Goal: Task Accomplishment & Management: Manage account settings

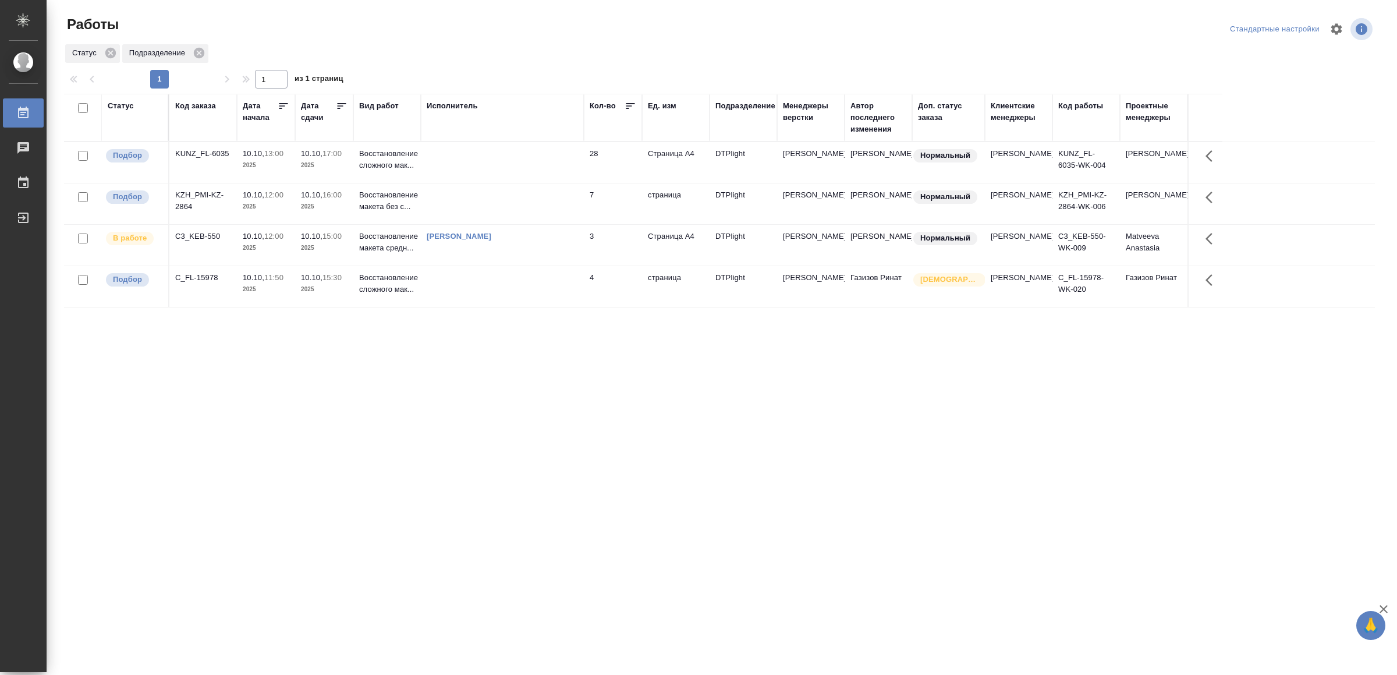
click at [545, 155] on td at bounding box center [502, 162] width 163 height 41
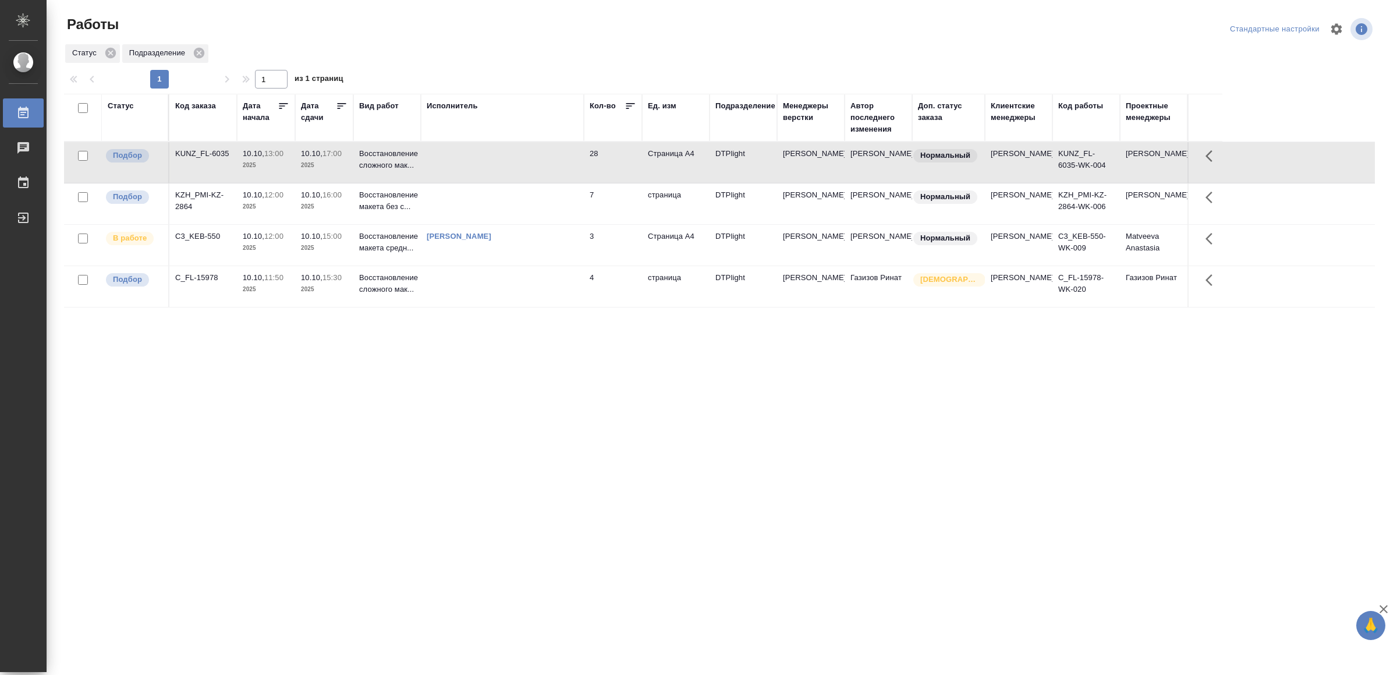
click at [545, 155] on td at bounding box center [502, 162] width 163 height 41
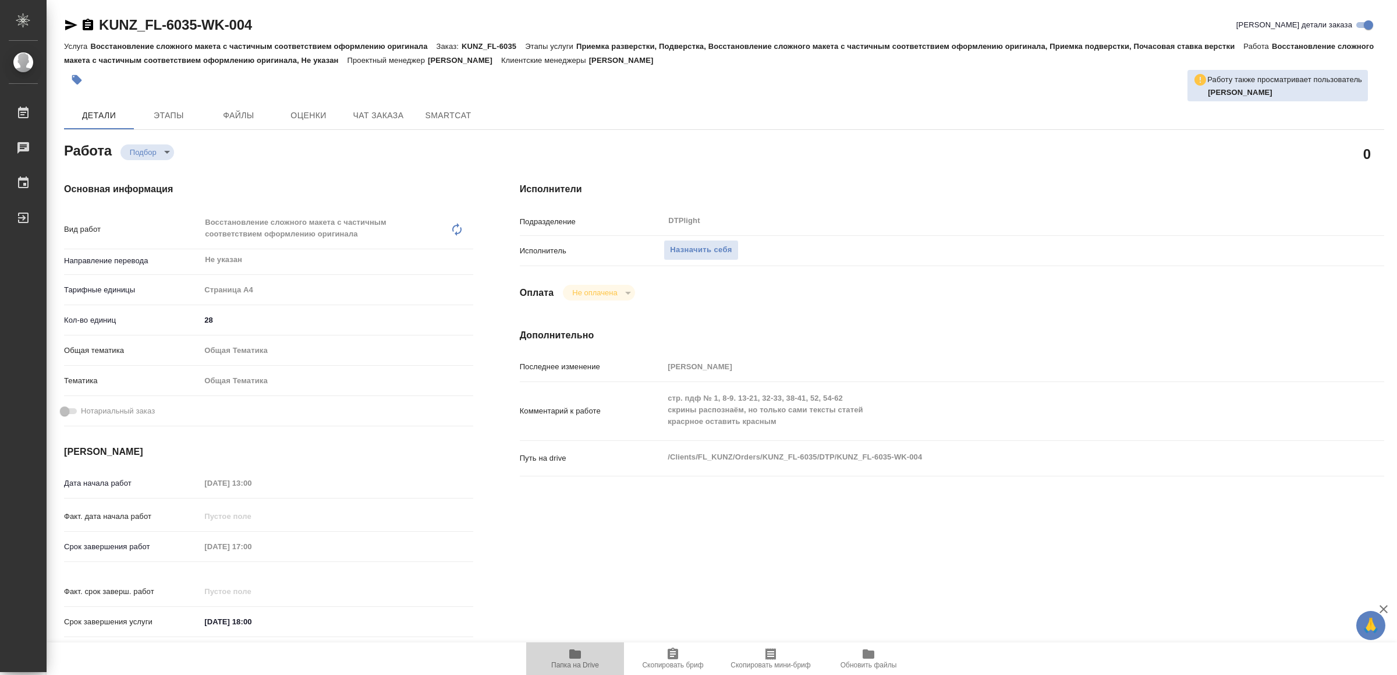
click at [575, 648] on icon "button" at bounding box center [575, 654] width 14 height 14
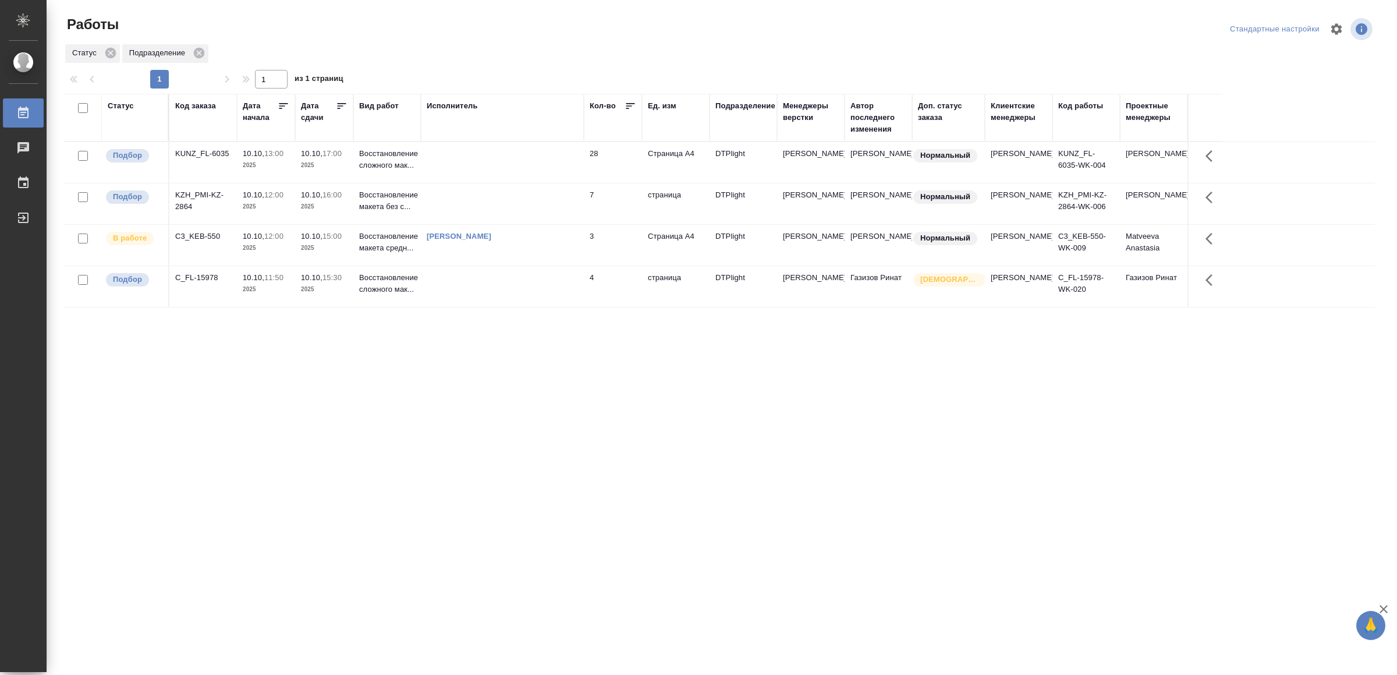
drag, startPoint x: 431, startPoint y: 501, endPoint x: 431, endPoint y: 495, distance: 6.4
drag, startPoint x: 719, startPoint y: 290, endPoint x: 725, endPoint y: 324, distance: 33.6
drag, startPoint x: 463, startPoint y: 463, endPoint x: 463, endPoint y: 454, distance: 8.7
drag, startPoint x: 358, startPoint y: 362, endPoint x: 365, endPoint y: 360, distance: 7.2
click at [551, 205] on td at bounding box center [502, 203] width 163 height 41
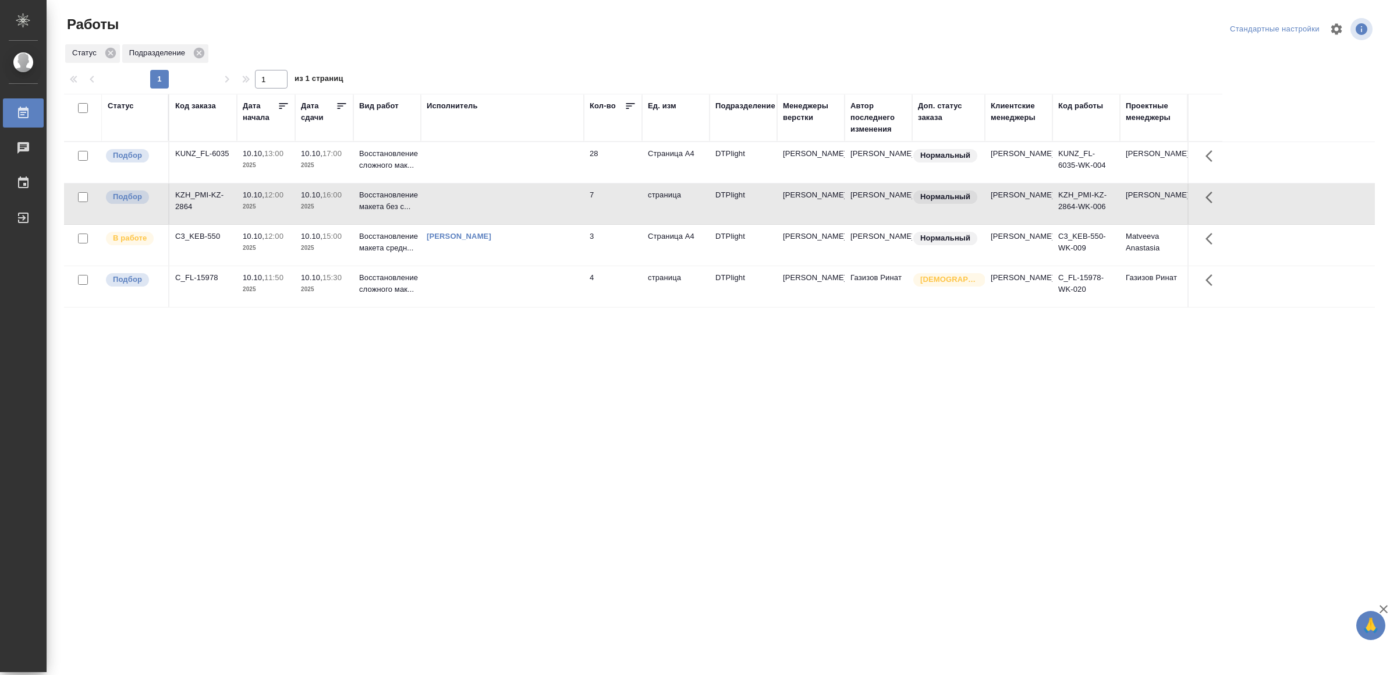
click at [551, 205] on td at bounding box center [502, 203] width 163 height 41
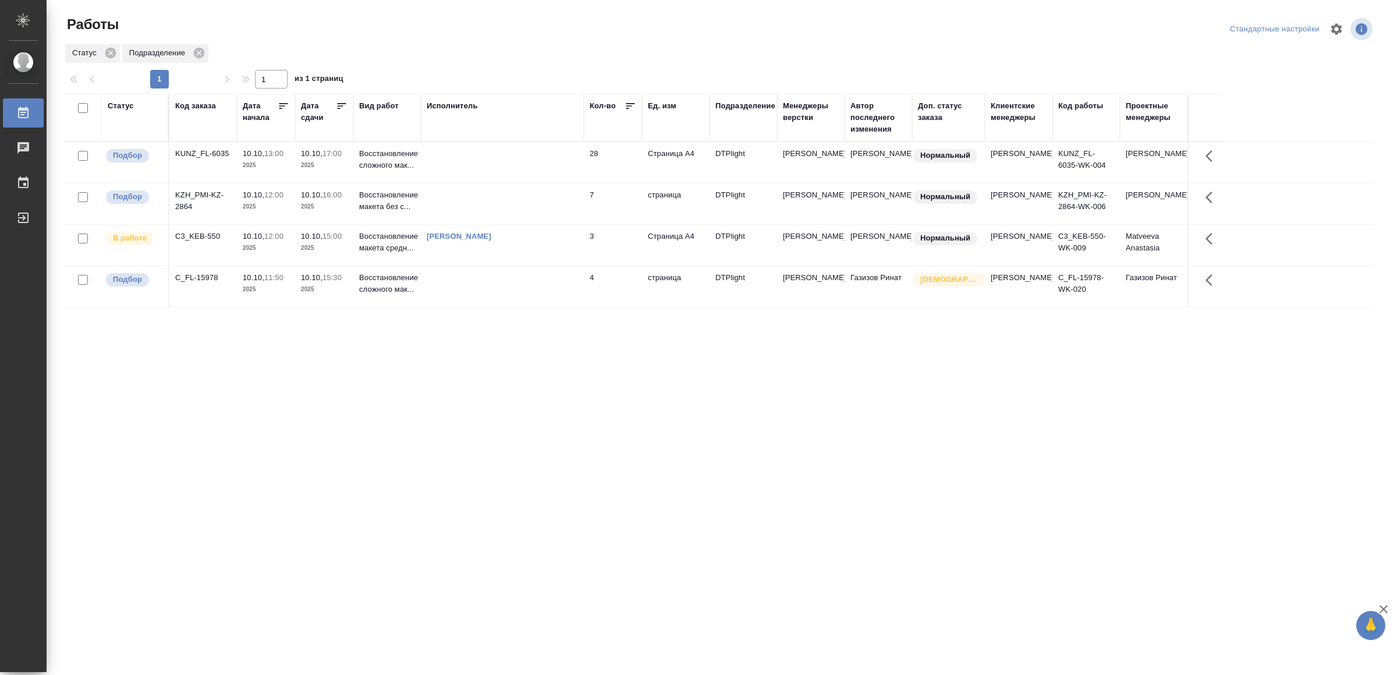
click at [276, 480] on div "Статус Код заказа Дата начала Дата сдачи Вид работ Исполнитель Кол-во Ед. изм П…" at bounding box center [719, 303] width 1311 height 419
drag, startPoint x: 406, startPoint y: 438, endPoint x: 411, endPoint y: 434, distance: 7.0
drag, startPoint x: 639, startPoint y: 478, endPoint x: 637, endPoint y: 470, distance: 8.9
drag, startPoint x: 0, startPoint y: 0, endPoint x: 592, endPoint y: 423, distance: 727.4
drag, startPoint x: 538, startPoint y: 547, endPoint x: 545, endPoint y: 542, distance: 8.4
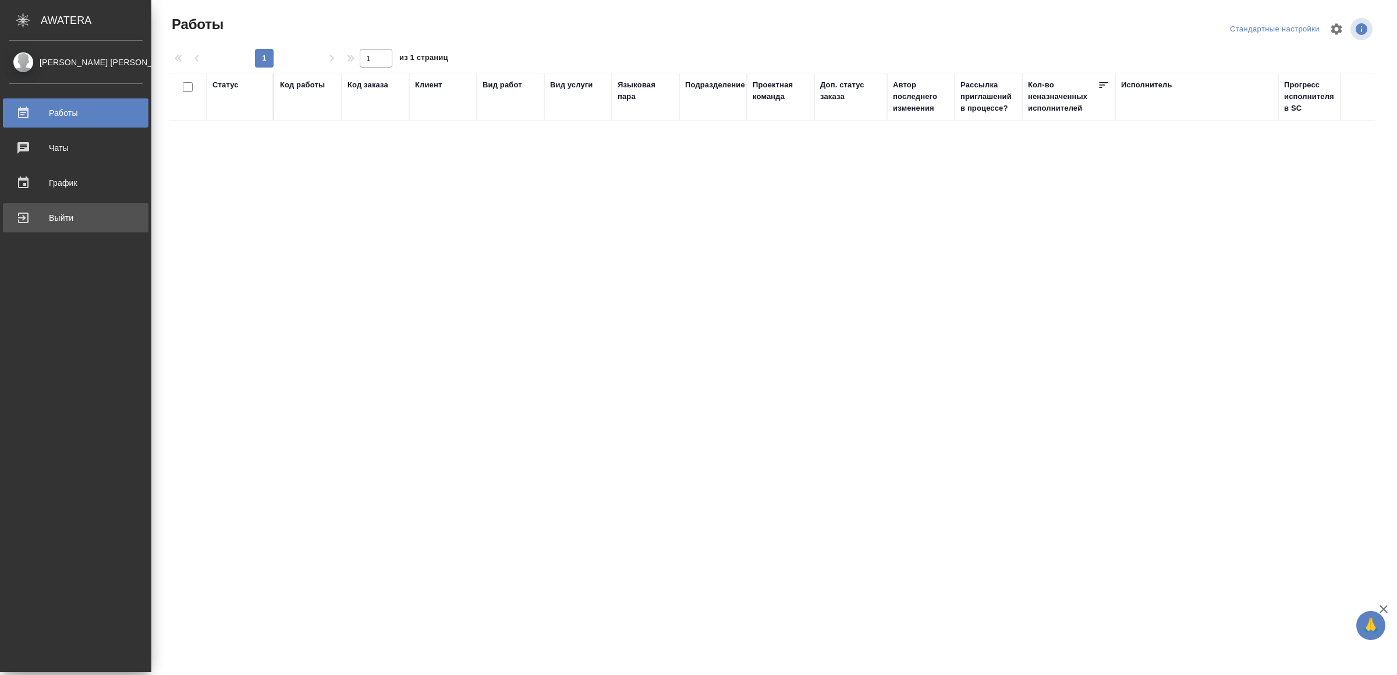
click at [54, 220] on div "Выйти" at bounding box center [76, 217] width 134 height 17
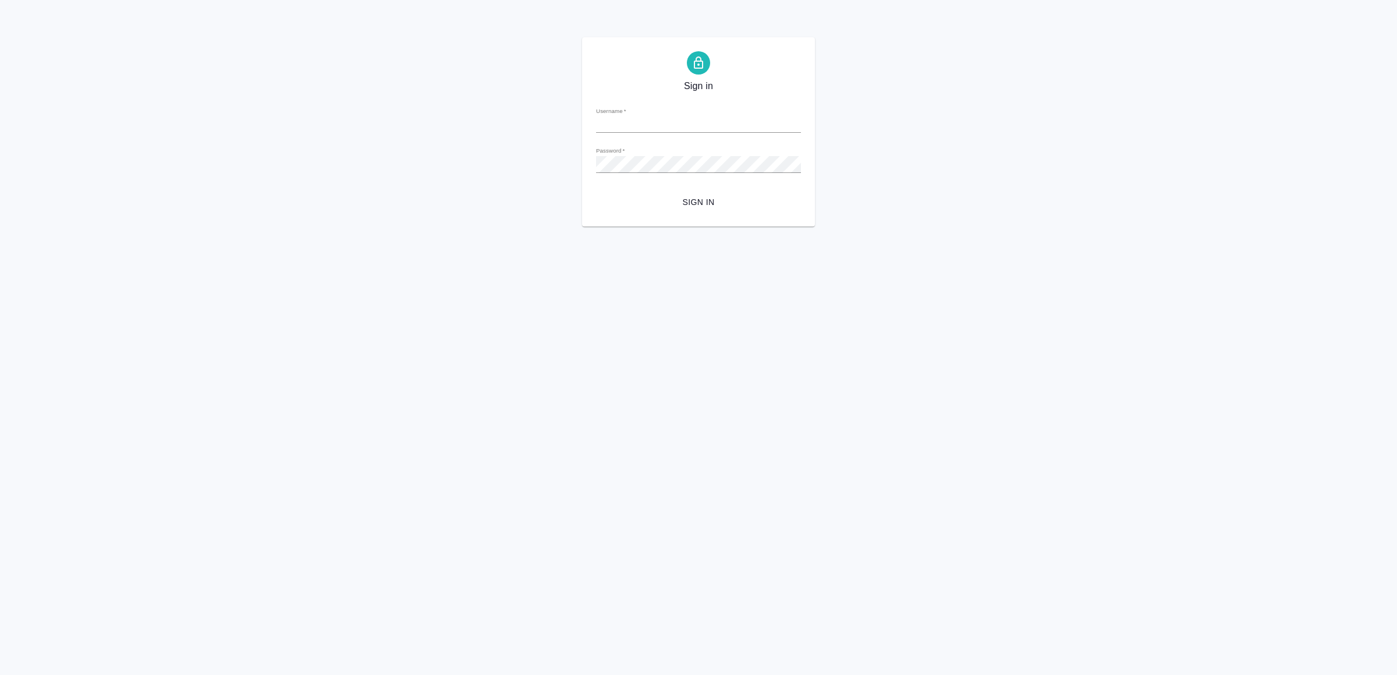
type input "v.yamkovenko@awatera.com"
click at [703, 193] on button "Sign in" at bounding box center [698, 203] width 205 height 22
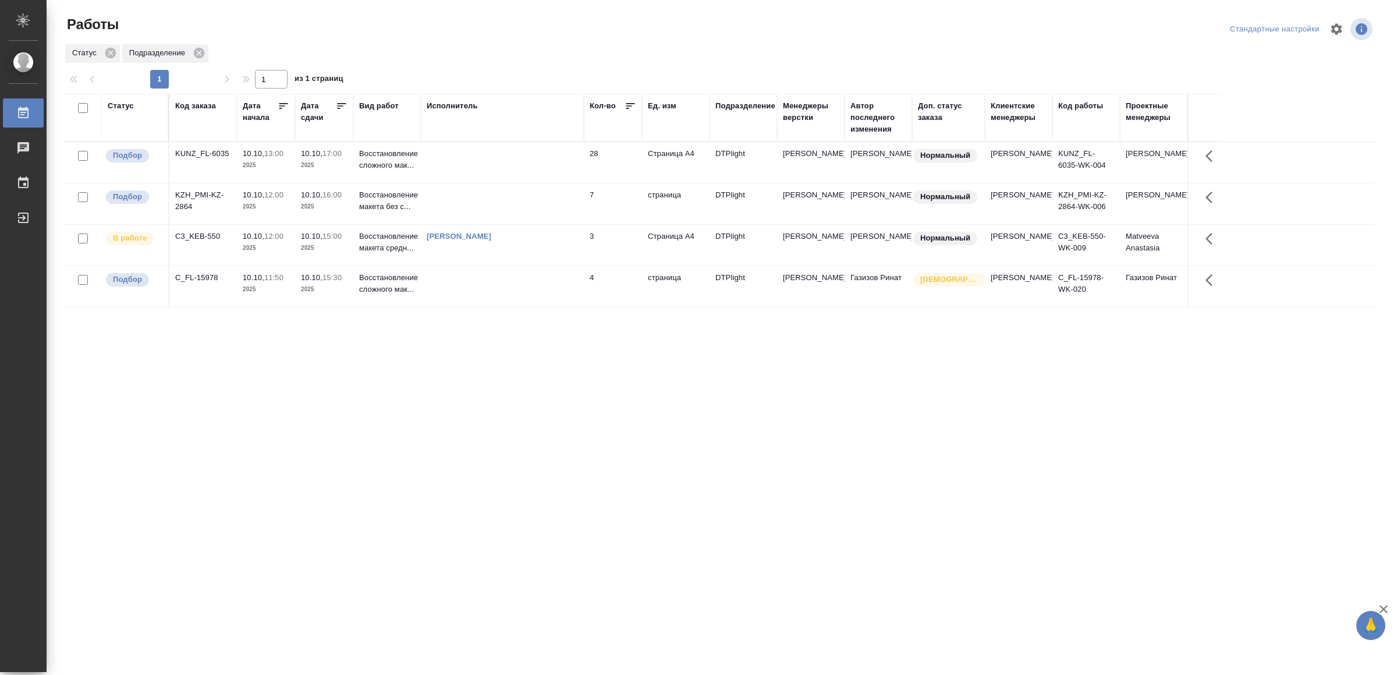
drag, startPoint x: 0, startPoint y: 0, endPoint x: 524, endPoint y: 568, distance: 772.8
drag, startPoint x: 269, startPoint y: 534, endPoint x: 276, endPoint y: 544, distance: 11.6
click at [269, 534] on div ".cls-1 fill:#fff; AWATERA Yamkovenko Vera Работы 0 Чаты График Выйти Работы Ста…" at bounding box center [698, 337] width 1397 height 675
drag, startPoint x: 285, startPoint y: 536, endPoint x: 283, endPoint y: 524, distance: 11.9
click at [486, 201] on td at bounding box center [502, 203] width 163 height 41
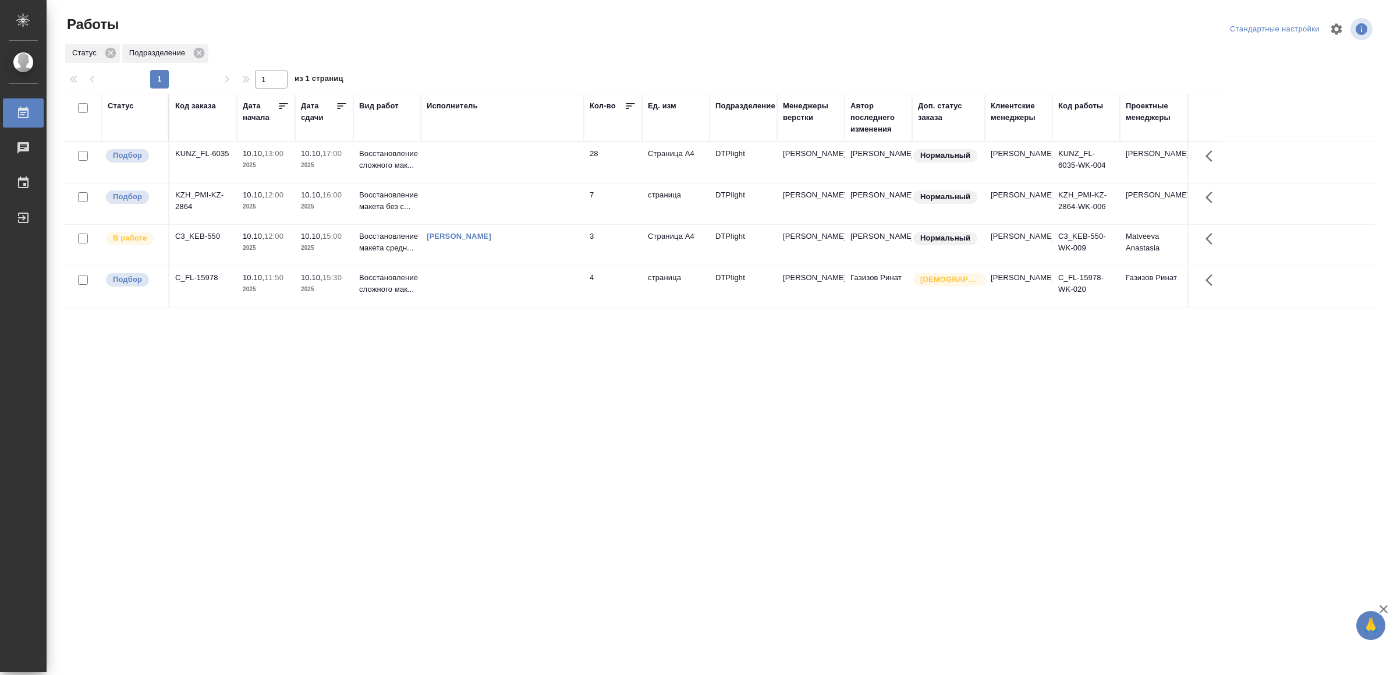
click at [486, 201] on td at bounding box center [502, 203] width 163 height 41
click at [419, 519] on div ".cls-1 fill:#fff; AWATERA Yamkovenko Vera Работы 0 Чаты График Выйти Работы Ста…" at bounding box center [698, 337] width 1397 height 675
drag, startPoint x: 413, startPoint y: 505, endPoint x: 412, endPoint y: 496, distance: 8.8
drag, startPoint x: 521, startPoint y: 559, endPoint x: 529, endPoint y: 551, distance: 11.9
drag, startPoint x: 431, startPoint y: 423, endPoint x: 441, endPoint y: 419, distance: 10.2
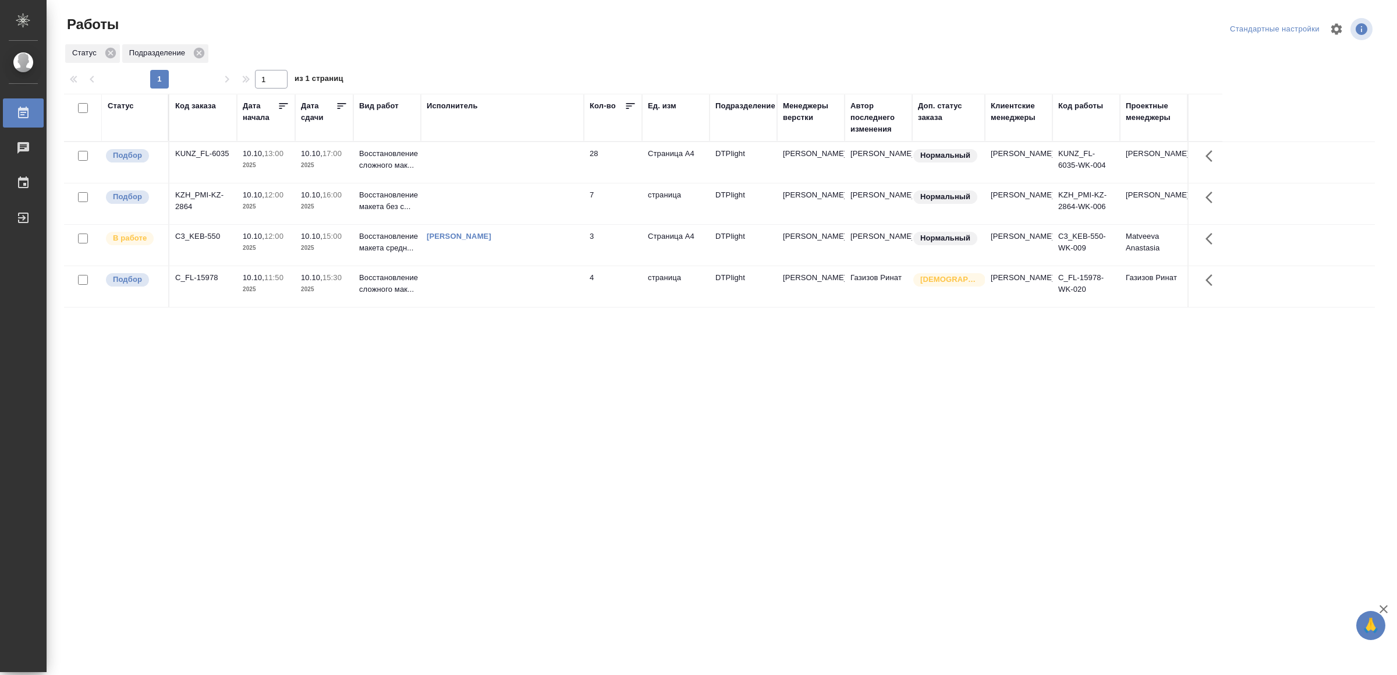
drag, startPoint x: 428, startPoint y: 395, endPoint x: 428, endPoint y: 388, distance: 6.4
drag, startPoint x: 320, startPoint y: 470, endPoint x: 332, endPoint y: 465, distance: 13.5
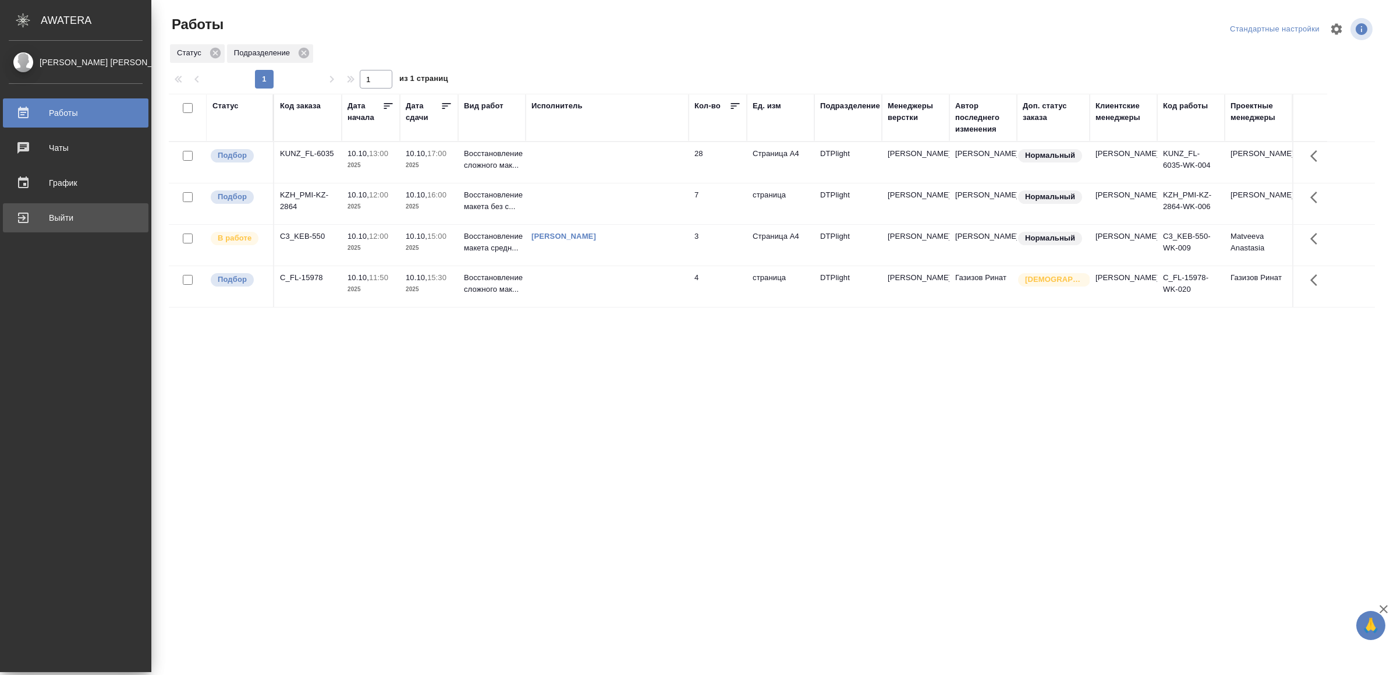
click at [23, 217] on div "Выйти" at bounding box center [76, 217] width 134 height 17
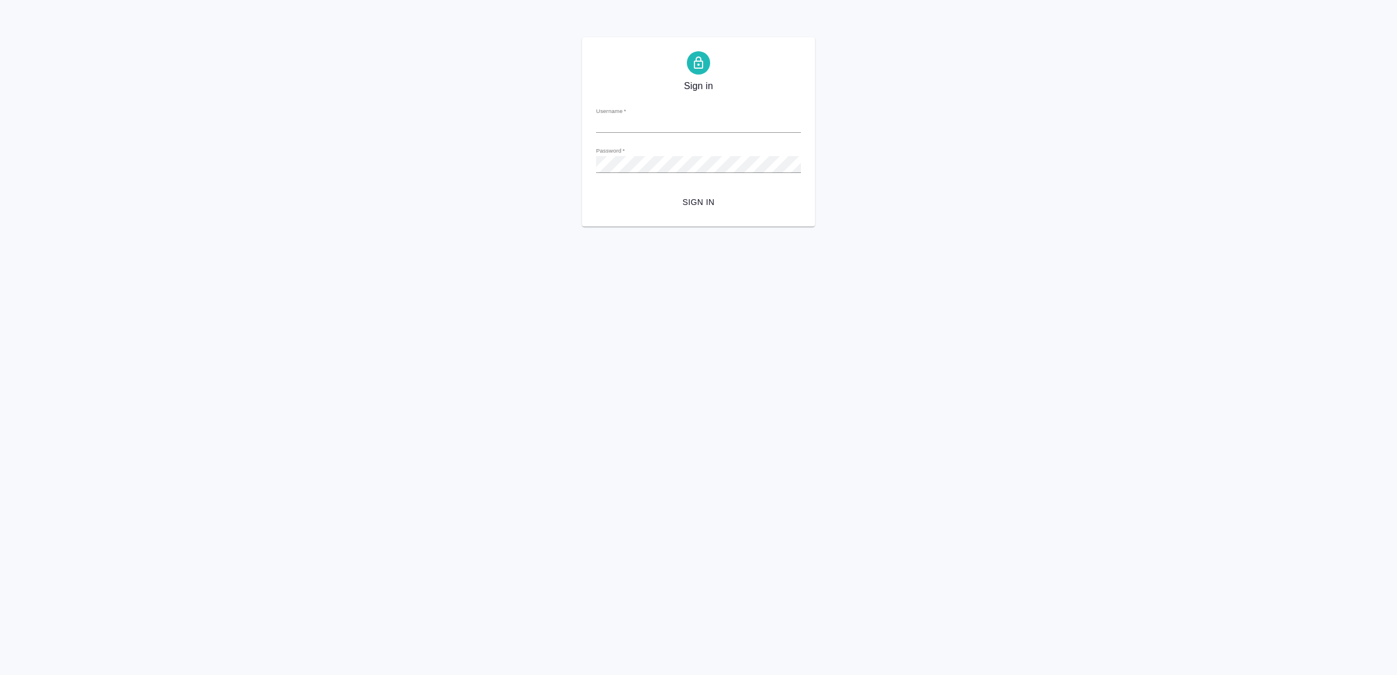
type input "[EMAIL_ADDRESS][DOMAIN_NAME]"
click at [671, 200] on span "Sign in" at bounding box center [698, 202] width 186 height 15
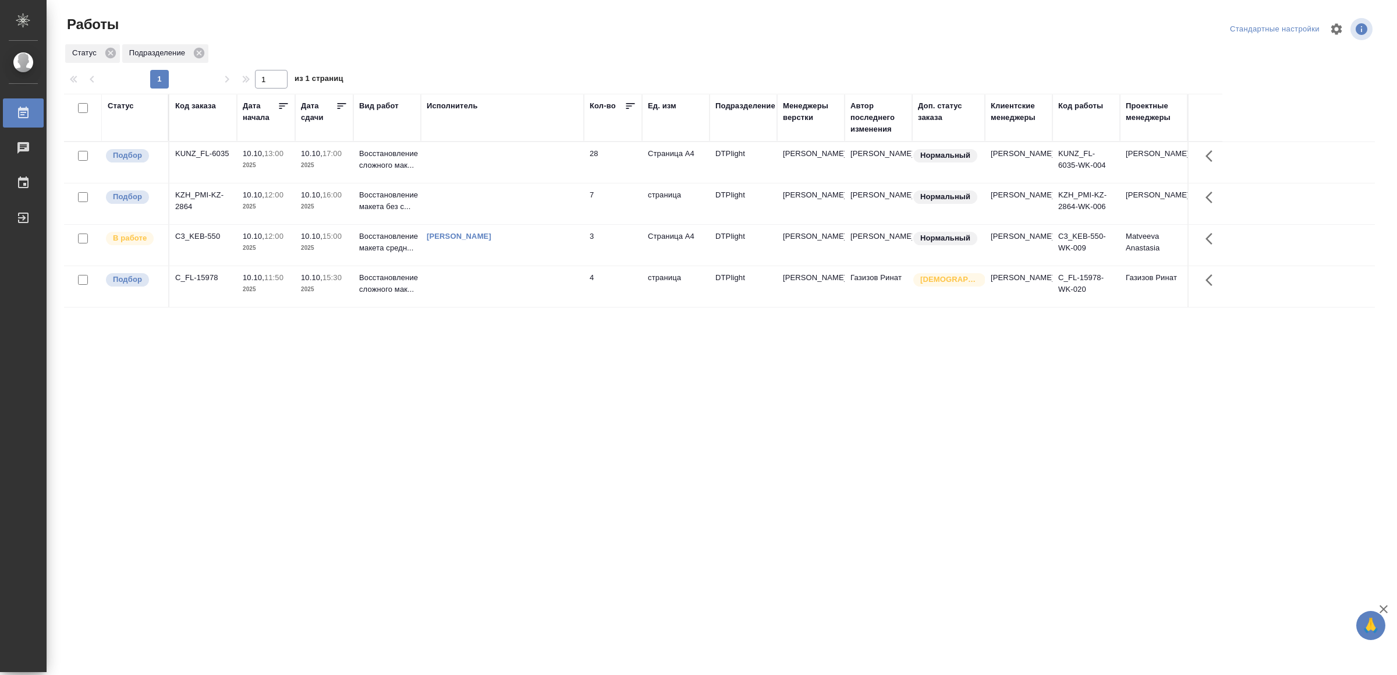
click at [526, 201] on td at bounding box center [502, 203] width 163 height 41
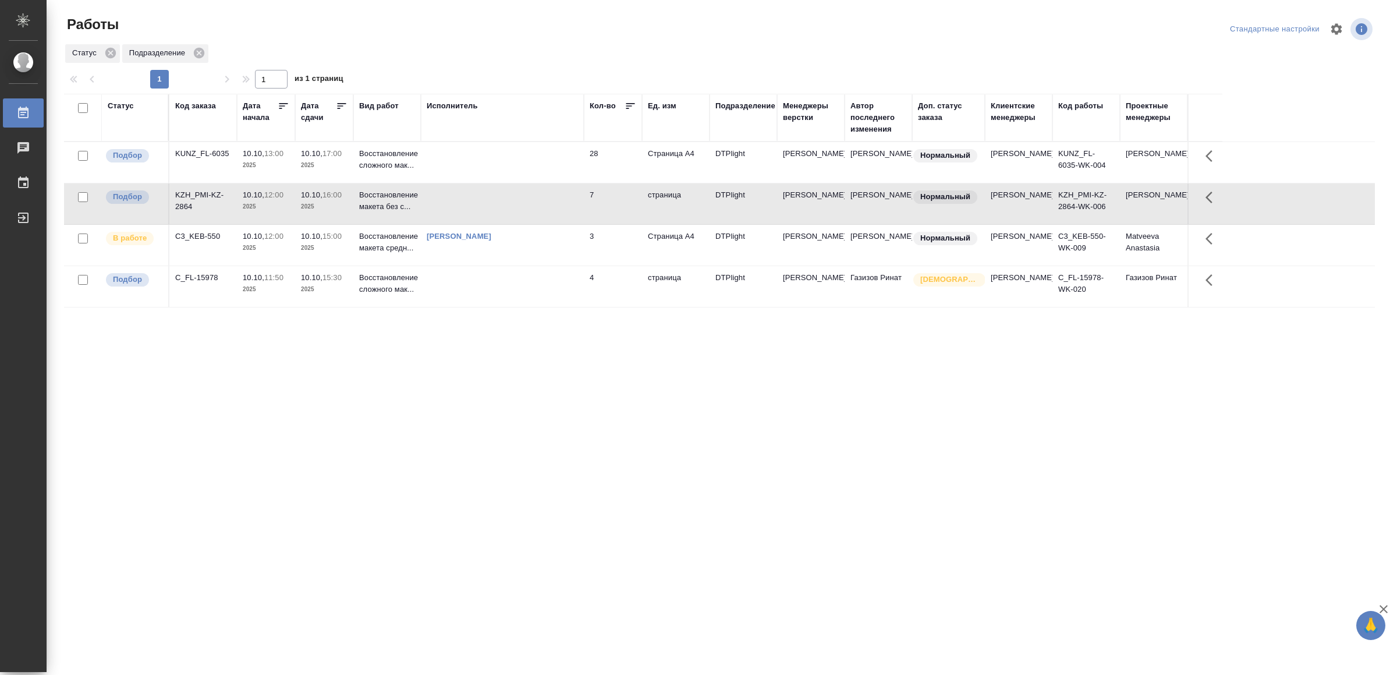
click at [526, 201] on td at bounding box center [502, 203] width 163 height 41
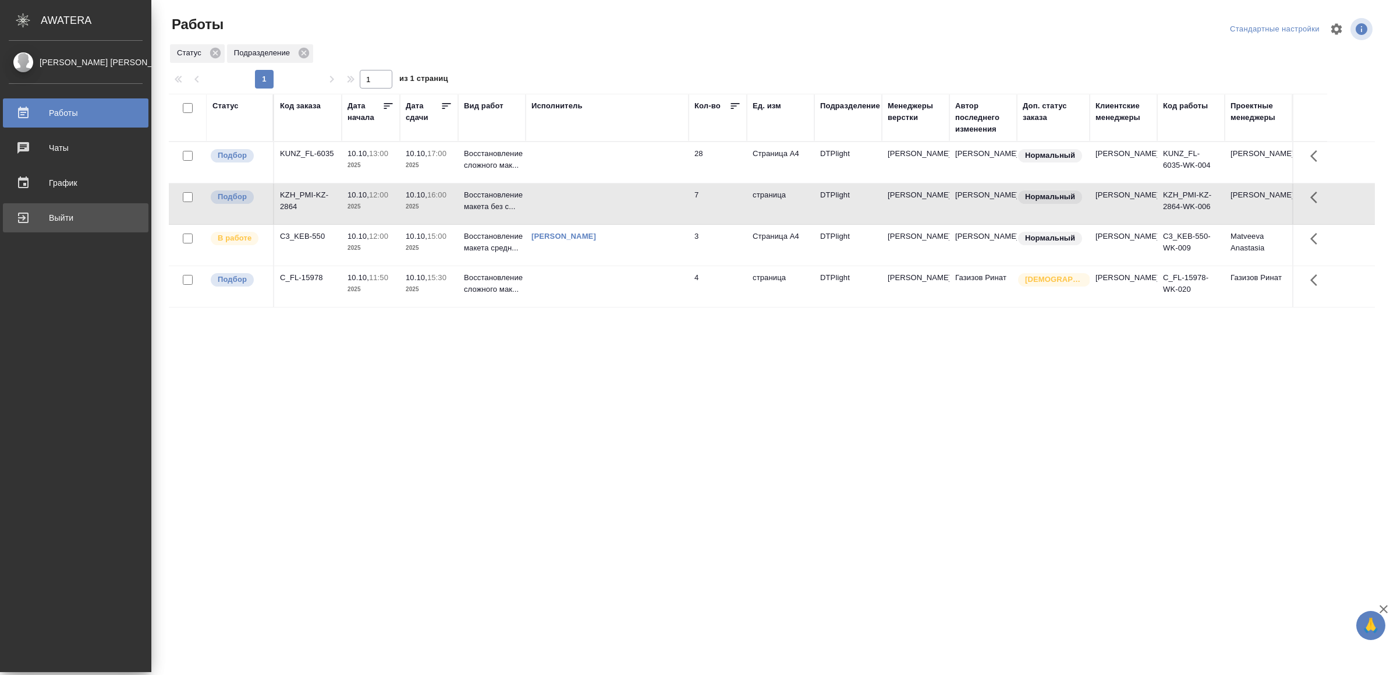
click at [39, 213] on div "Выйти" at bounding box center [76, 217] width 134 height 17
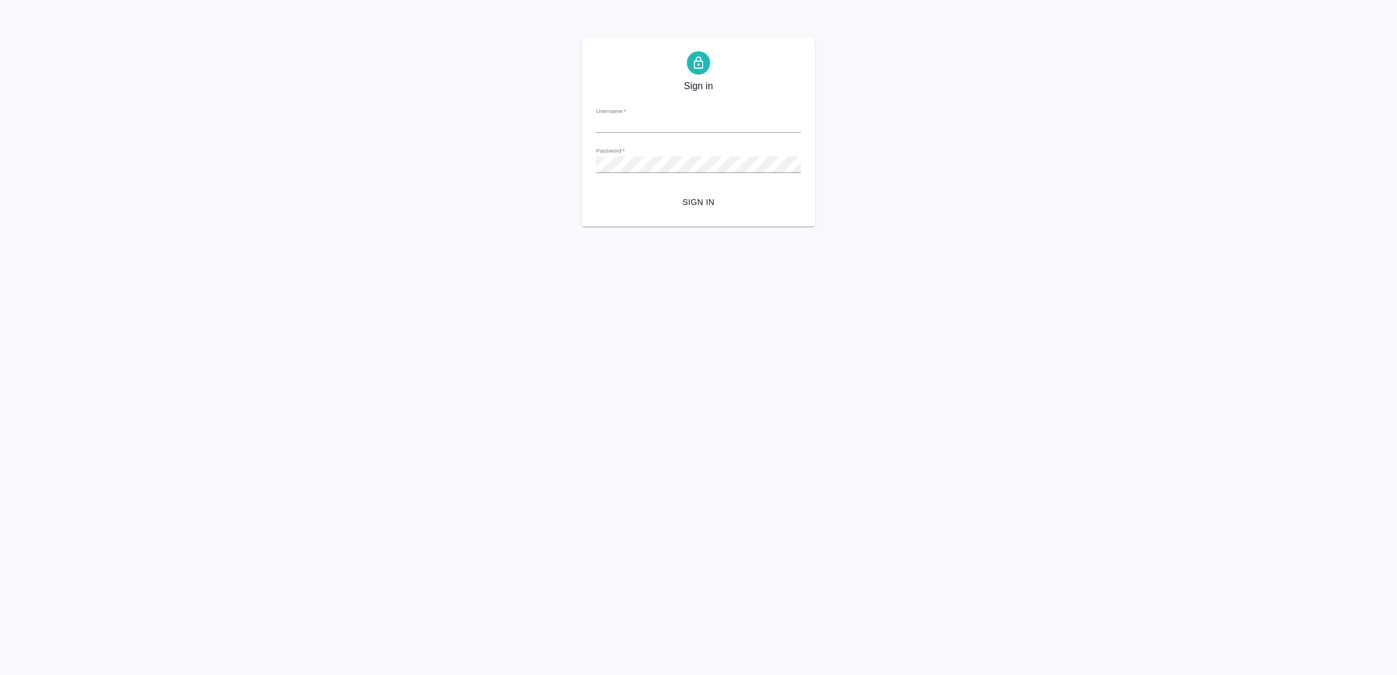
type input "v.yamkovenko@awatera.com"
click at [695, 204] on span "Sign in" at bounding box center [698, 202] width 186 height 15
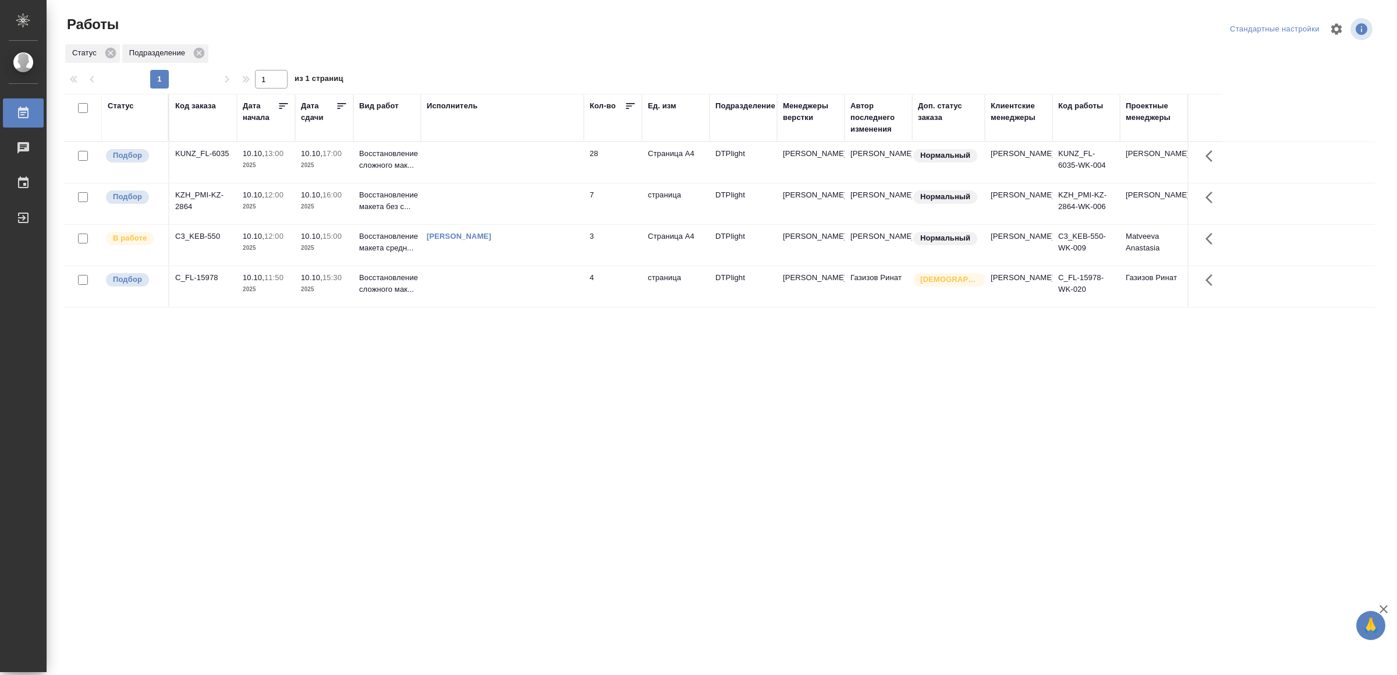
drag, startPoint x: 388, startPoint y: 476, endPoint x: 384, endPoint y: 461, distance: 15.1
click at [564, 191] on td at bounding box center [502, 203] width 163 height 41
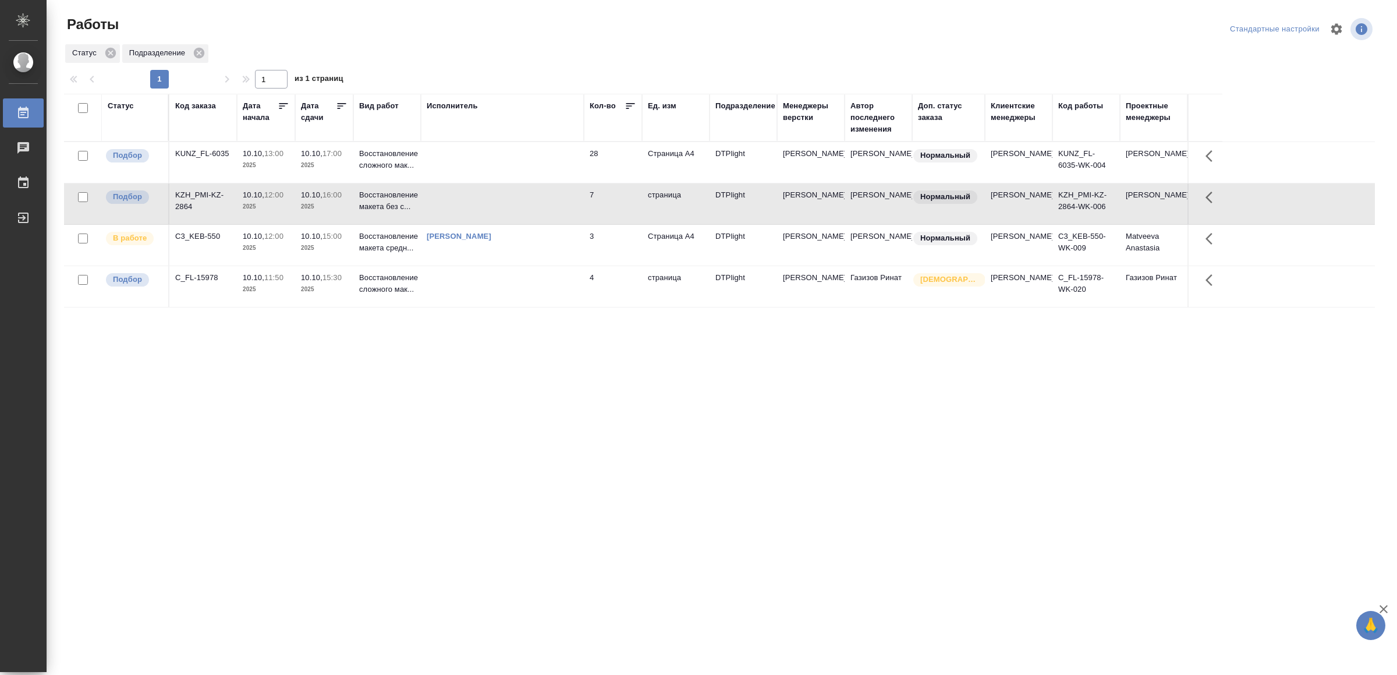
click at [564, 191] on td at bounding box center [502, 203] width 163 height 41
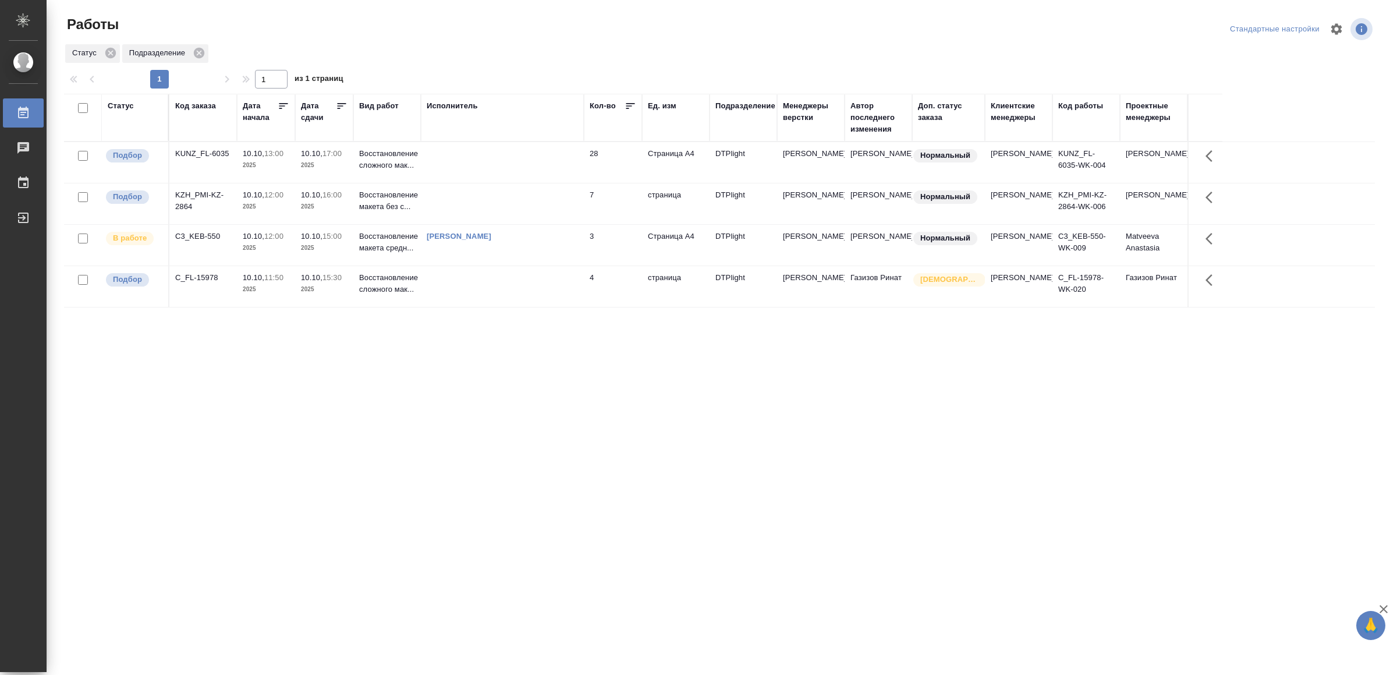
click at [537, 253] on td "[PERSON_NAME]" at bounding box center [502, 245] width 163 height 41
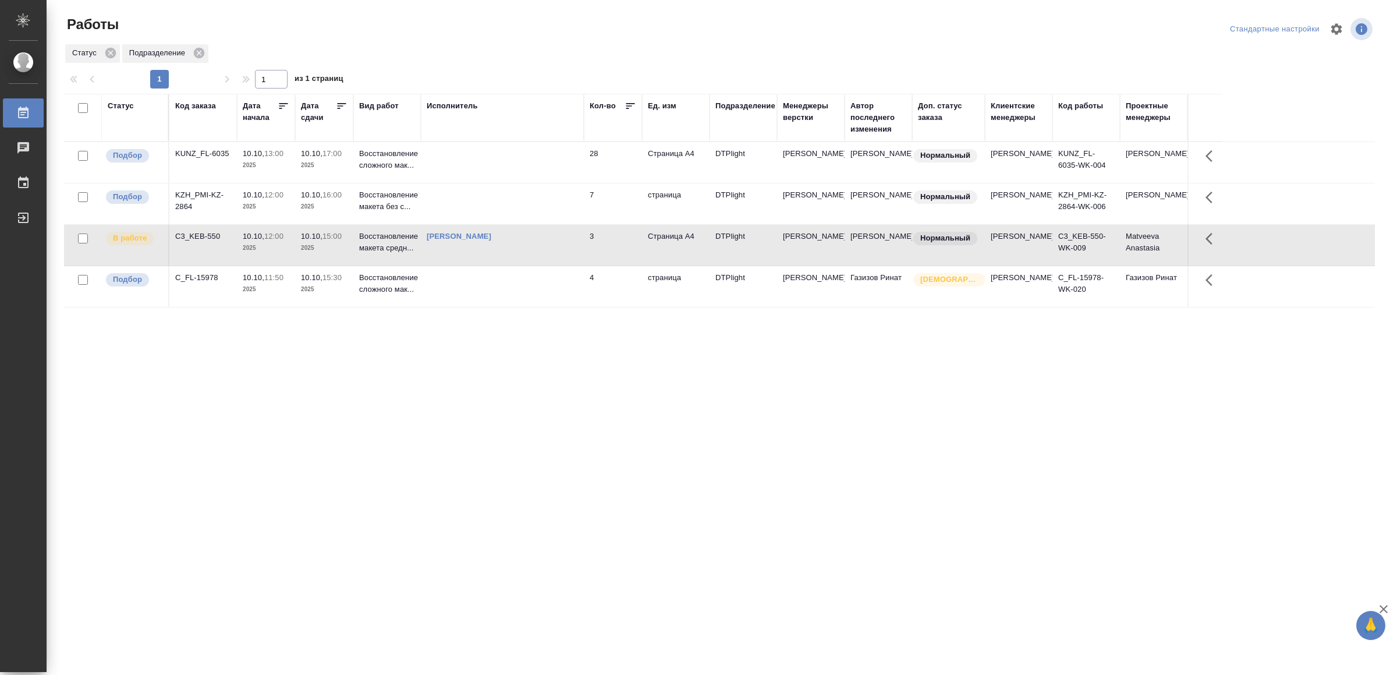
click at [537, 253] on td "[PERSON_NAME]" at bounding box center [502, 245] width 163 height 41
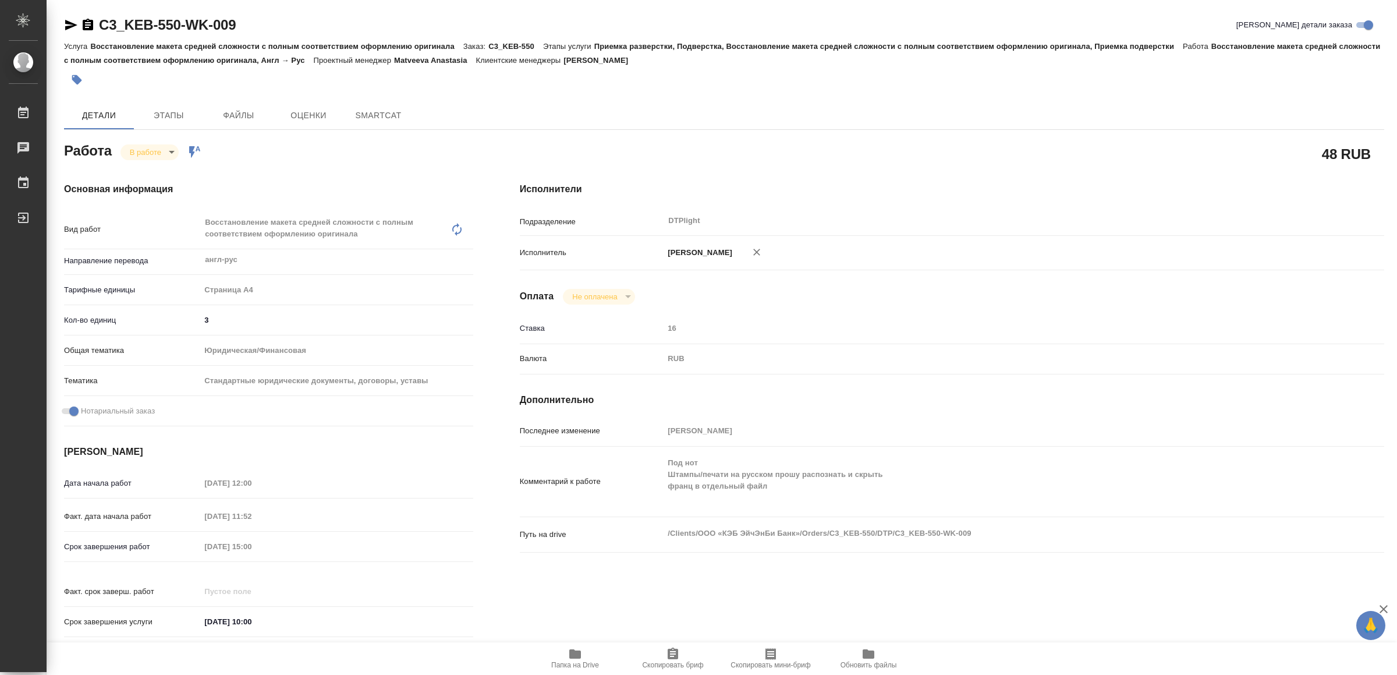
type textarea "x"
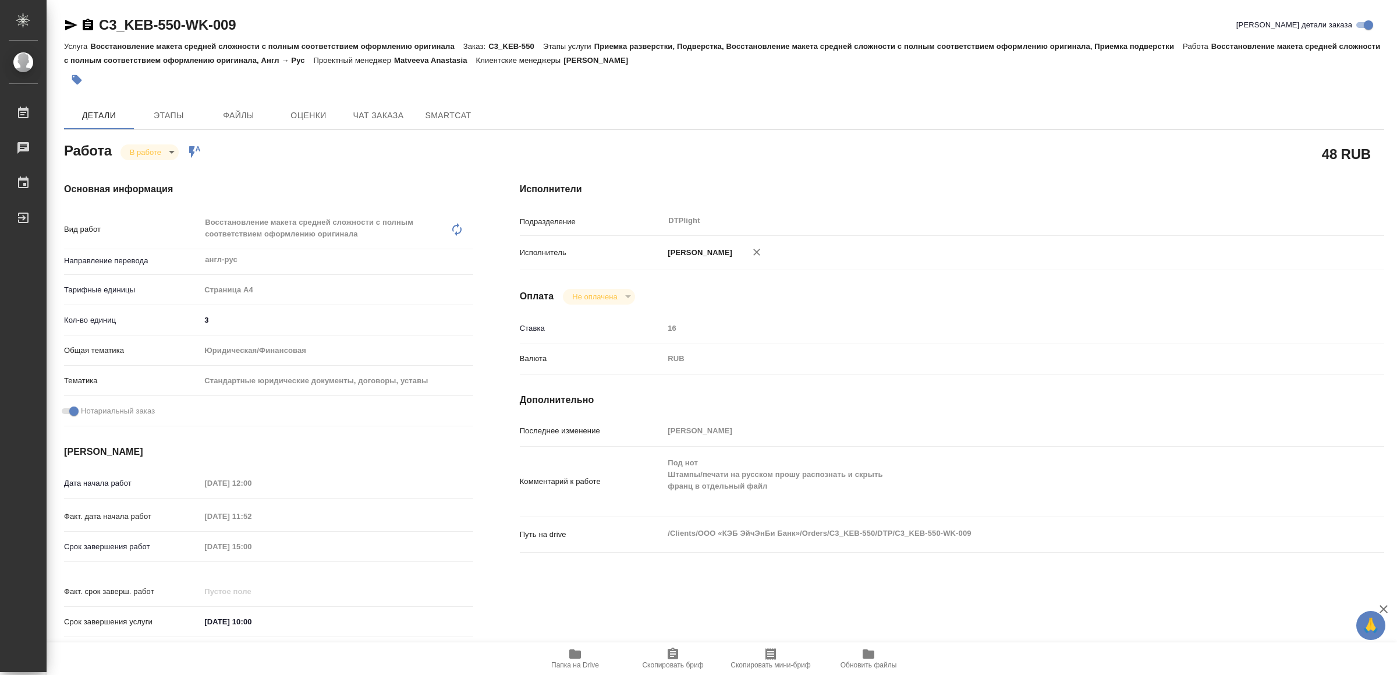
type textarea "x"
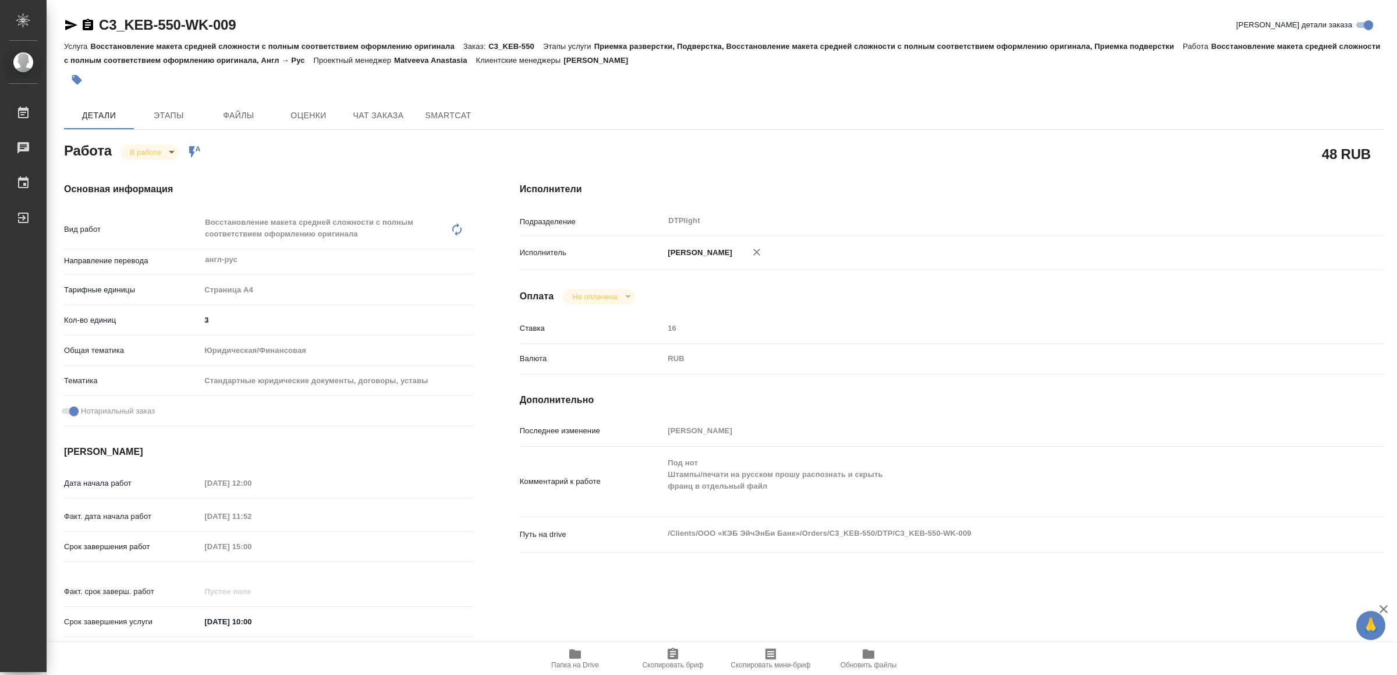
type textarea "x"
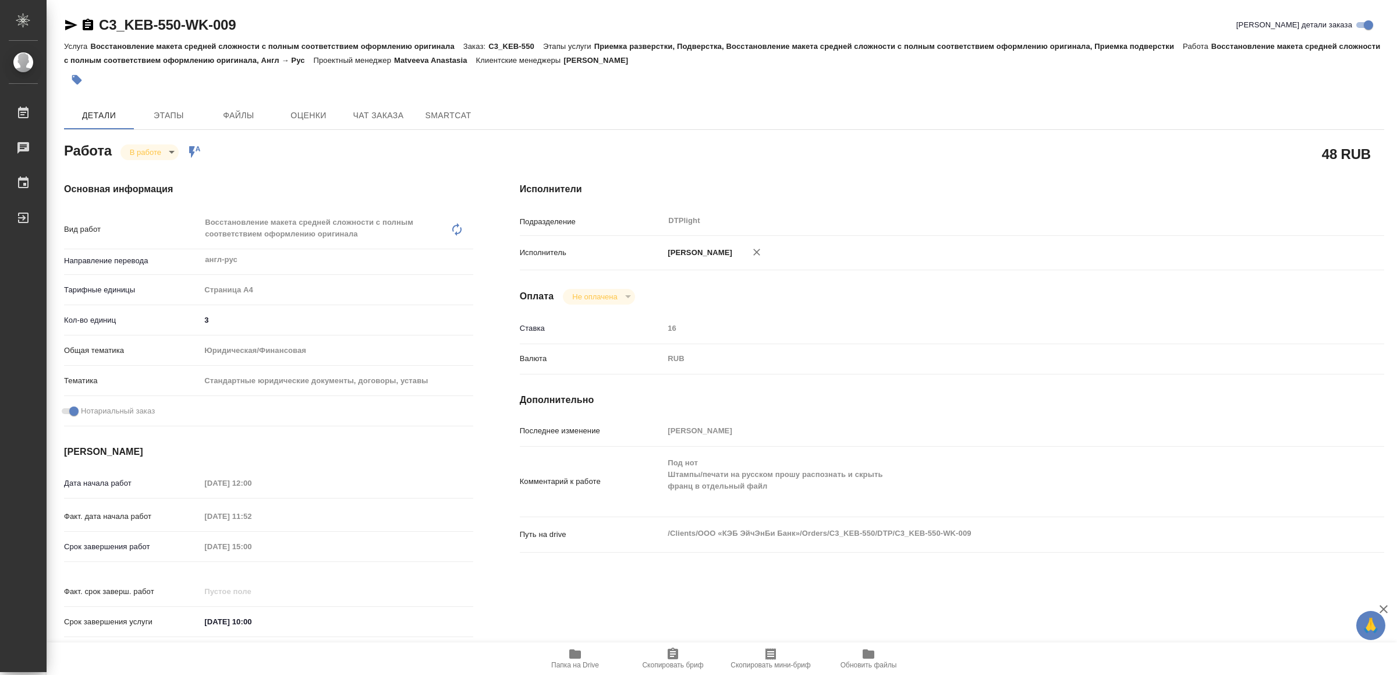
click at [571, 655] on icon "button" at bounding box center [575, 653] width 12 height 9
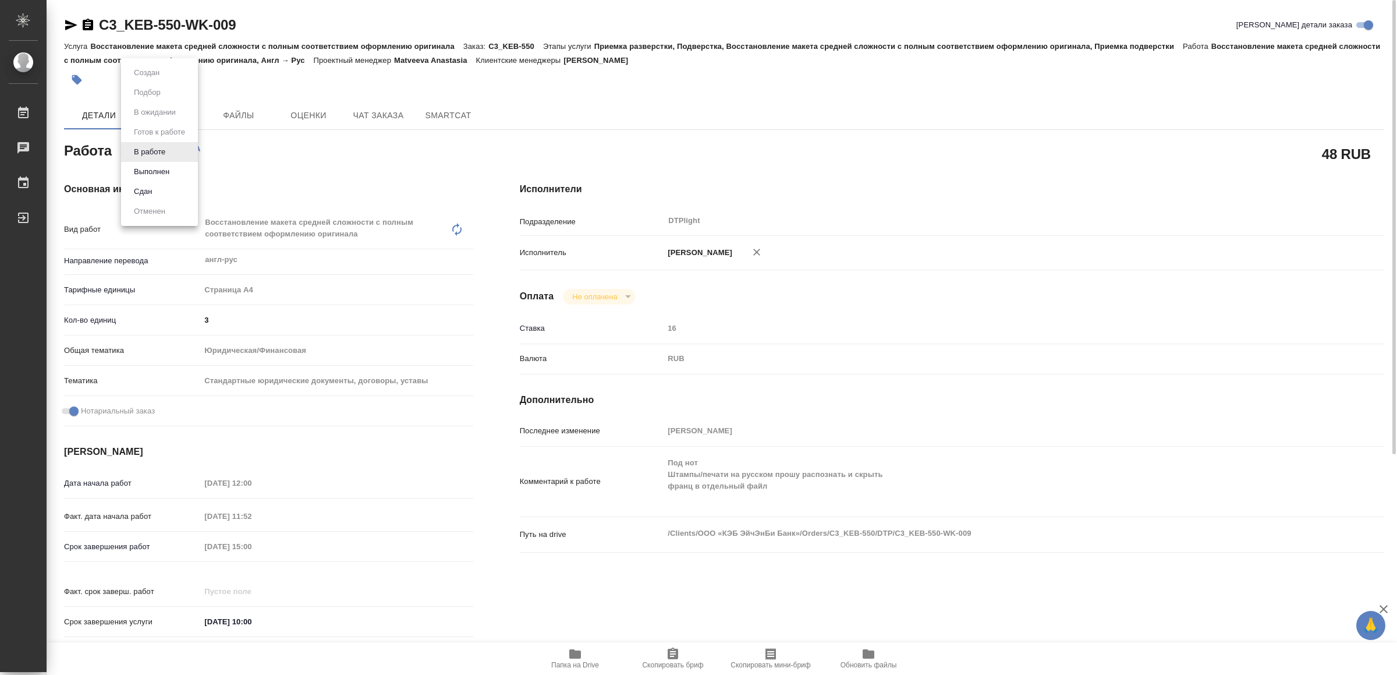
click at [148, 147] on body "🙏 .cls-1 fill:#fff; AWATERA Yamkovenko Vera Работы 0 Чаты График Выйти C3_KEB-5…" at bounding box center [698, 337] width 1397 height 675
click at [159, 164] on li "Выполнен" at bounding box center [159, 172] width 77 height 20
type textarea "x"
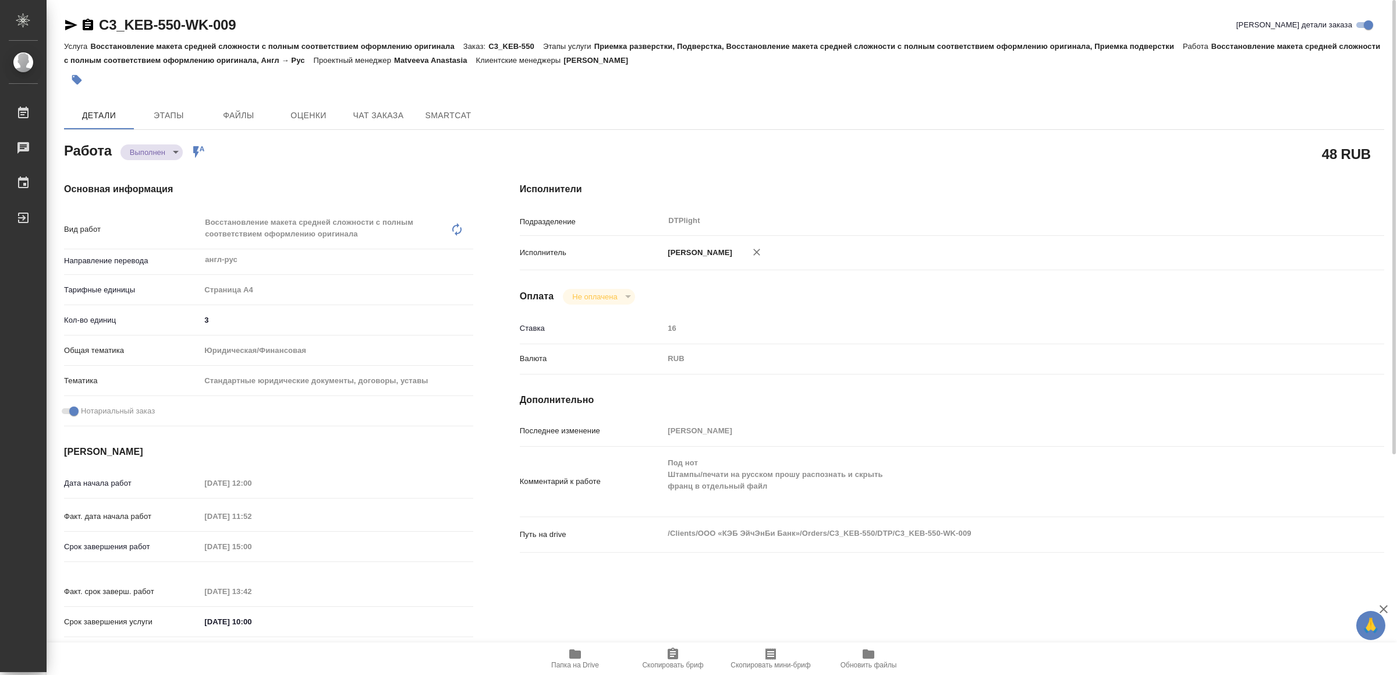
type textarea "x"
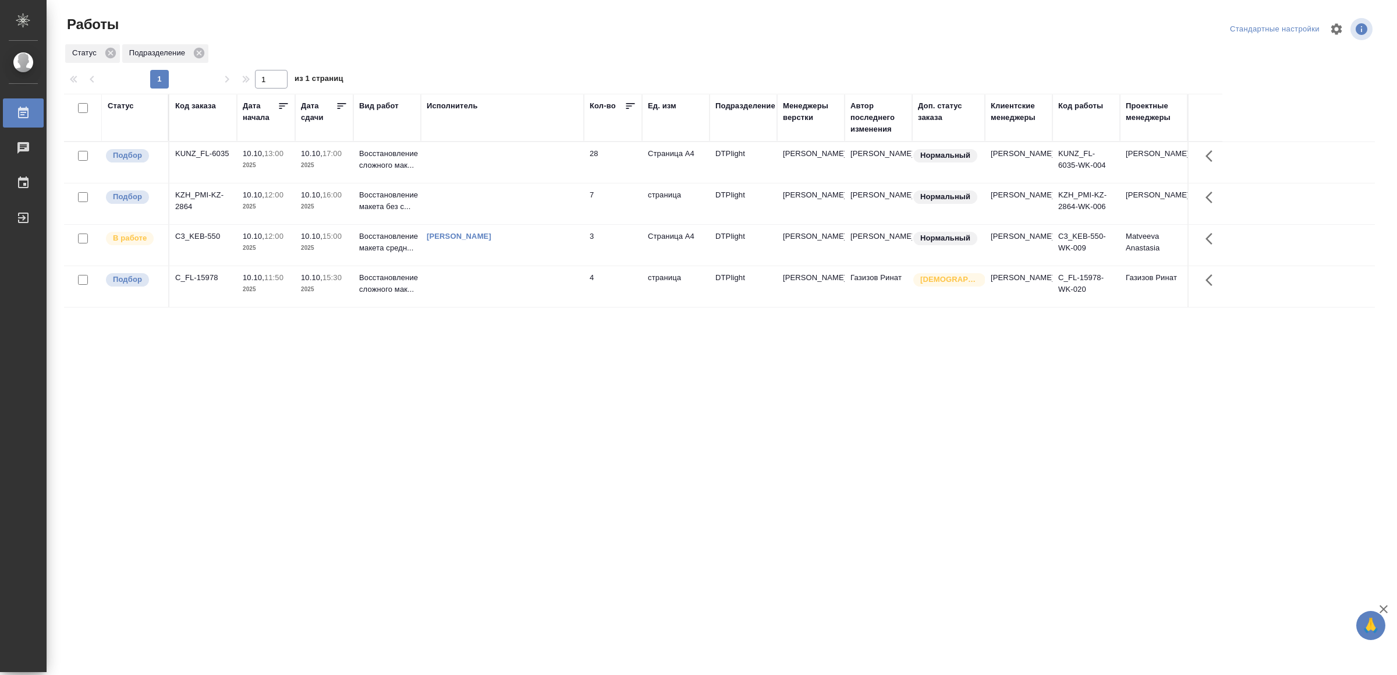
drag, startPoint x: 627, startPoint y: 438, endPoint x: 626, endPoint y: 430, distance: 8.2
drag, startPoint x: 573, startPoint y: 468, endPoint x: 575, endPoint y: 462, distance: 6.6
click at [491, 484] on div "Статус Код заказа Дата начала Дата сдачи Вид работ Исполнитель Кол-во Ед. изм П…" at bounding box center [719, 303] width 1311 height 419
drag, startPoint x: 409, startPoint y: 569, endPoint x: 418, endPoint y: 547, distance: 24.3
click at [484, 437] on div "Статус Код заказа Дата начала Дата сдачи Вид работ Исполнитель Кол-во Ед. изм П…" at bounding box center [719, 303] width 1311 height 419
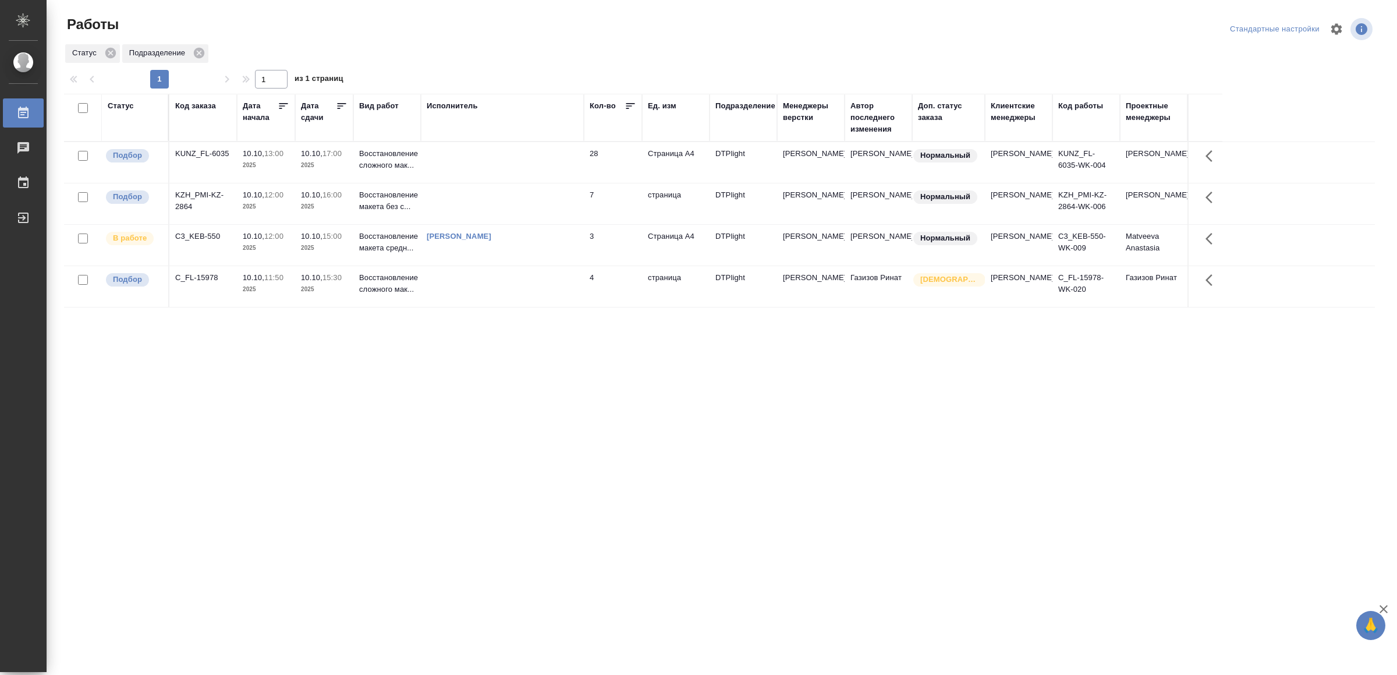
click at [535, 483] on div "Статус Код заказа Дата начала Дата сдачи Вид работ Исполнитель Кол-во Ед. изм П…" at bounding box center [719, 303] width 1311 height 419
click at [501, 345] on td at bounding box center [502, 327] width 163 height 41
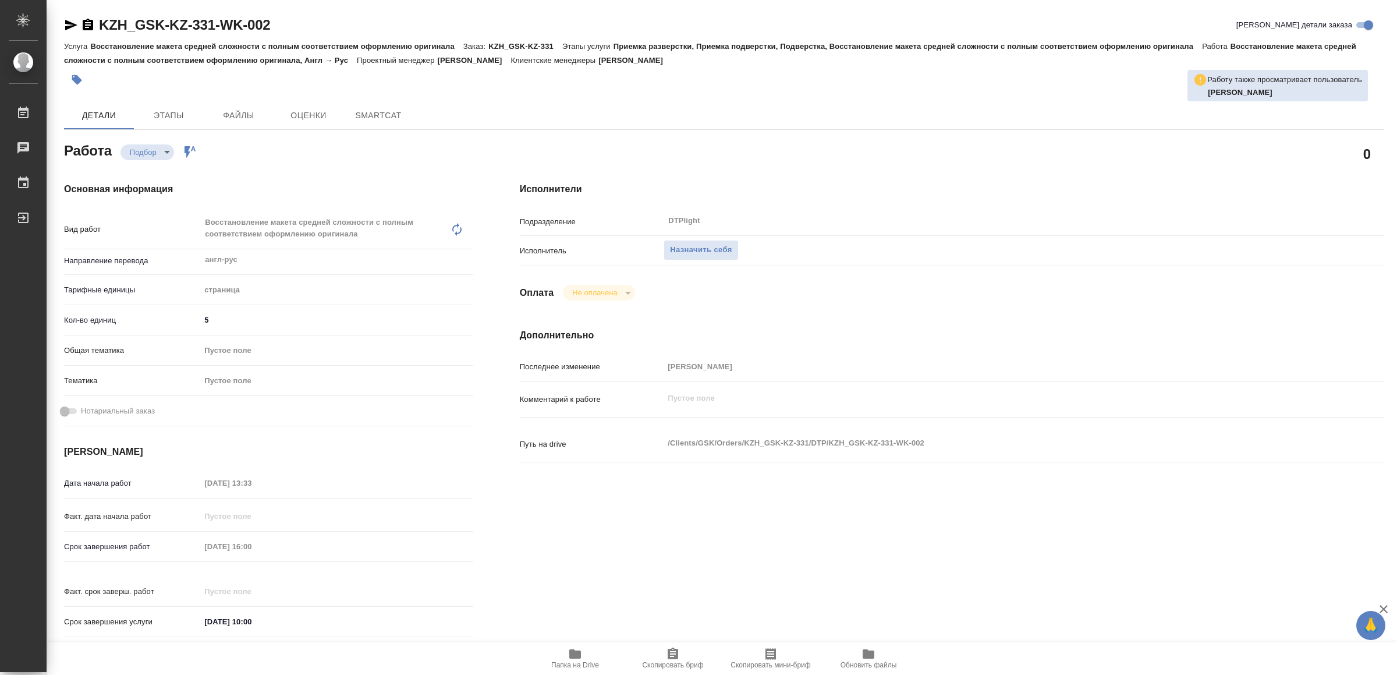
click at [568, 665] on span "Папка на Drive" at bounding box center [575, 665] width 48 height 8
click at [714, 243] on span "Назначить себя" at bounding box center [701, 249] width 62 height 13
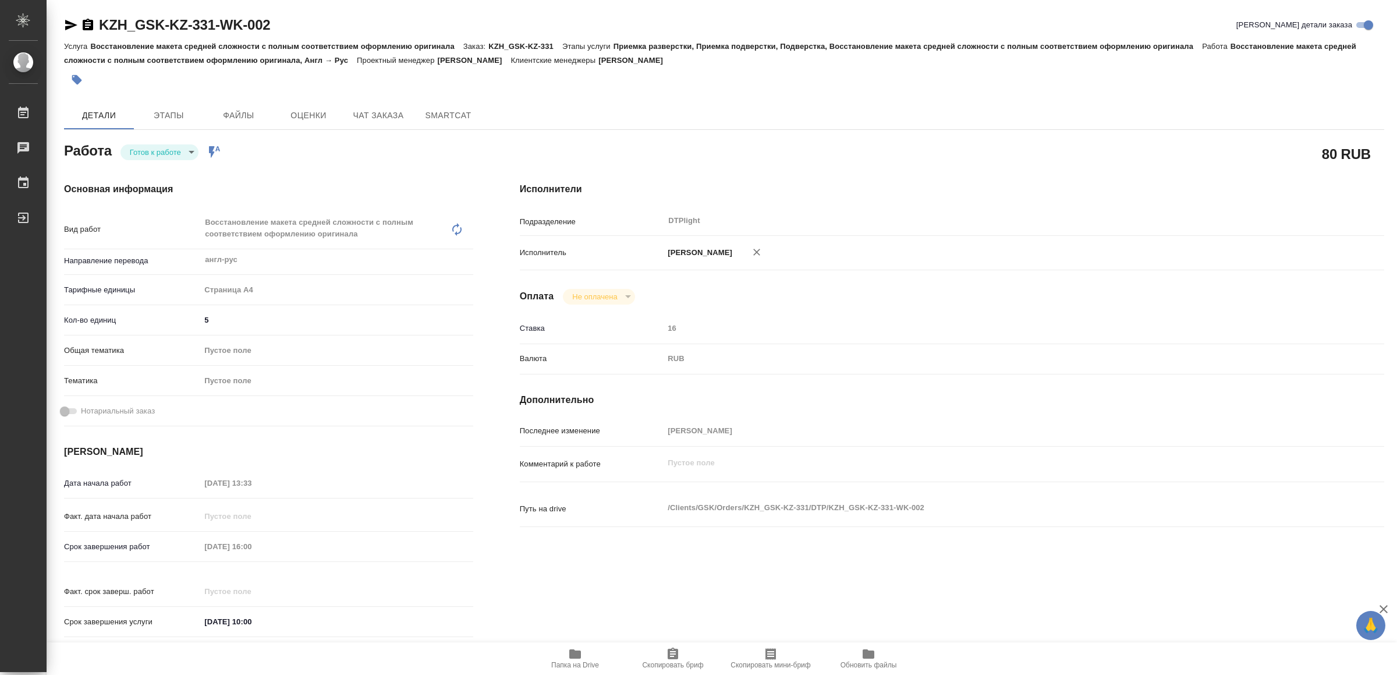
click at [161, 147] on body "🙏 .cls-1 fill:#fff; AWATERA Yamkovenko [PERSON_NAME] Работы Чаты График Выйти K…" at bounding box center [698, 337] width 1397 height 675
click at [161, 147] on button "В работе" at bounding box center [149, 152] width 38 height 13
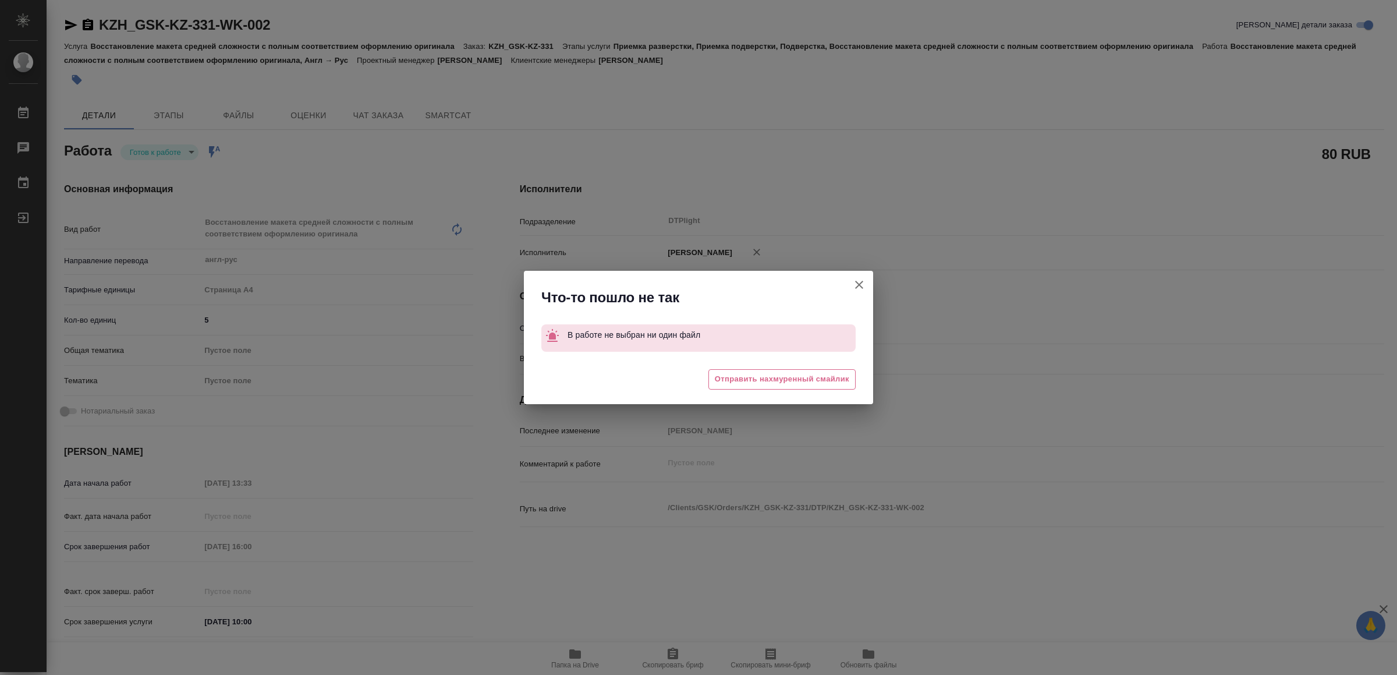
type textarea "x"
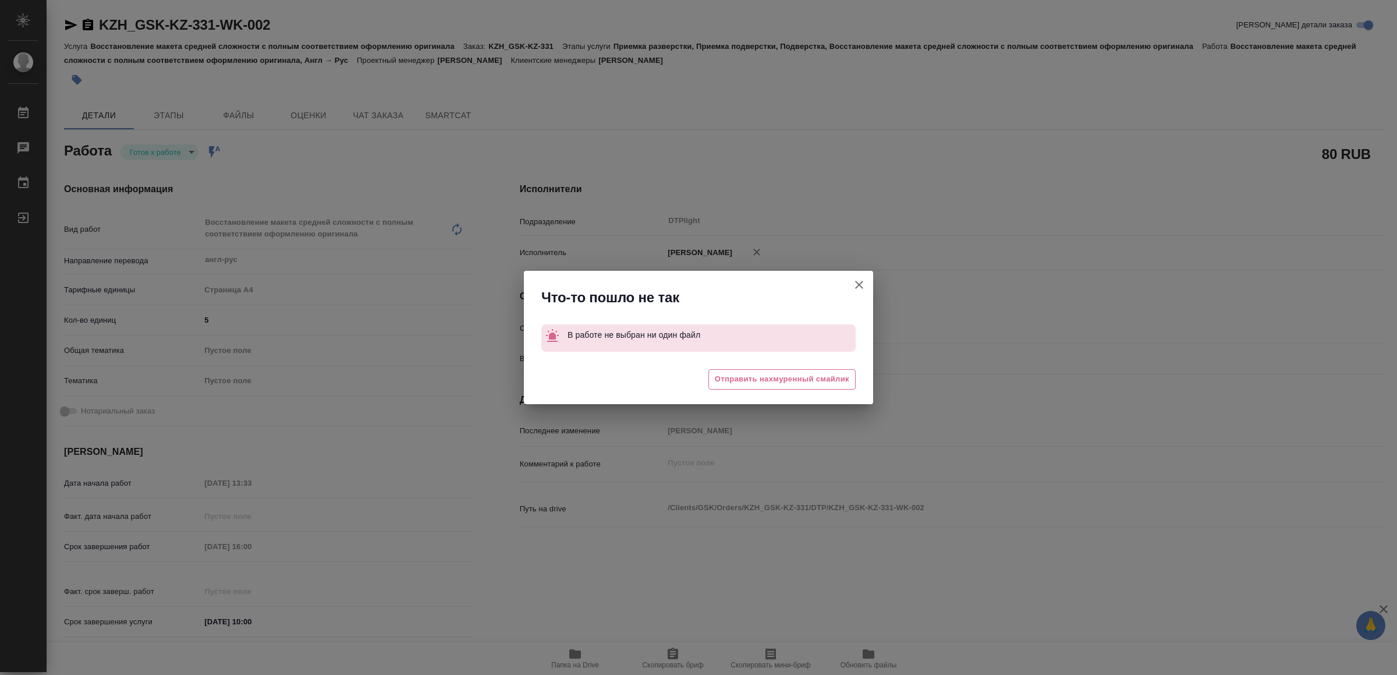
type textarea "x"
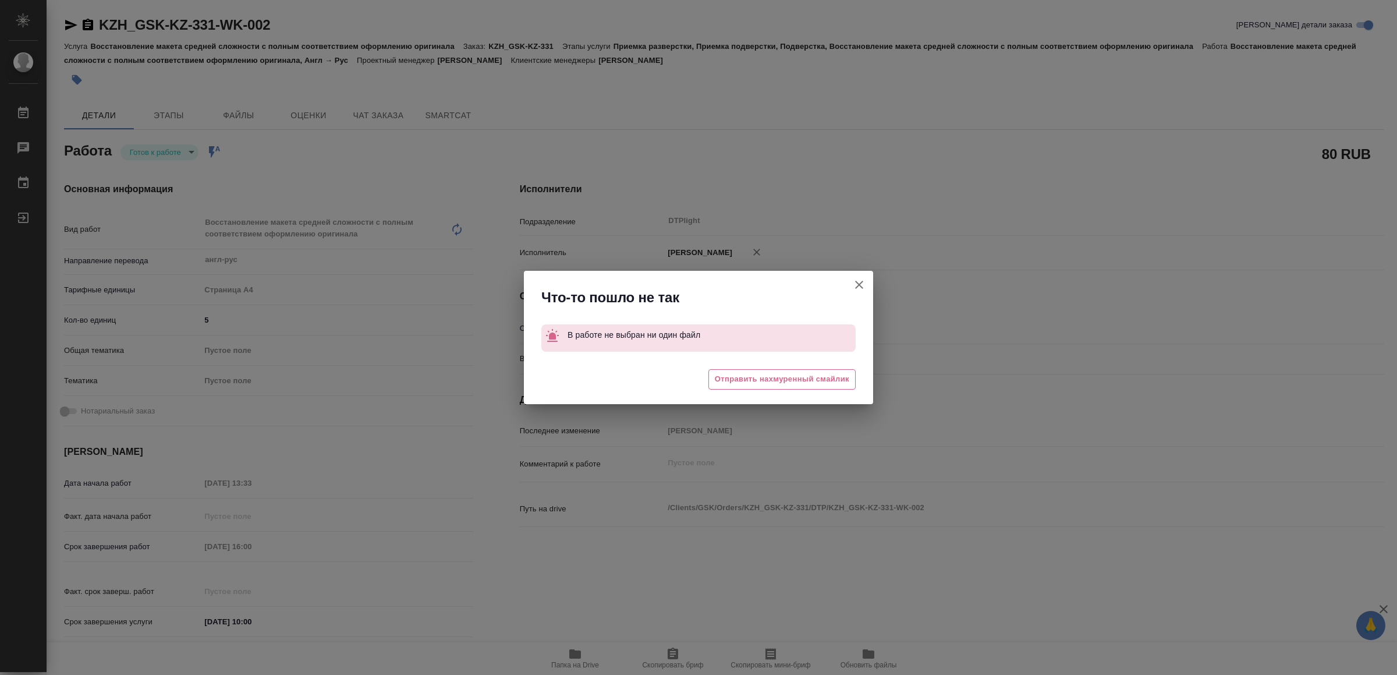
click at [861, 282] on icon "button" at bounding box center [859, 285] width 8 height 8
type textarea "x"
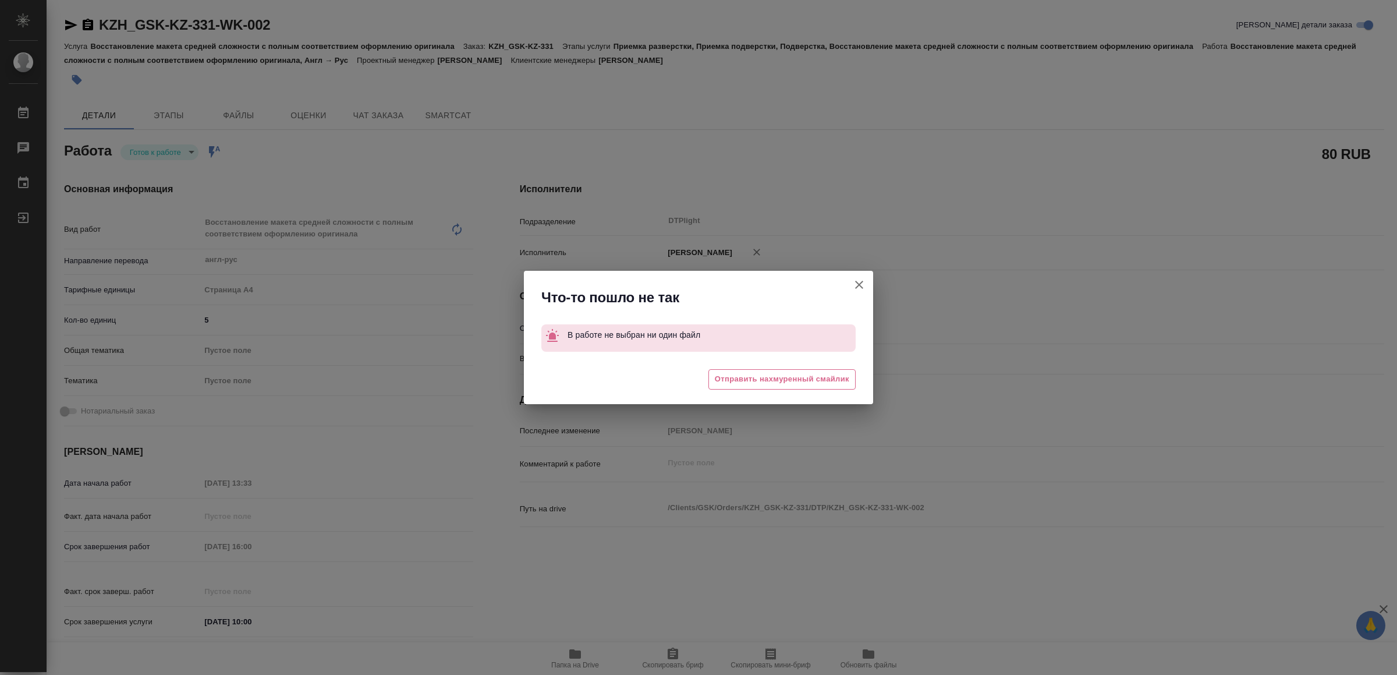
type textarea "x"
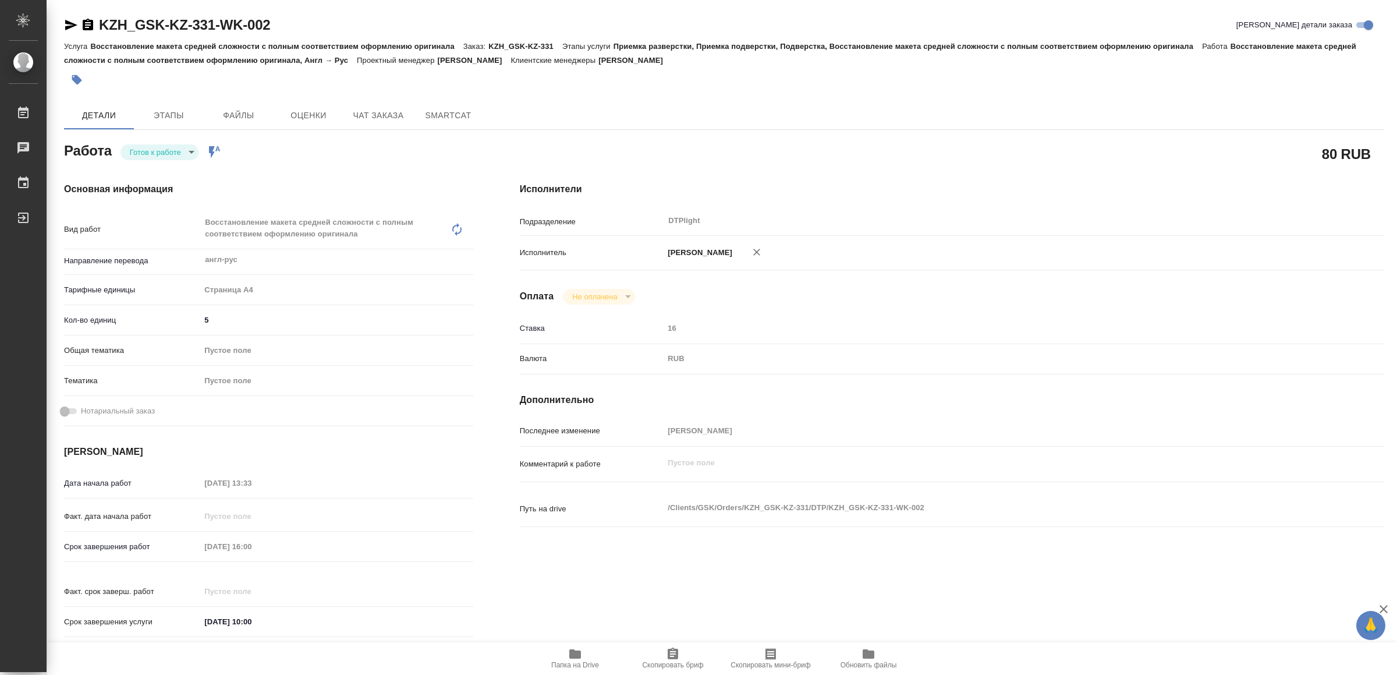
type textarea "x"
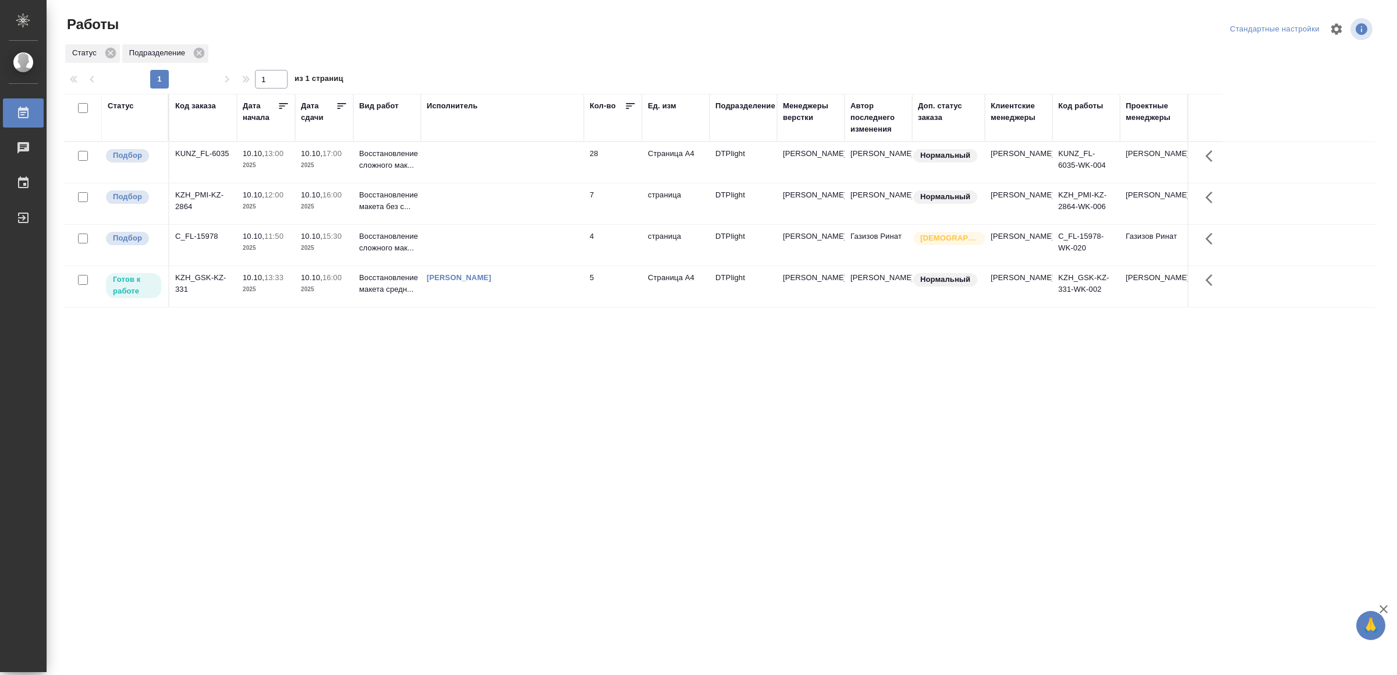
click at [577, 301] on td "[PERSON_NAME]" at bounding box center [502, 286] width 163 height 41
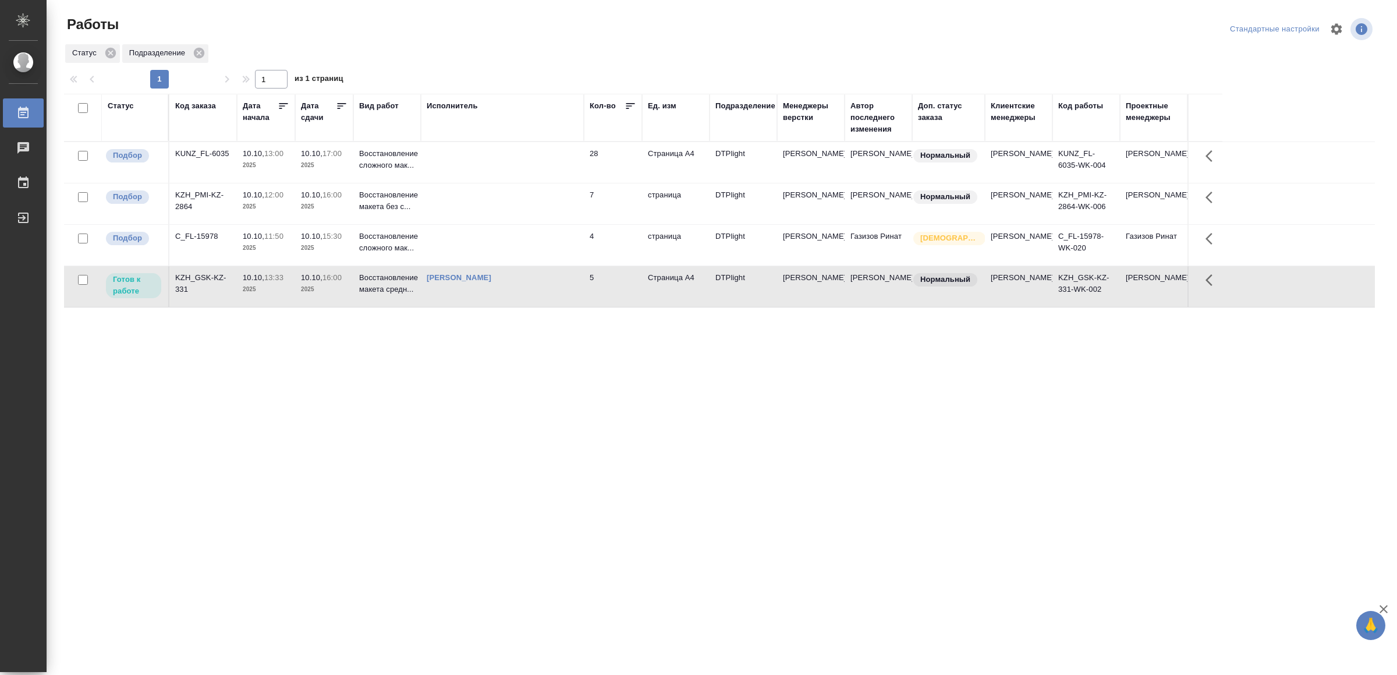
click at [577, 301] on td "[PERSON_NAME]" at bounding box center [502, 286] width 163 height 41
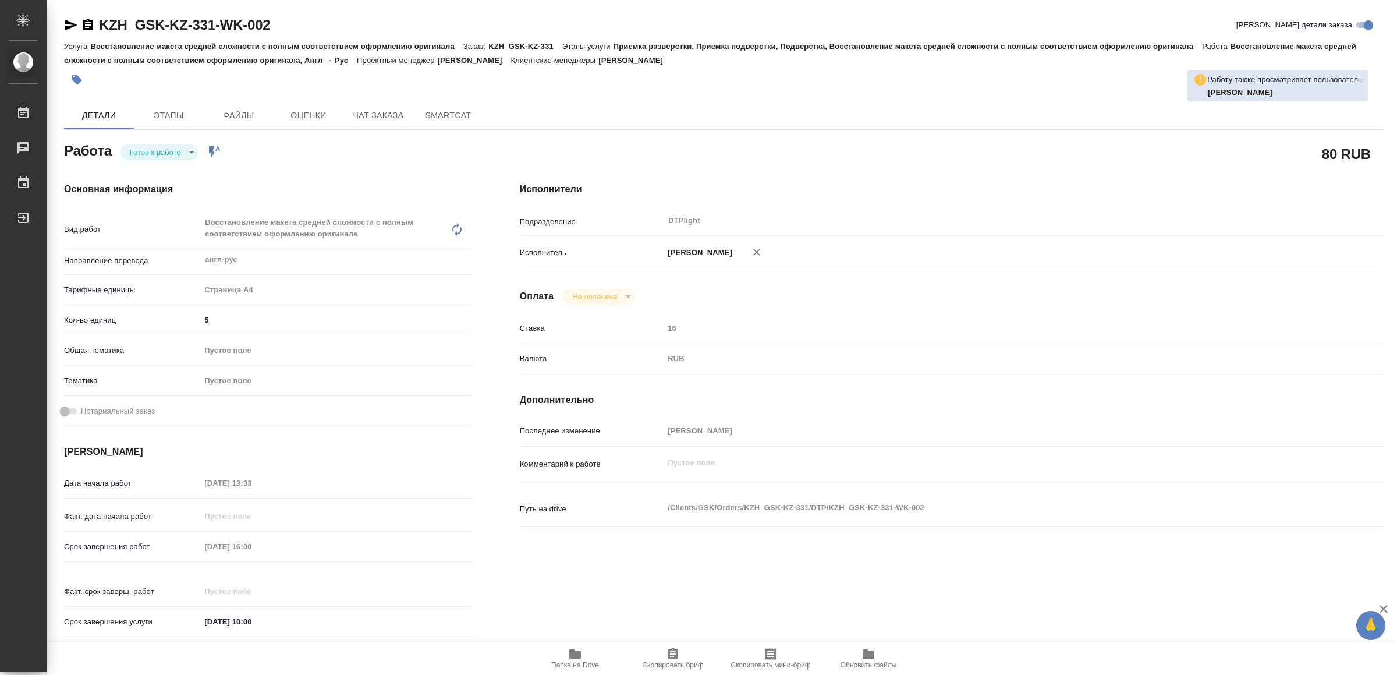
click at [169, 145] on body "🙏 .cls-1 fill:#fff; AWATERA Yamkovenko Vera Работы Чаты График Выйти KZH_GSK-KZ…" at bounding box center [698, 337] width 1397 height 675
click at [168, 151] on button "В работе" at bounding box center [149, 152] width 38 height 13
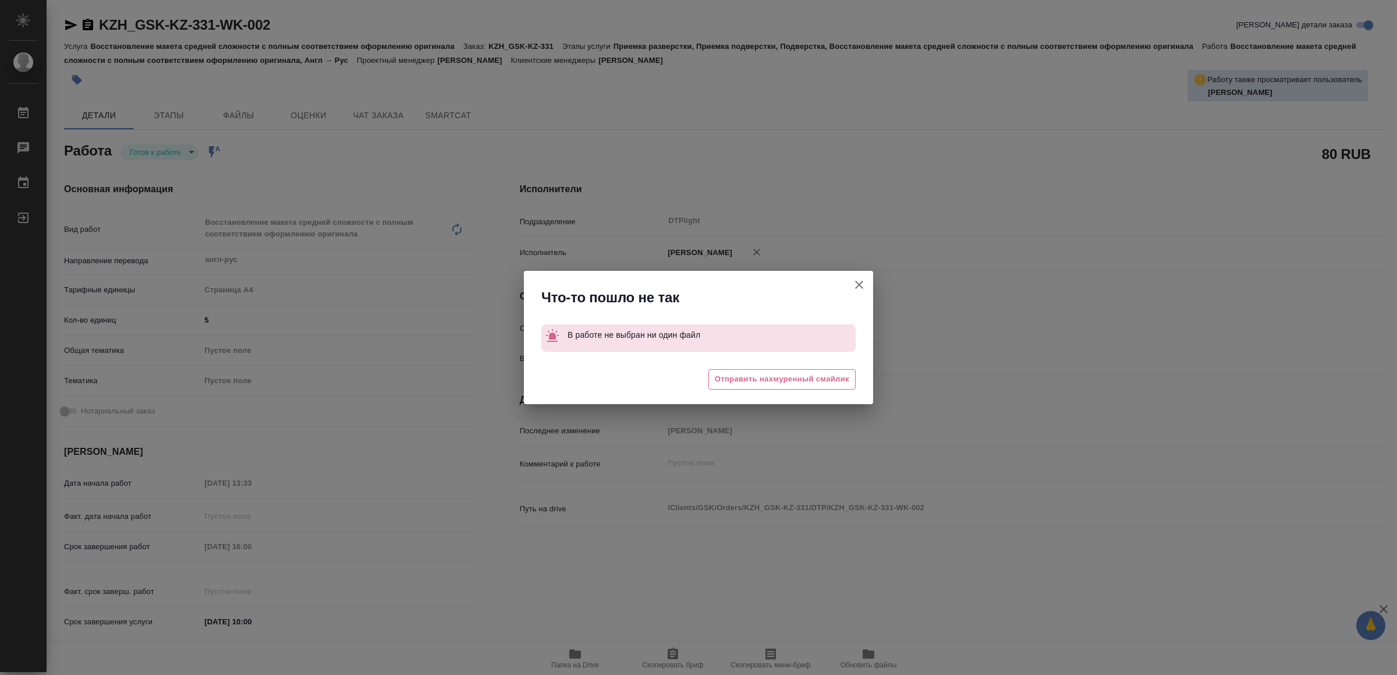
type textarea "x"
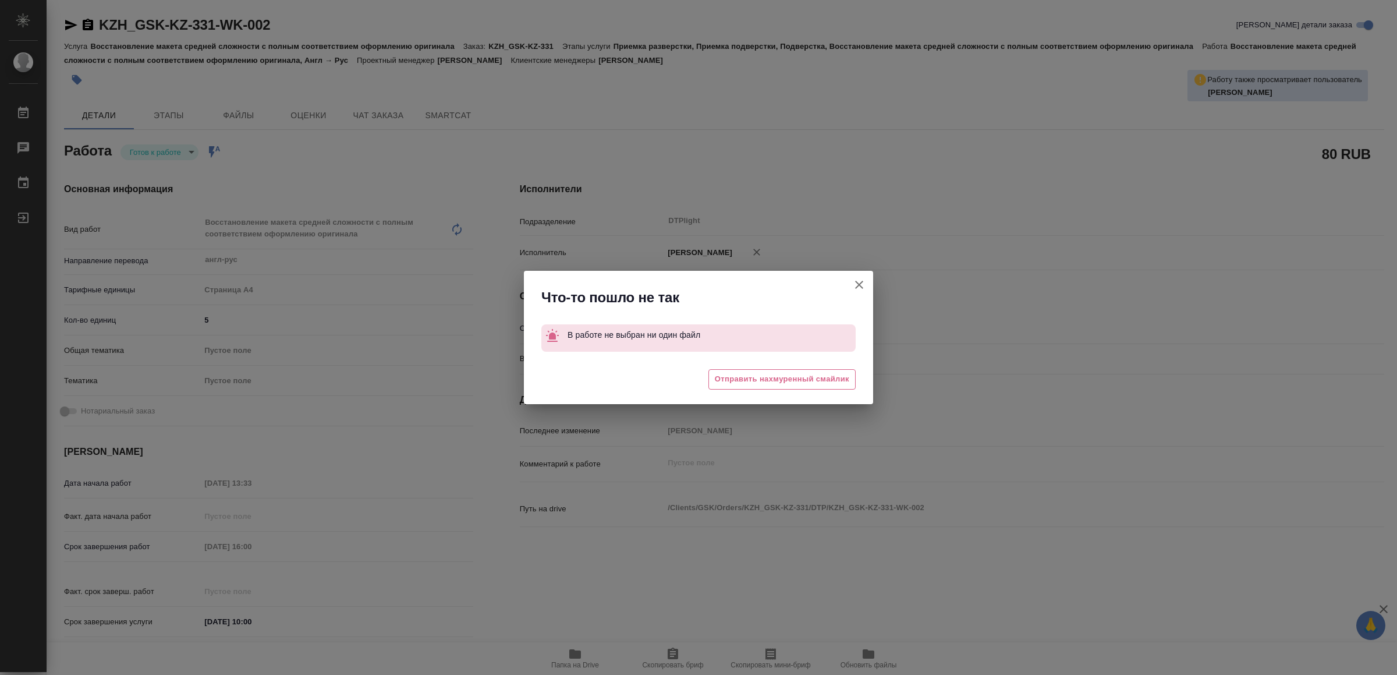
type textarea "x"
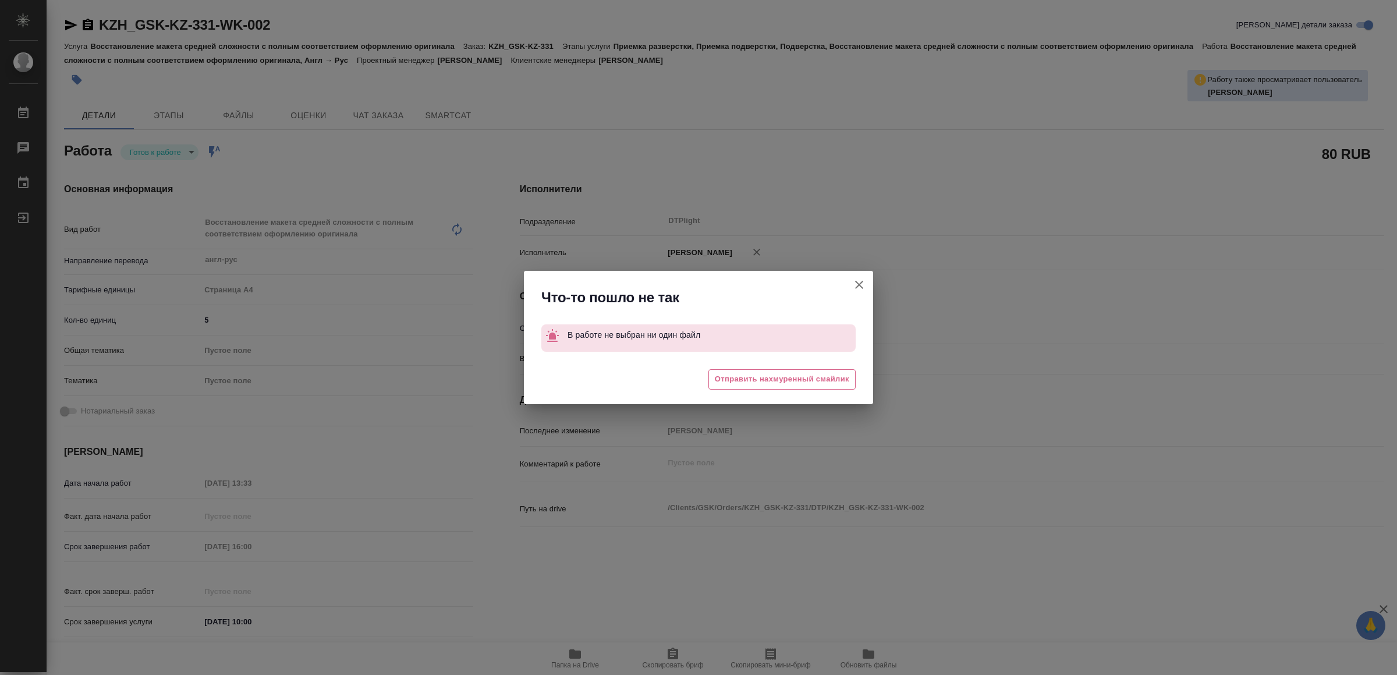
click at [854, 280] on icon "button" at bounding box center [859, 285] width 14 height 14
type textarea "x"
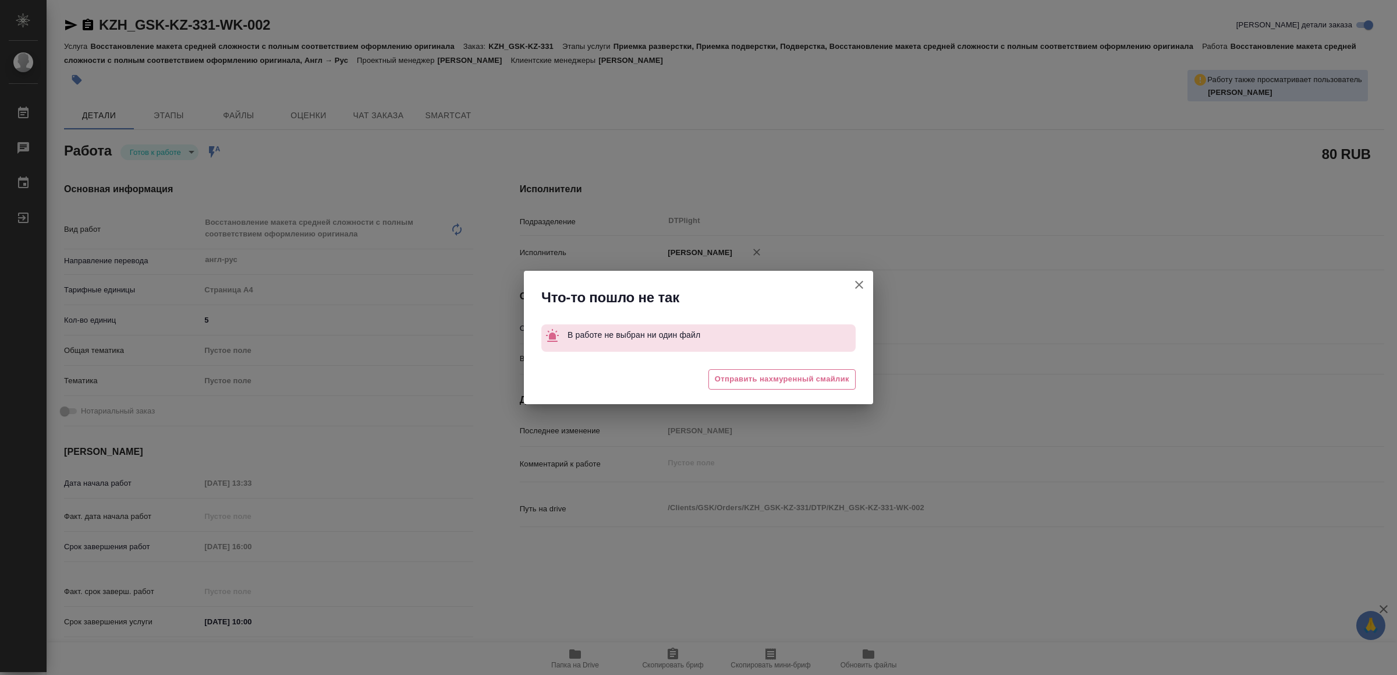
type textarea "x"
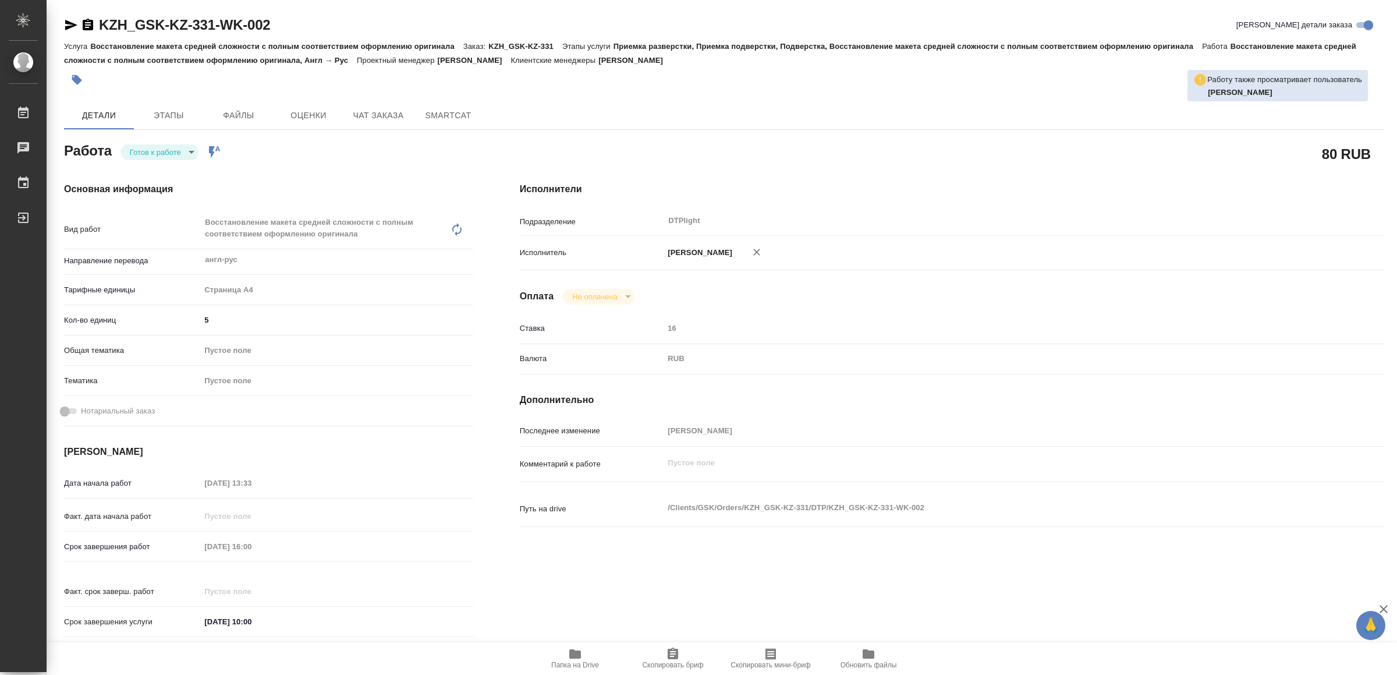
click at [65, 23] on icon "button" at bounding box center [71, 25] width 12 height 10
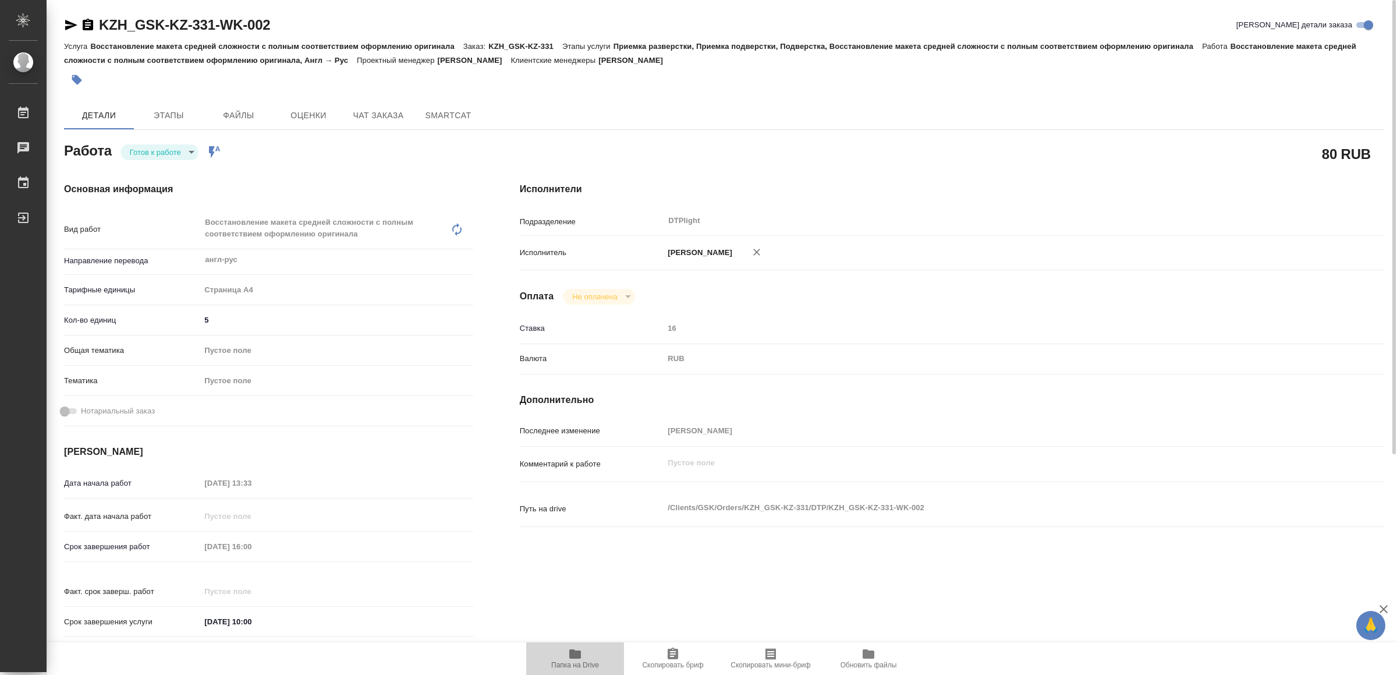
click at [572, 657] on icon "button" at bounding box center [575, 653] width 12 height 9
click at [175, 156] on body "🙏 .cls-1 fill:#fff; AWATERA Yamkovenko Vera Работы 0 Чаты График Выйти KZH_GSK-…" at bounding box center [698, 337] width 1397 height 675
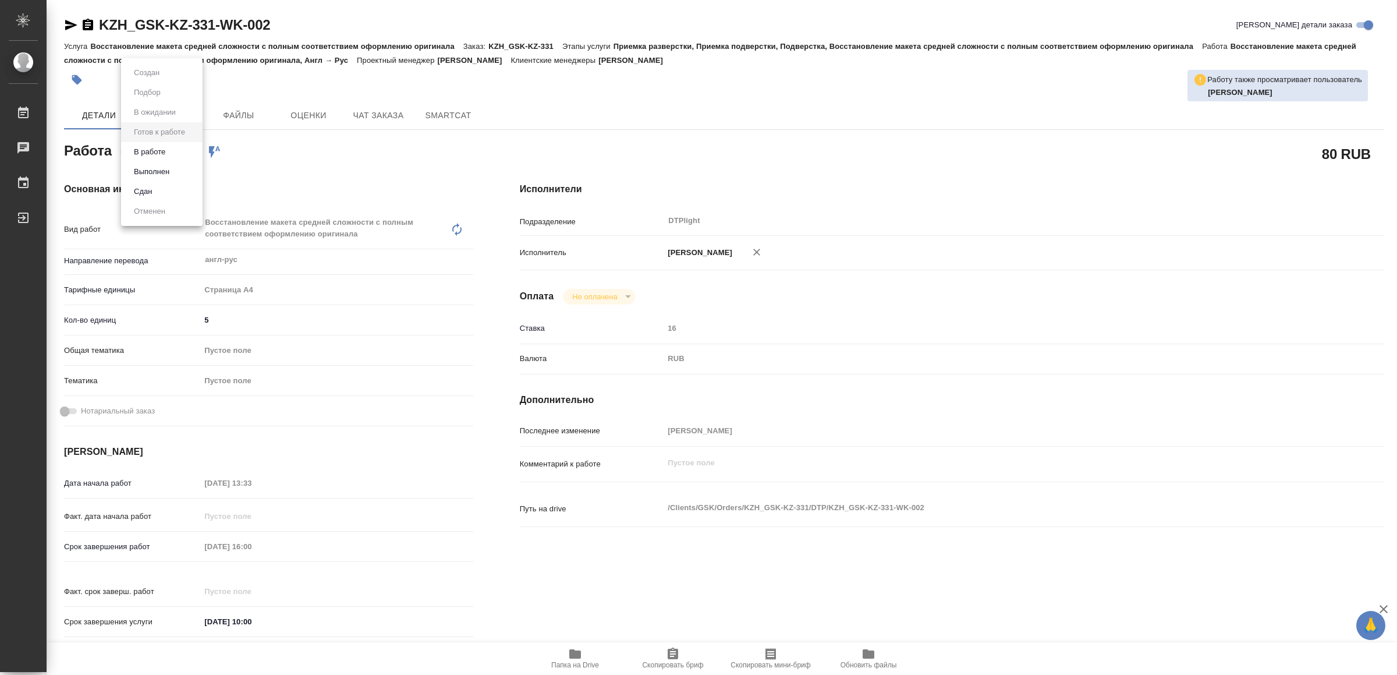
click at [175, 153] on li "В работе" at bounding box center [161, 152] width 81 height 20
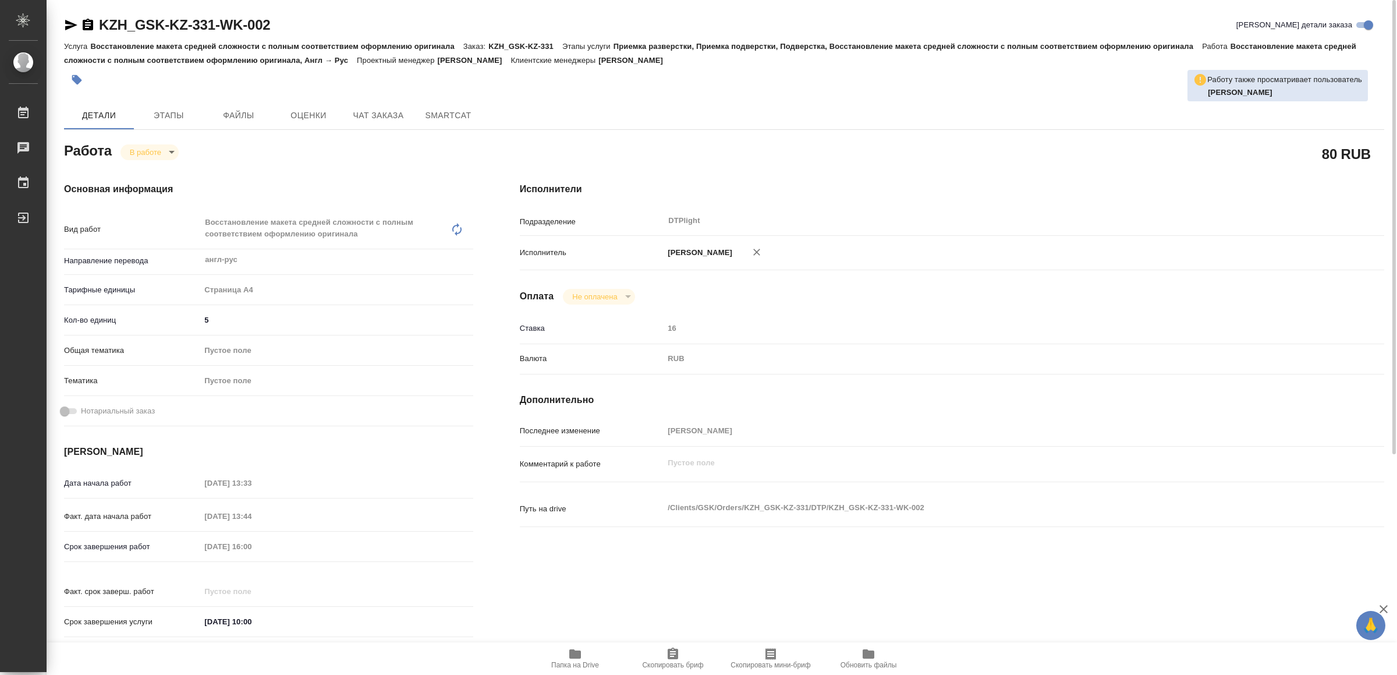
type textarea "x"
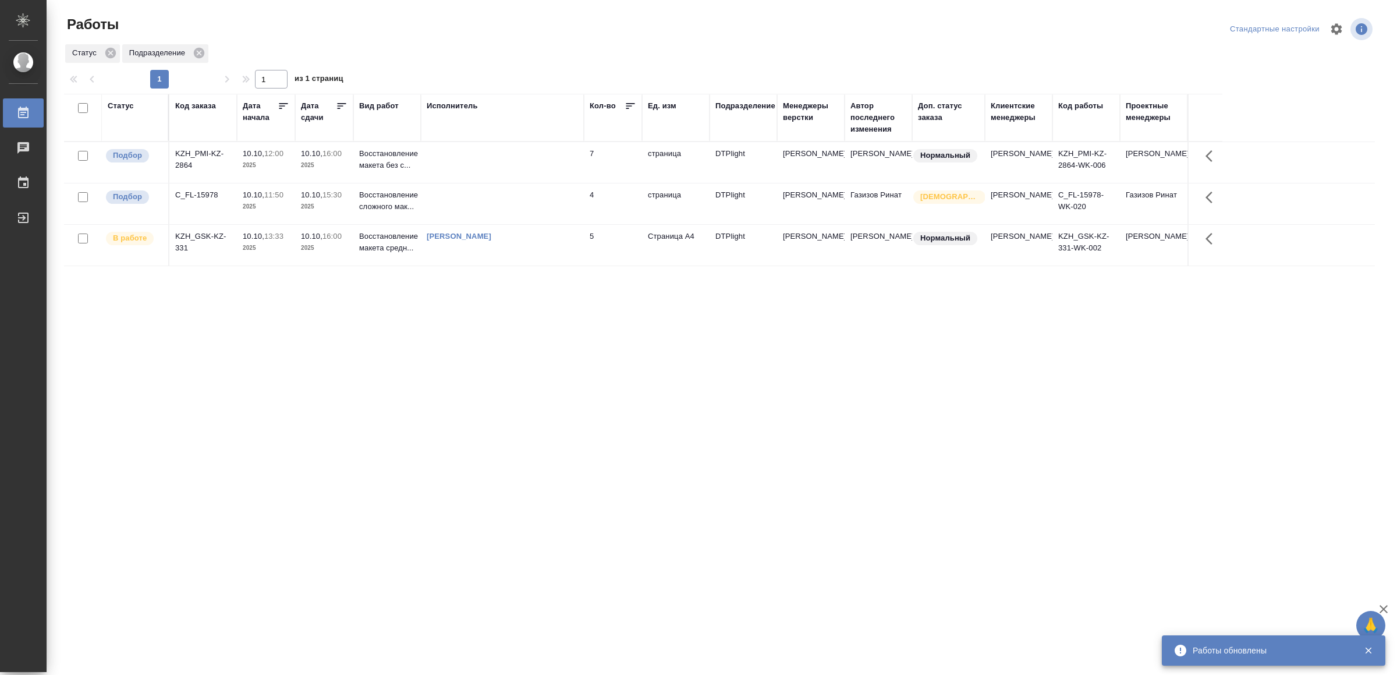
drag, startPoint x: 403, startPoint y: 431, endPoint x: 409, endPoint y: 423, distance: 10.5
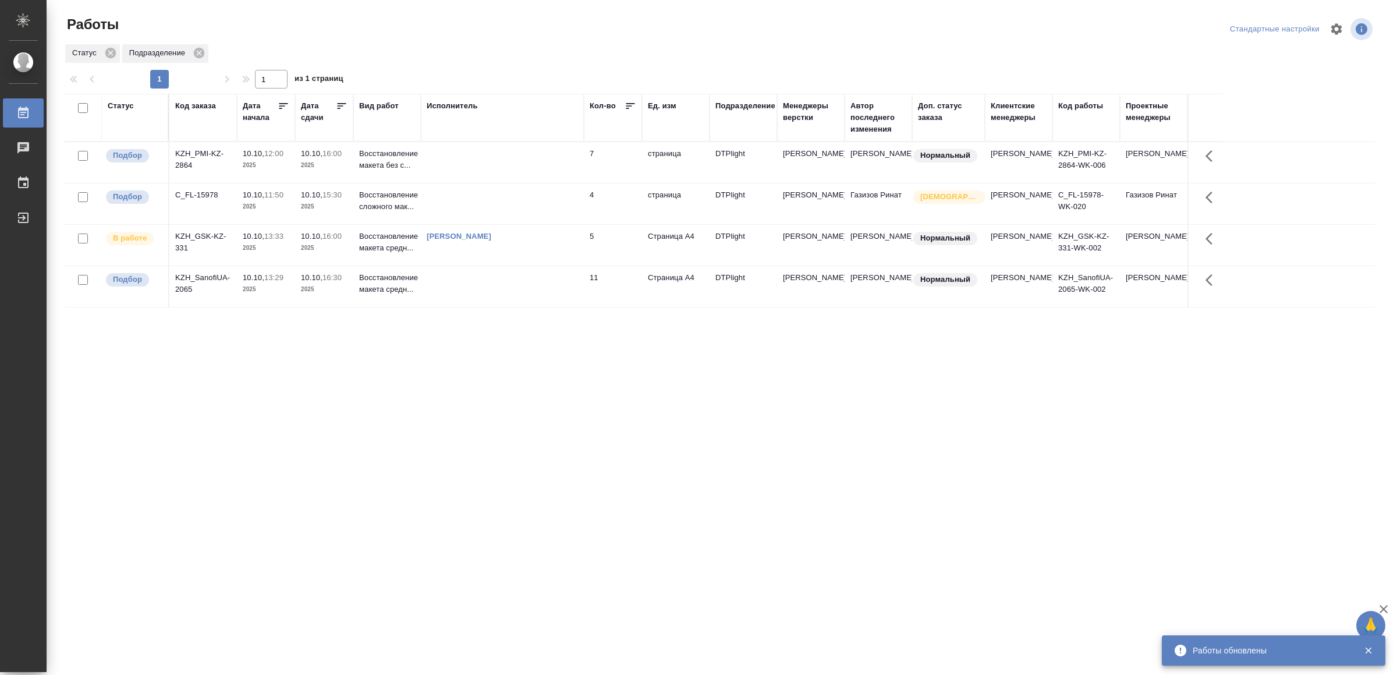
click at [495, 292] on td at bounding box center [502, 286] width 163 height 41
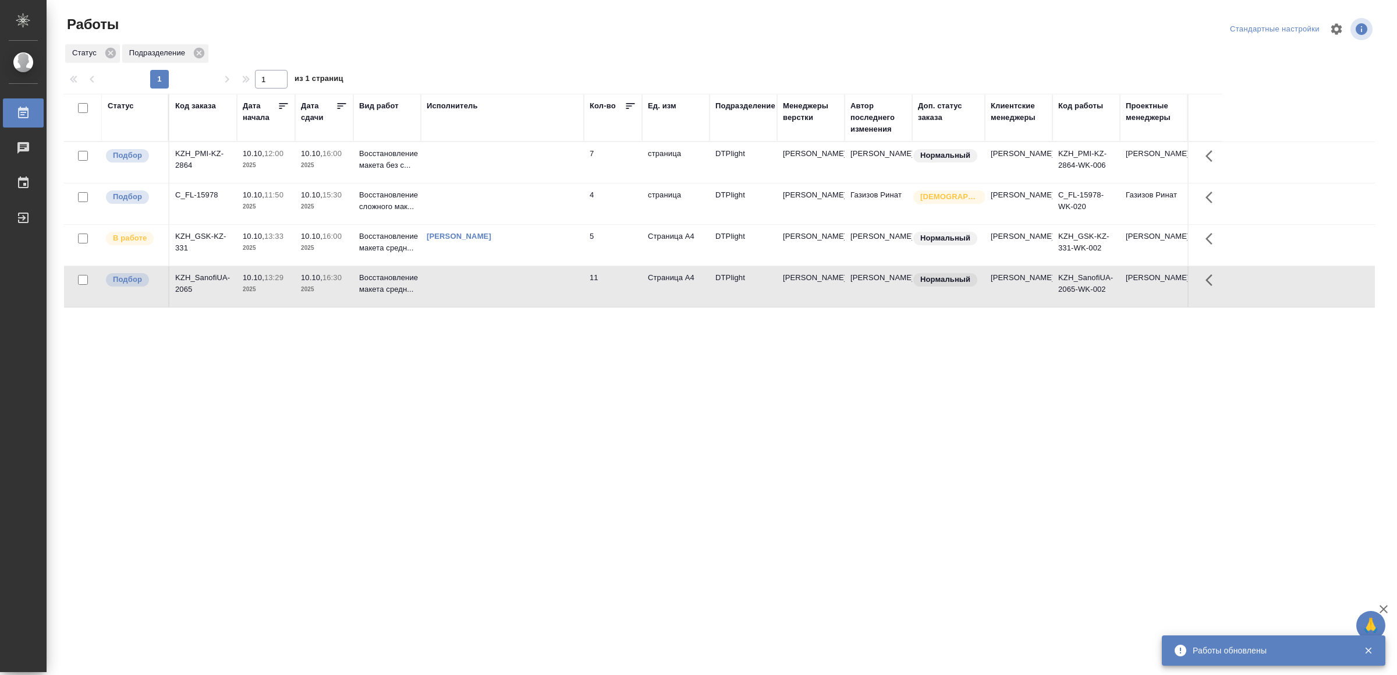
click at [495, 292] on td at bounding box center [502, 286] width 163 height 41
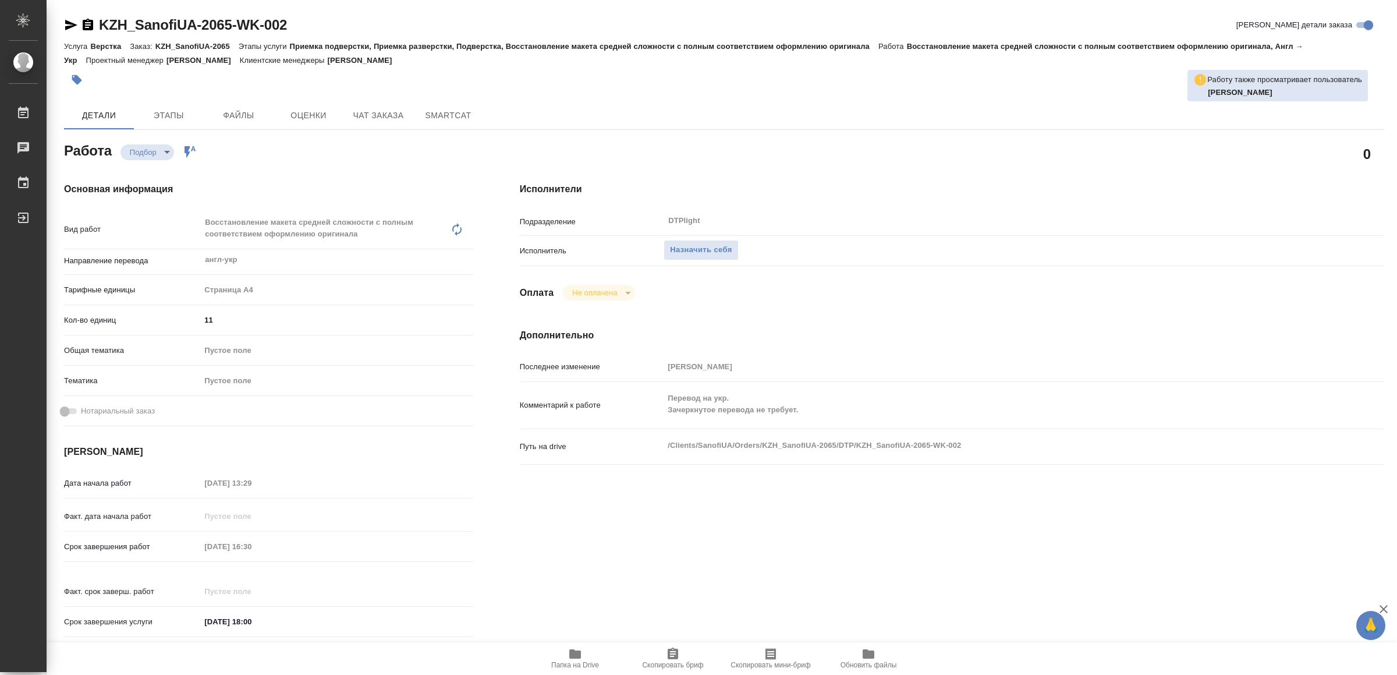
click at [561, 659] on span "Папка на Drive" at bounding box center [575, 658] width 84 height 22
click at [706, 250] on span "Назначить себя" at bounding box center [701, 249] width 62 height 13
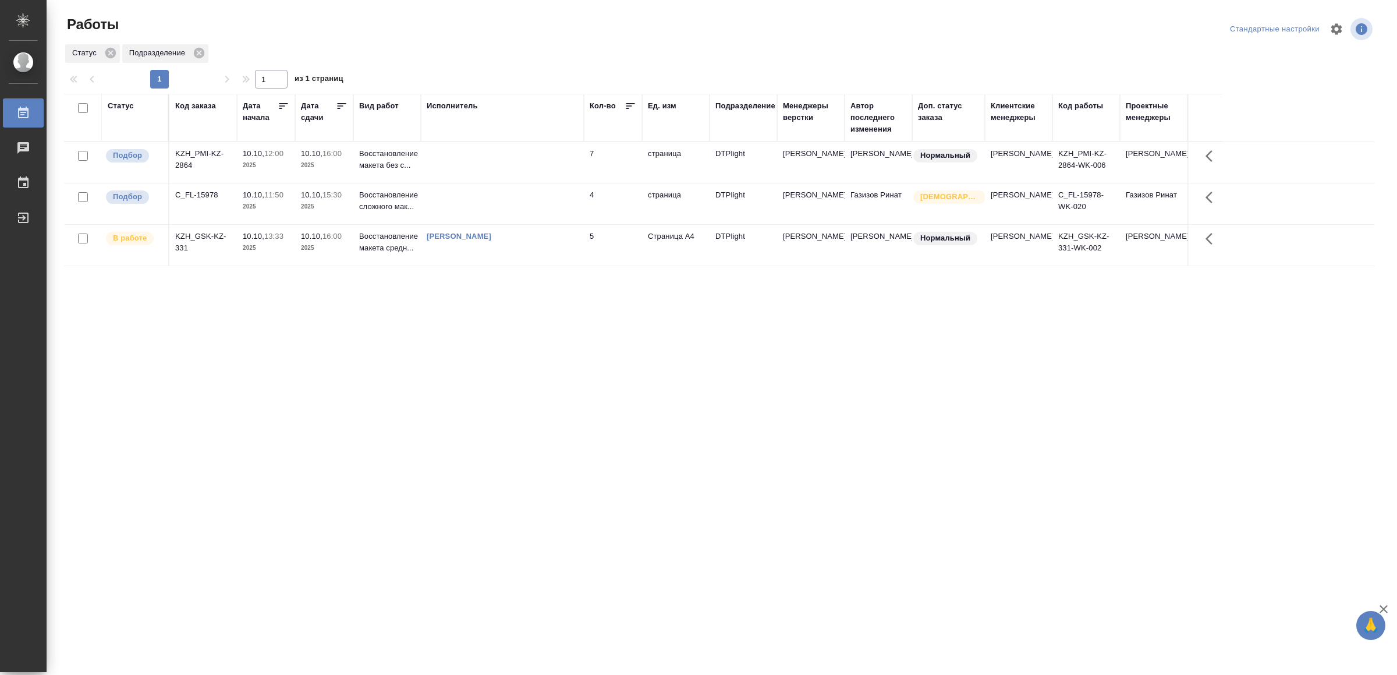
drag, startPoint x: 390, startPoint y: 538, endPoint x: 390, endPoint y: 528, distance: 10.5
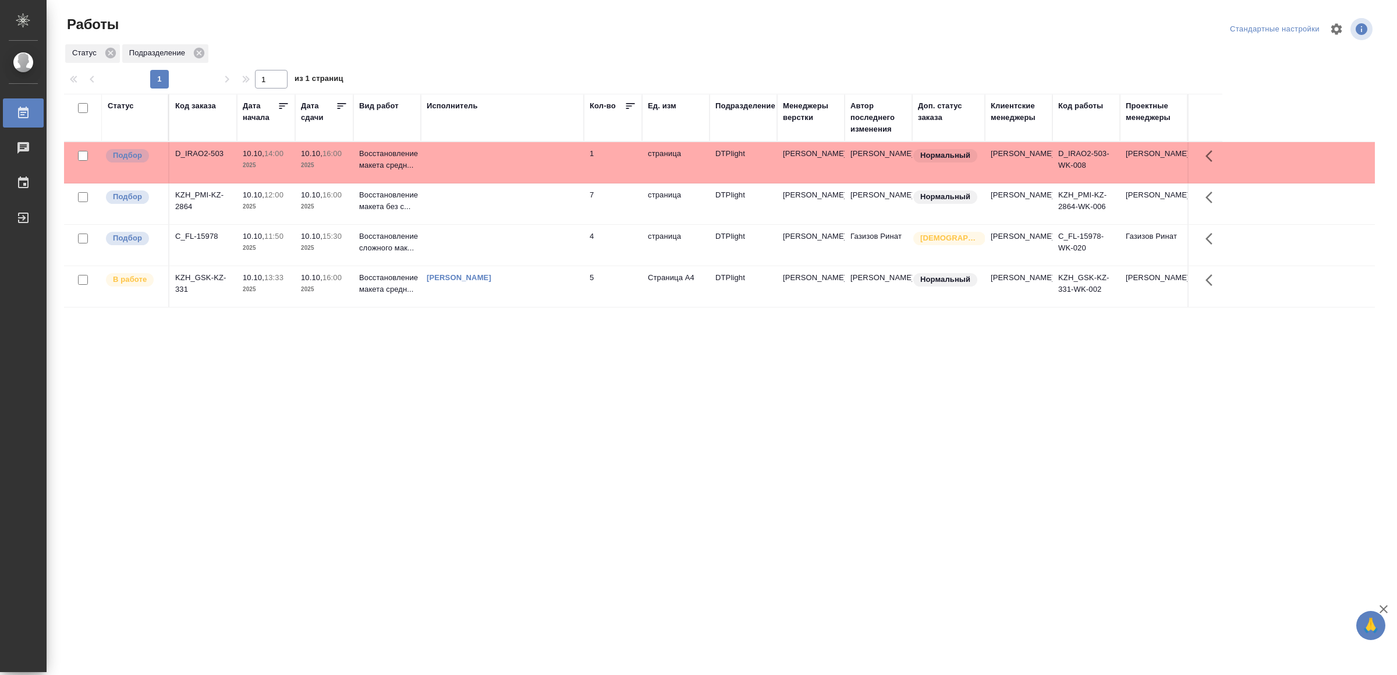
click at [536, 163] on td at bounding box center [502, 162] width 163 height 41
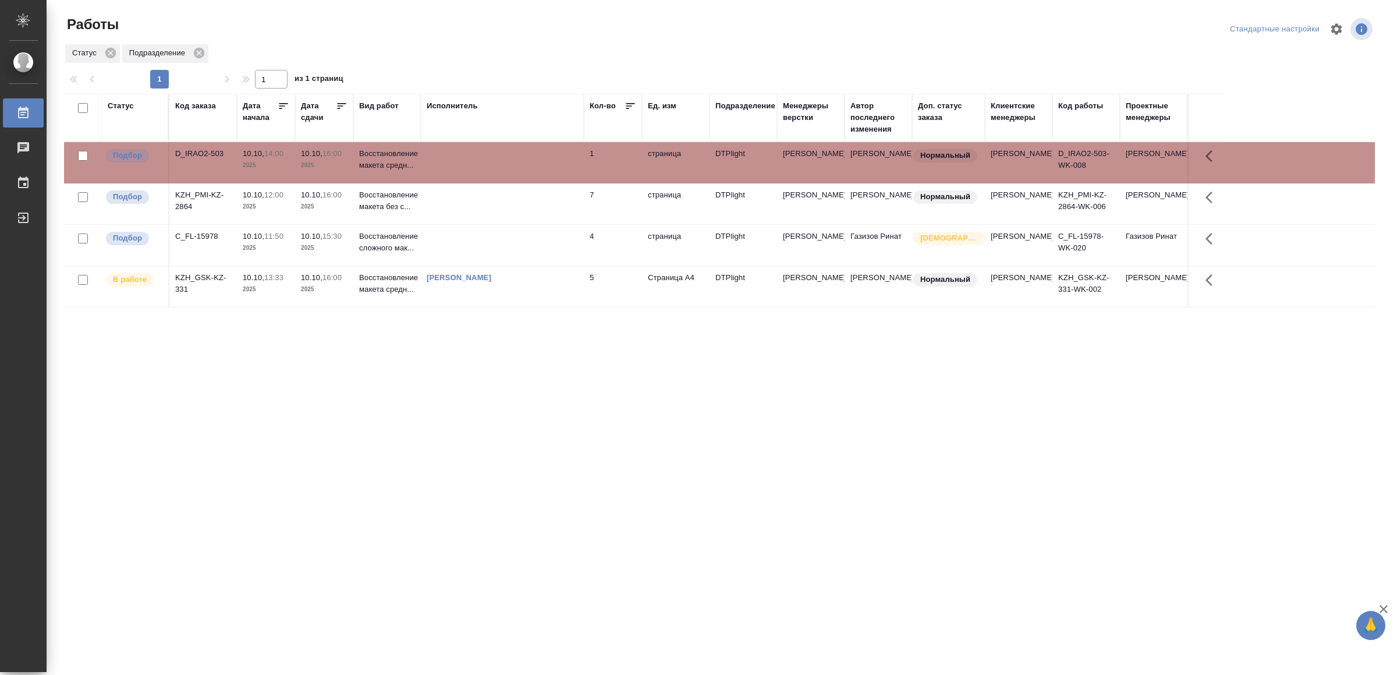
click at [536, 163] on td at bounding box center [502, 162] width 163 height 41
drag, startPoint x: 426, startPoint y: 508, endPoint x: 437, endPoint y: 492, distance: 18.9
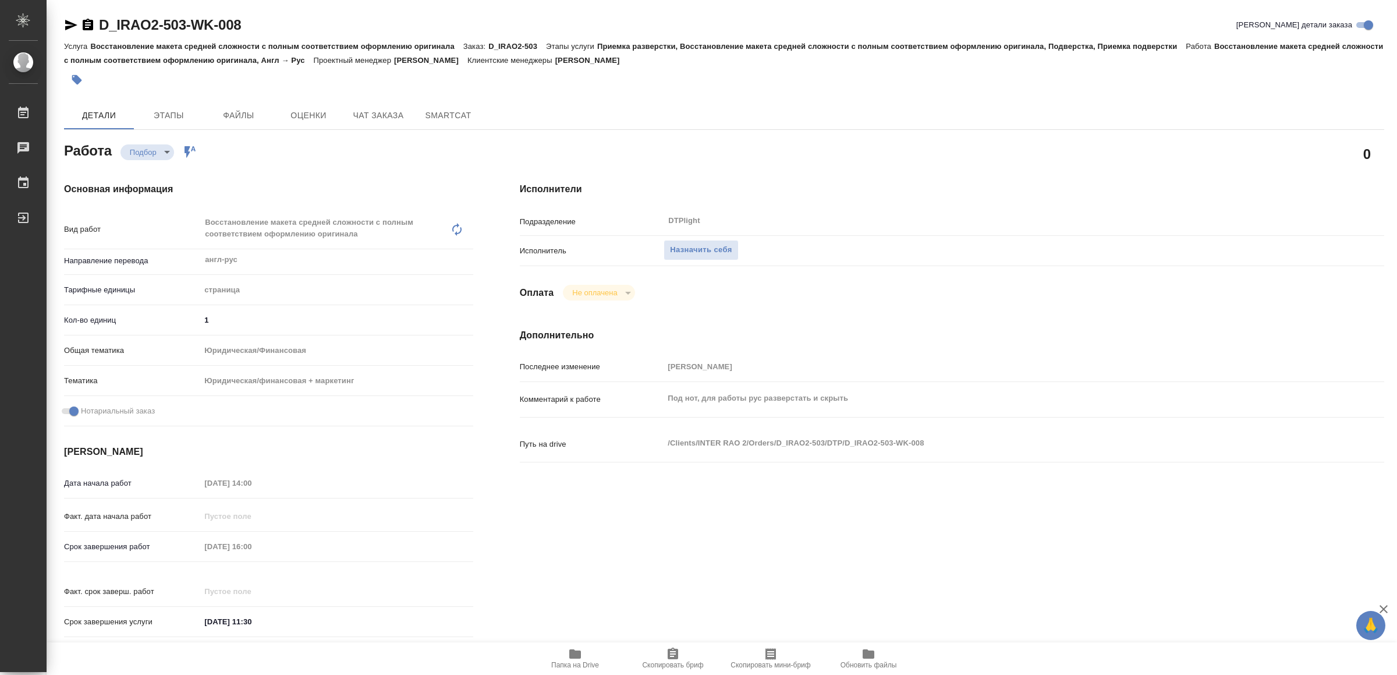
click at [592, 661] on span "Папка на Drive" at bounding box center [575, 665] width 48 height 8
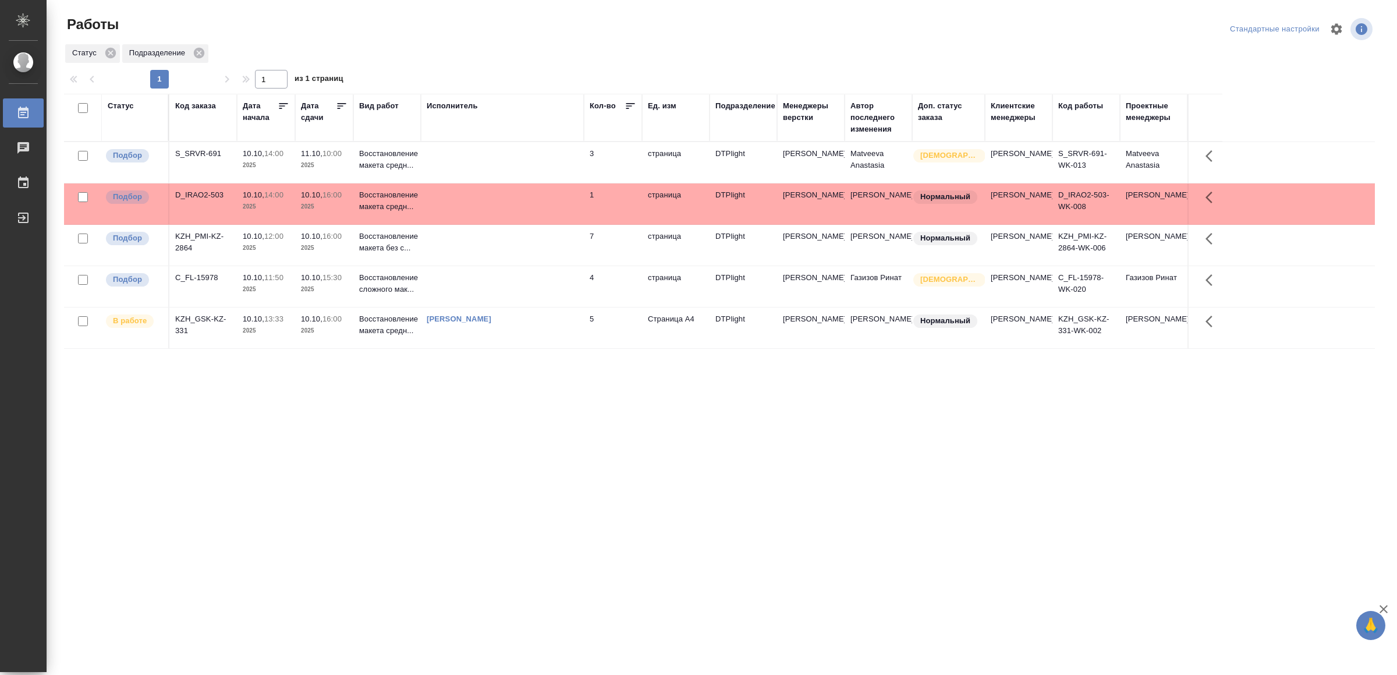
click at [506, 161] on td at bounding box center [502, 162] width 163 height 41
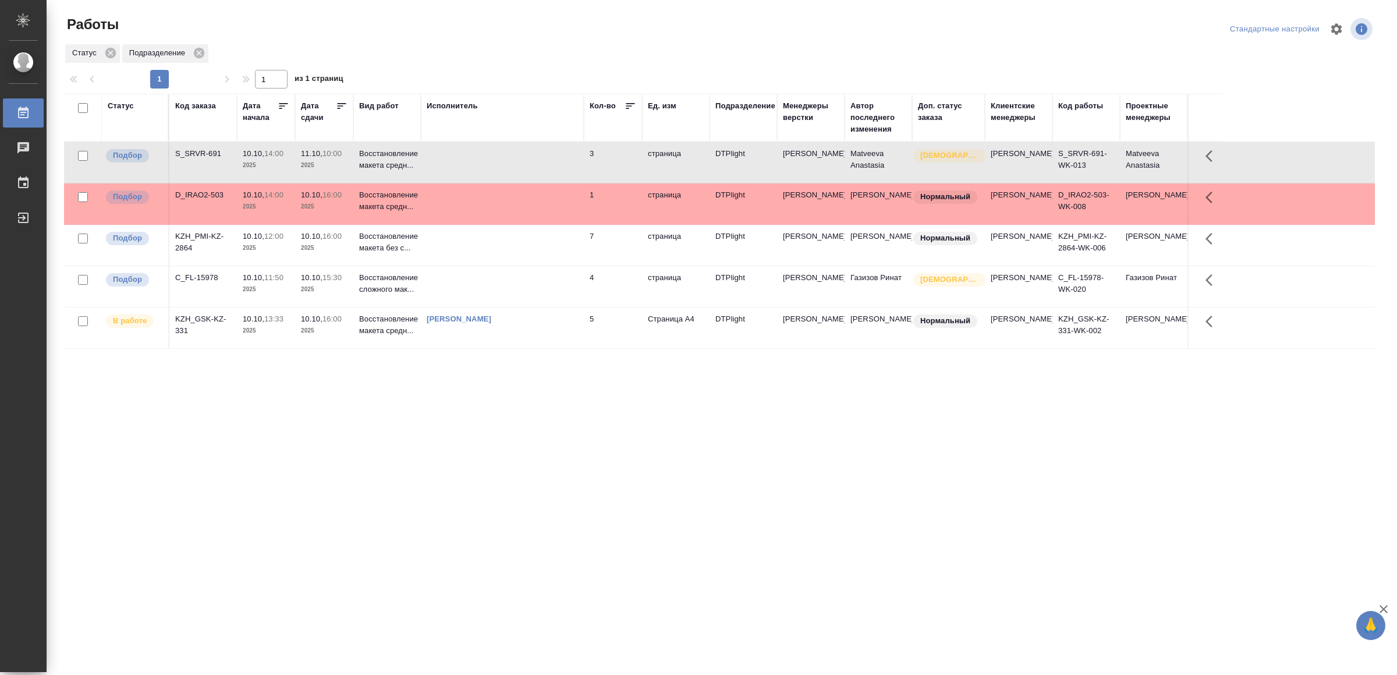
click at [506, 161] on td at bounding box center [502, 162] width 163 height 41
drag, startPoint x: 551, startPoint y: 463, endPoint x: 559, endPoint y: 456, distance: 11.2
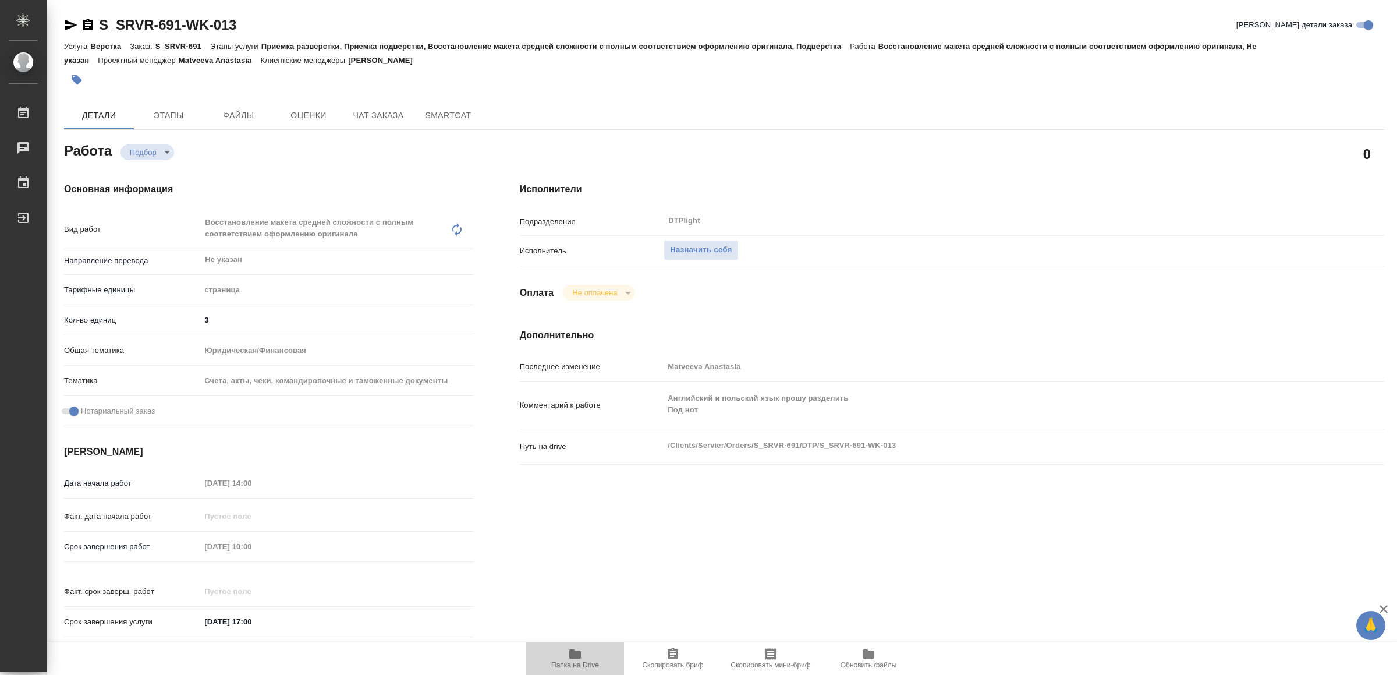
click at [570, 659] on span "Папка на Drive" at bounding box center [575, 658] width 84 height 22
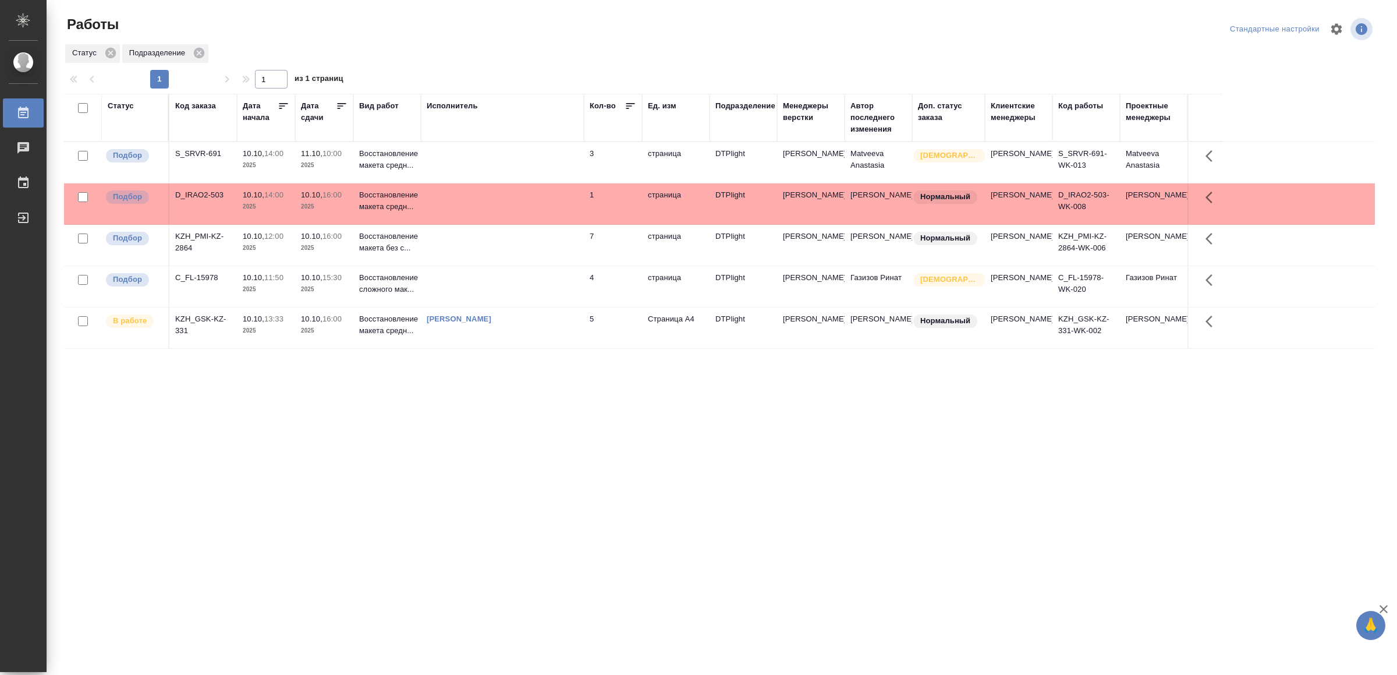
click at [466, 208] on td at bounding box center [502, 203] width 163 height 41
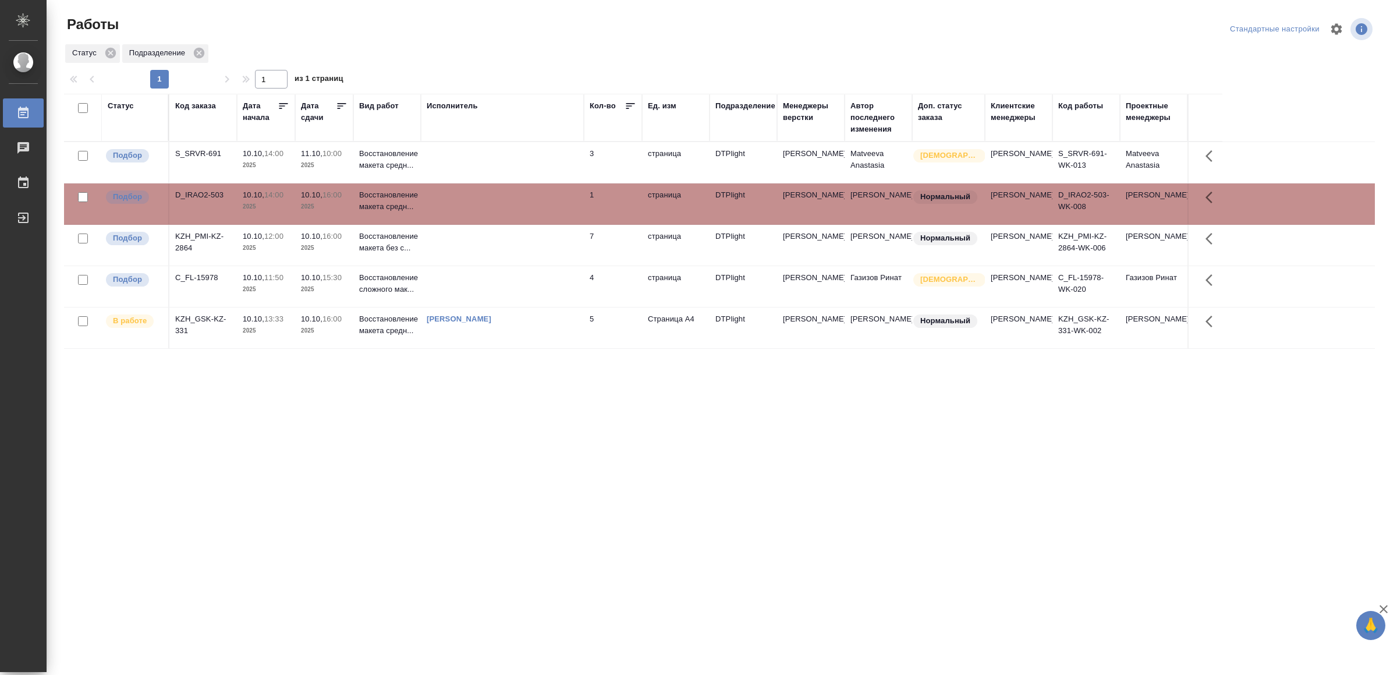
click at [466, 208] on td at bounding box center [502, 203] width 163 height 41
drag, startPoint x: 488, startPoint y: 469, endPoint x: 497, endPoint y: 465, distance: 9.6
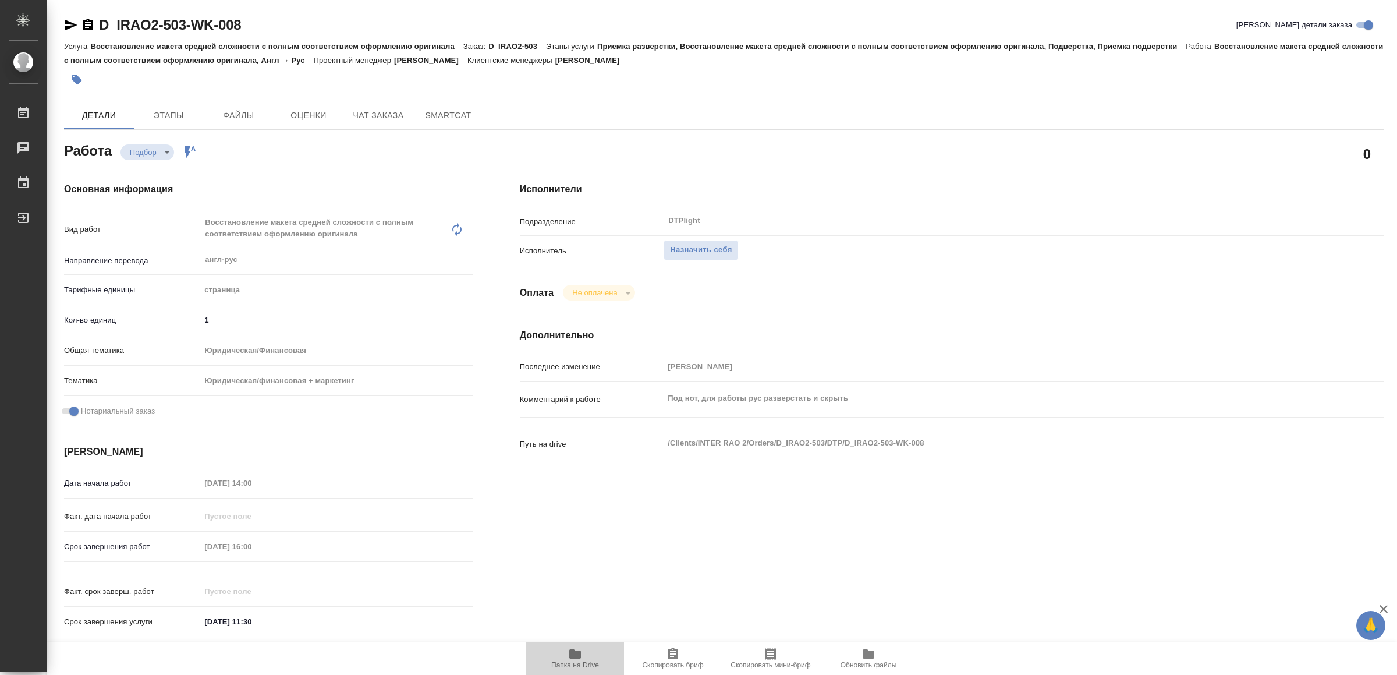
click at [575, 650] on icon "button" at bounding box center [575, 653] width 12 height 9
click at [686, 248] on span "Назначить себя" at bounding box center [701, 249] width 62 height 13
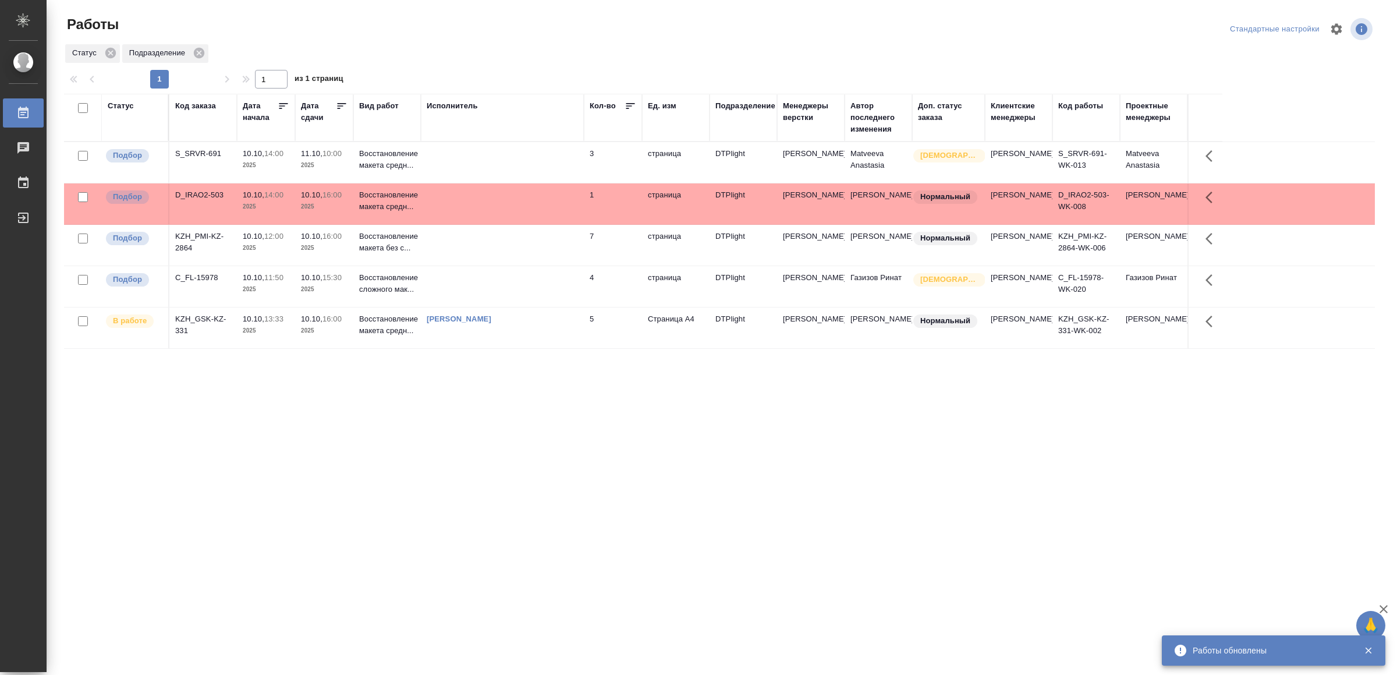
drag, startPoint x: 341, startPoint y: 480, endPoint x: 346, endPoint y: 462, distance: 19.3
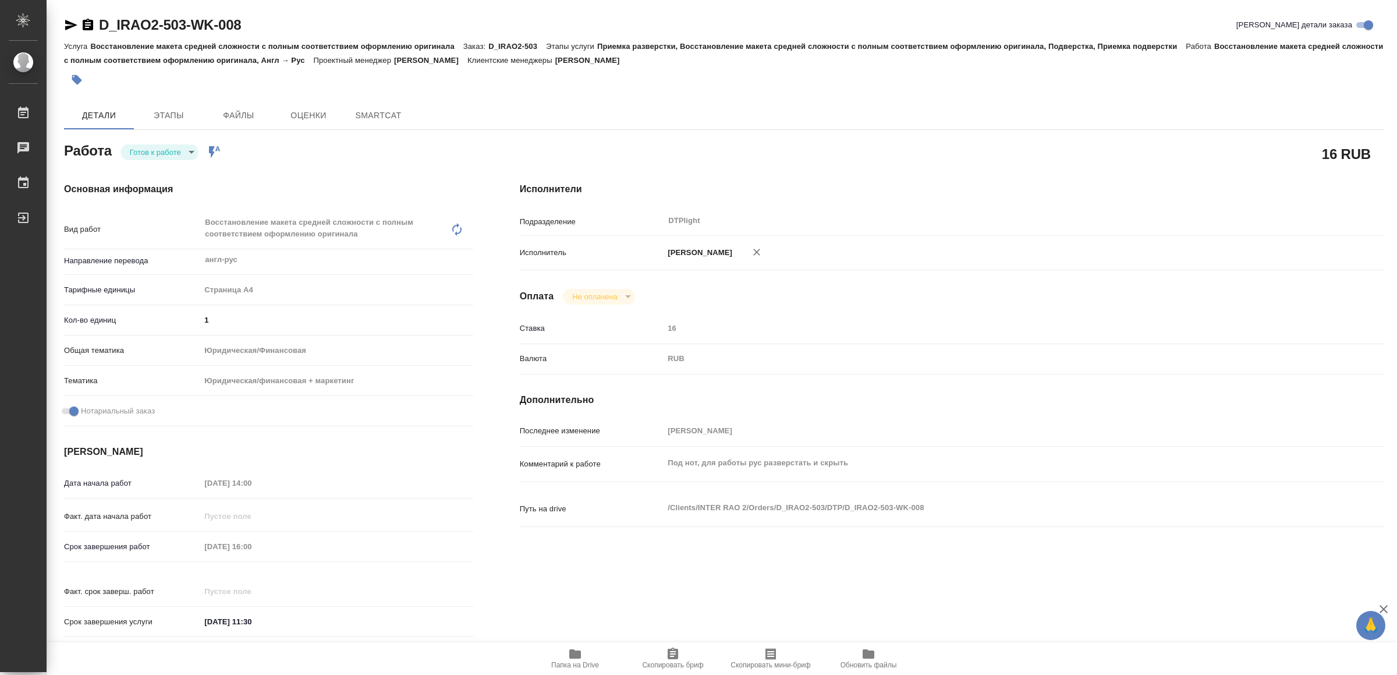
type textarea "x"
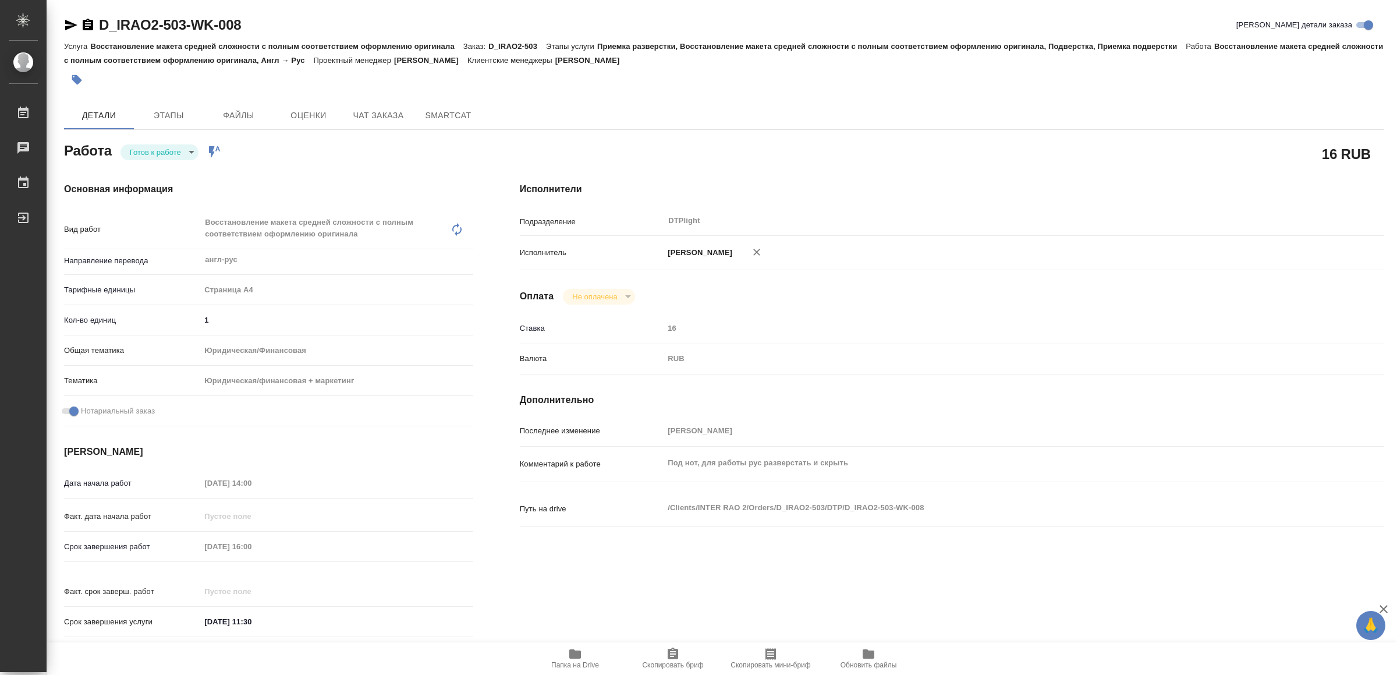
type textarea "x"
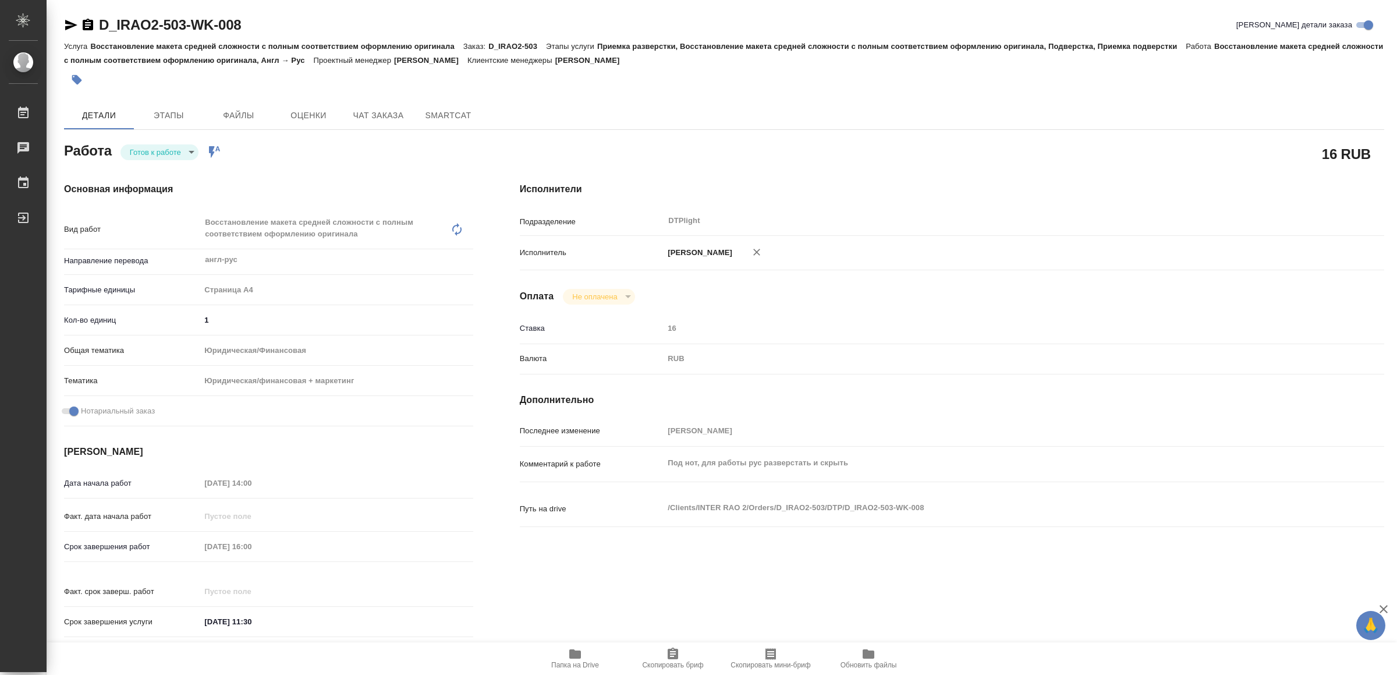
type textarea "x"
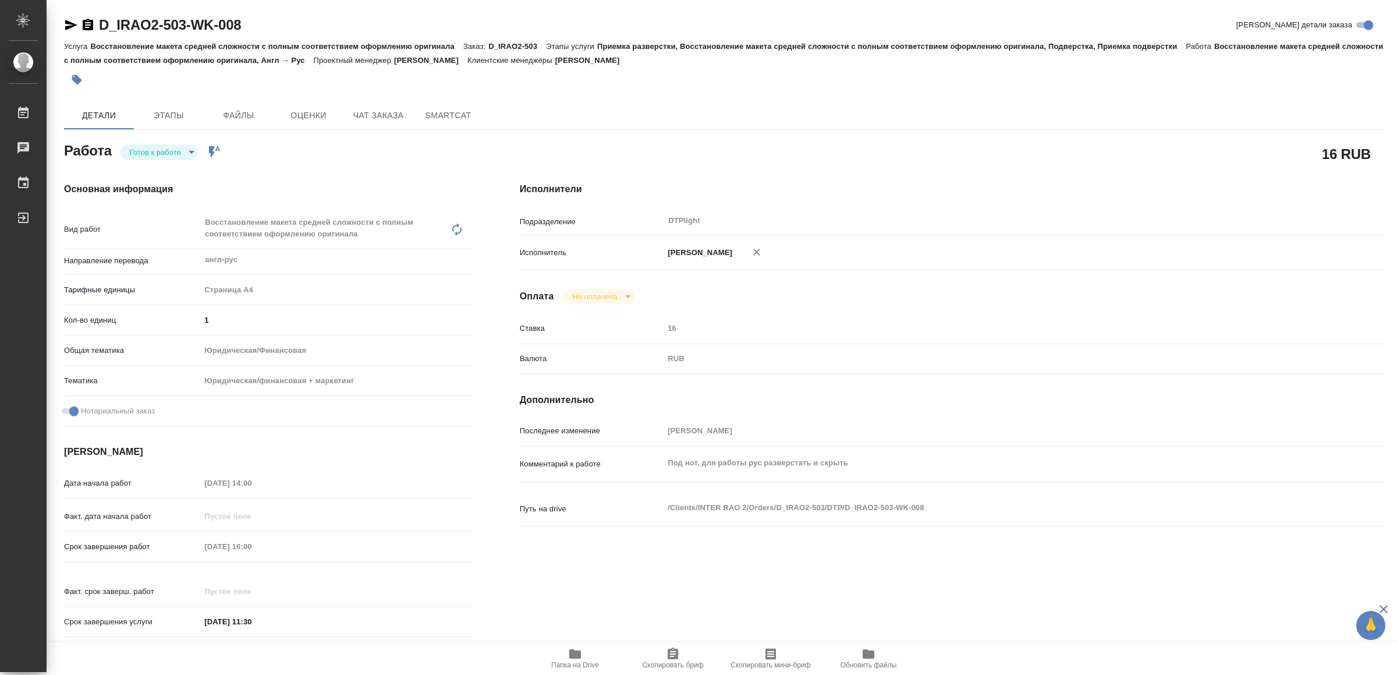
click at [150, 142] on div "Работа Готов к работе readyForWork Работа включена в последовательность" at bounding box center [268, 149] width 409 height 21
click at [157, 153] on body "🙏 .cls-1 fill:#fff; AWATERA Yamkovenko Vera Работы 0 Чаты График Выйти D_IRAO2-…" at bounding box center [698, 337] width 1397 height 675
click at [168, 146] on button "В работе" at bounding box center [149, 152] width 38 height 13
type textarea "x"
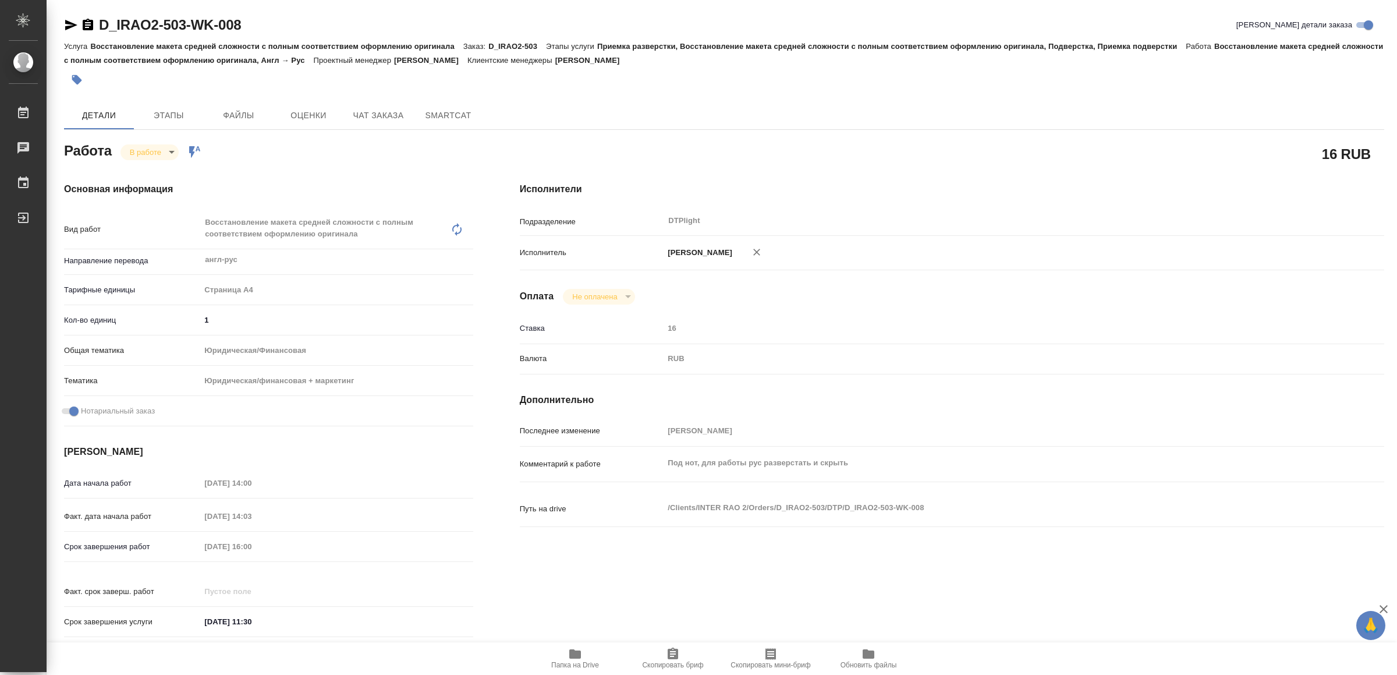
type textarea "x"
click at [66, 21] on icon "button" at bounding box center [71, 25] width 12 height 10
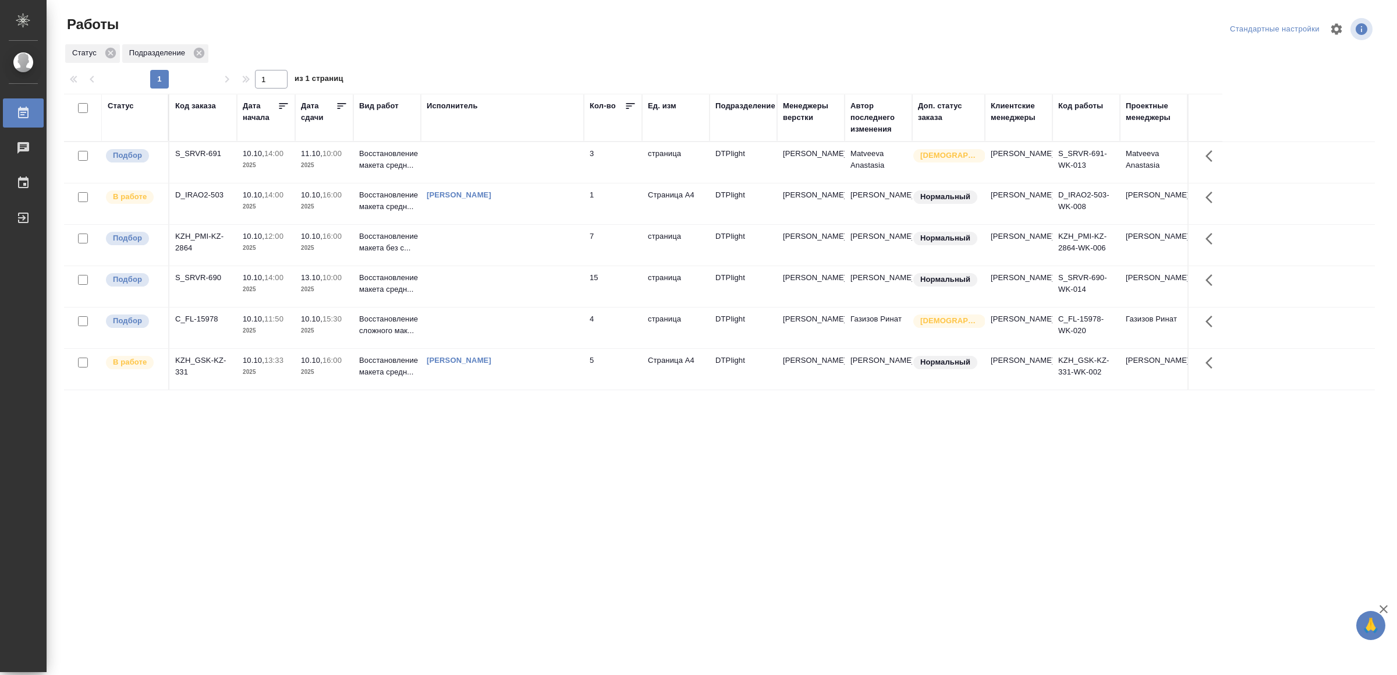
click at [541, 296] on td at bounding box center [502, 286] width 163 height 41
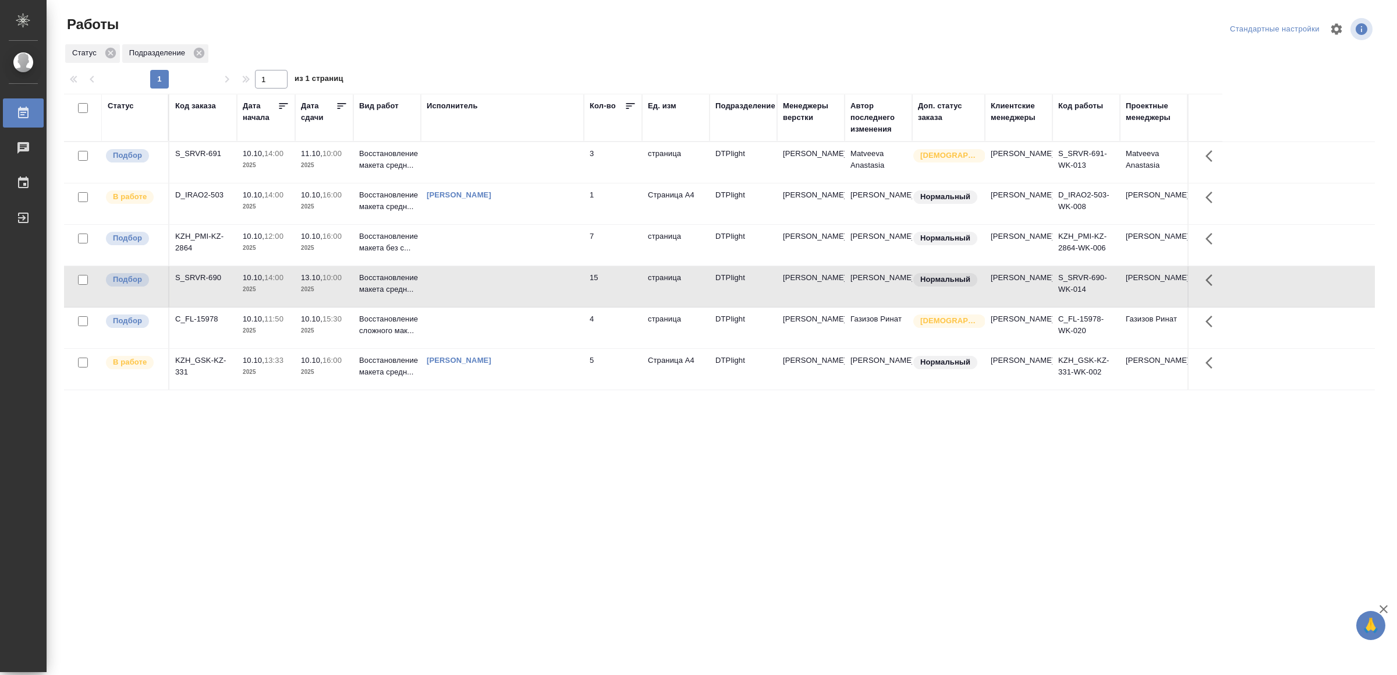
click at [541, 296] on td at bounding box center [502, 286] width 163 height 41
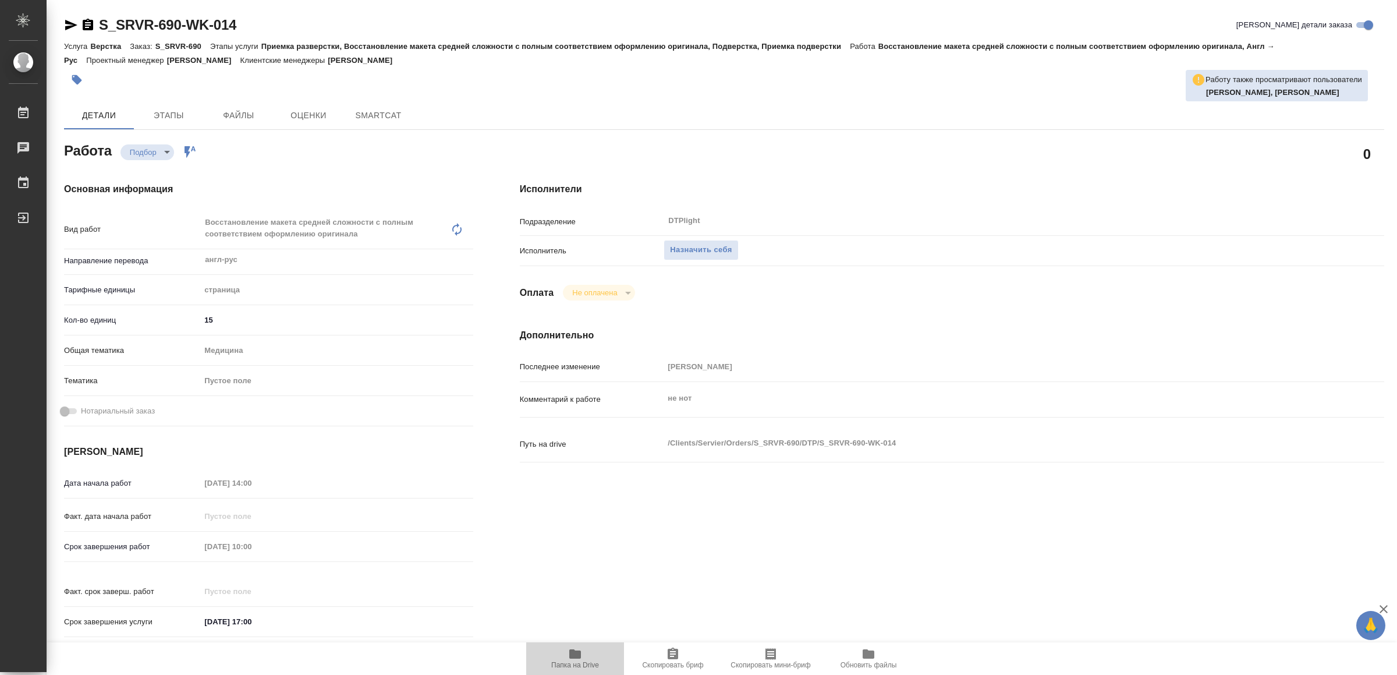
click at [572, 651] on icon "button" at bounding box center [575, 653] width 12 height 9
click at [716, 245] on span "Назначить себя" at bounding box center [701, 249] width 62 height 13
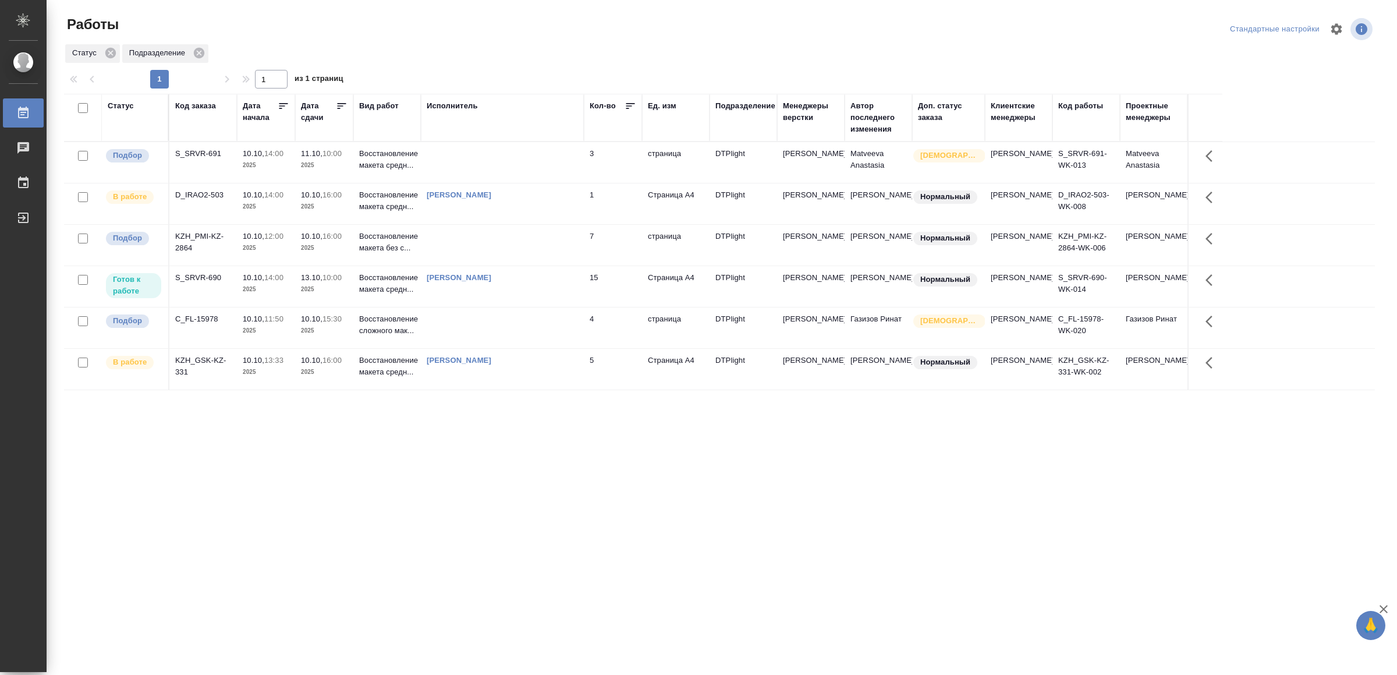
click at [497, 345] on td at bounding box center [502, 327] width 163 height 41
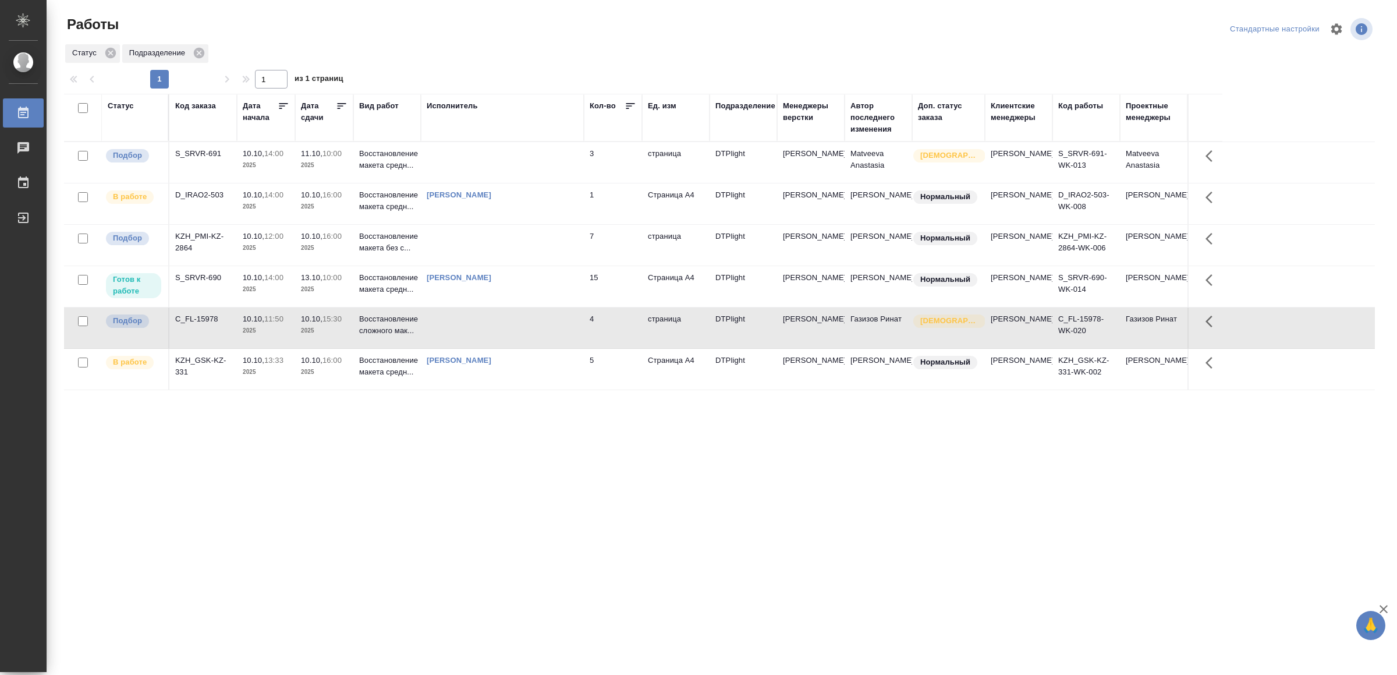
click at [497, 345] on td at bounding box center [502, 327] width 163 height 41
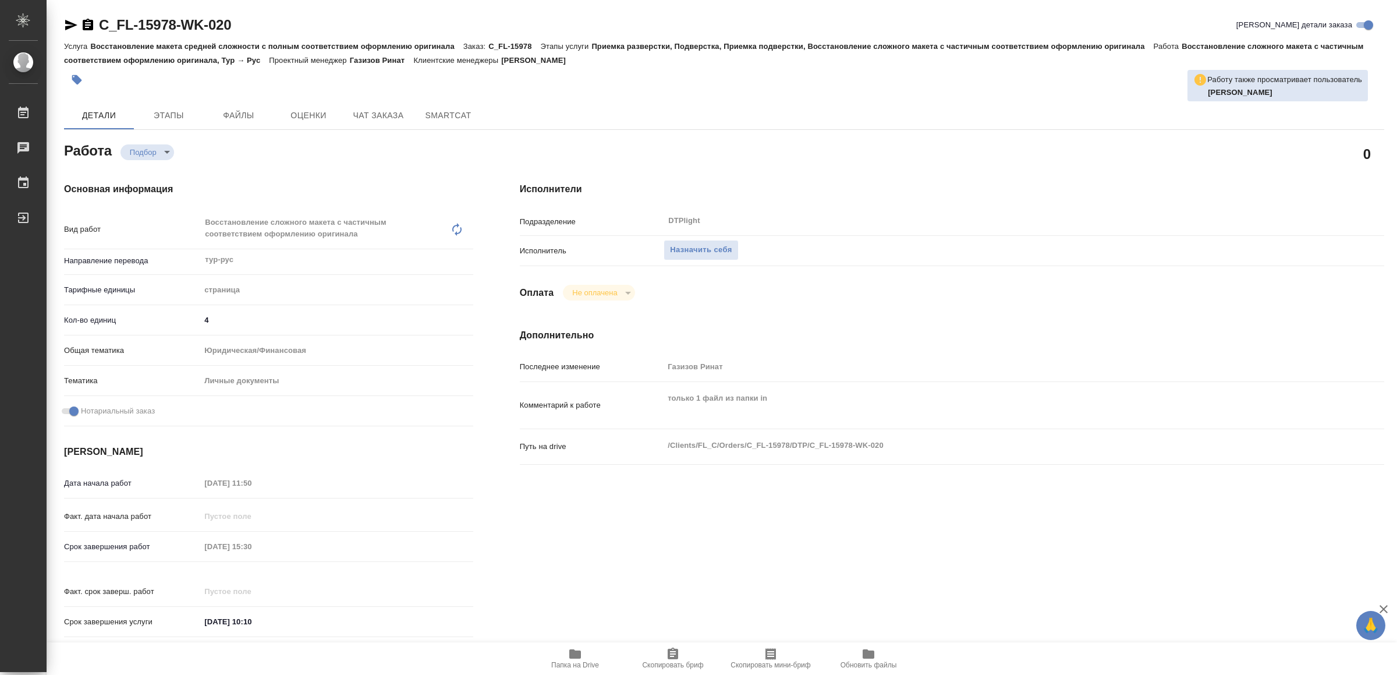
click at [575, 653] on icon "button" at bounding box center [575, 653] width 12 height 9
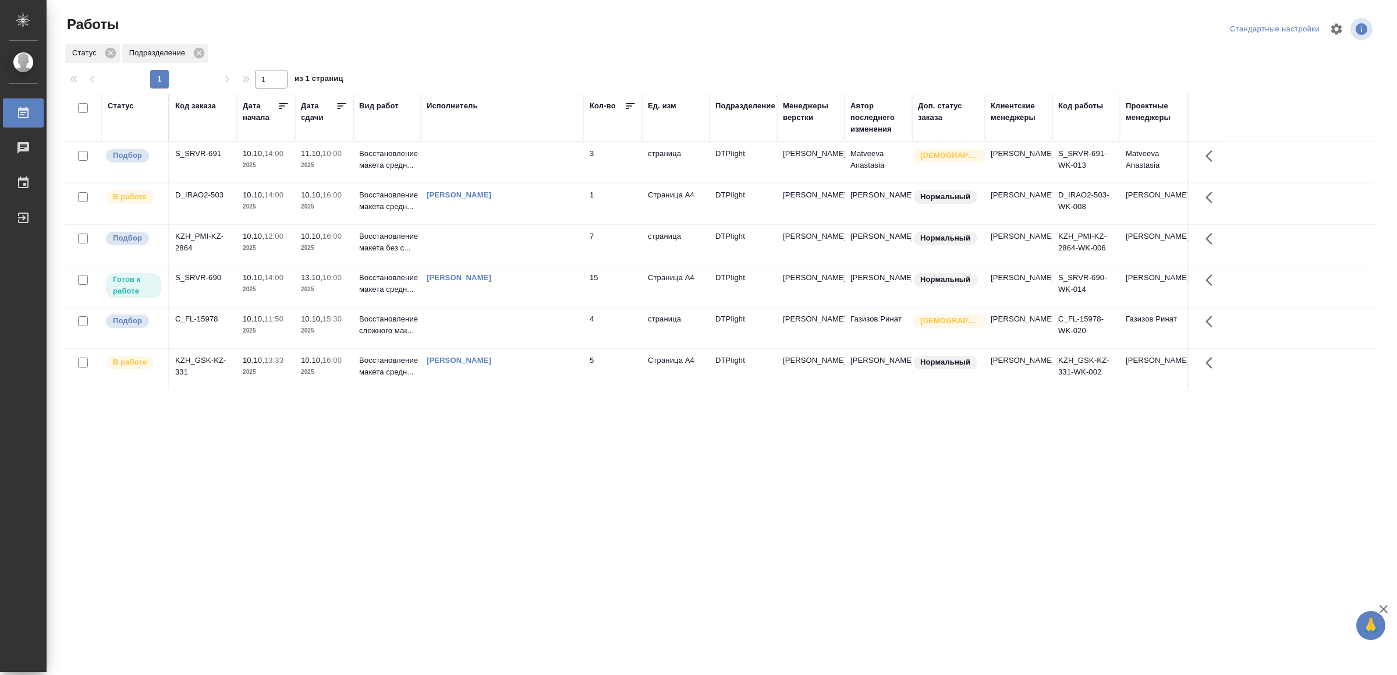
click at [559, 213] on td "[PERSON_NAME]" at bounding box center [502, 203] width 163 height 41
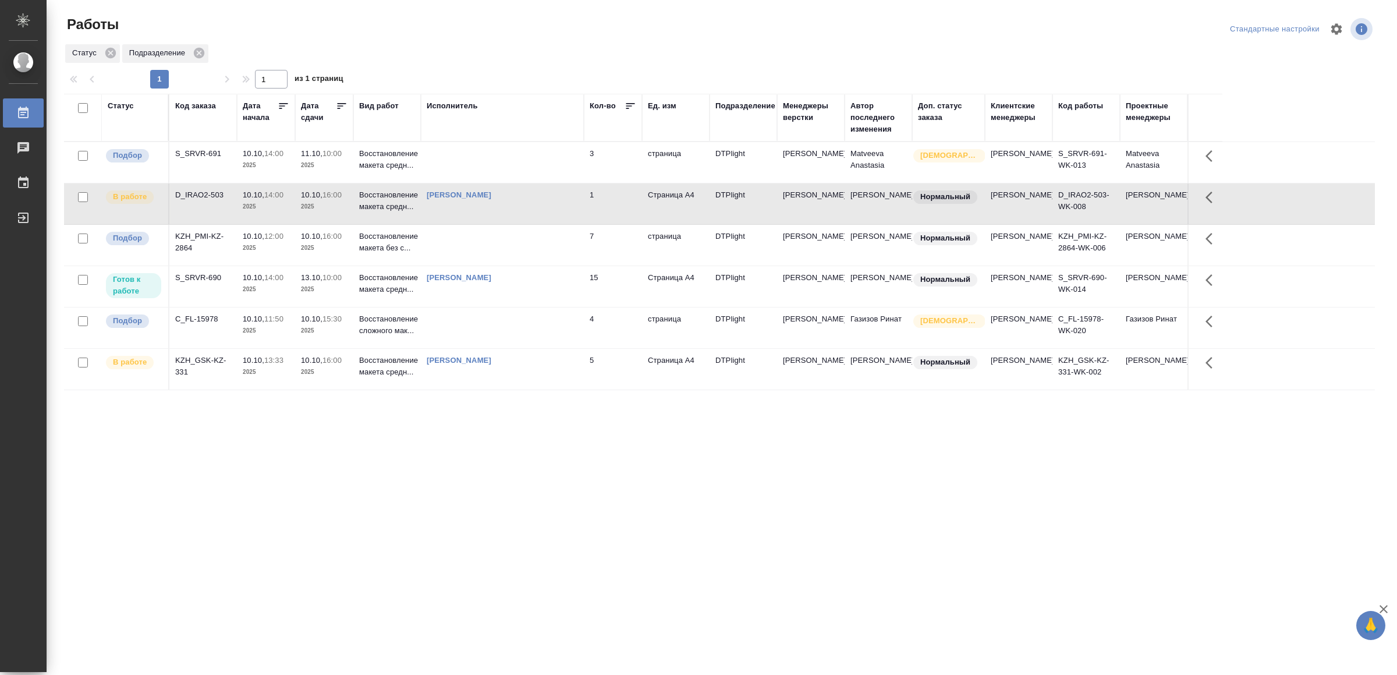
click at [559, 213] on td "[PERSON_NAME]" at bounding box center [502, 203] width 163 height 41
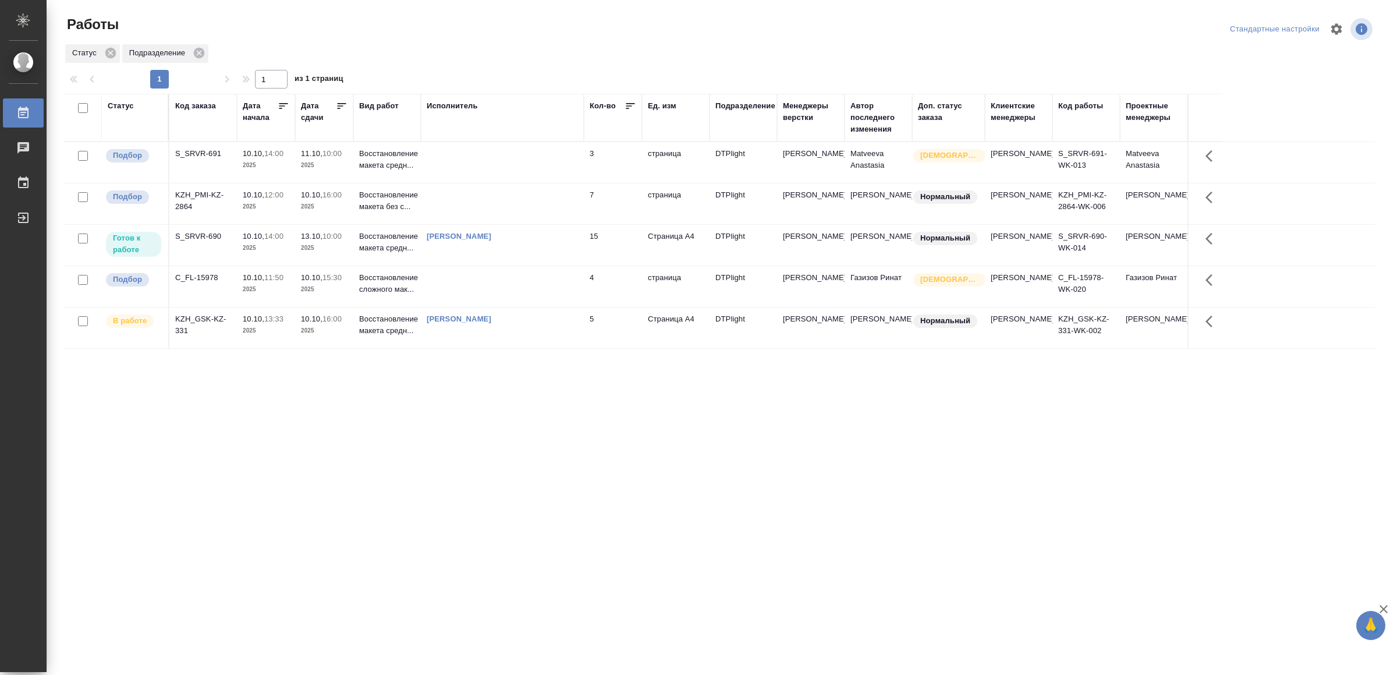
click at [554, 325] on div "[PERSON_NAME]" at bounding box center [502, 319] width 151 height 12
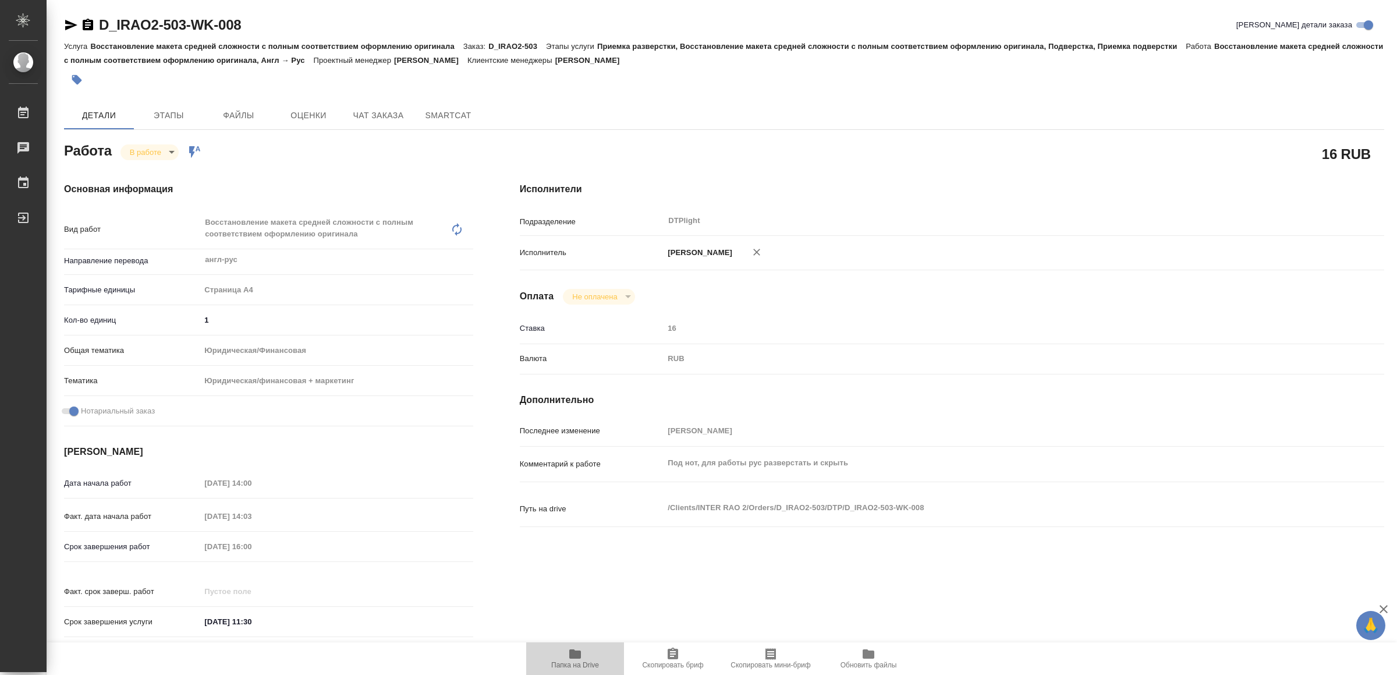
click at [573, 648] on icon "button" at bounding box center [575, 654] width 14 height 14
click at [68, 23] on icon "button" at bounding box center [71, 25] width 12 height 10
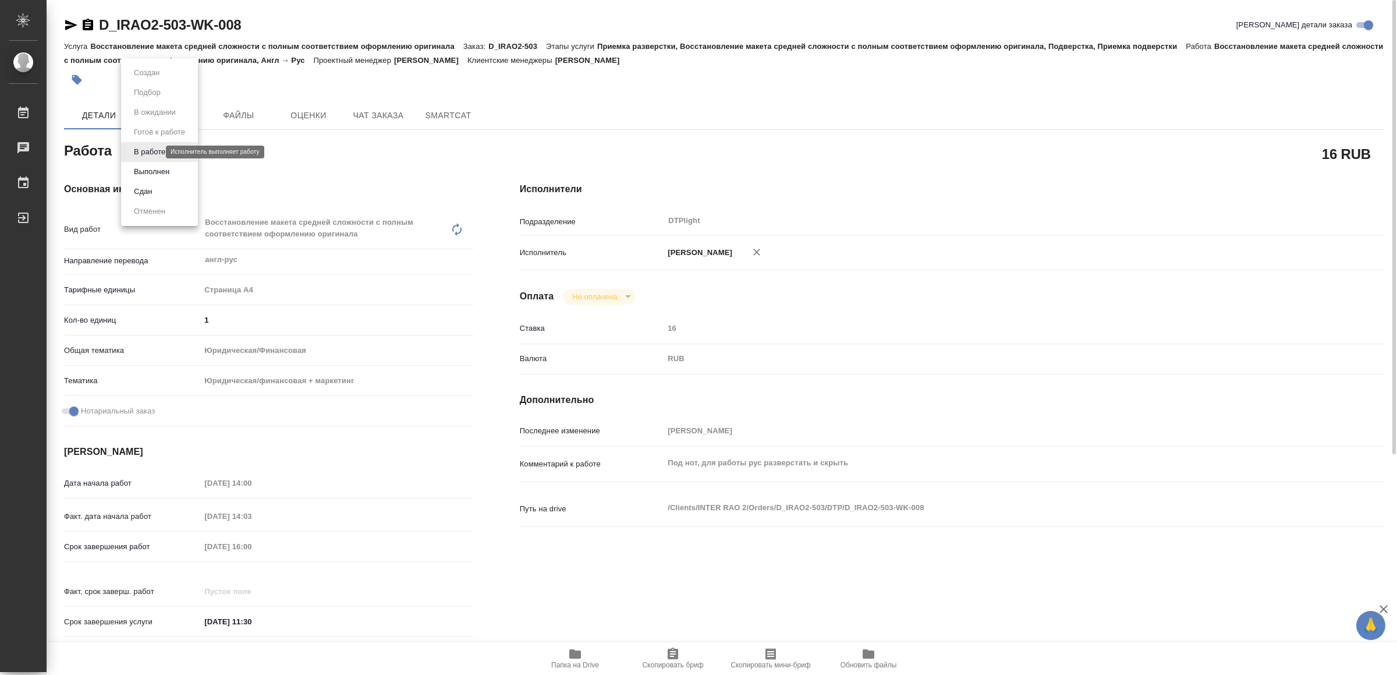
click at [144, 148] on body "🙏 .cls-1 fill:#fff; AWATERA Yamkovenko Vera Работы 0 Чаты График Выйти D_IRAO2-…" at bounding box center [698, 337] width 1397 height 675
click at [154, 168] on button "Выполнен" at bounding box center [151, 171] width 42 height 13
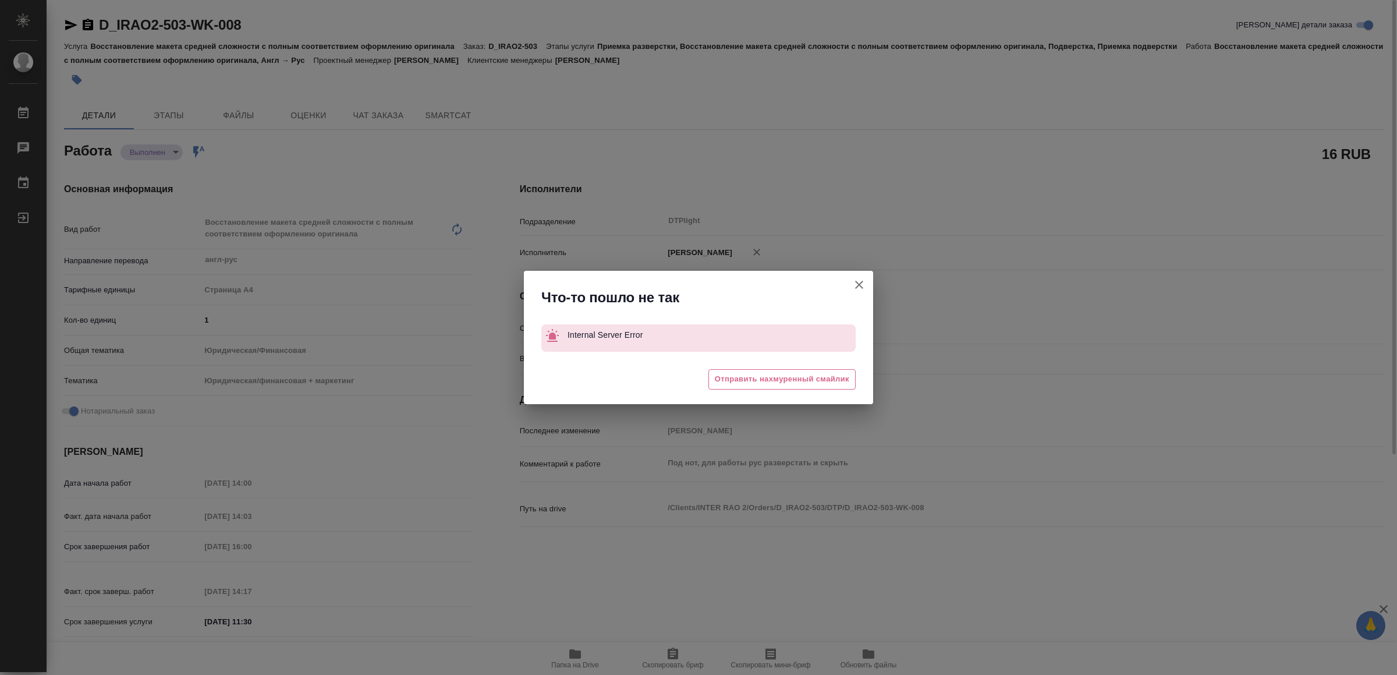
type textarea "x"
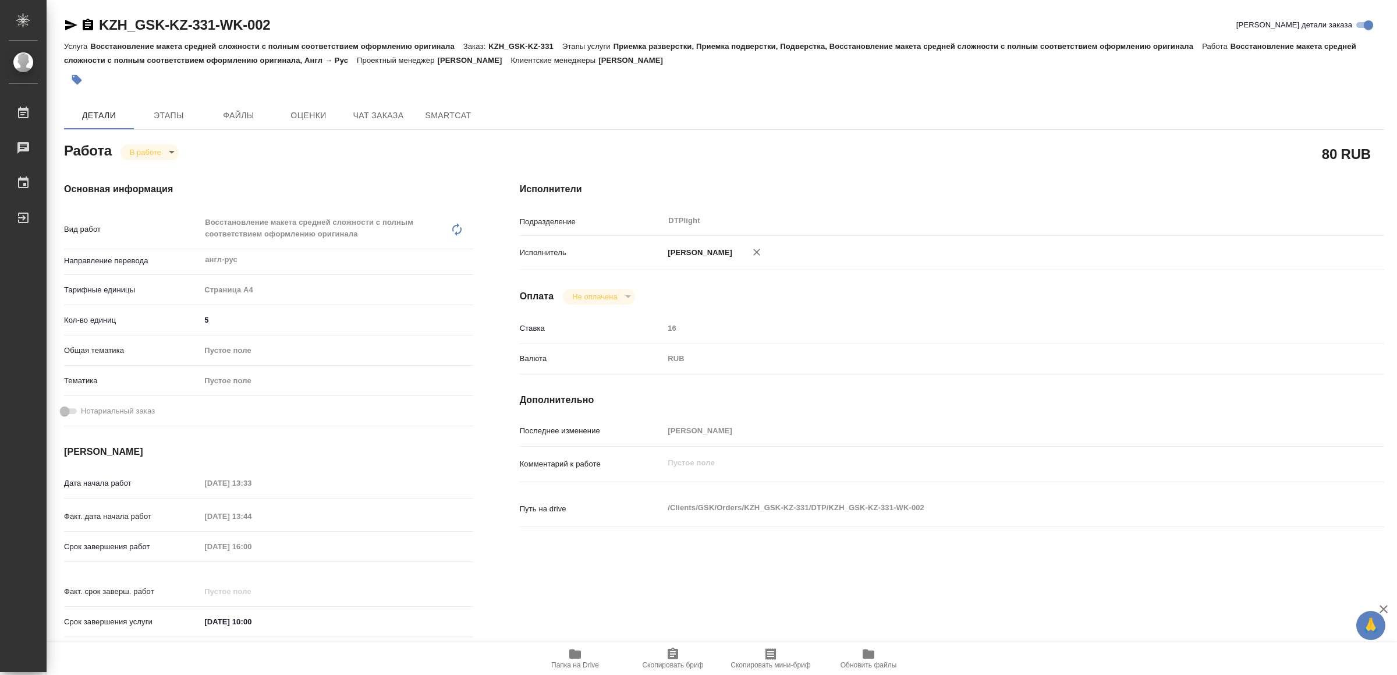
click at [70, 16] on div "KZH_GSK-KZ-331-WK-002" at bounding box center [167, 25] width 207 height 19
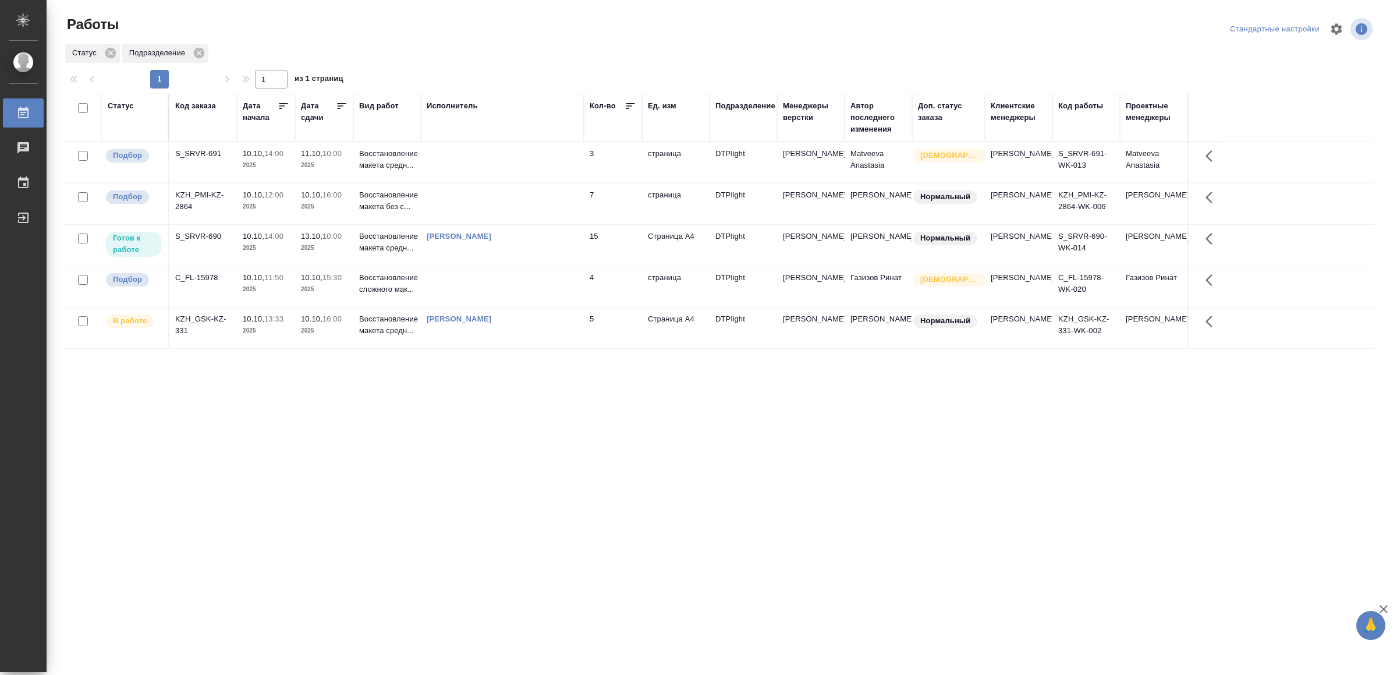
click at [524, 265] on td "[PERSON_NAME]" at bounding box center [502, 245] width 163 height 41
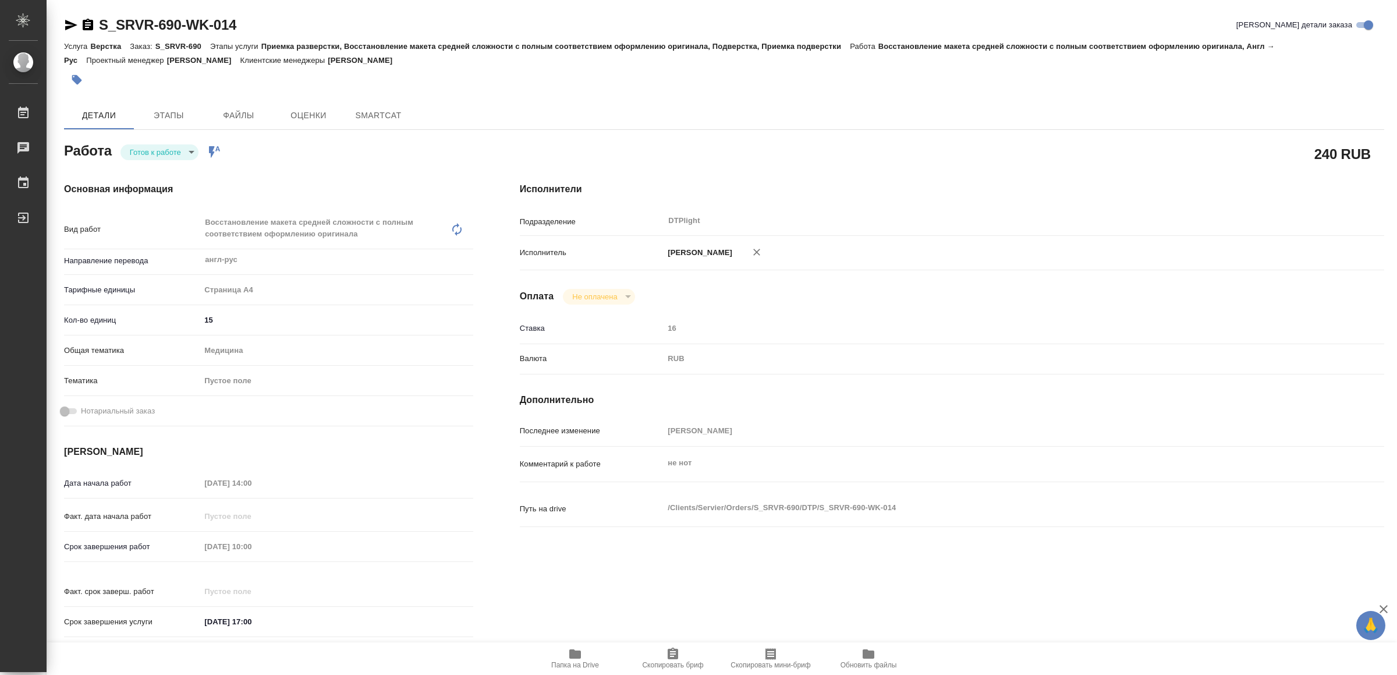
type textarea "x"
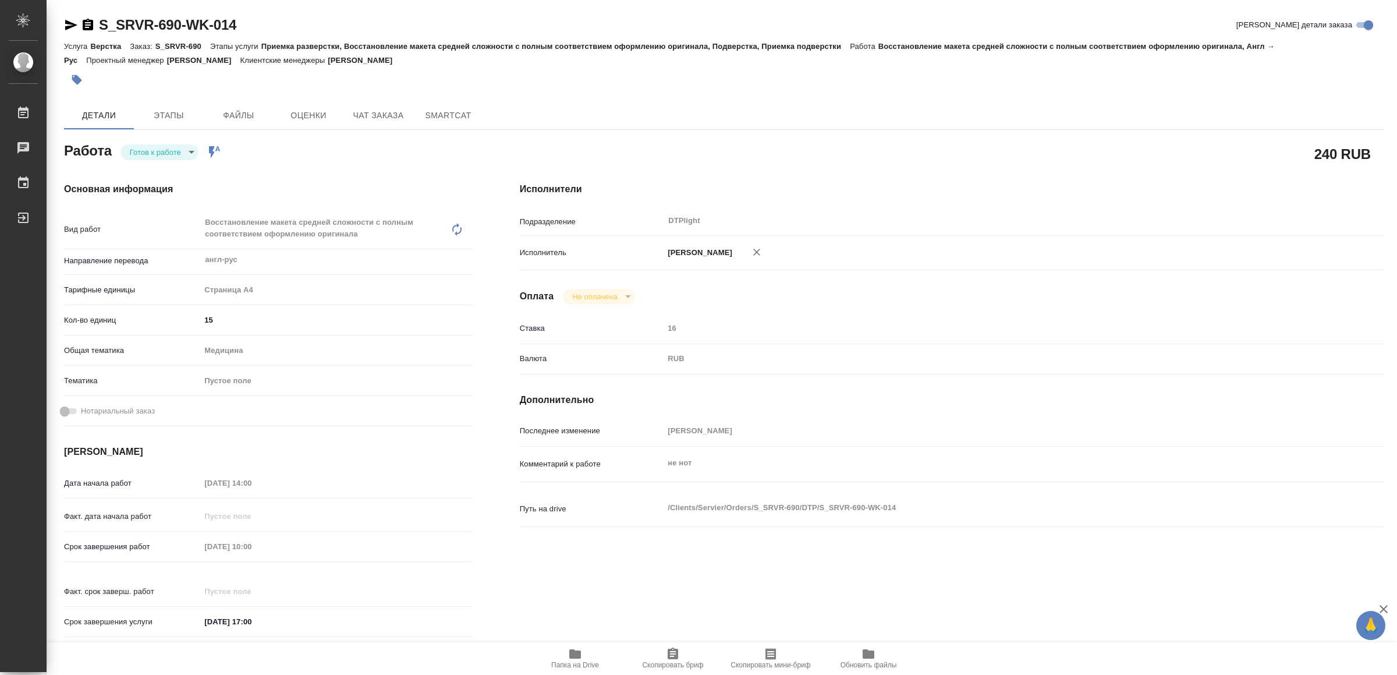
click at [163, 145] on body "🙏 .cls-1 fill:#fff; AWATERA Yamkovenko Vera Работы Чаты График Выйти S_SRVR-690…" at bounding box center [698, 337] width 1397 height 675
click at [162, 147] on button "В работе" at bounding box center [149, 152] width 38 height 13
type textarea "x"
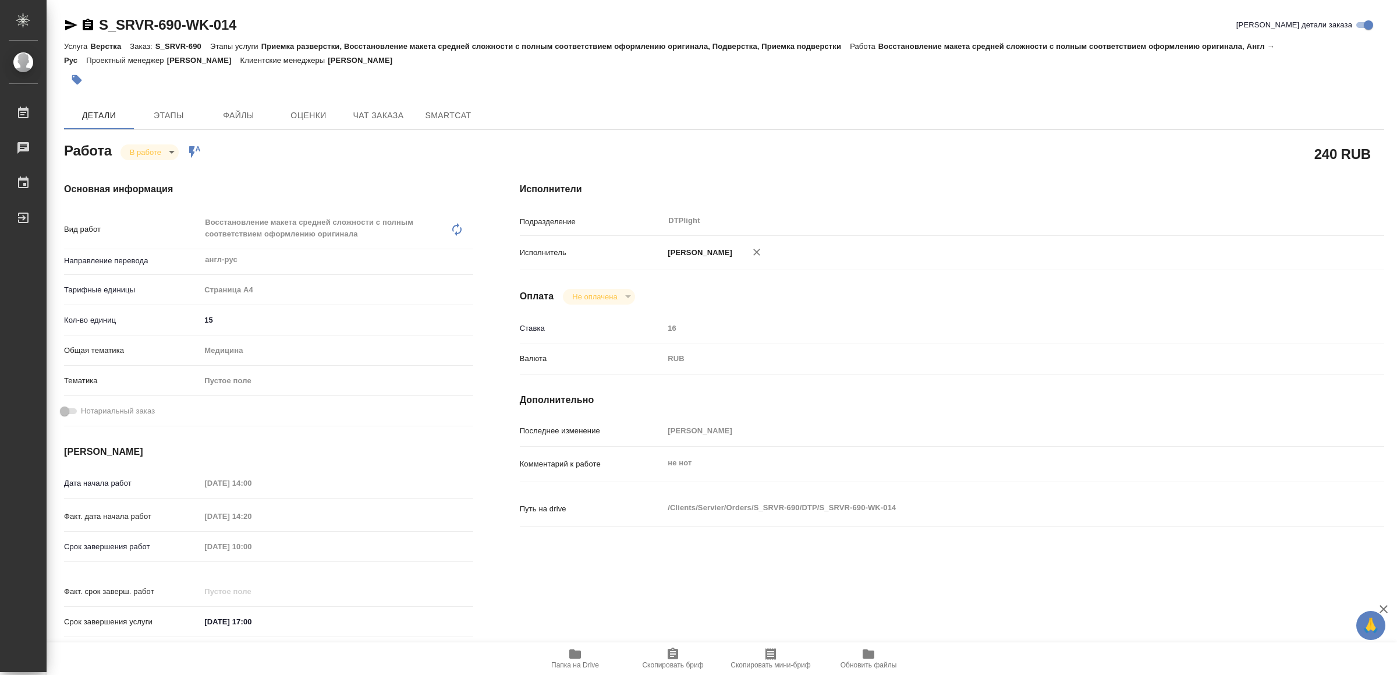
type textarea "x"
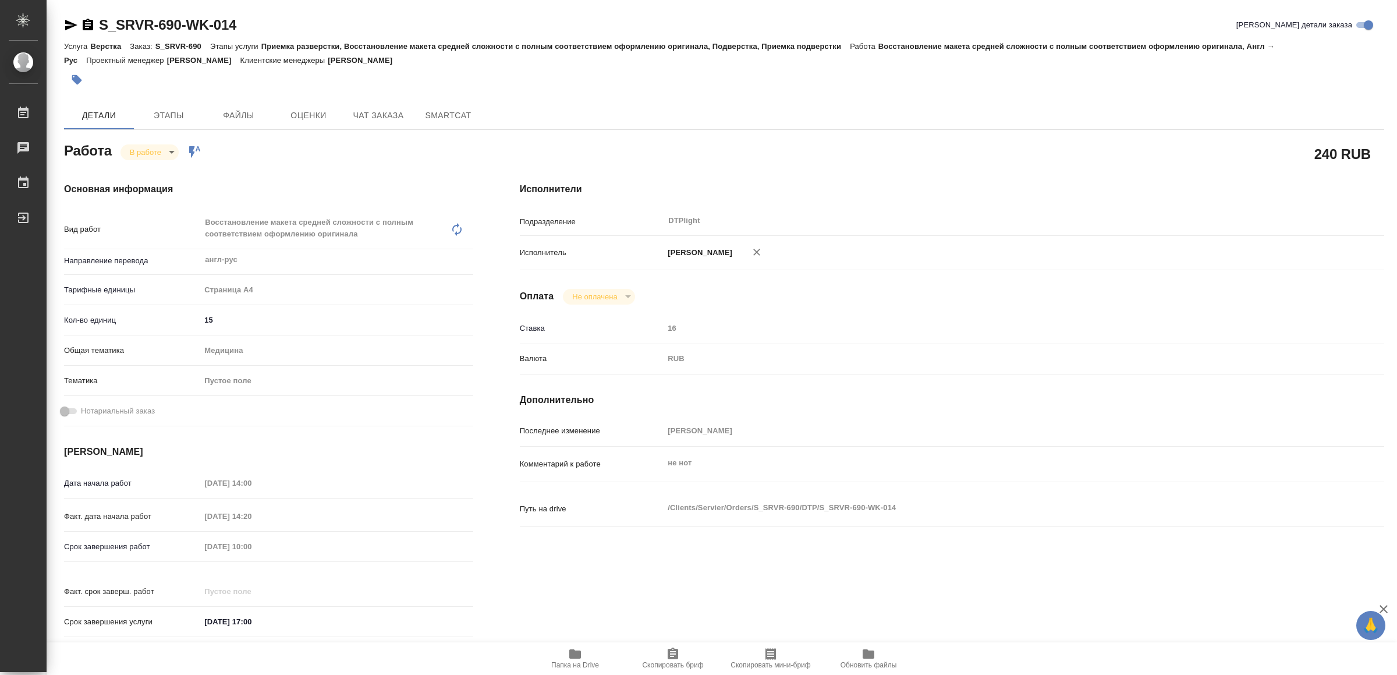
type textarea "x"
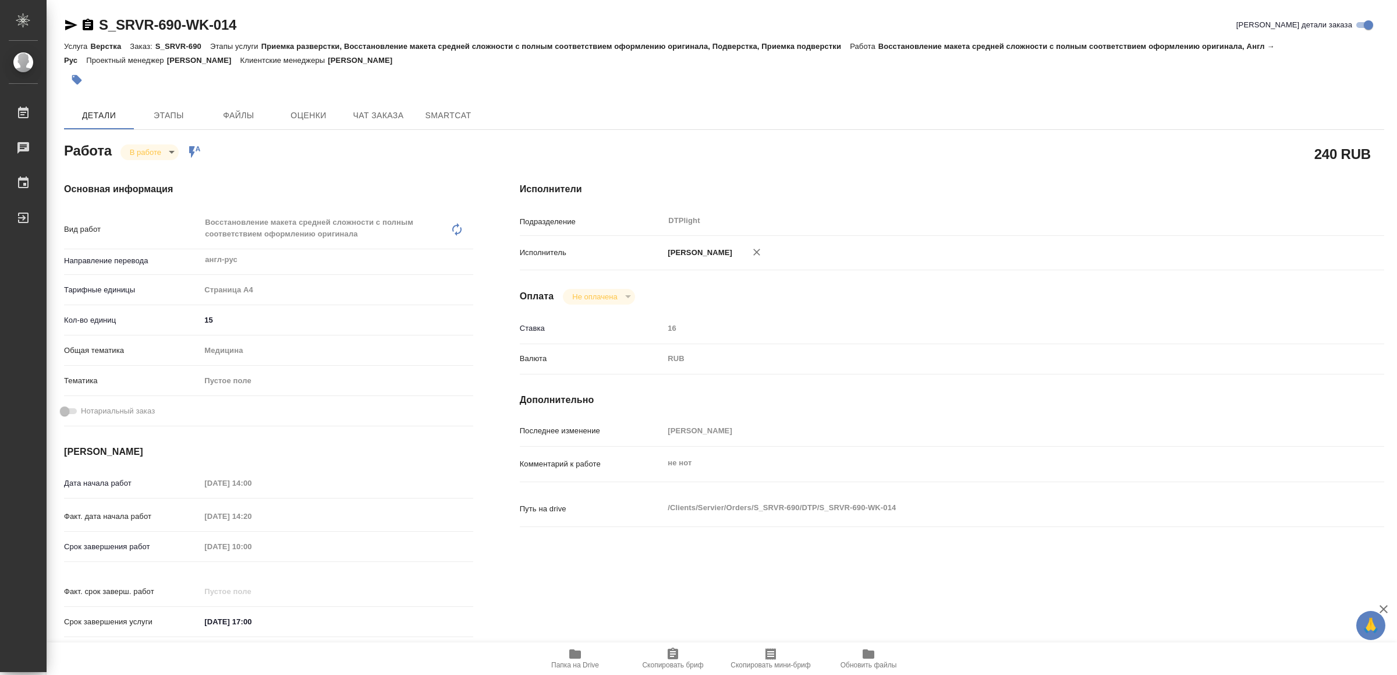
type textarea "x"
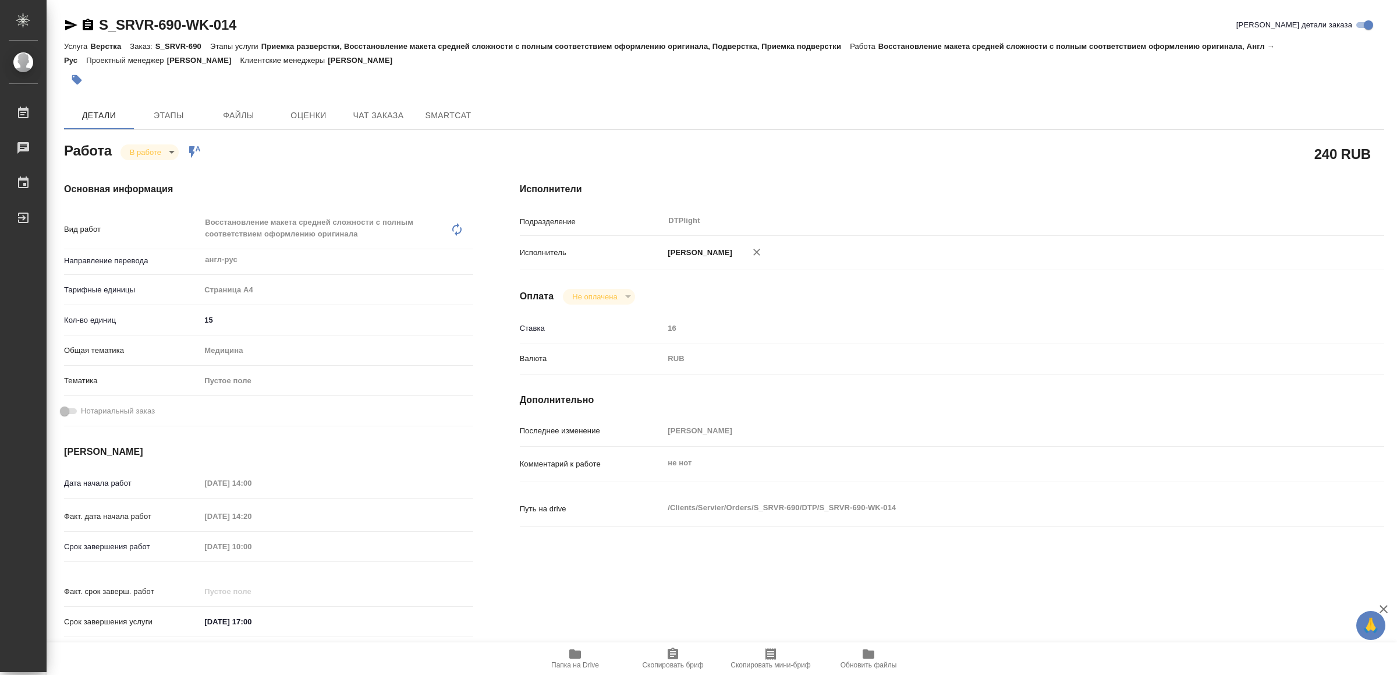
type textarea "x"
click at [61, 14] on div "S_SRVR-690-WK-014 Кратко детали заказа Услуга Верстка Заказ: S_SRVR-690 Этапы у…" at bounding box center [724, 508] width 1333 height 1016
click at [70, 20] on icon "button" at bounding box center [71, 25] width 14 height 14
type textarea "x"
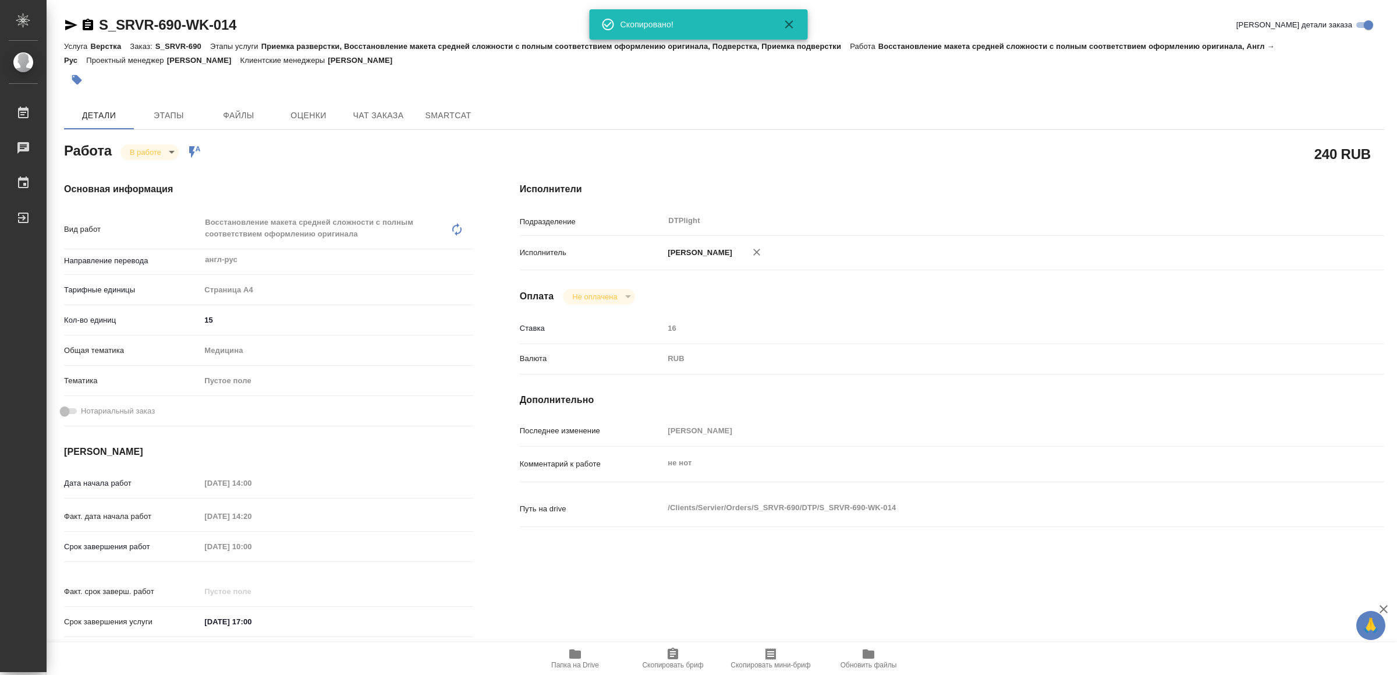
type textarea "x"
click at [573, 650] on icon "button" at bounding box center [575, 653] width 12 height 9
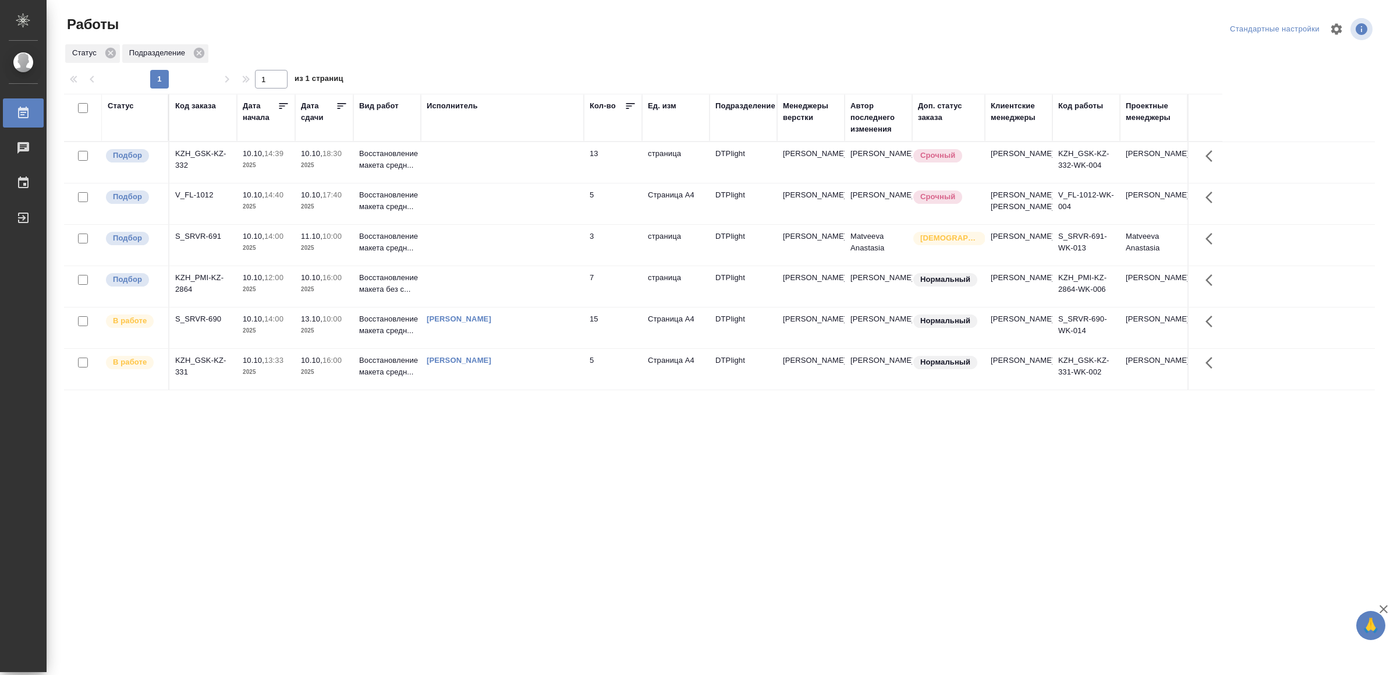
click at [484, 207] on td at bounding box center [502, 203] width 163 height 41
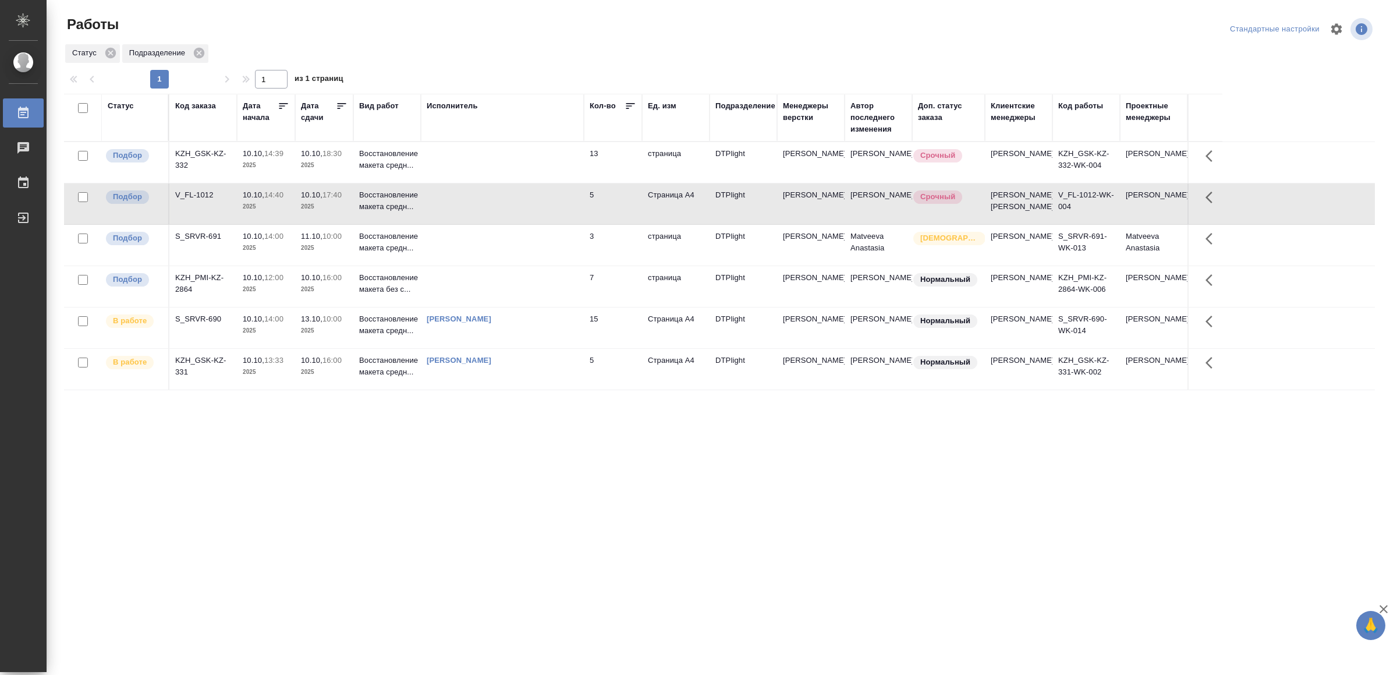
click at [484, 207] on td at bounding box center [502, 203] width 163 height 41
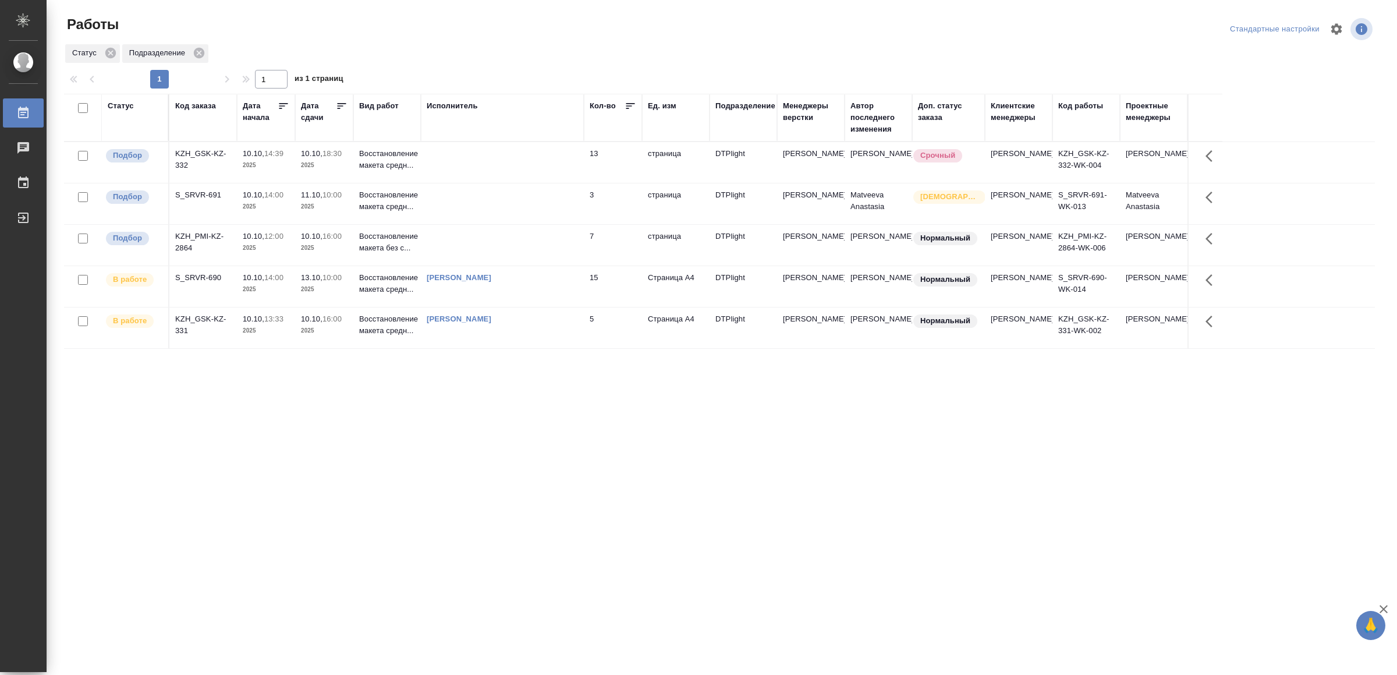
click at [554, 156] on td at bounding box center [502, 162] width 163 height 41
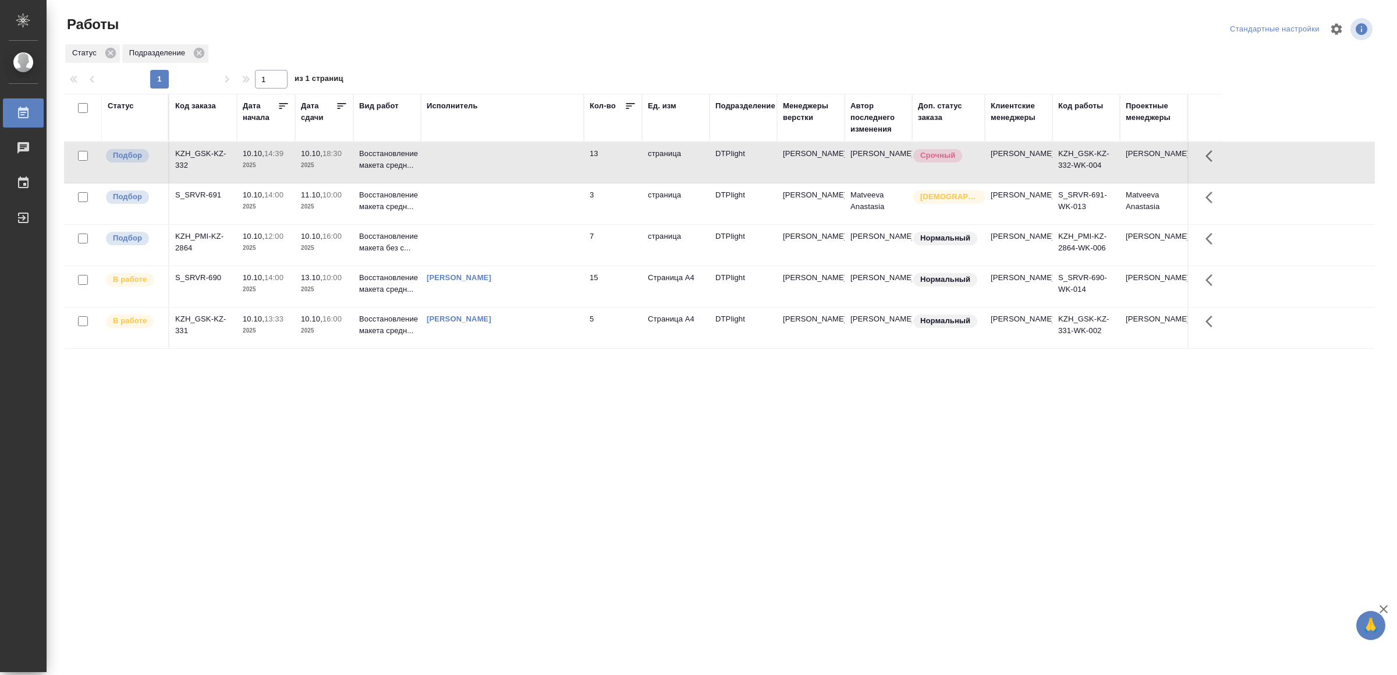
click at [554, 156] on td at bounding box center [502, 162] width 163 height 41
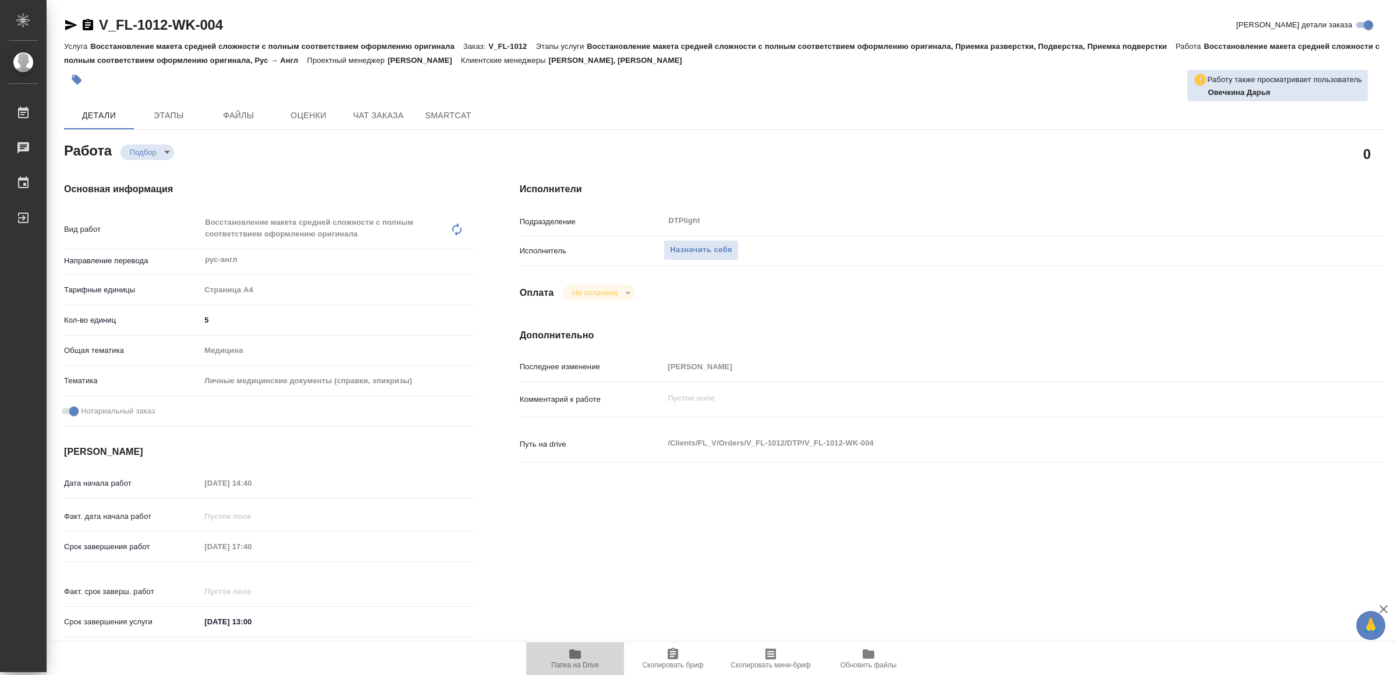
click at [566, 655] on span "Папка на Drive" at bounding box center [575, 658] width 84 height 22
click at [697, 251] on span "Назначить себя" at bounding box center [701, 249] width 62 height 13
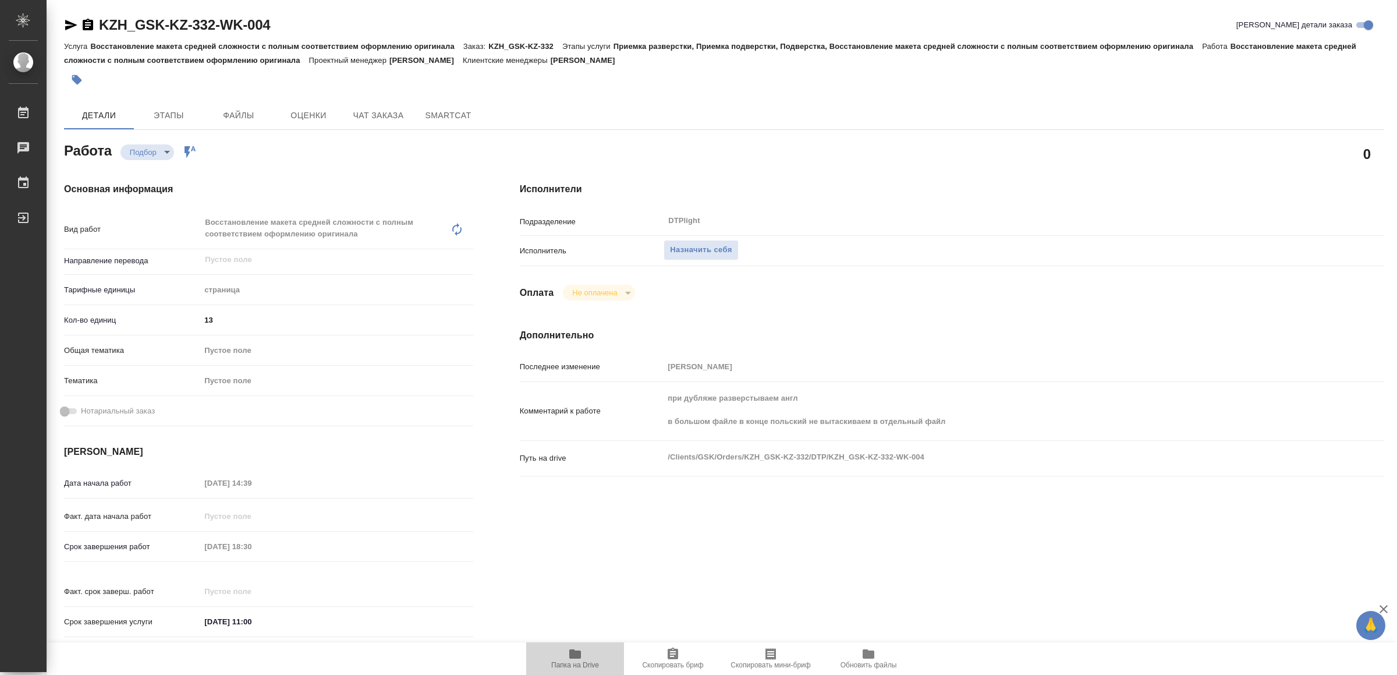
drag, startPoint x: 566, startPoint y: 655, endPoint x: 586, endPoint y: 619, distance: 40.9
click at [568, 655] on span "Папка на Drive" at bounding box center [575, 658] width 84 height 22
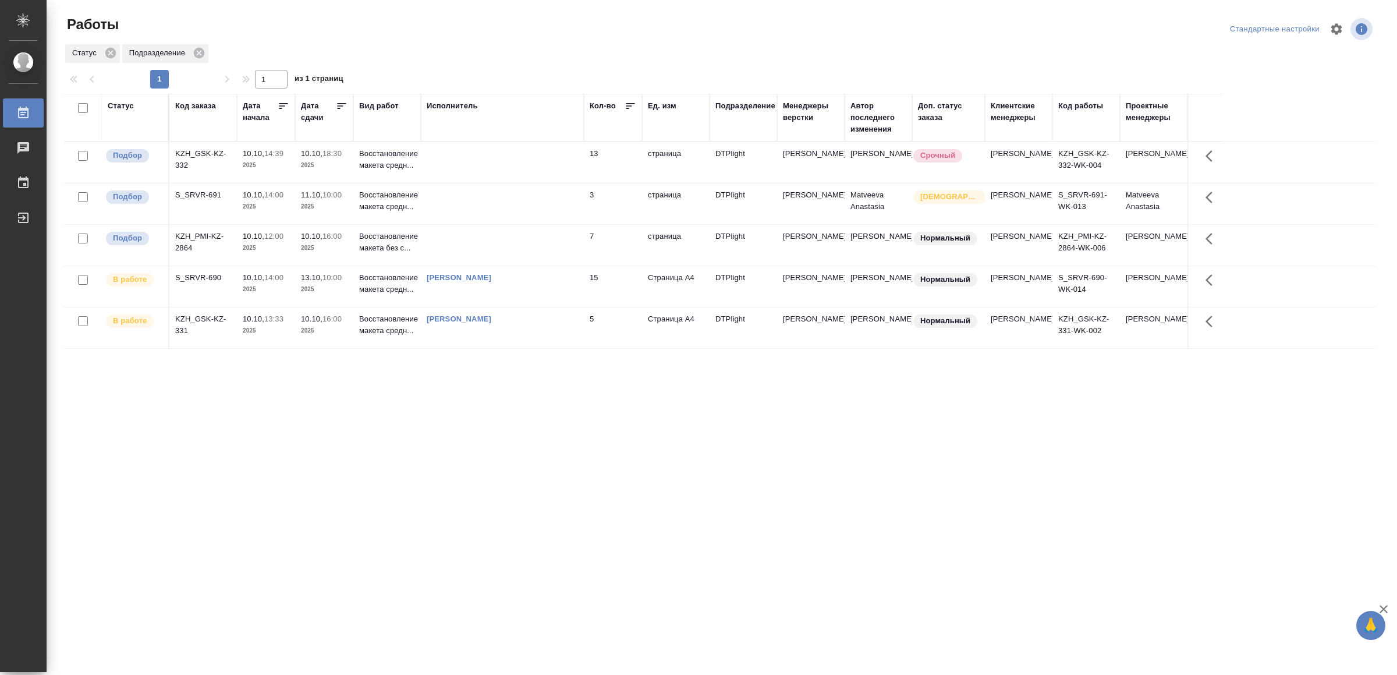
drag, startPoint x: 400, startPoint y: 489, endPoint x: 416, endPoint y: 484, distance: 15.8
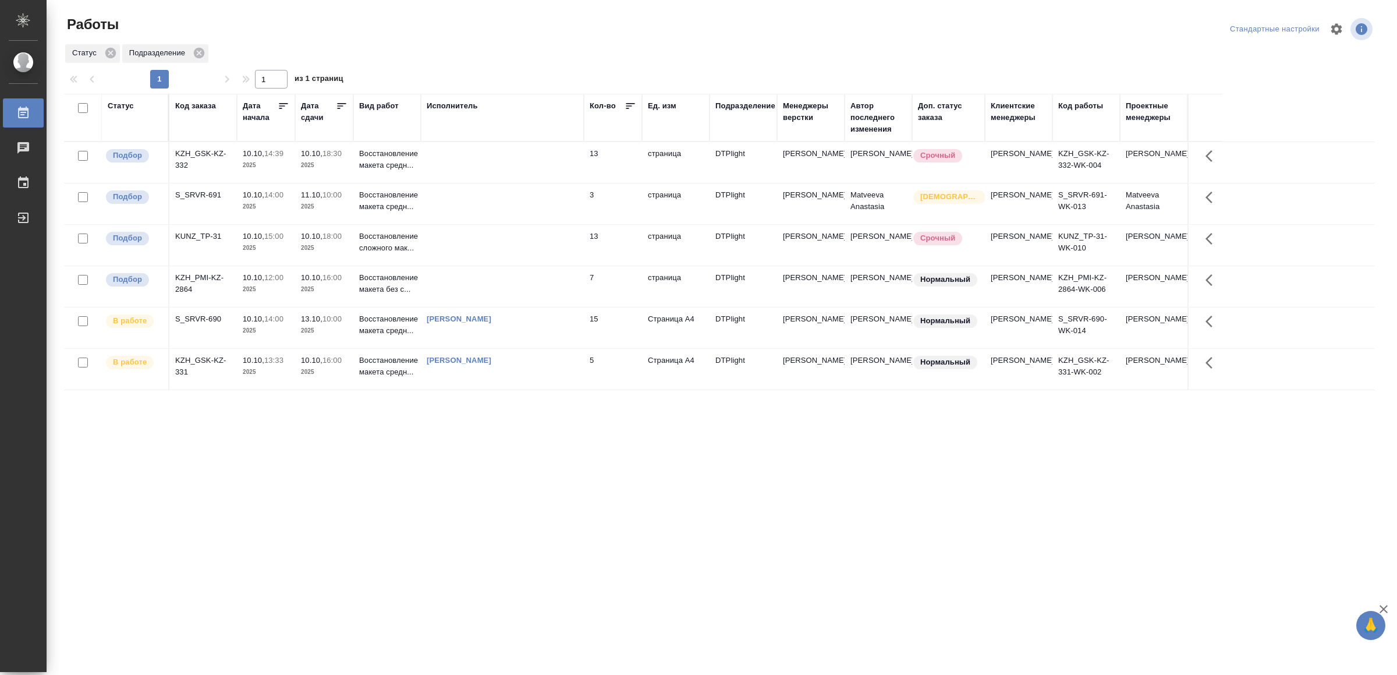
click at [430, 165] on td at bounding box center [502, 162] width 163 height 41
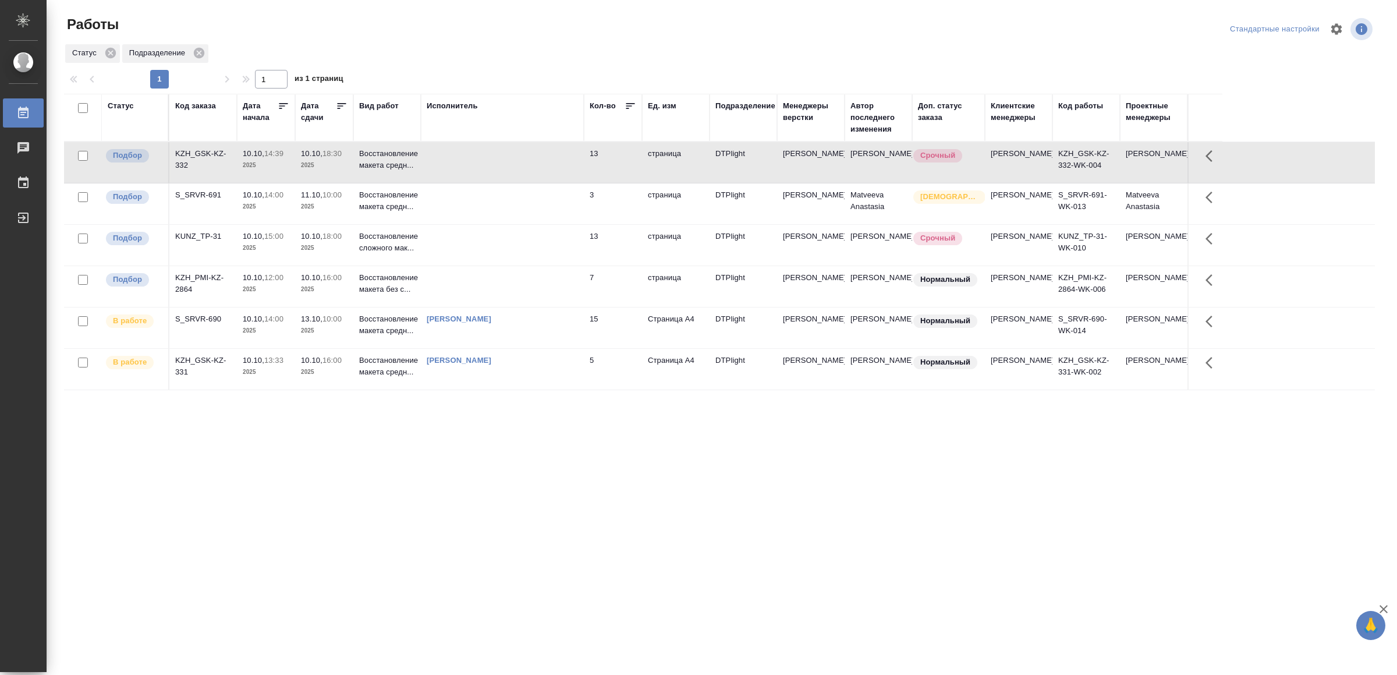
click at [430, 165] on td at bounding box center [502, 162] width 163 height 41
click at [523, 256] on td at bounding box center [502, 245] width 163 height 41
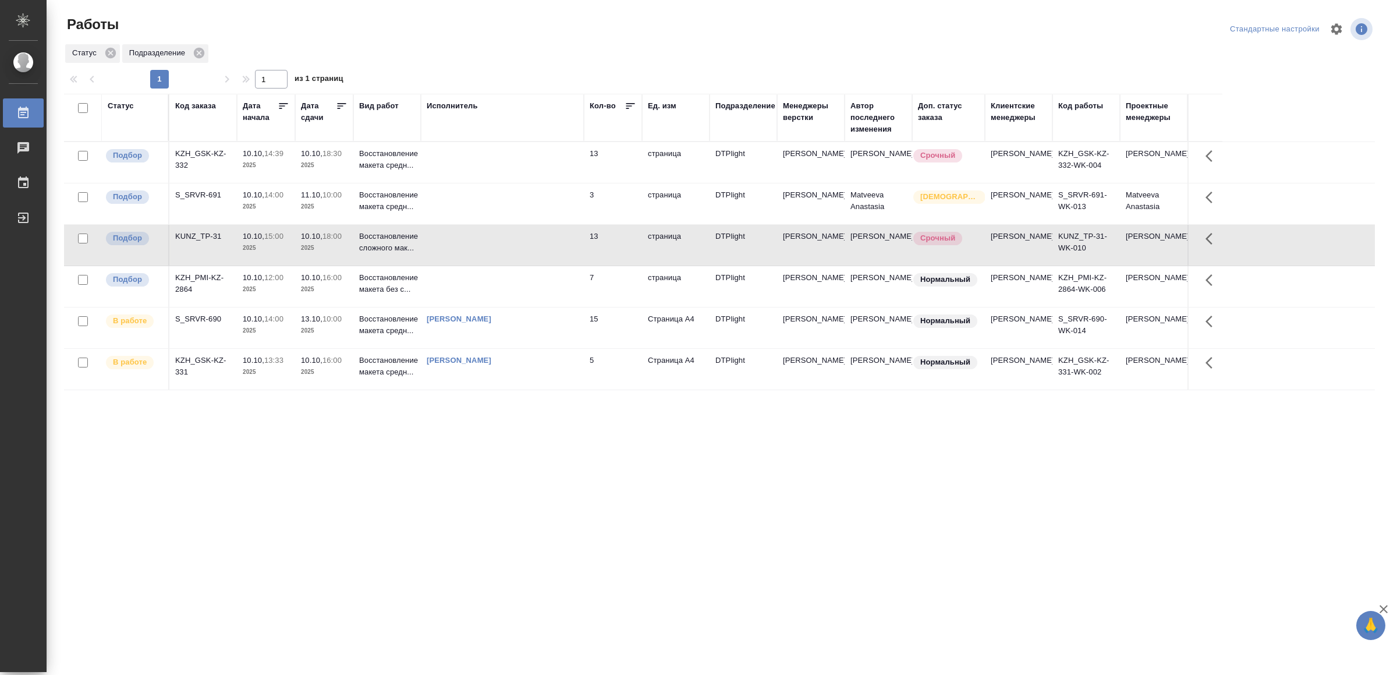
click at [523, 256] on td at bounding box center [502, 245] width 163 height 41
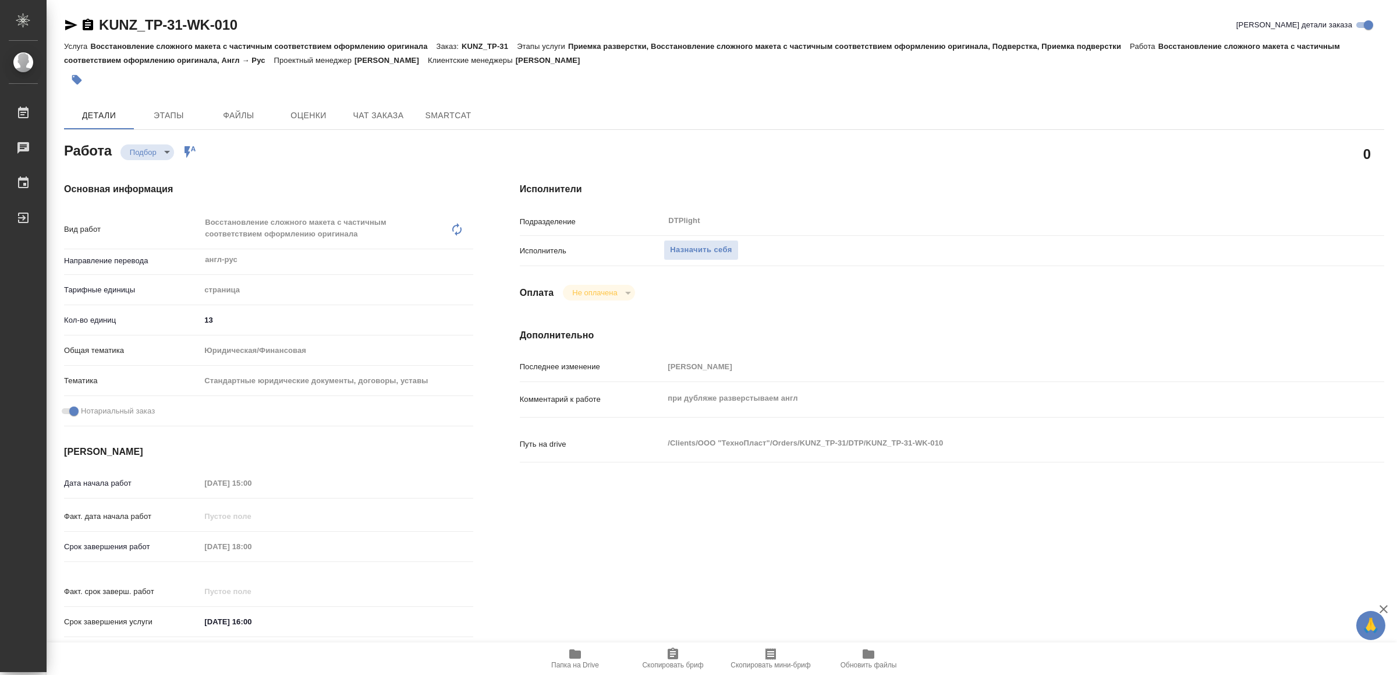
click at [580, 657] on icon "button" at bounding box center [575, 653] width 12 height 9
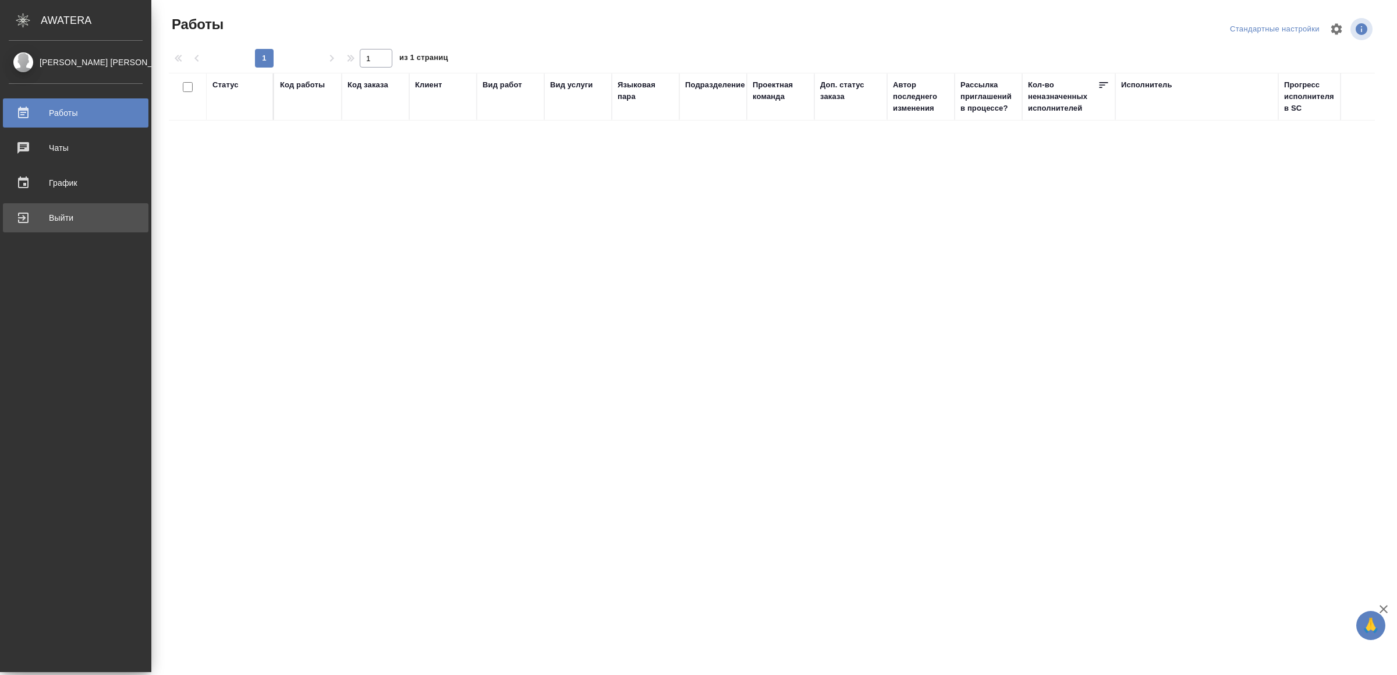
click at [24, 215] on div "Выйти" at bounding box center [76, 217] width 134 height 17
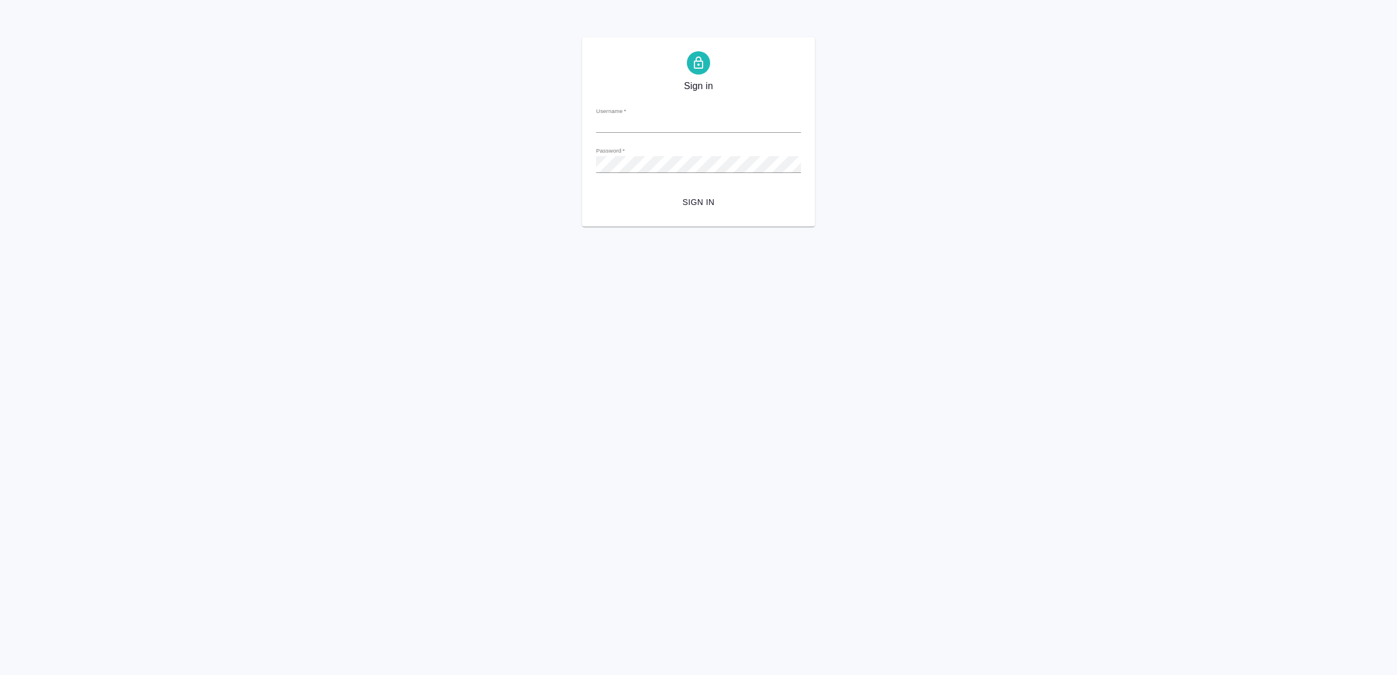
type input "v.yamkovenko@awatera.com"
click at [680, 197] on span "Sign in" at bounding box center [698, 202] width 186 height 15
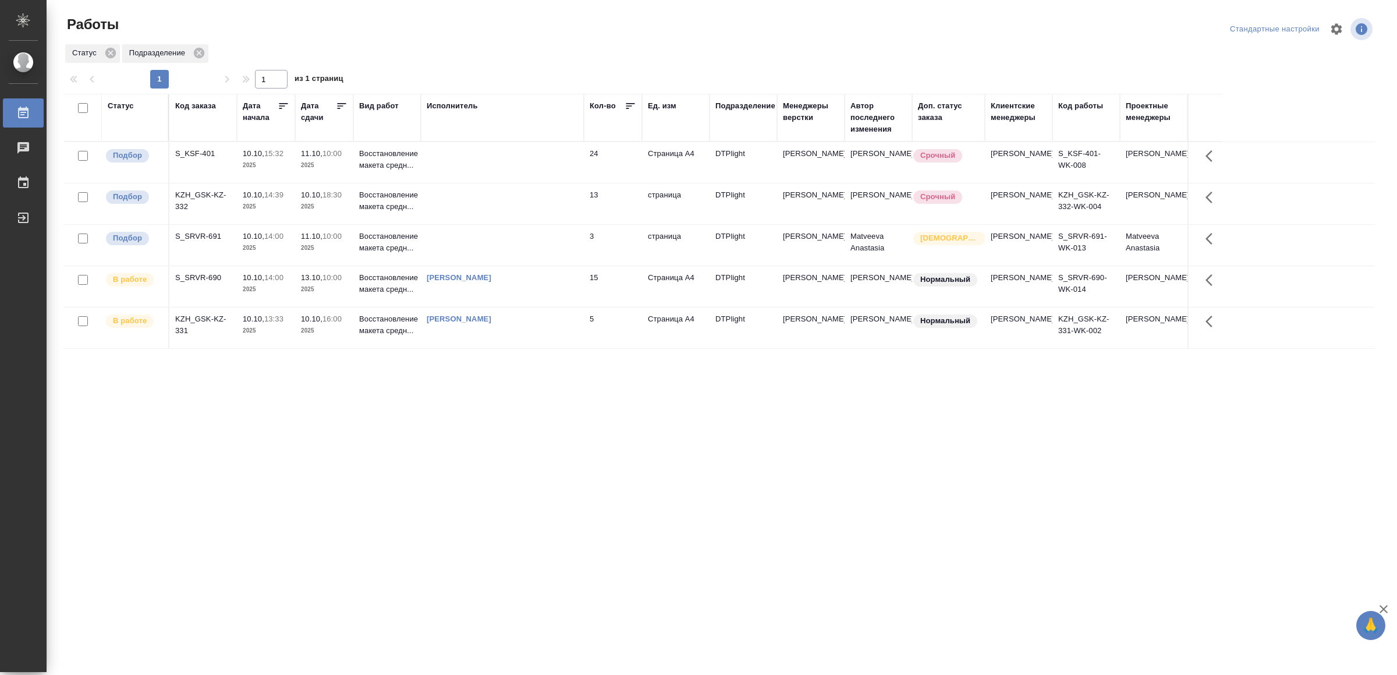
click at [472, 161] on td at bounding box center [502, 162] width 163 height 41
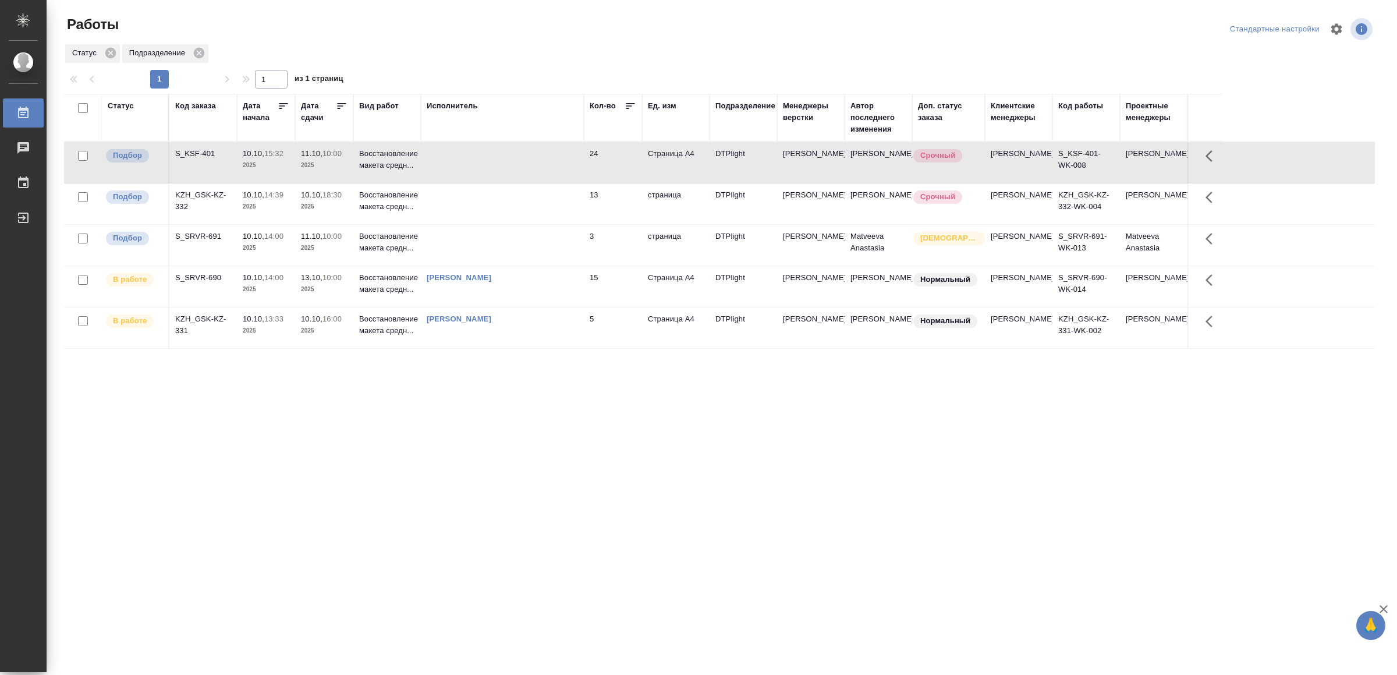
click at [523, 348] on td "[PERSON_NAME]" at bounding box center [502, 327] width 163 height 41
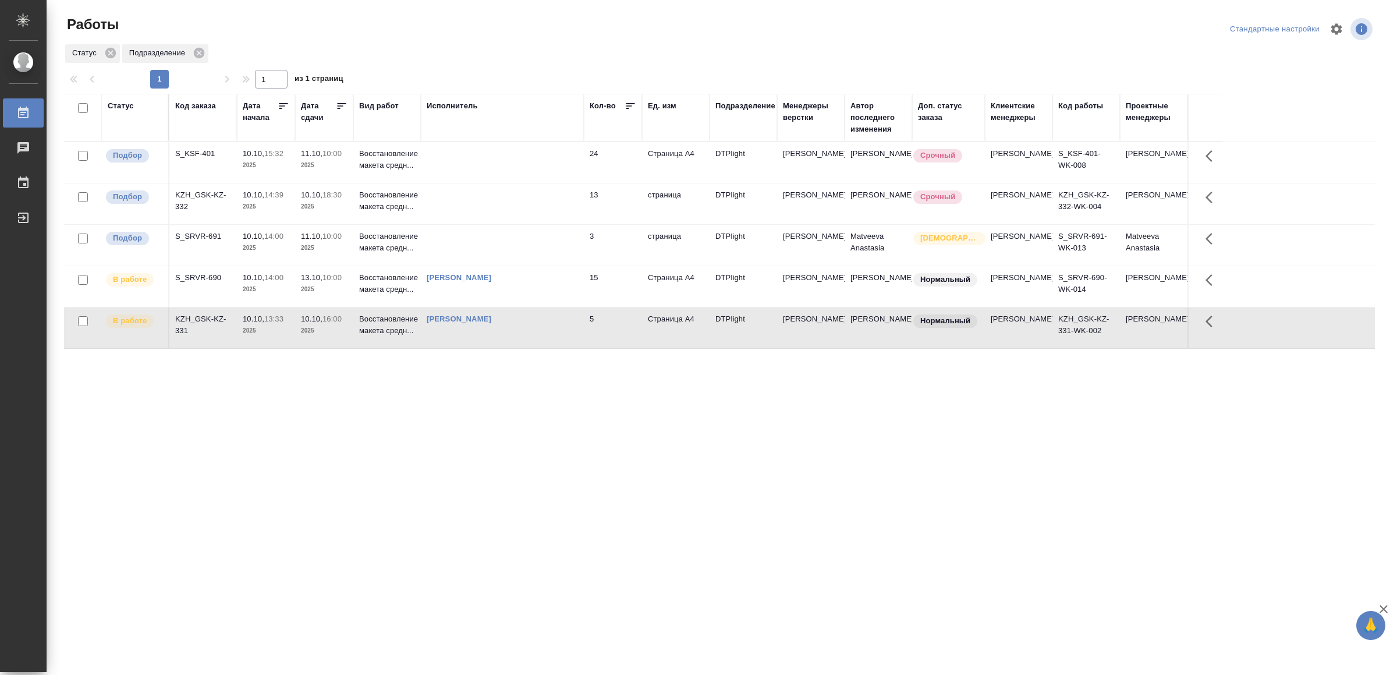
click at [523, 348] on td "[PERSON_NAME]" at bounding box center [502, 327] width 163 height 41
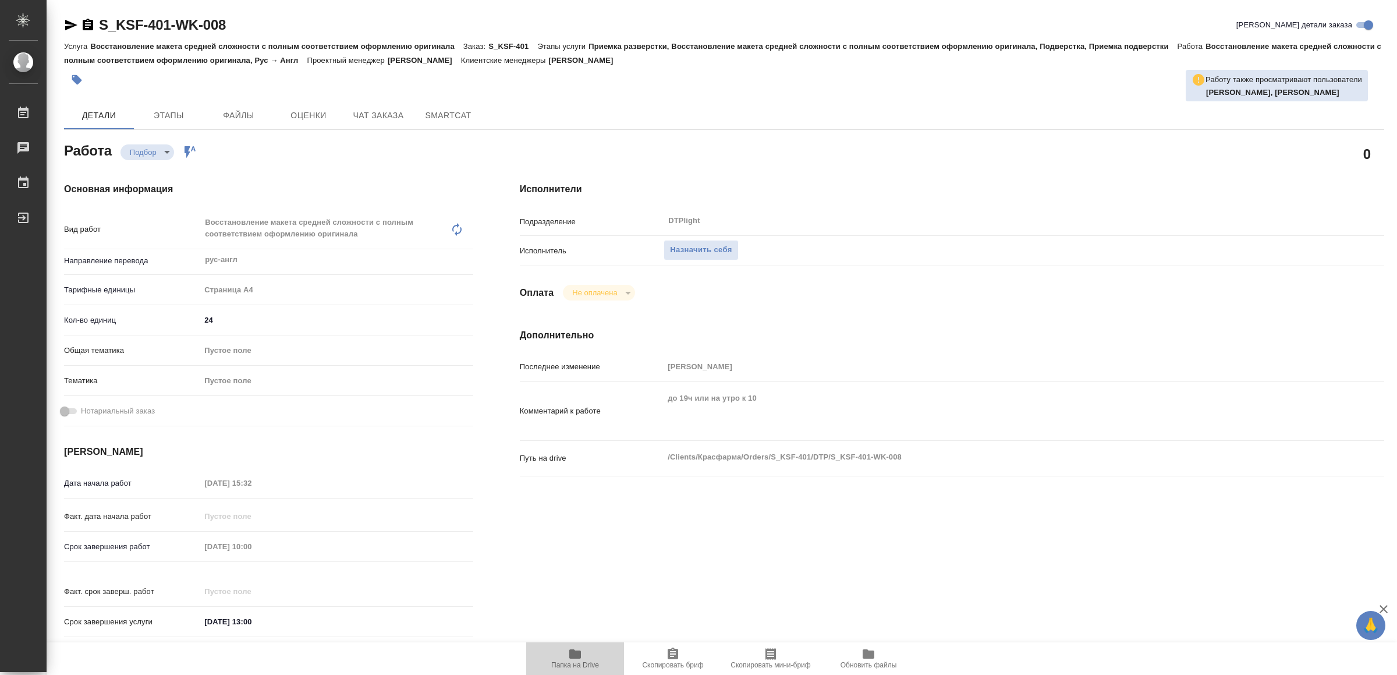
click at [555, 657] on span "Папка на Drive" at bounding box center [575, 658] width 84 height 22
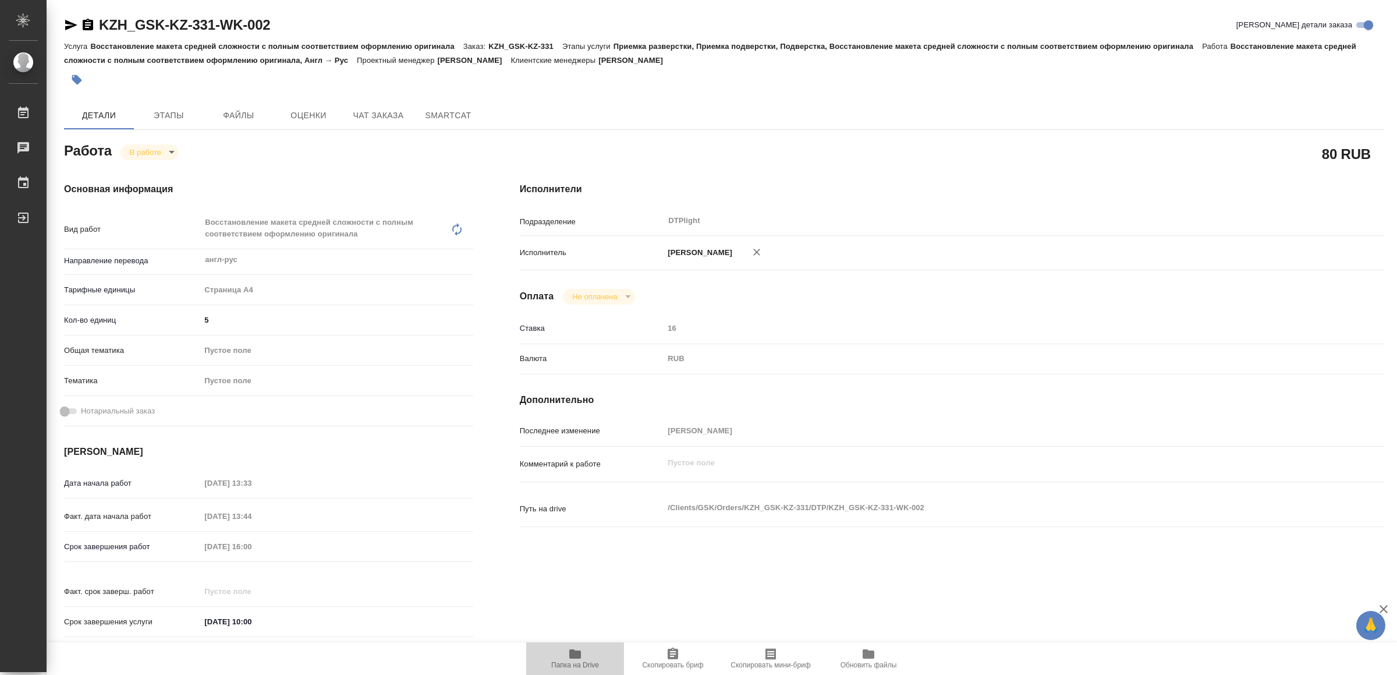
click at [572, 653] on icon "button" at bounding box center [575, 653] width 12 height 9
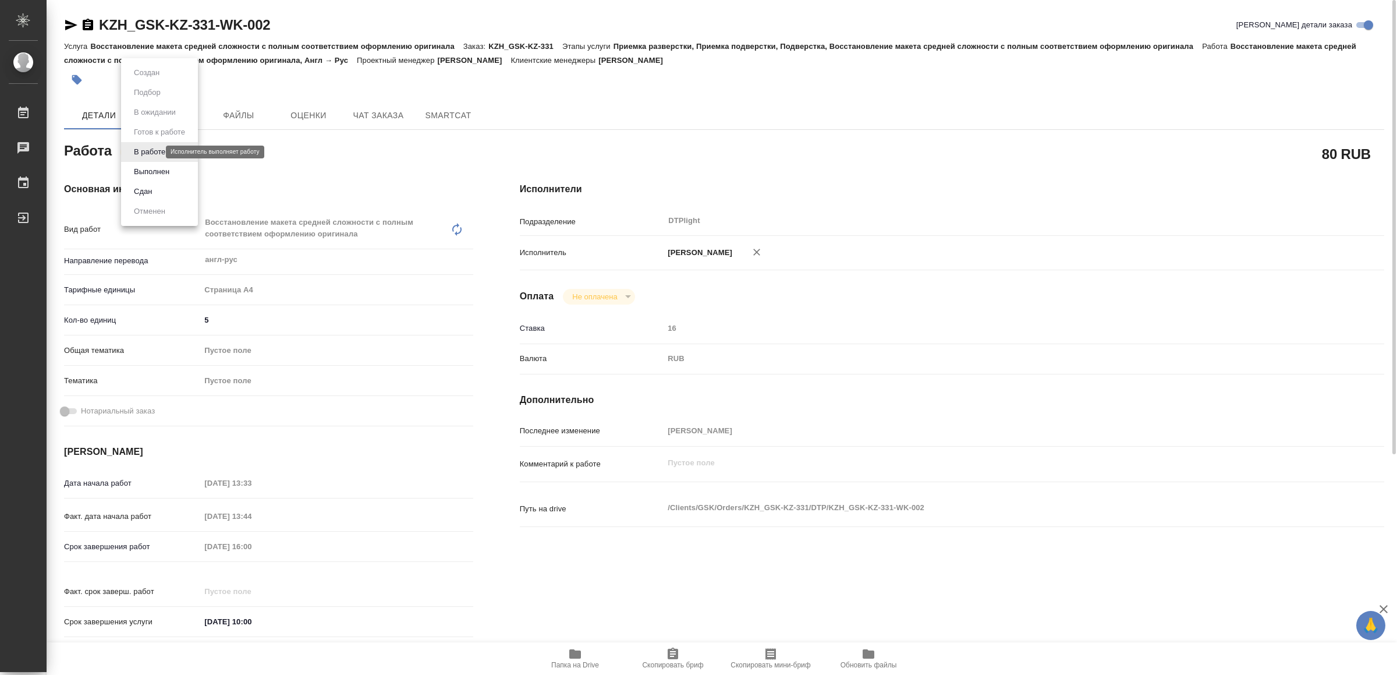
click at [143, 150] on body "🙏 .cls-1 fill:#fff; AWATERA Yamkovenko [PERSON_NAME] Работы 0 Чаты График Выйти…" at bounding box center [698, 337] width 1397 height 675
click at [161, 171] on button "Выполнен" at bounding box center [151, 171] width 42 height 13
type textarea "x"
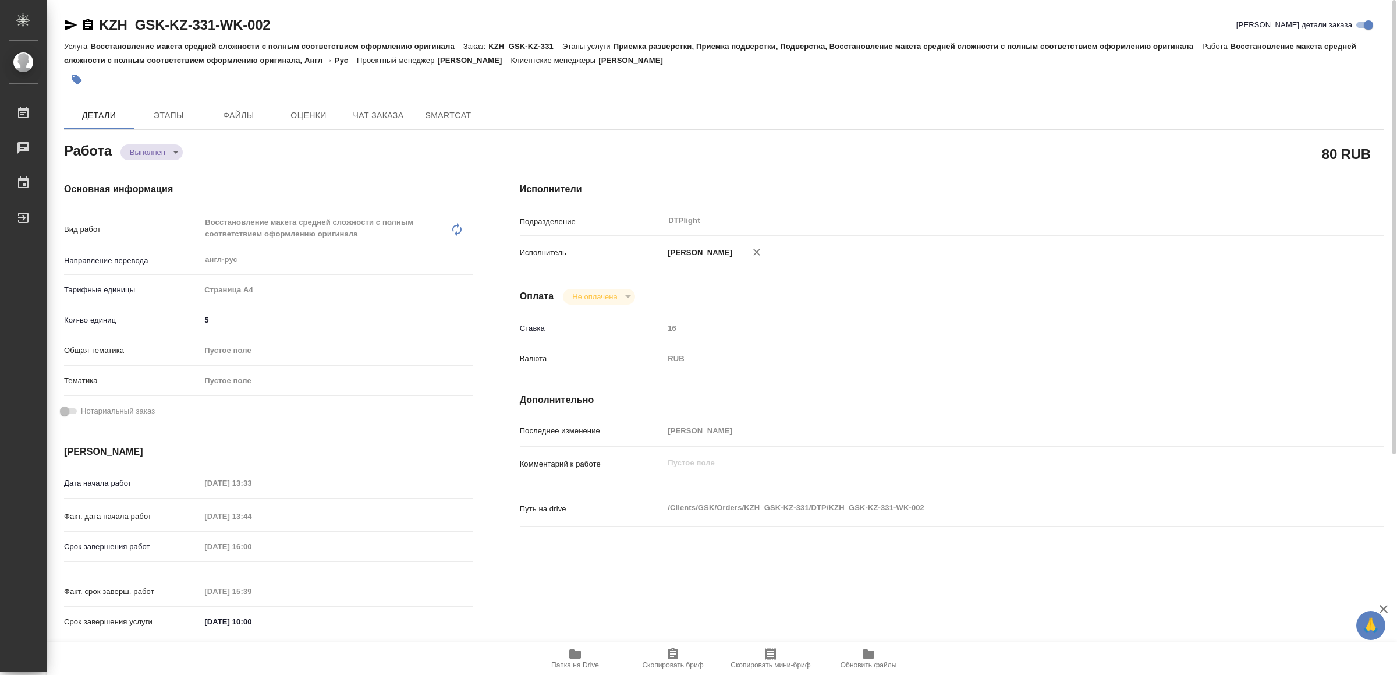
type textarea "x"
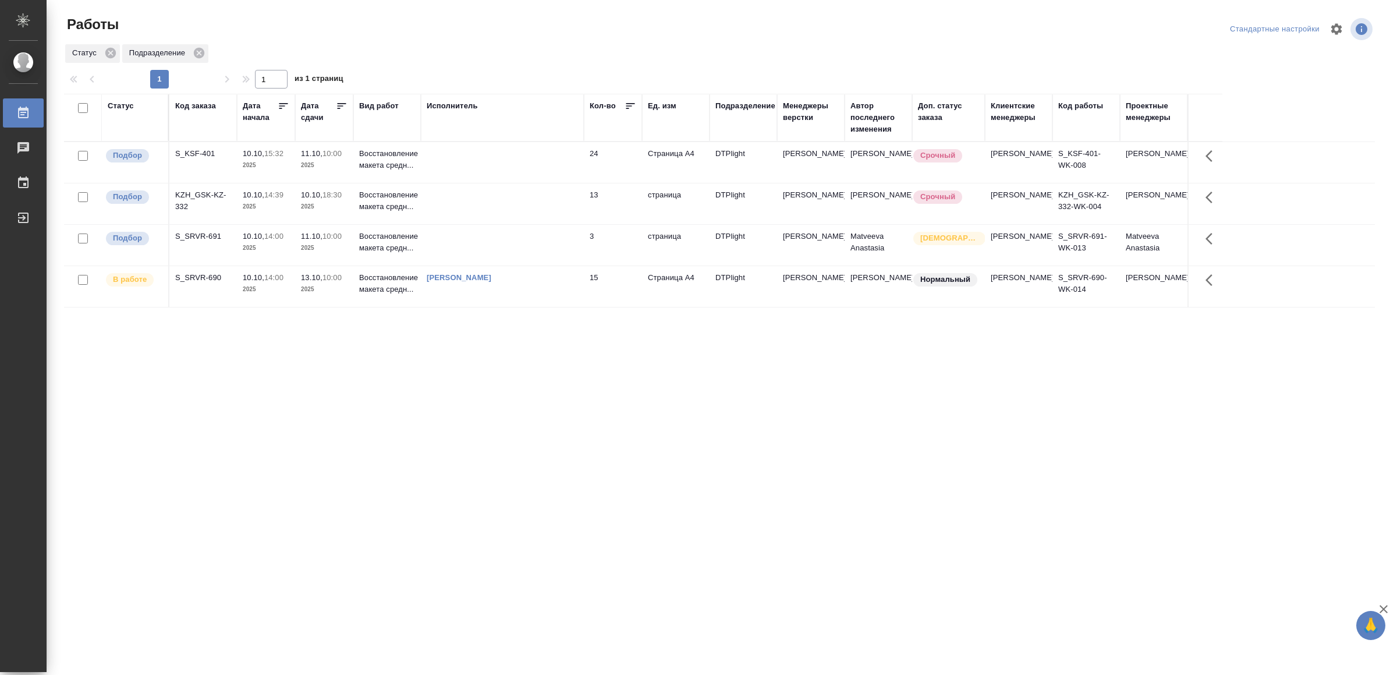
click at [460, 201] on td at bounding box center [502, 203] width 163 height 41
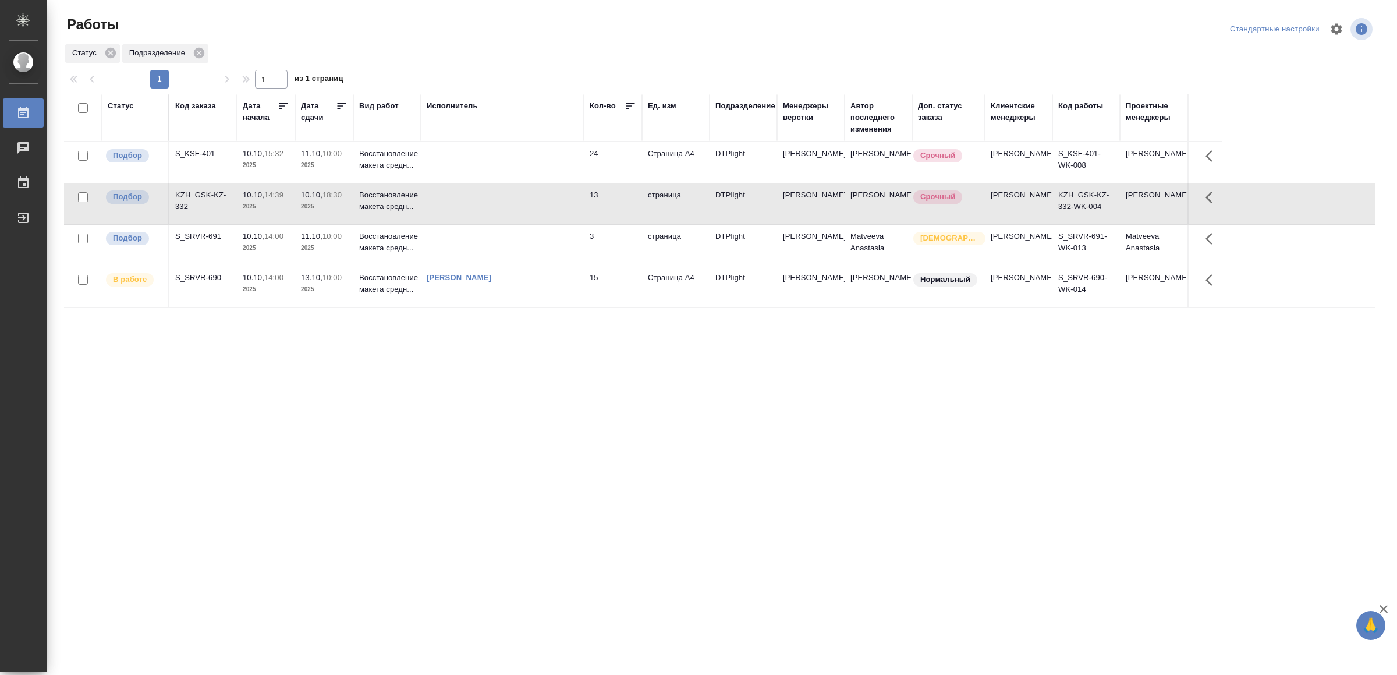
click at [461, 201] on td at bounding box center [502, 203] width 163 height 41
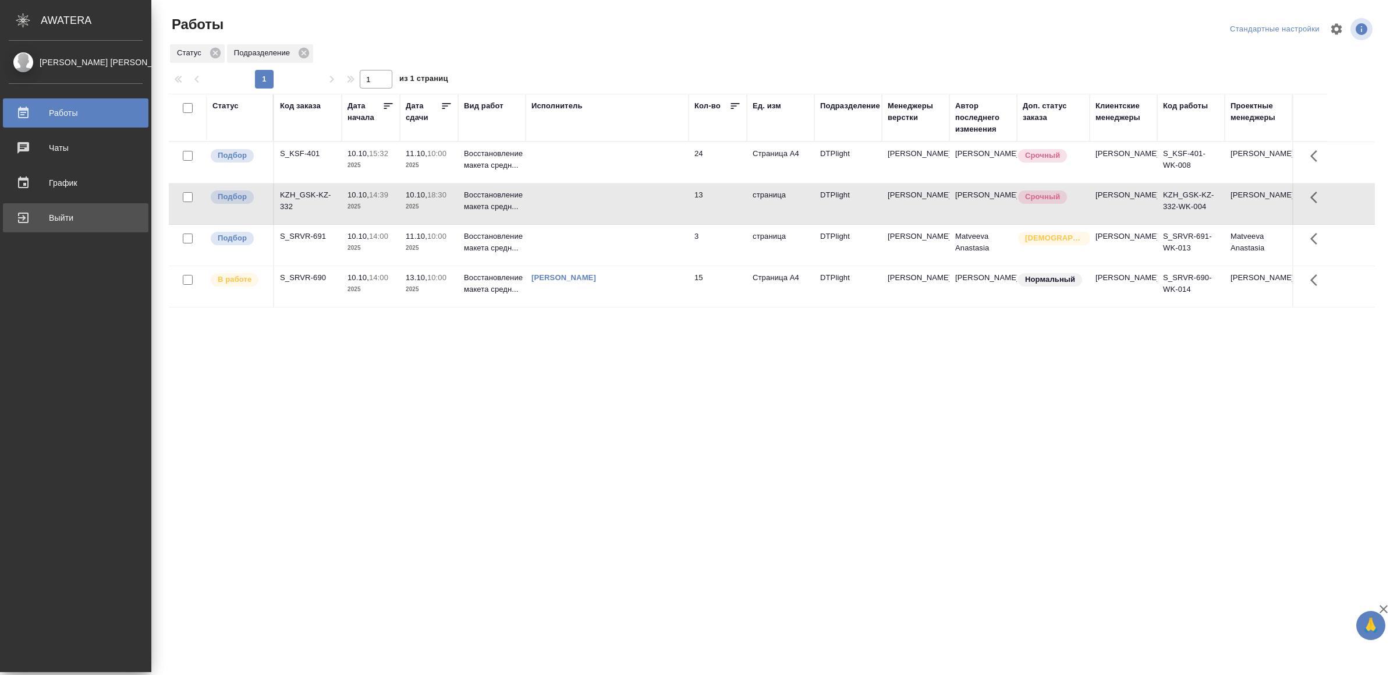
click at [37, 218] on div "Выйти" at bounding box center [76, 217] width 134 height 17
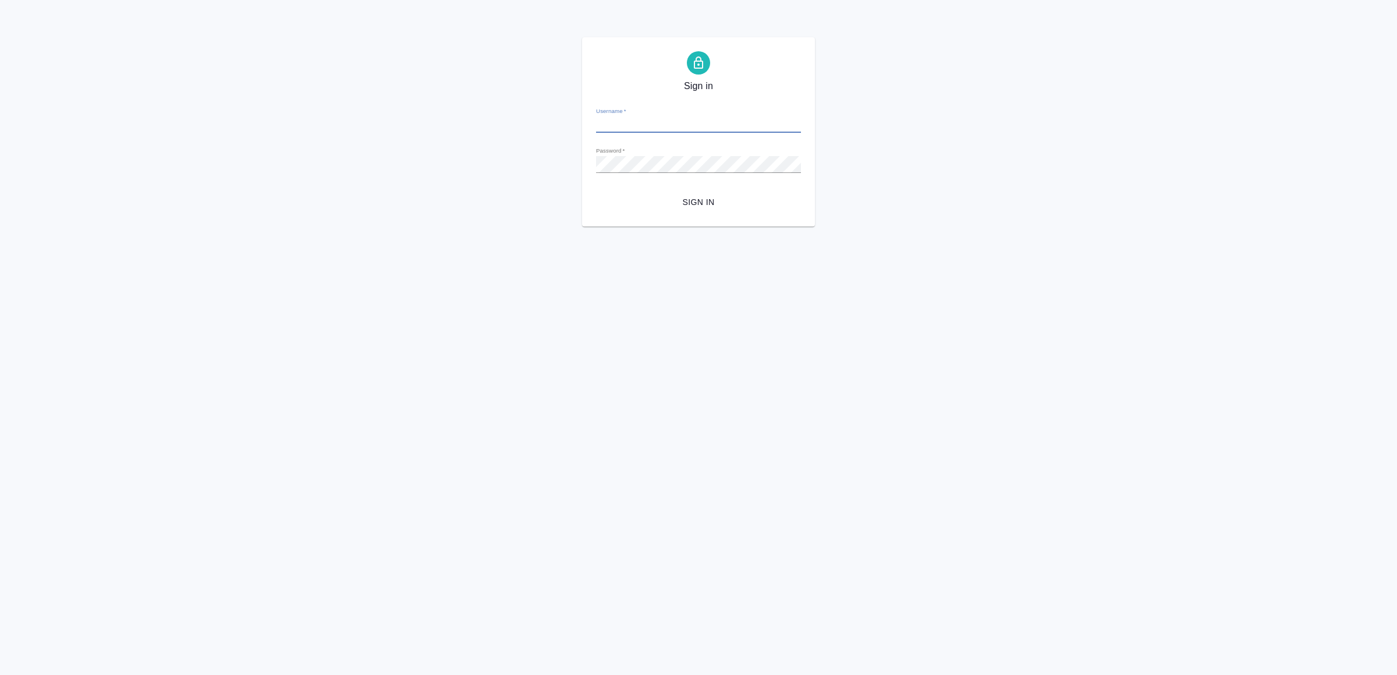
type input "[EMAIL_ADDRESS][DOMAIN_NAME]"
click at [716, 205] on span "Sign in" at bounding box center [698, 202] width 186 height 15
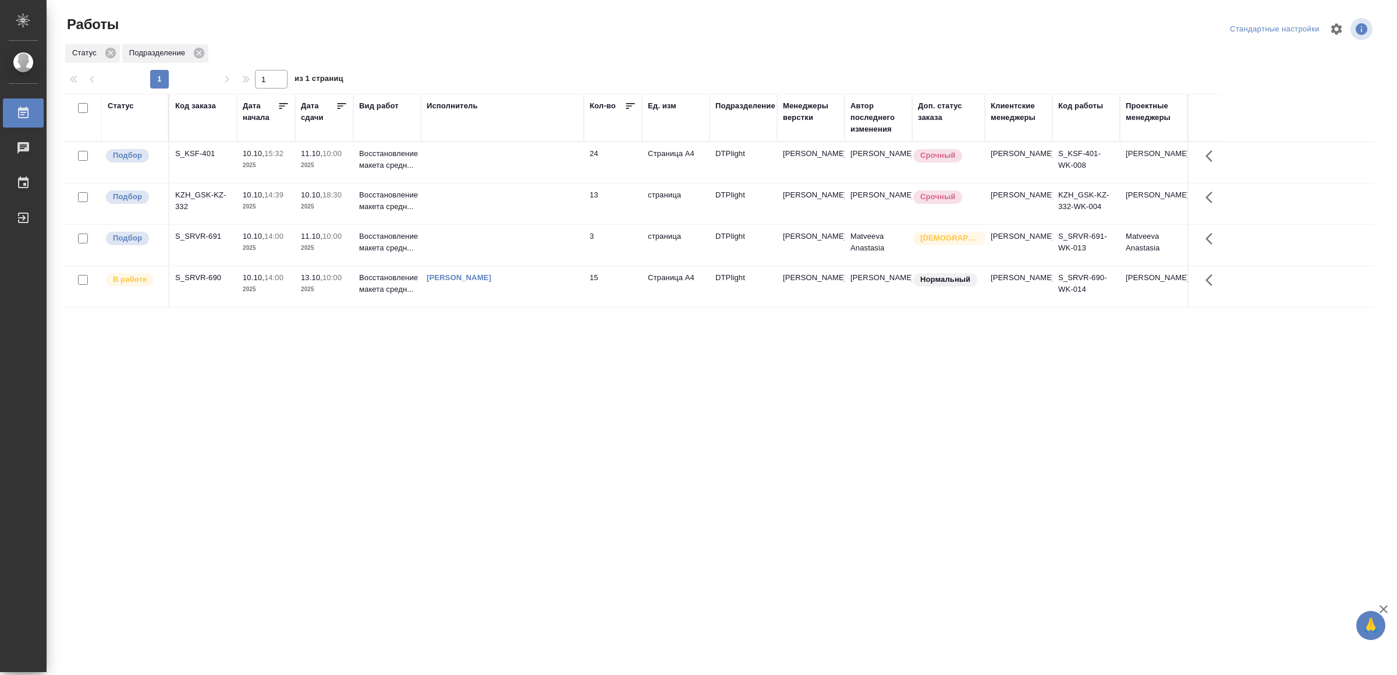
click at [530, 208] on td at bounding box center [502, 203] width 163 height 41
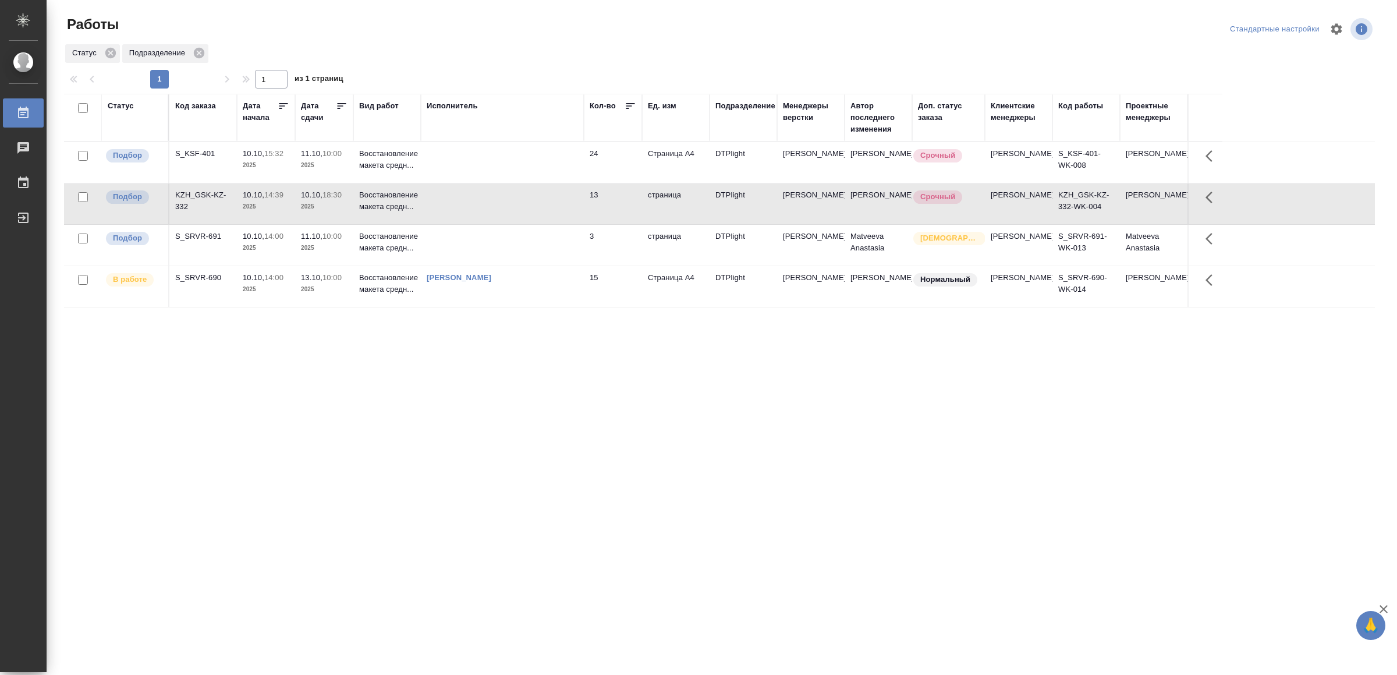
click at [530, 208] on td at bounding box center [502, 203] width 163 height 41
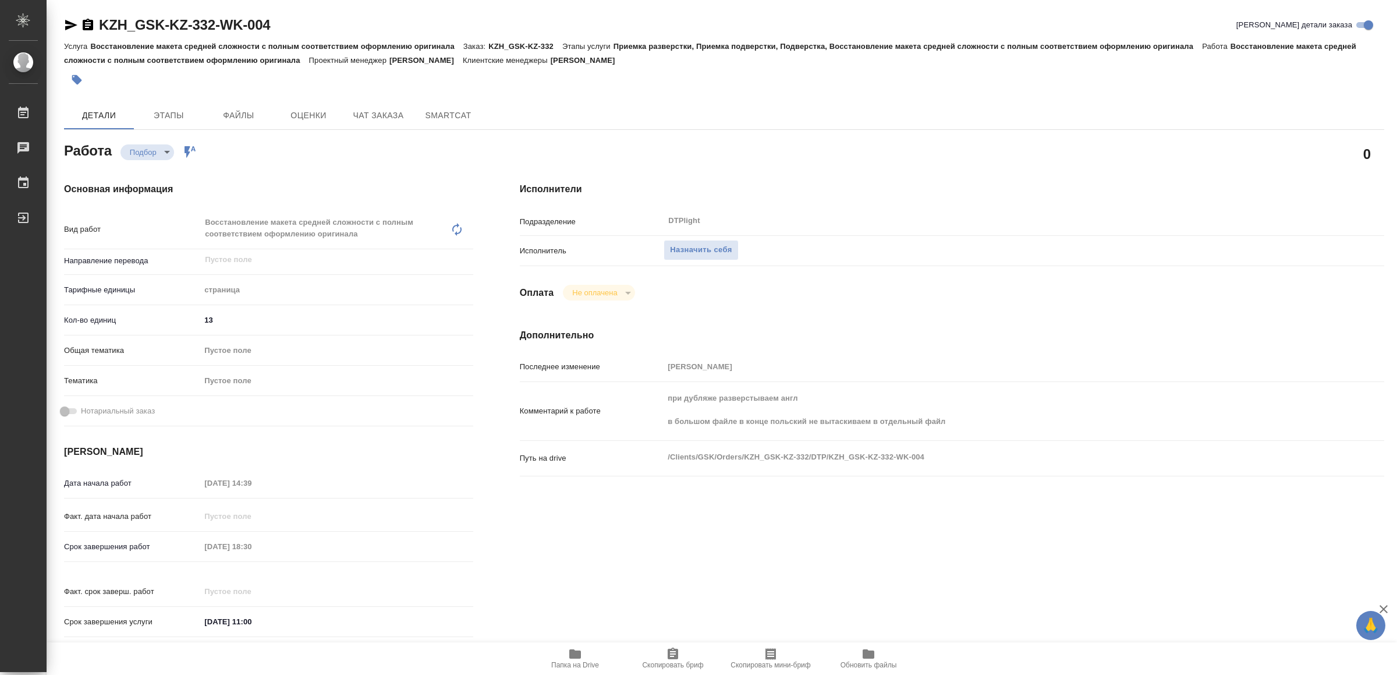
click at [580, 657] on icon "button" at bounding box center [575, 653] width 12 height 9
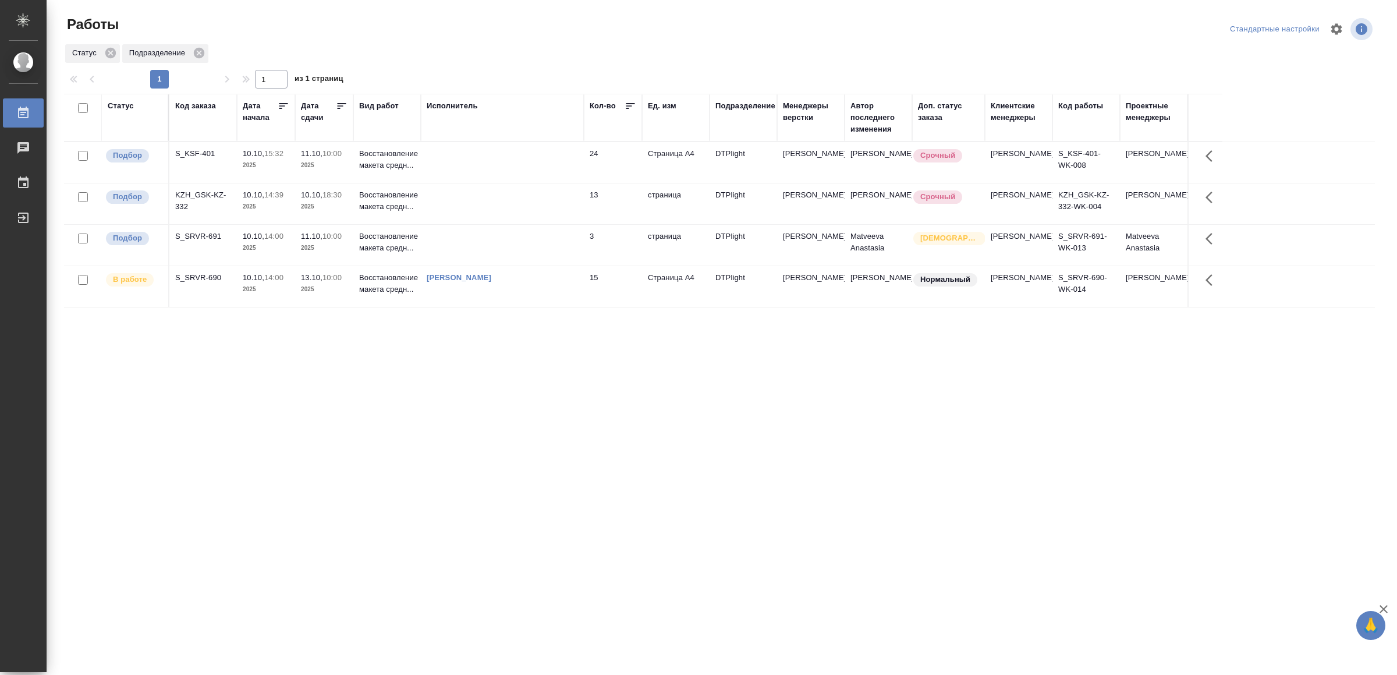
click at [551, 307] on td "[PERSON_NAME]" at bounding box center [502, 286] width 163 height 41
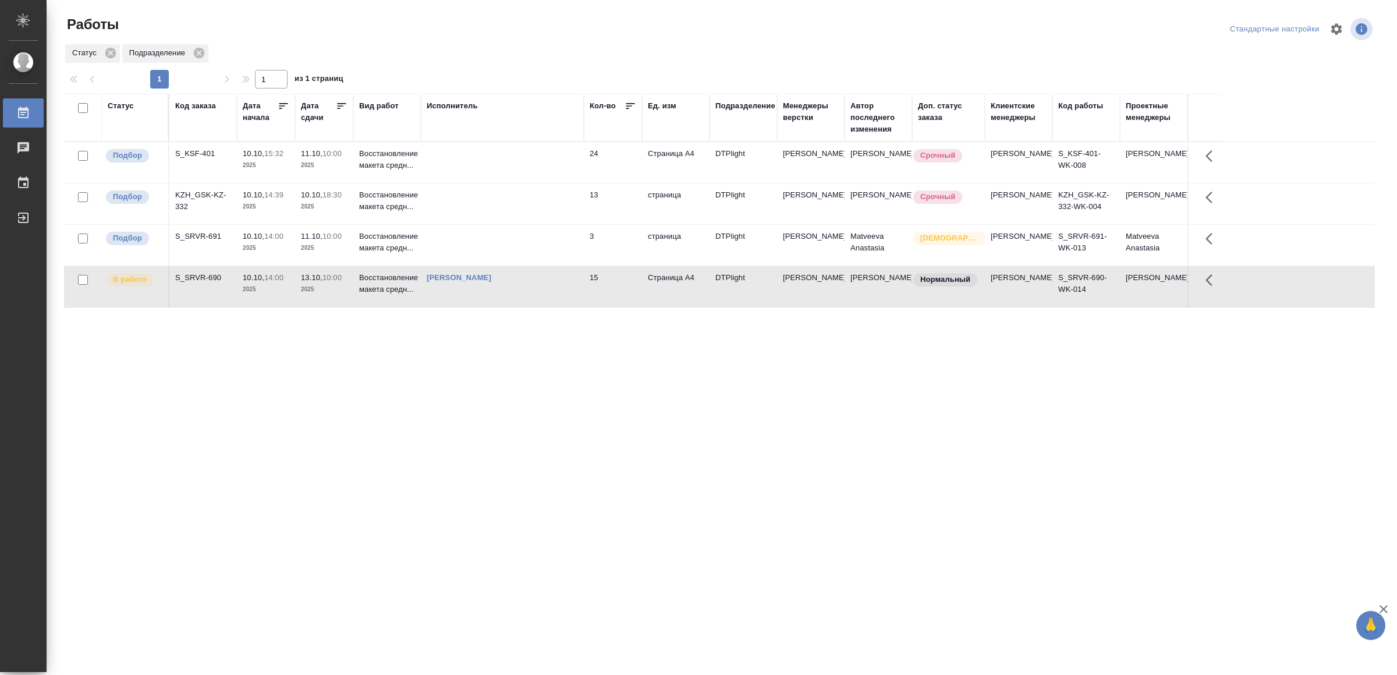
click at [551, 307] on td "[PERSON_NAME]" at bounding box center [502, 286] width 163 height 41
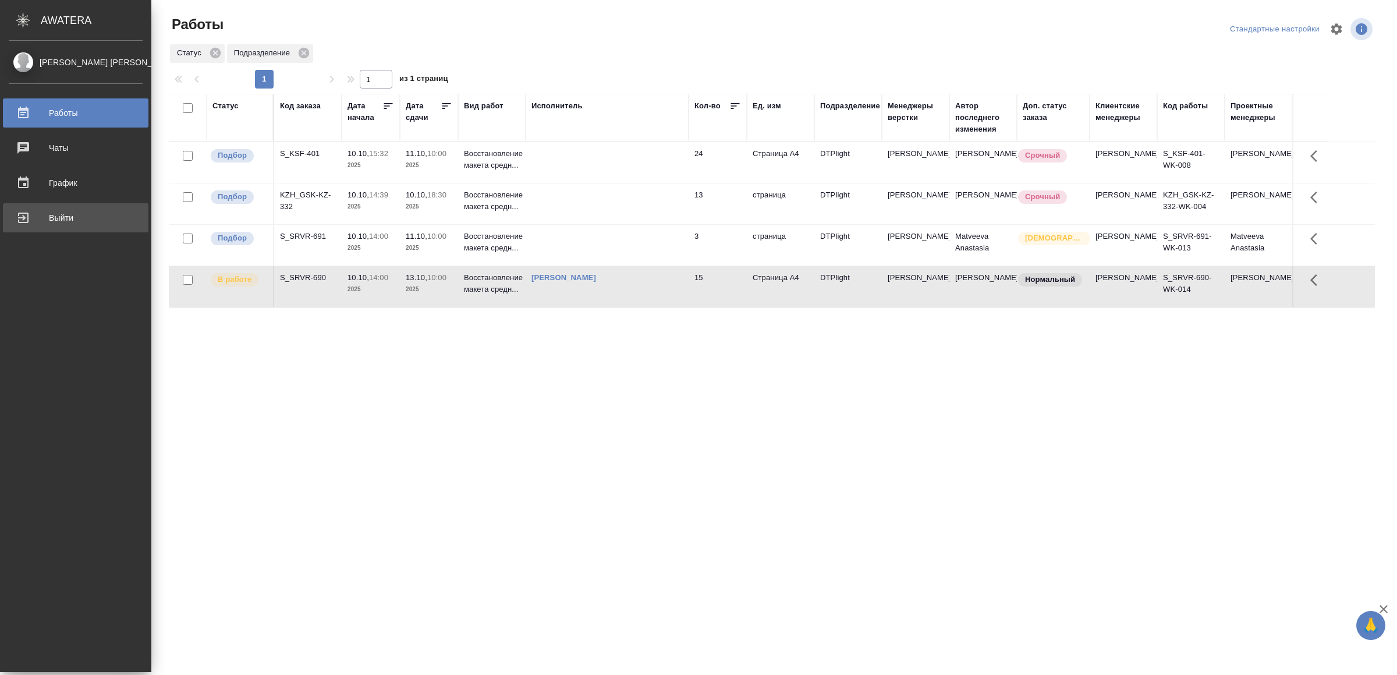
click at [58, 225] on div "Выйти" at bounding box center [76, 217] width 134 height 17
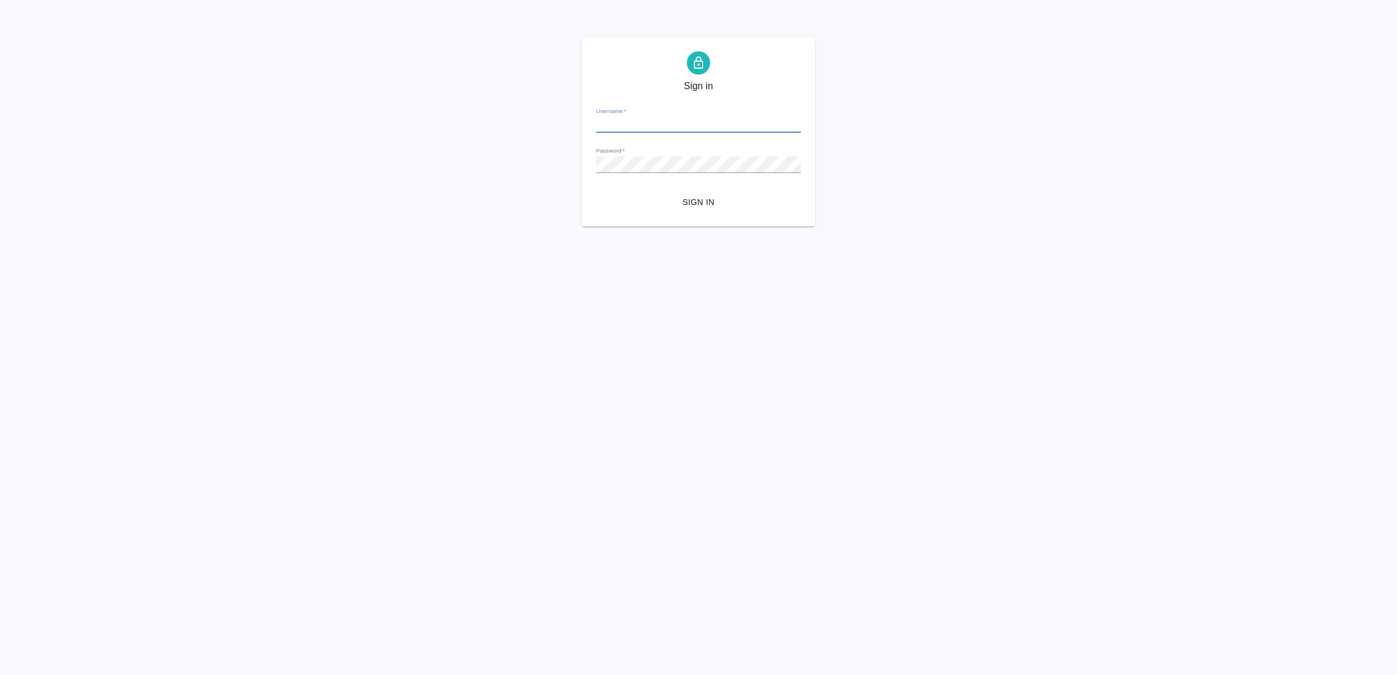
type input "[EMAIL_ADDRESS][DOMAIN_NAME]"
click at [722, 204] on span "Sign in" at bounding box center [698, 202] width 186 height 15
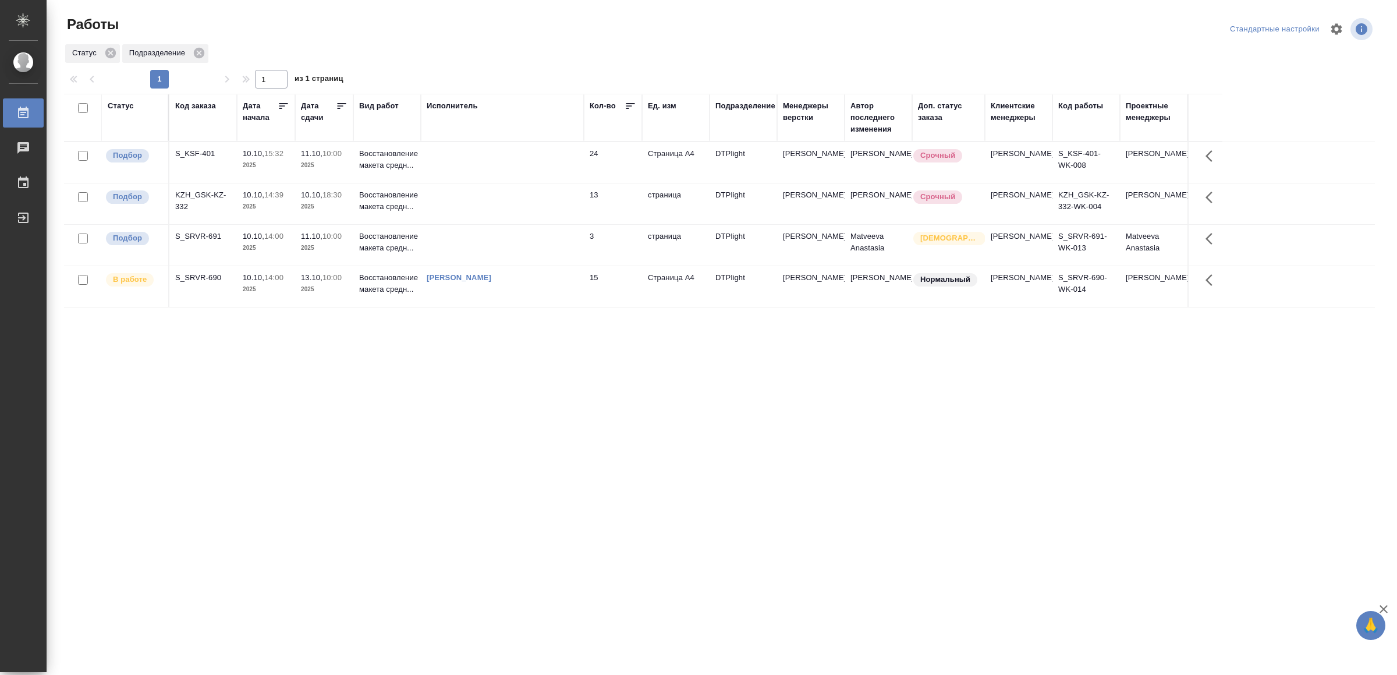
click at [485, 306] on td "Ямковенко Вера" at bounding box center [502, 286] width 163 height 41
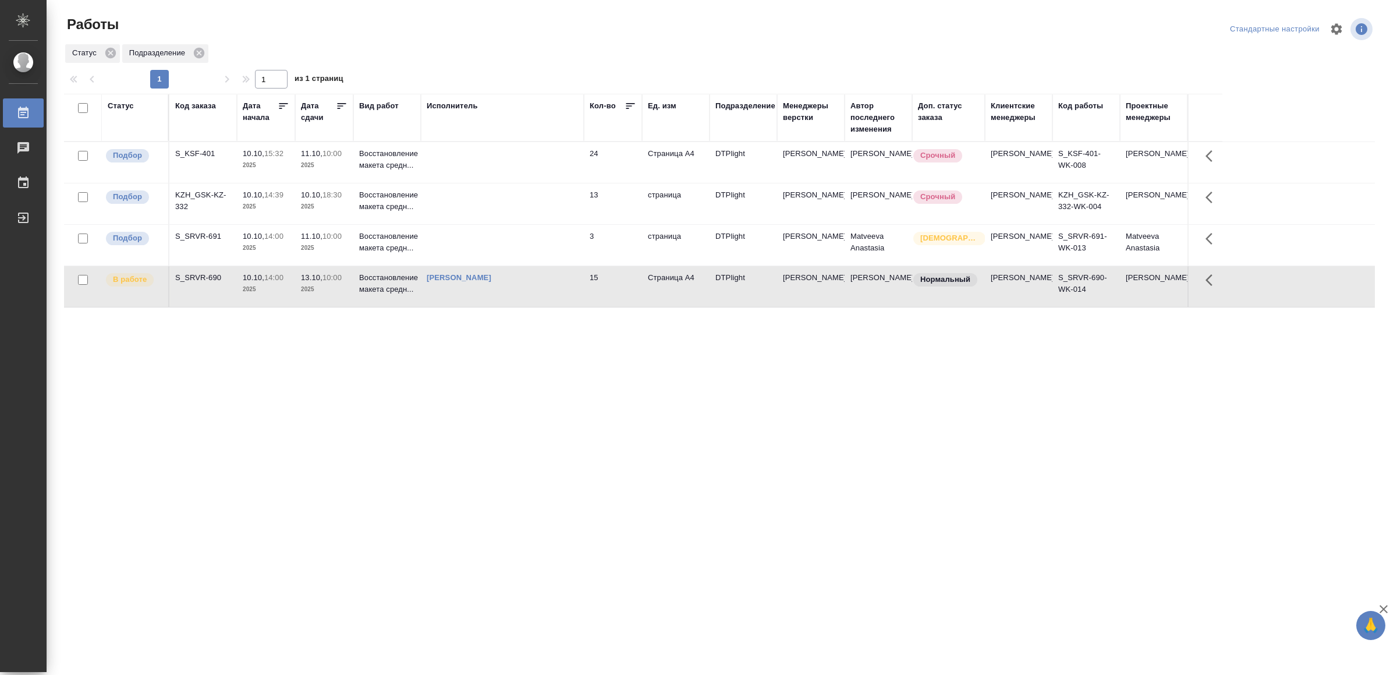
click at [485, 306] on td "Ямковенко Вера" at bounding box center [502, 286] width 163 height 41
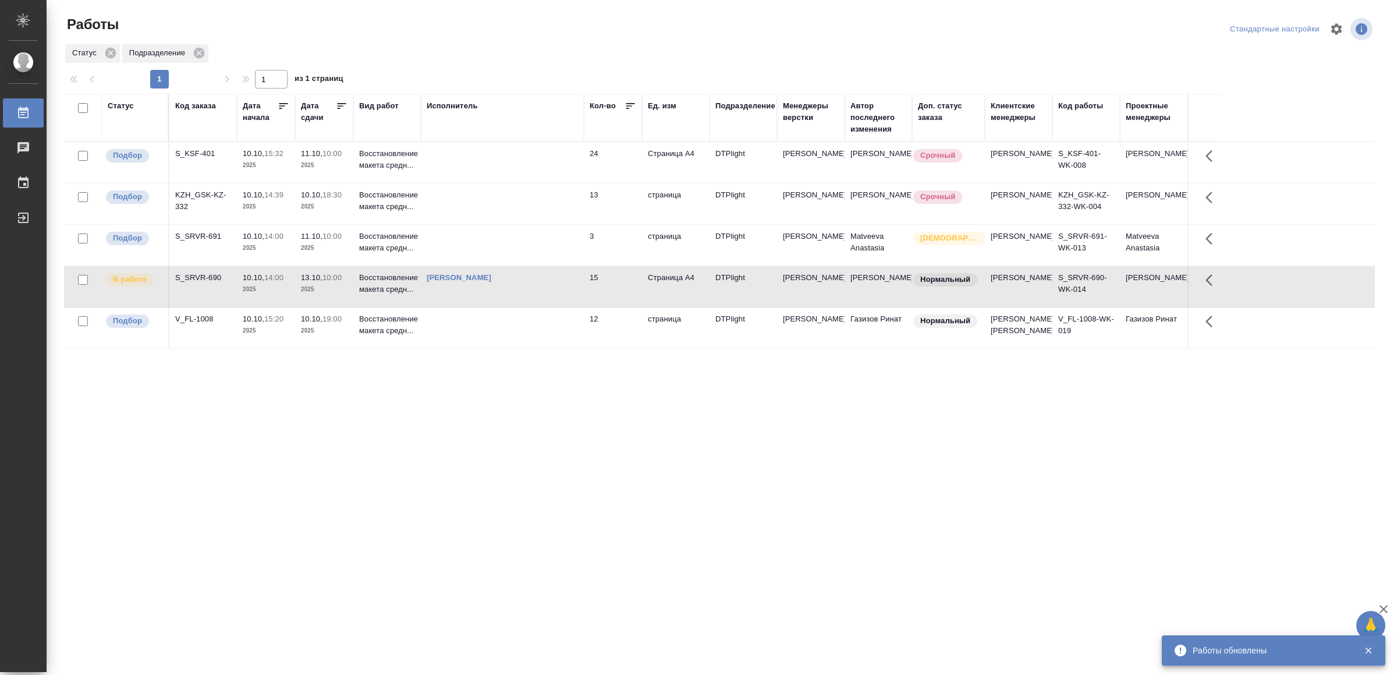
click at [542, 348] on td at bounding box center [502, 327] width 163 height 41
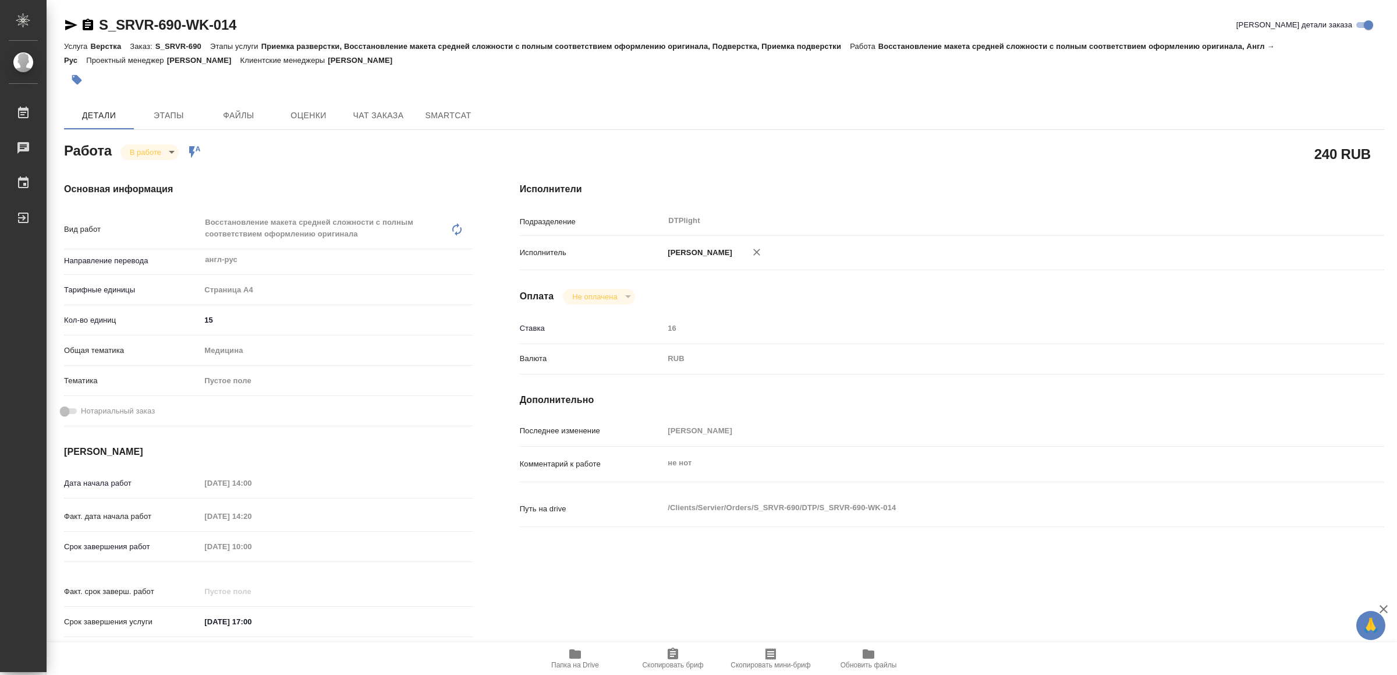
click at [647, 576] on div "Исполнители Подразделение DTPlight ​ Исполнитель Ямковенко Вера Оплата Не оплач…" at bounding box center [952, 413] width 911 height 509
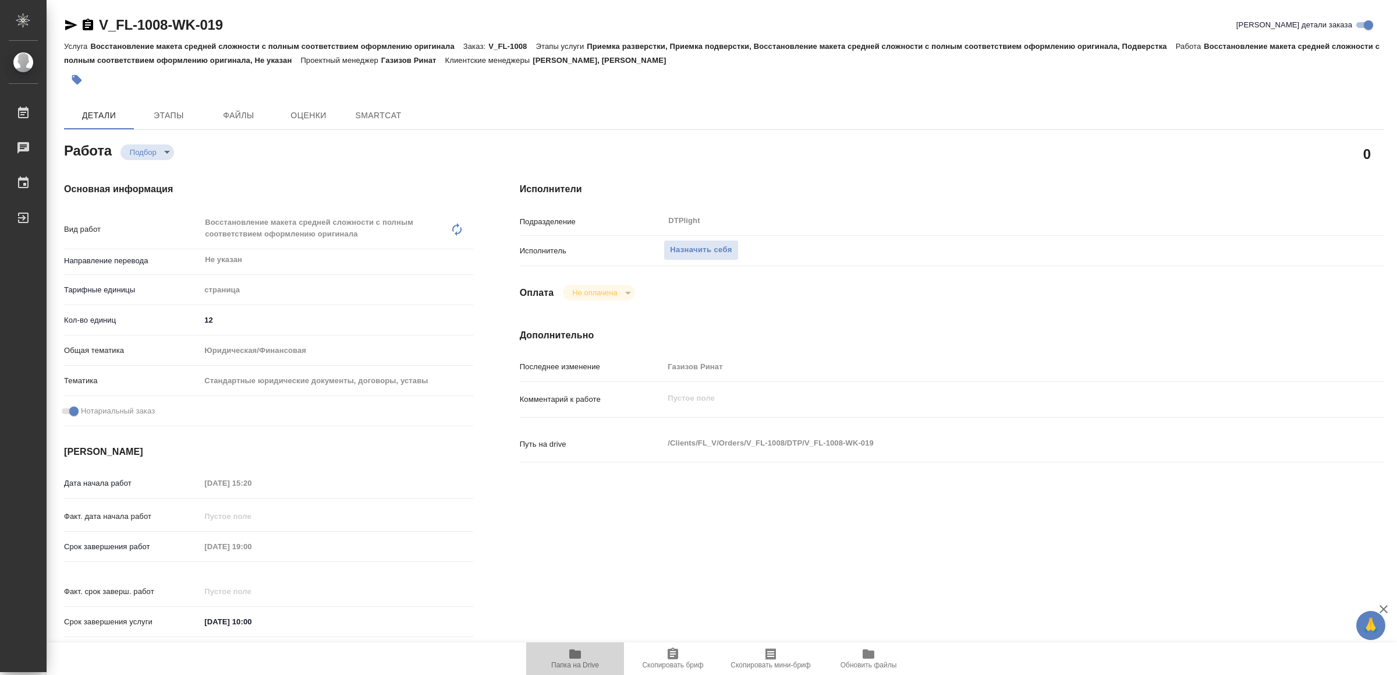
click at [571, 659] on icon "button" at bounding box center [575, 654] width 14 height 14
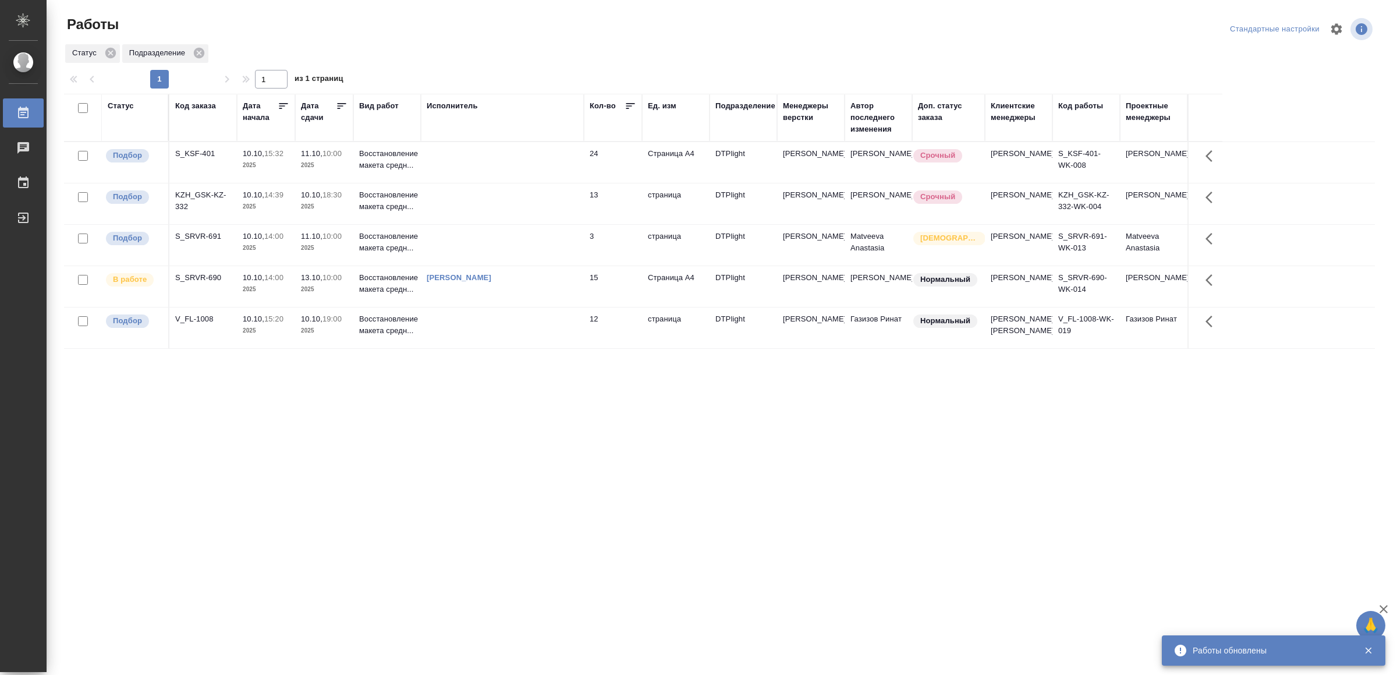
click at [487, 206] on td at bounding box center [502, 203] width 163 height 41
click at [498, 249] on td at bounding box center [502, 245] width 163 height 41
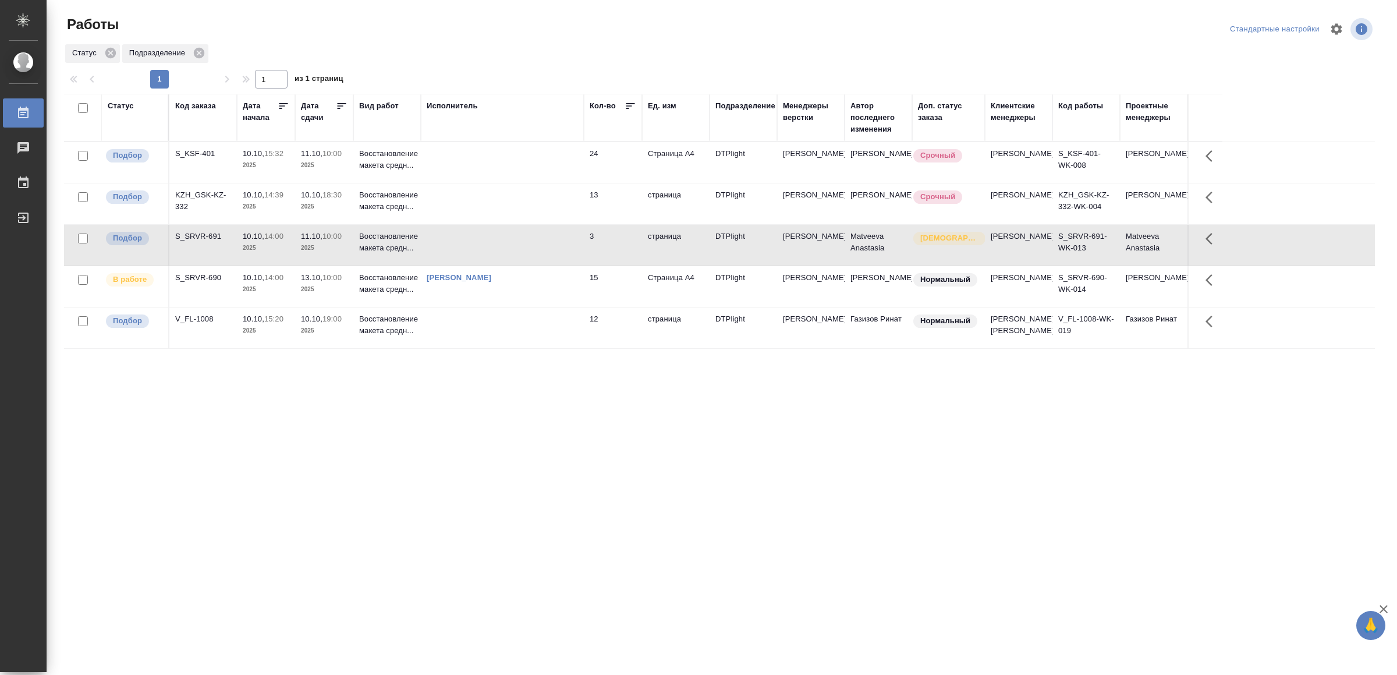
click at [498, 249] on td at bounding box center [502, 245] width 163 height 41
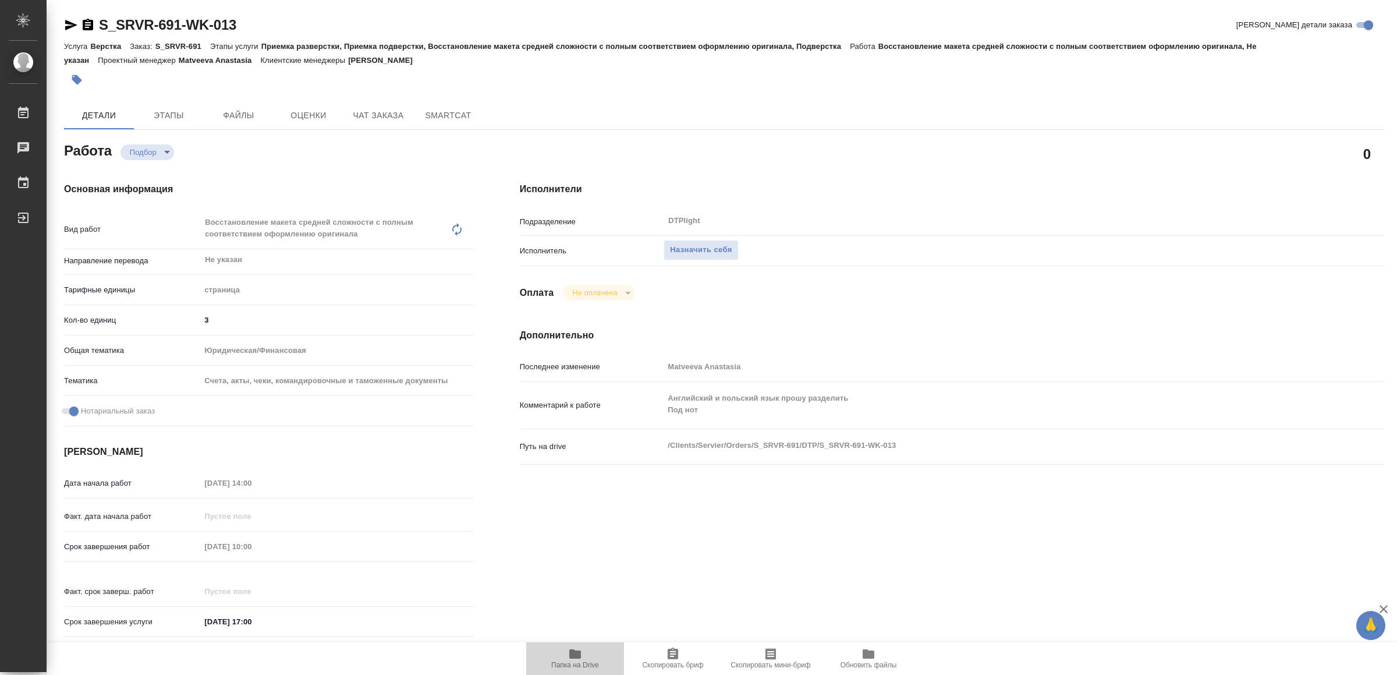
drag, startPoint x: 570, startPoint y: 659, endPoint x: 529, endPoint y: 393, distance: 269.1
click at [570, 658] on icon "button" at bounding box center [575, 654] width 14 height 14
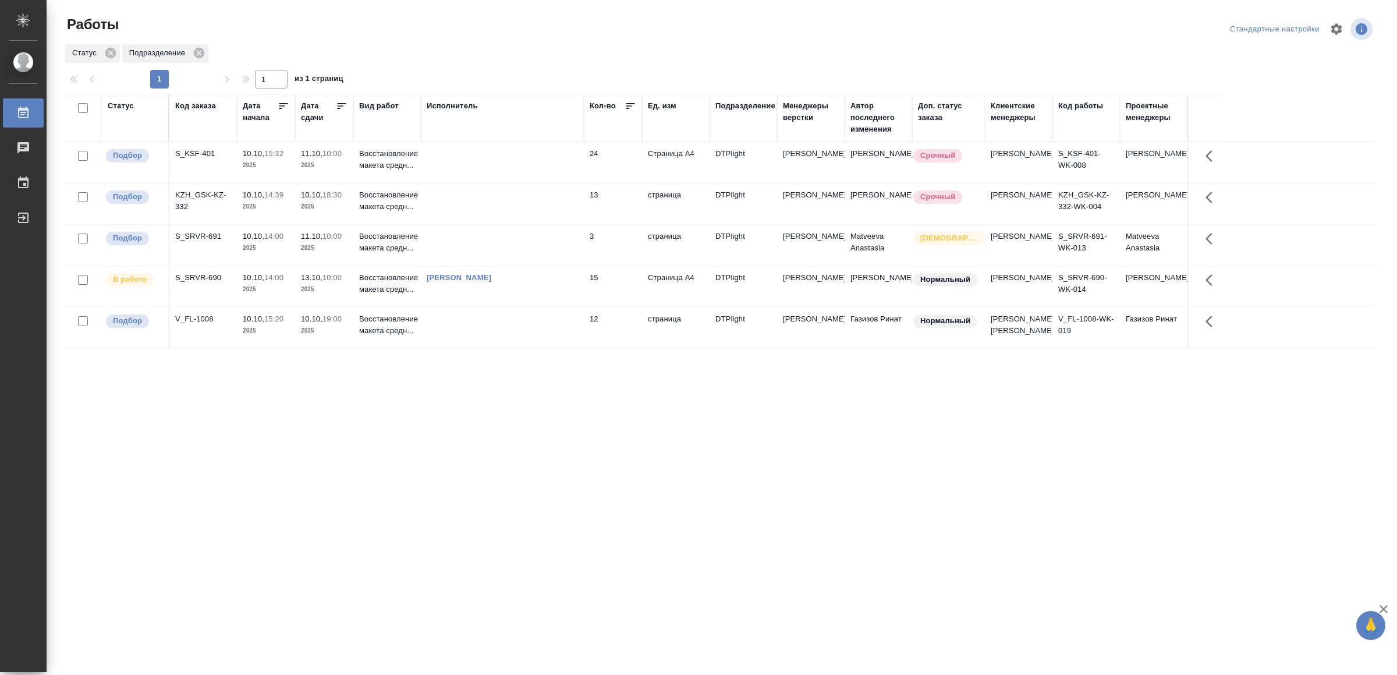
click at [704, 589] on div ".cls-1 fill:#fff; AWATERA Yamkovenko Vera Работы 0 Чаты График Выйти Работы Ста…" at bounding box center [698, 337] width 1397 height 675
click at [491, 498] on div "Статус Код заказа Дата начала Дата сдачи Вид работ Исполнитель Кол-во Ед. изм П…" at bounding box center [719, 303] width 1311 height 419
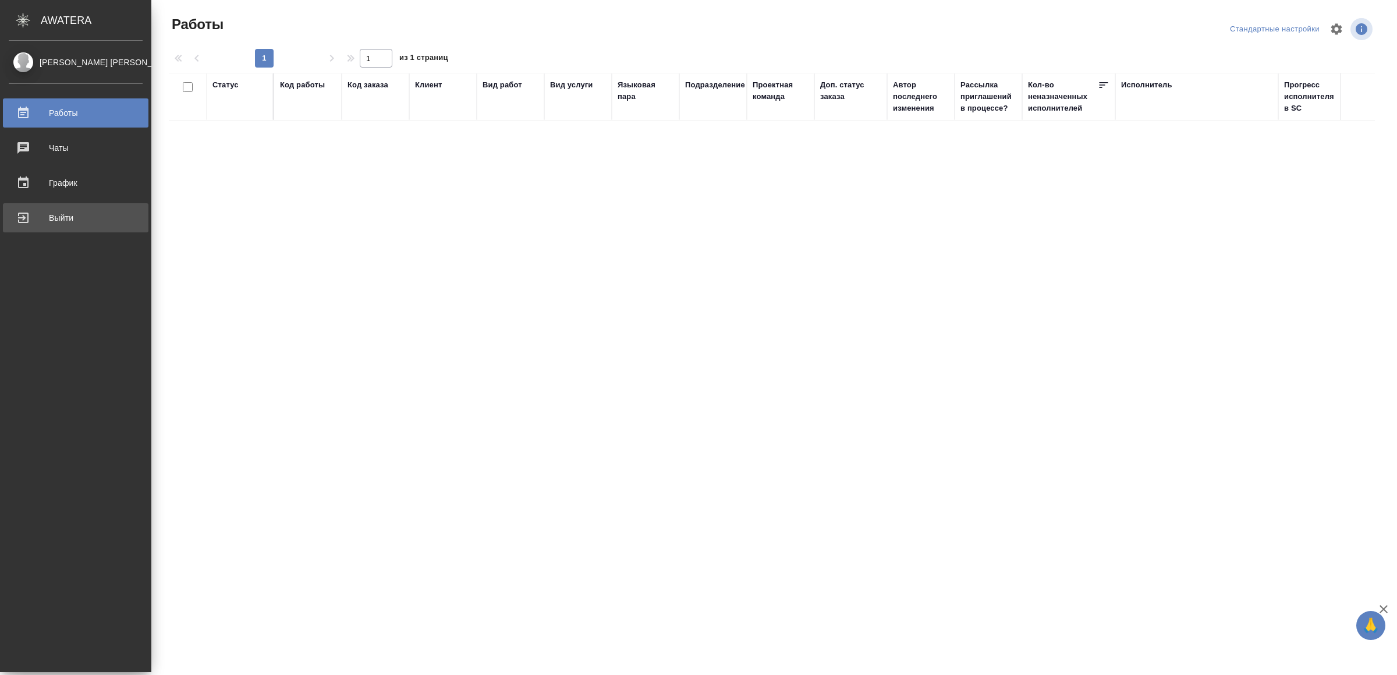
click at [38, 213] on div "Выйти" at bounding box center [76, 217] width 134 height 17
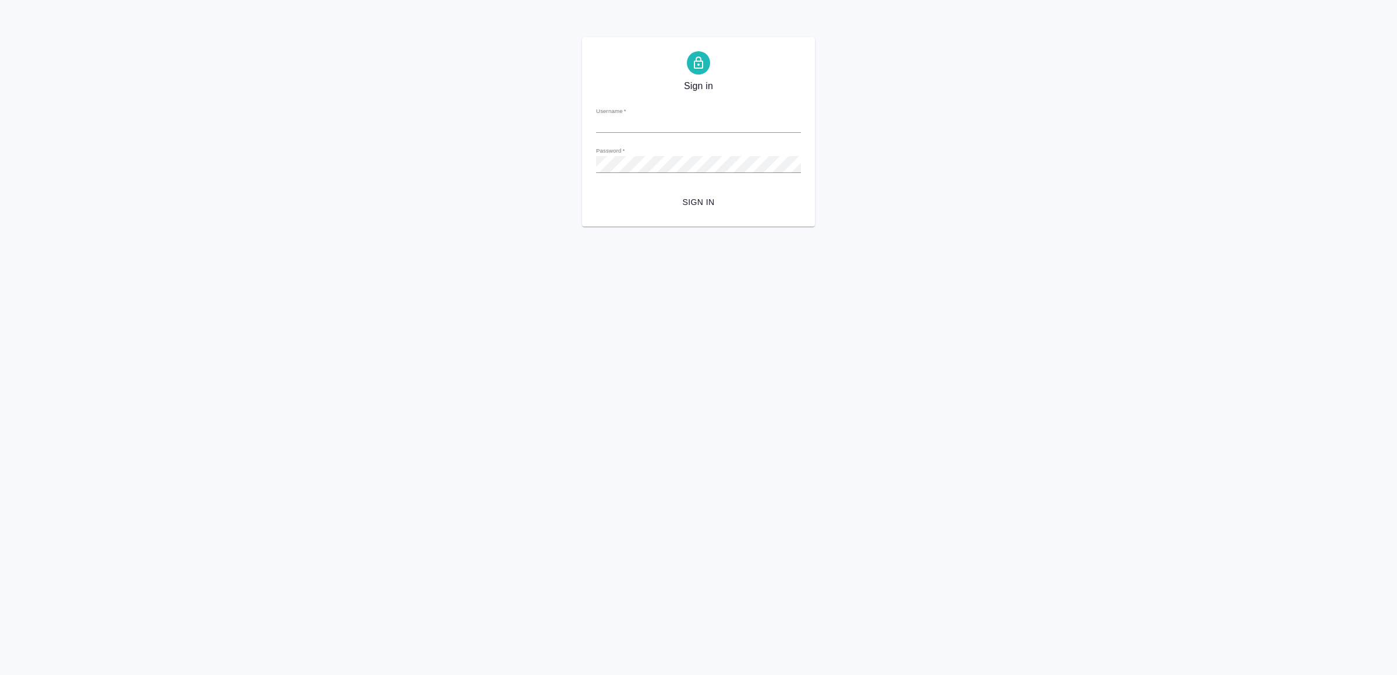
type input "[EMAIL_ADDRESS][DOMAIN_NAME]"
click at [727, 194] on button "Sign in" at bounding box center [698, 203] width 205 height 22
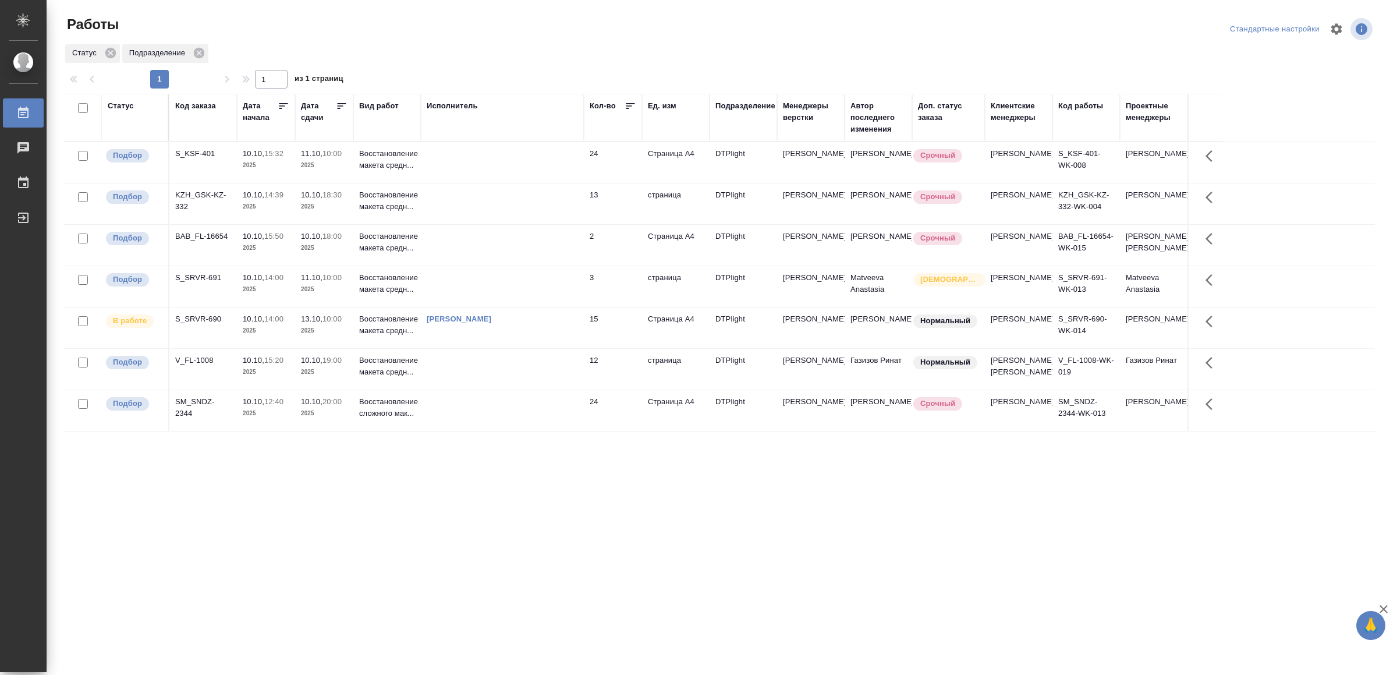
click at [502, 260] on td at bounding box center [502, 245] width 163 height 41
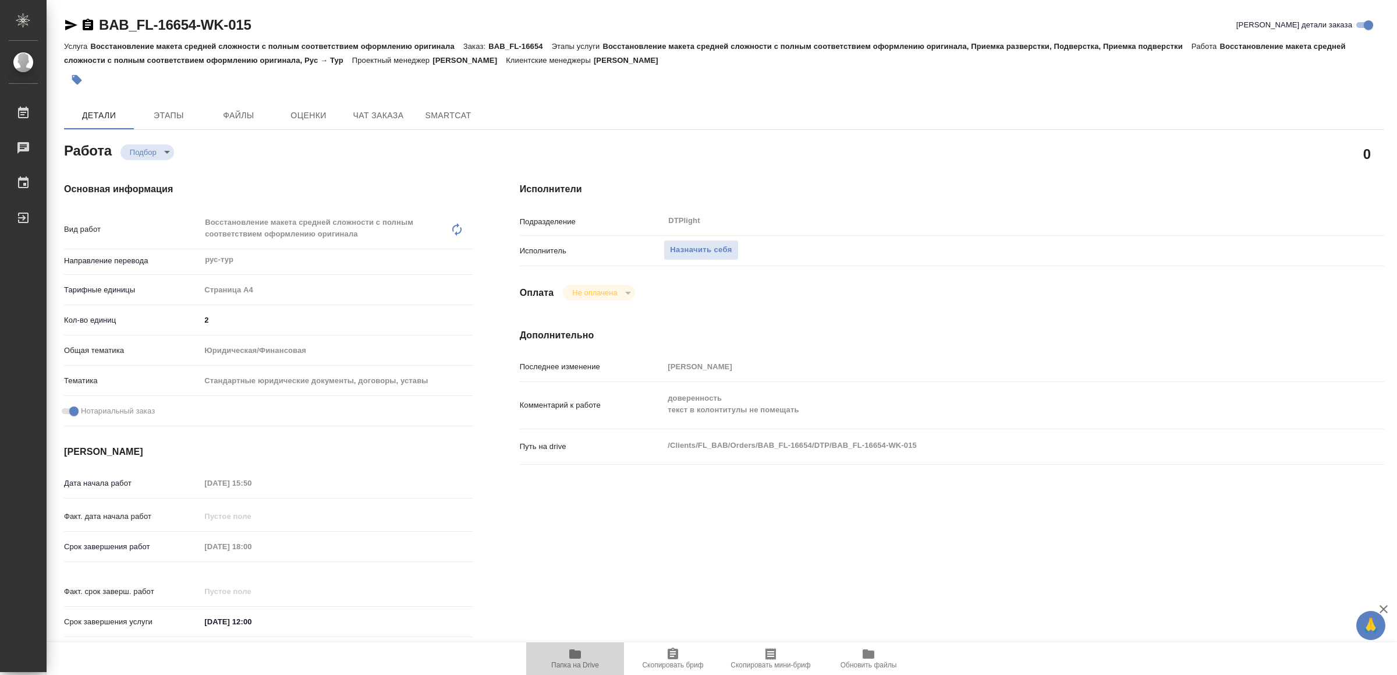
click at [583, 657] on span "Папка на Drive" at bounding box center [575, 658] width 84 height 22
click at [722, 249] on span "Назначить себя" at bounding box center [701, 249] width 62 height 13
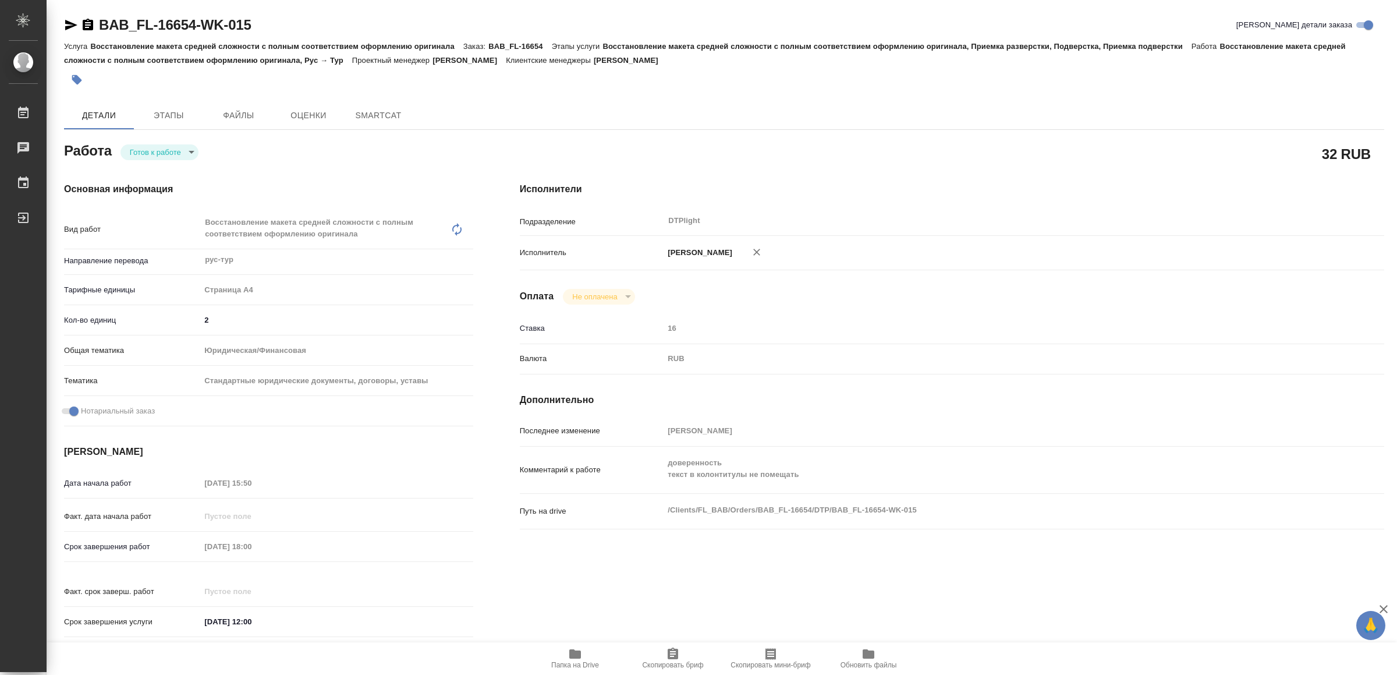
click at [166, 147] on body "🙏 .cls-1 fill:#fff; AWATERA Yamkovenko Vera Работы Чаты График Выйти BAB_FL-166…" at bounding box center [698, 337] width 1397 height 675
click at [166, 147] on button "В работе" at bounding box center [149, 152] width 38 height 13
type textarea "x"
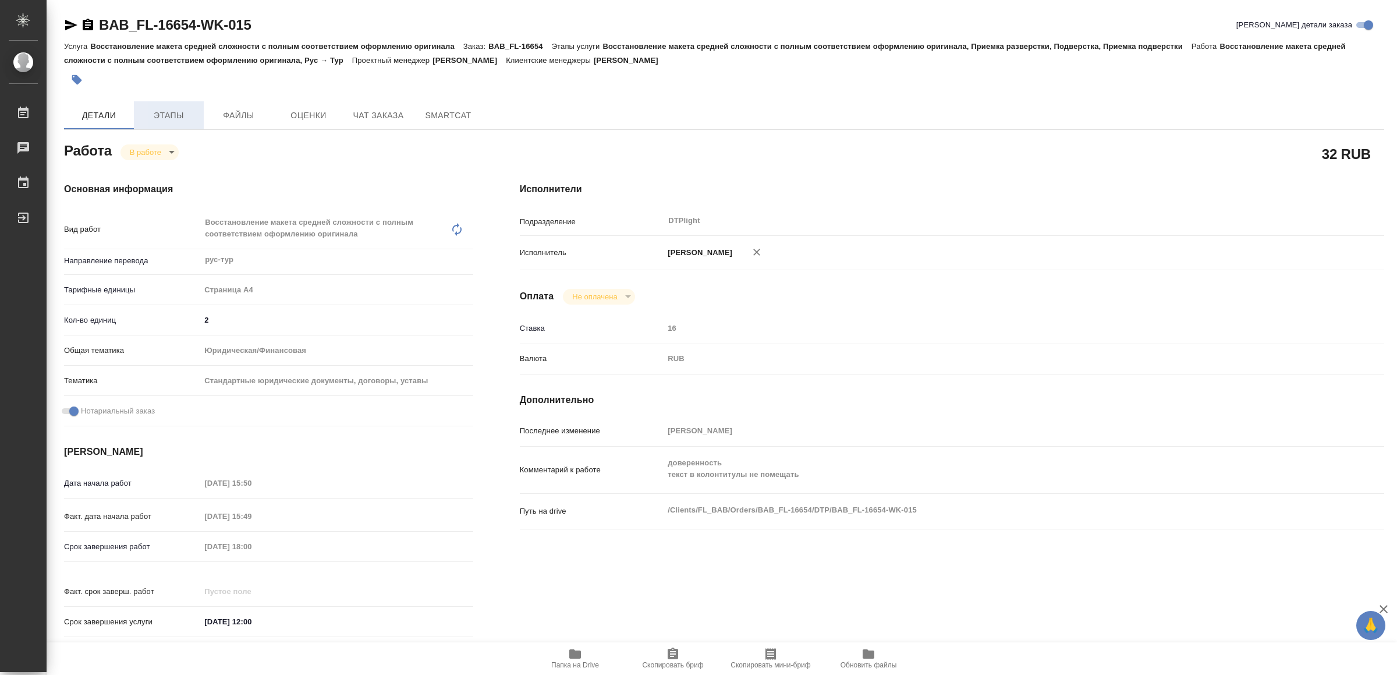
type textarea "x"
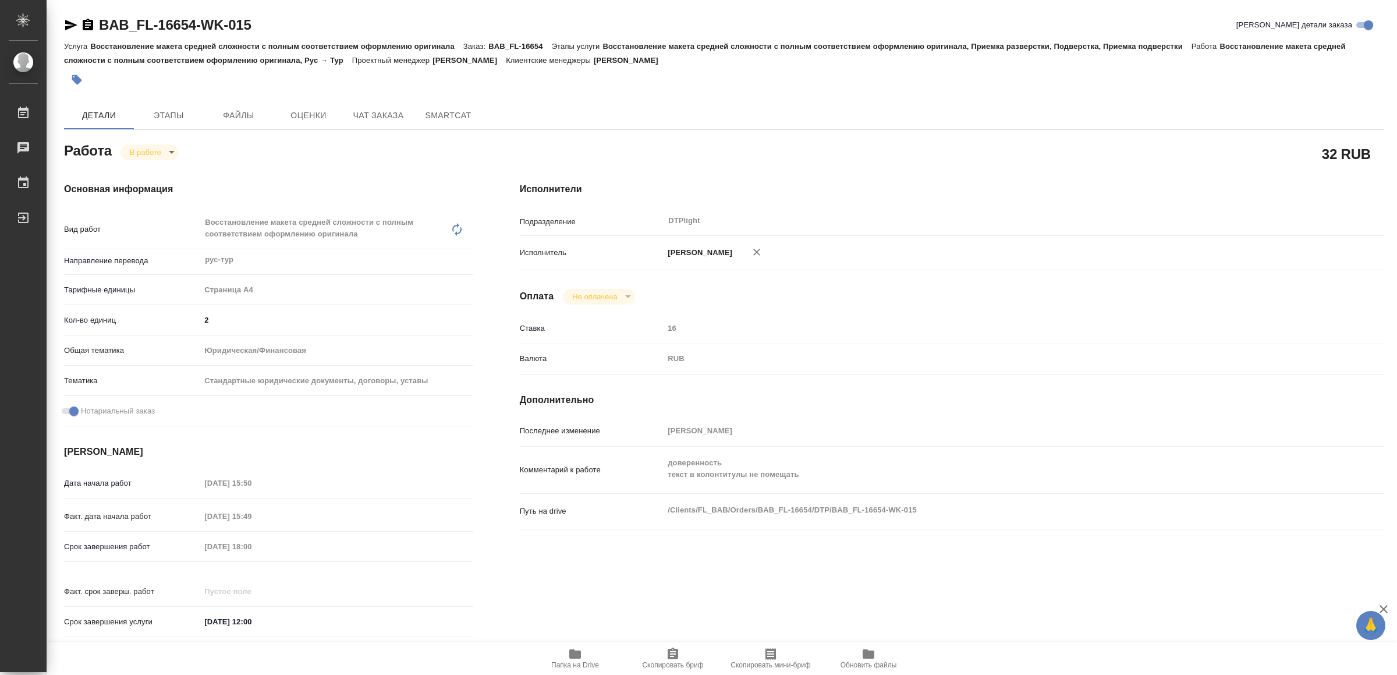
type textarea "x"
click at [70, 28] on icon "button" at bounding box center [71, 25] width 12 height 10
type textarea "x"
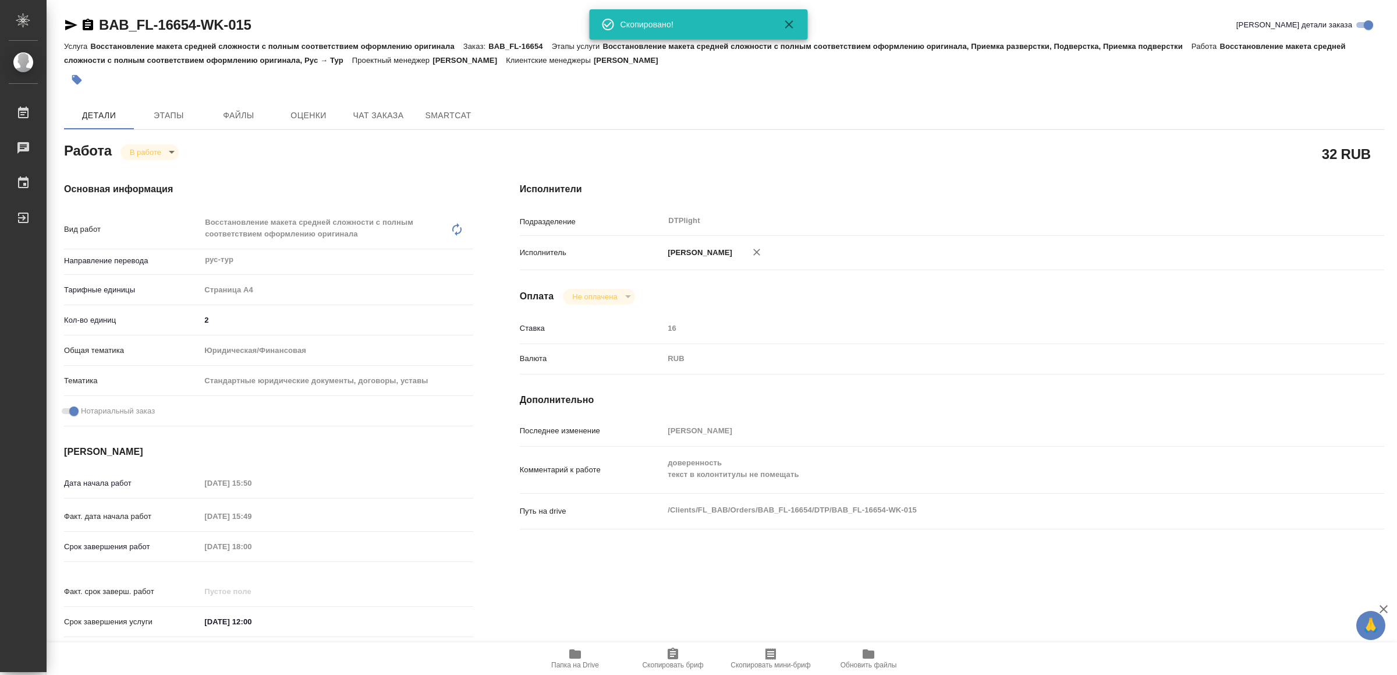
type textarea "x"
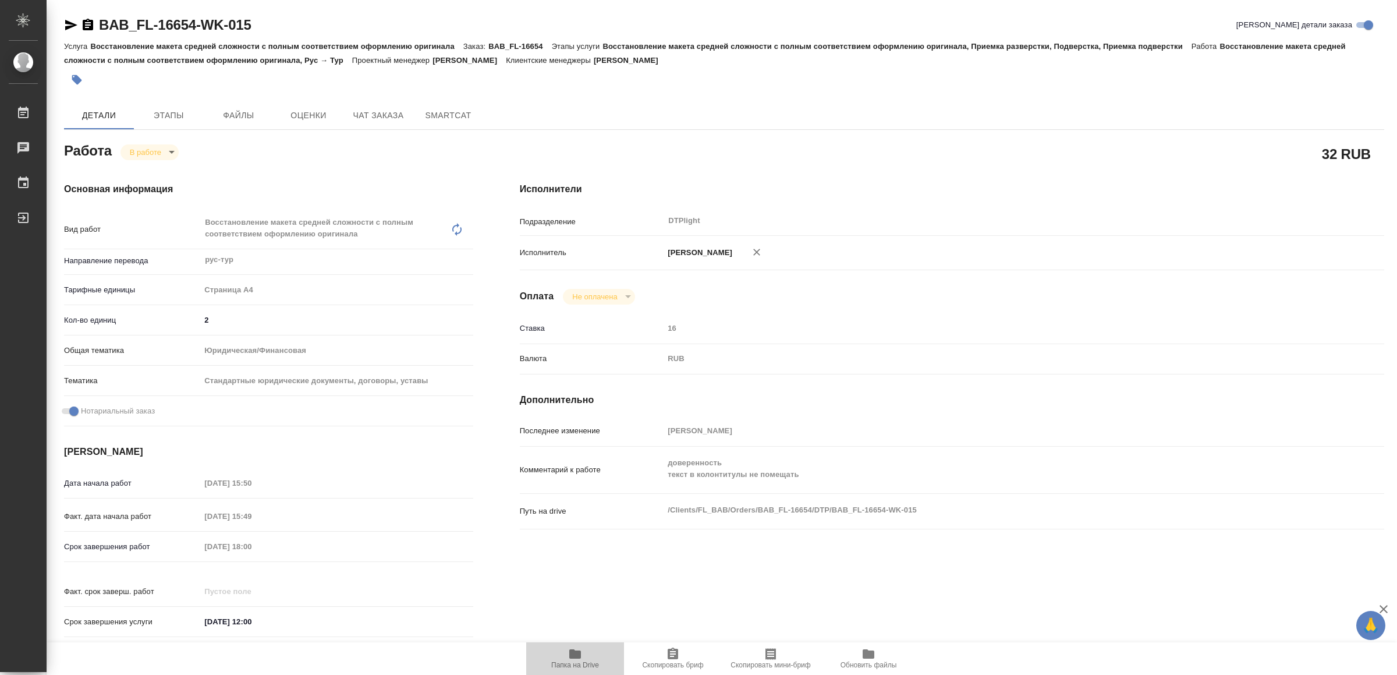
click at [576, 653] on icon "button" at bounding box center [575, 653] width 12 height 9
click at [68, 22] on icon "button" at bounding box center [71, 25] width 12 height 10
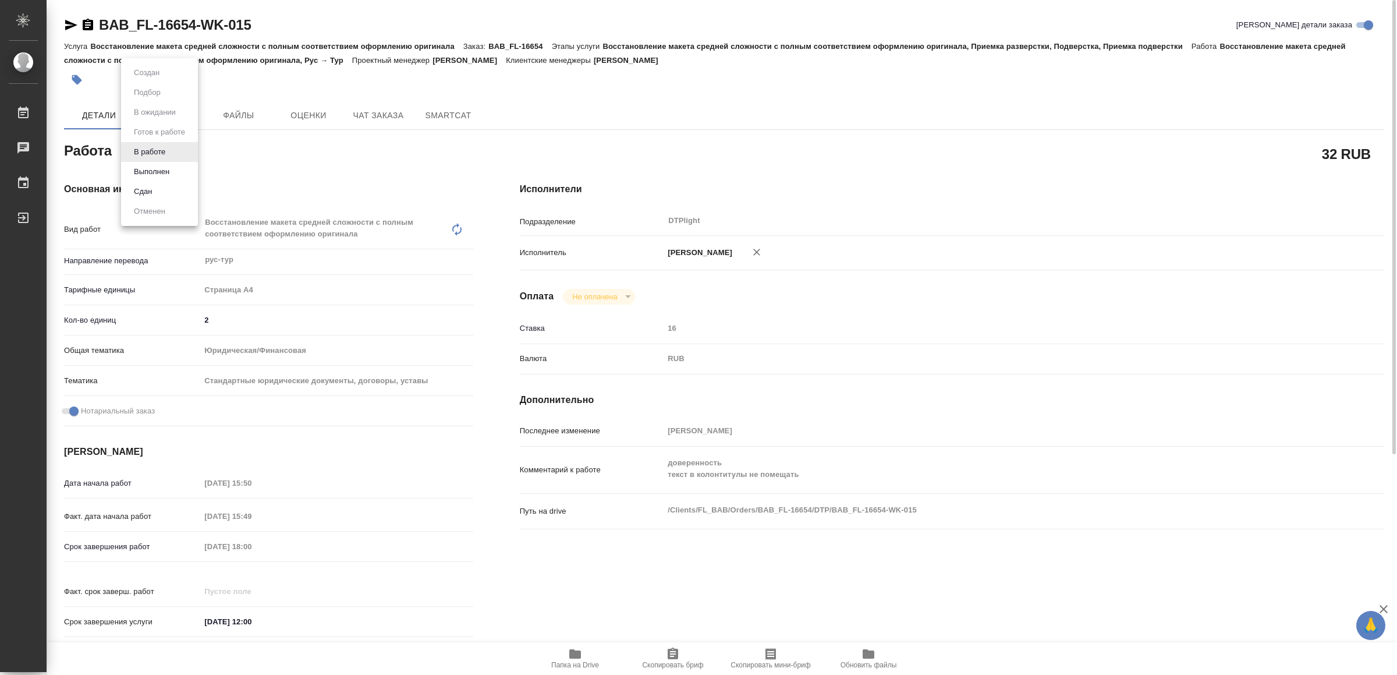
click at [150, 147] on body "🙏 .cls-1 fill:#fff; AWATERA Yamkovenko Vera Работы 0 Чаты График Выйти BAB_FL-1…" at bounding box center [698, 337] width 1397 height 675
click at [158, 166] on button "Выполнен" at bounding box center [151, 171] width 42 height 13
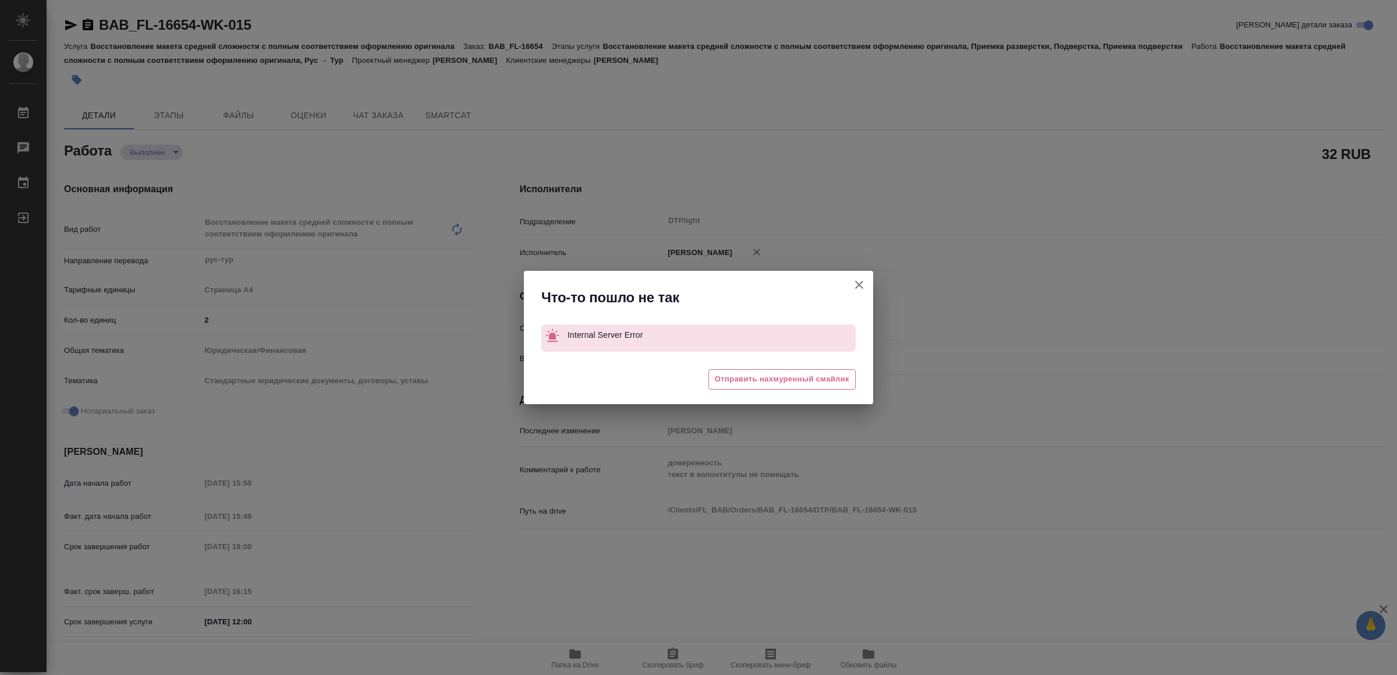
type textarea "x"
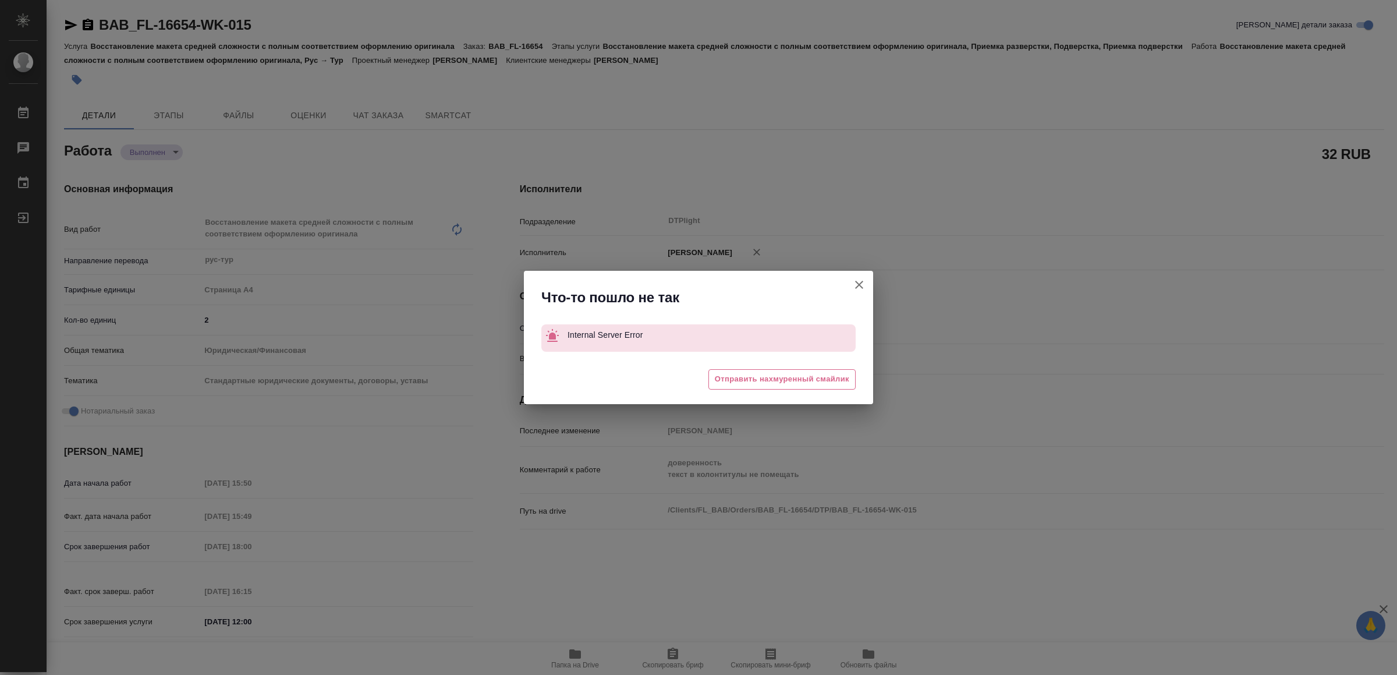
type textarea "x"
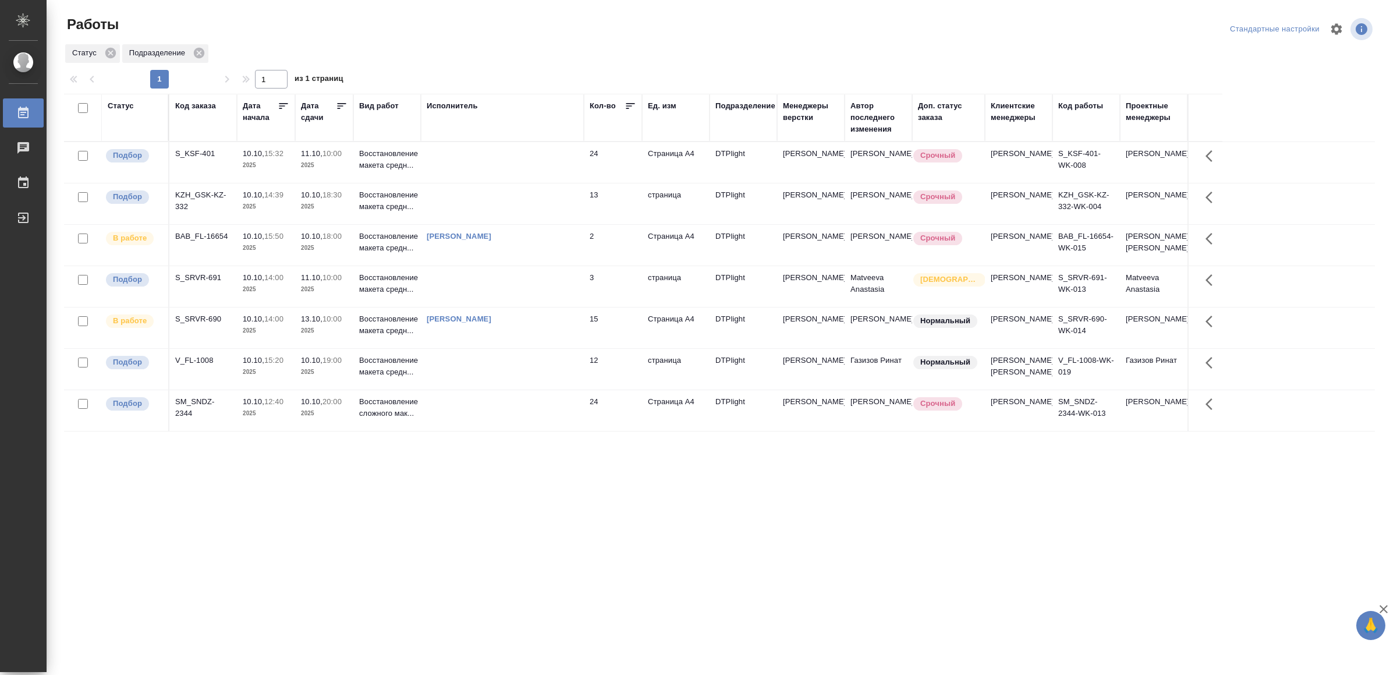
click at [519, 431] on td at bounding box center [502, 410] width 163 height 41
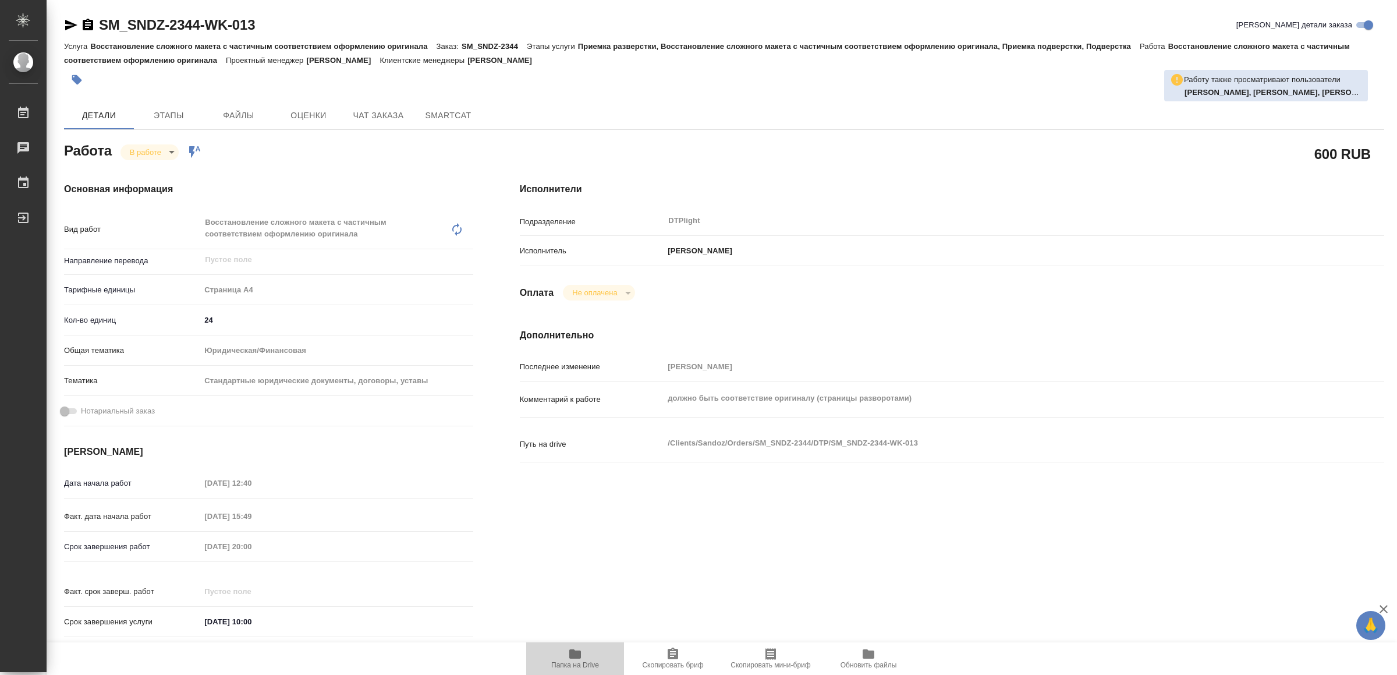
click at [563, 658] on span "Папка на Drive" at bounding box center [575, 658] width 84 height 22
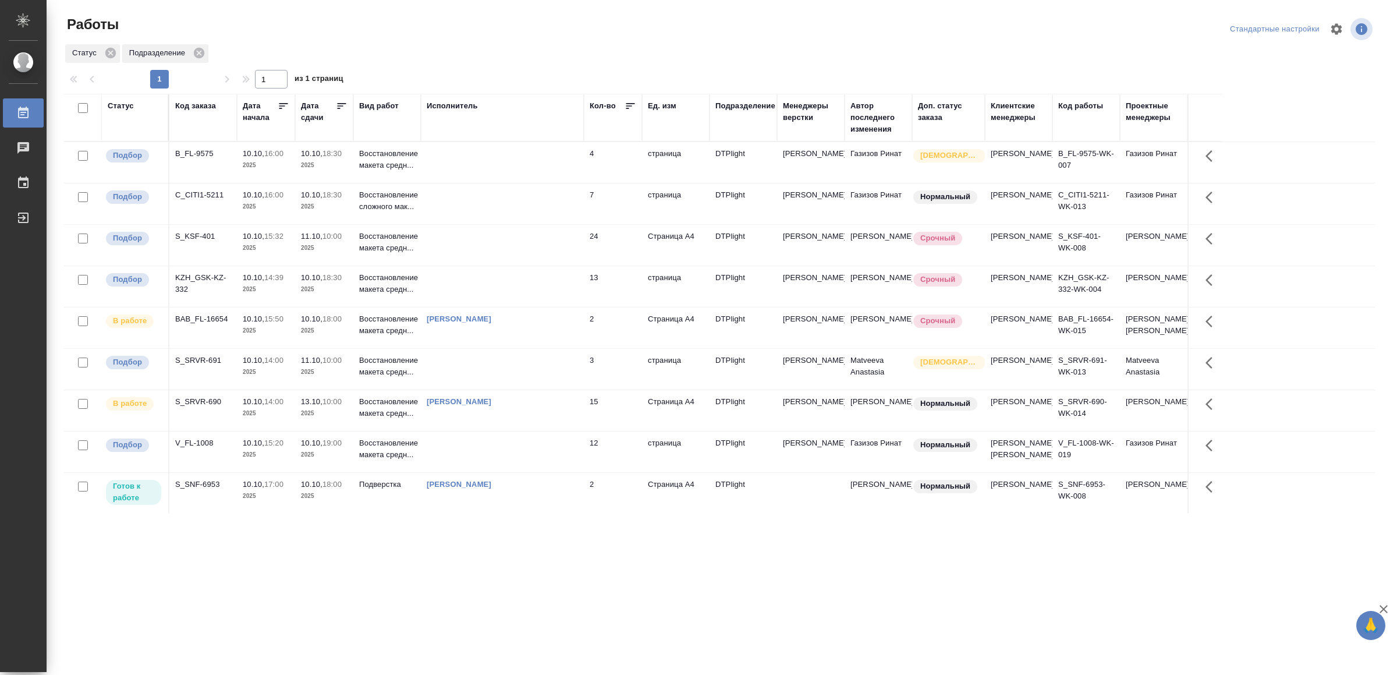
click at [512, 154] on td at bounding box center [502, 162] width 163 height 41
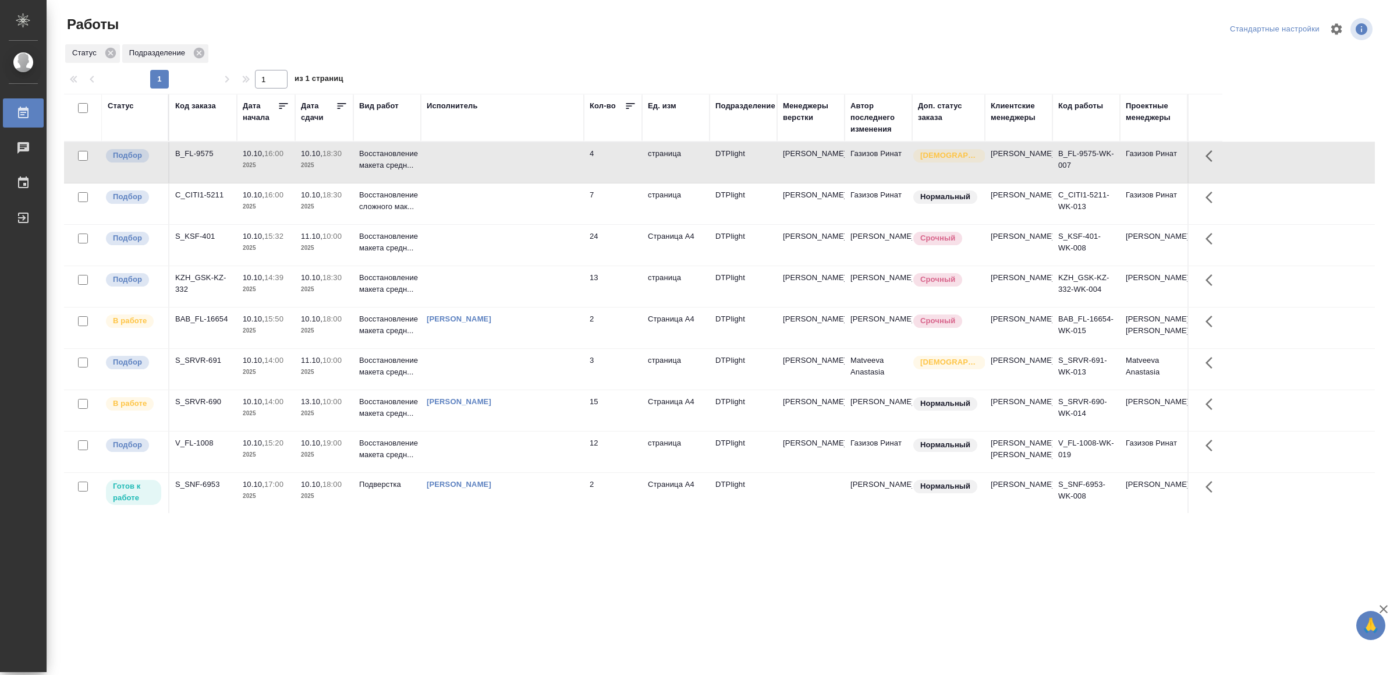
click at [460, 208] on td at bounding box center [502, 203] width 163 height 41
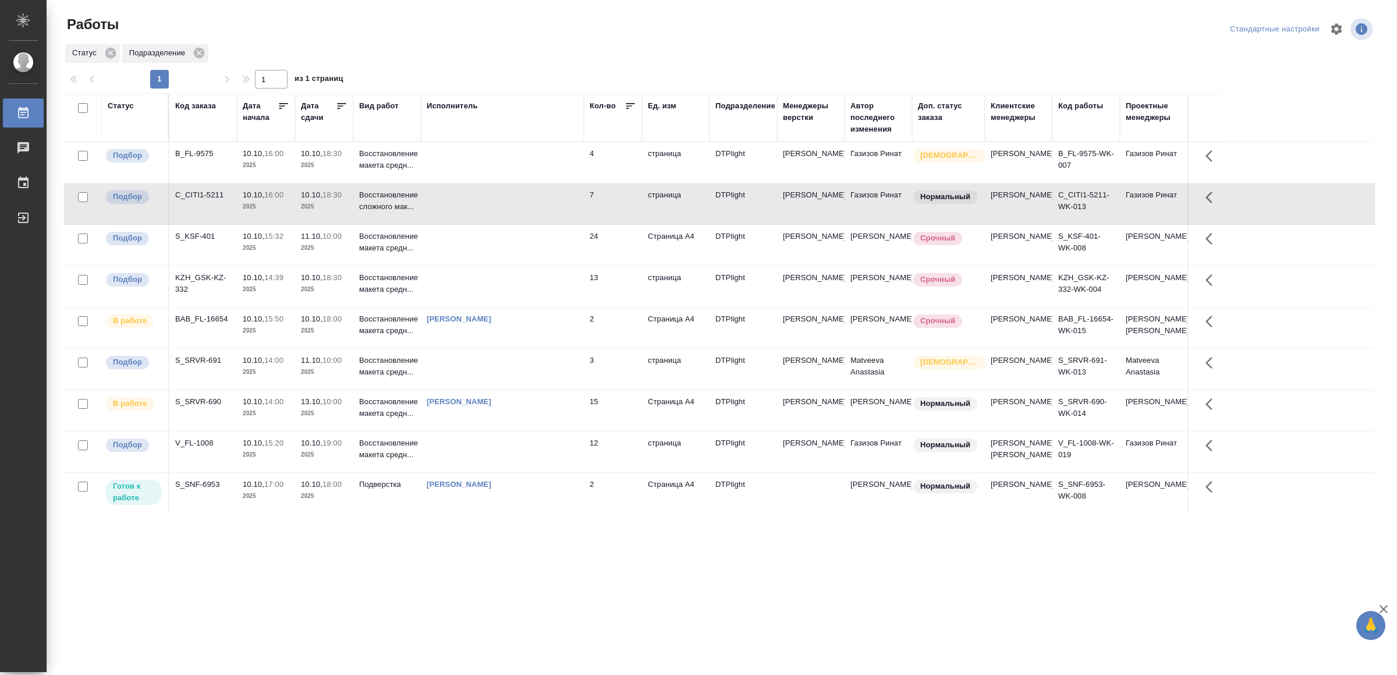
scroll to position [74, 0]
click at [491, 446] on td at bounding box center [502, 450] width 163 height 41
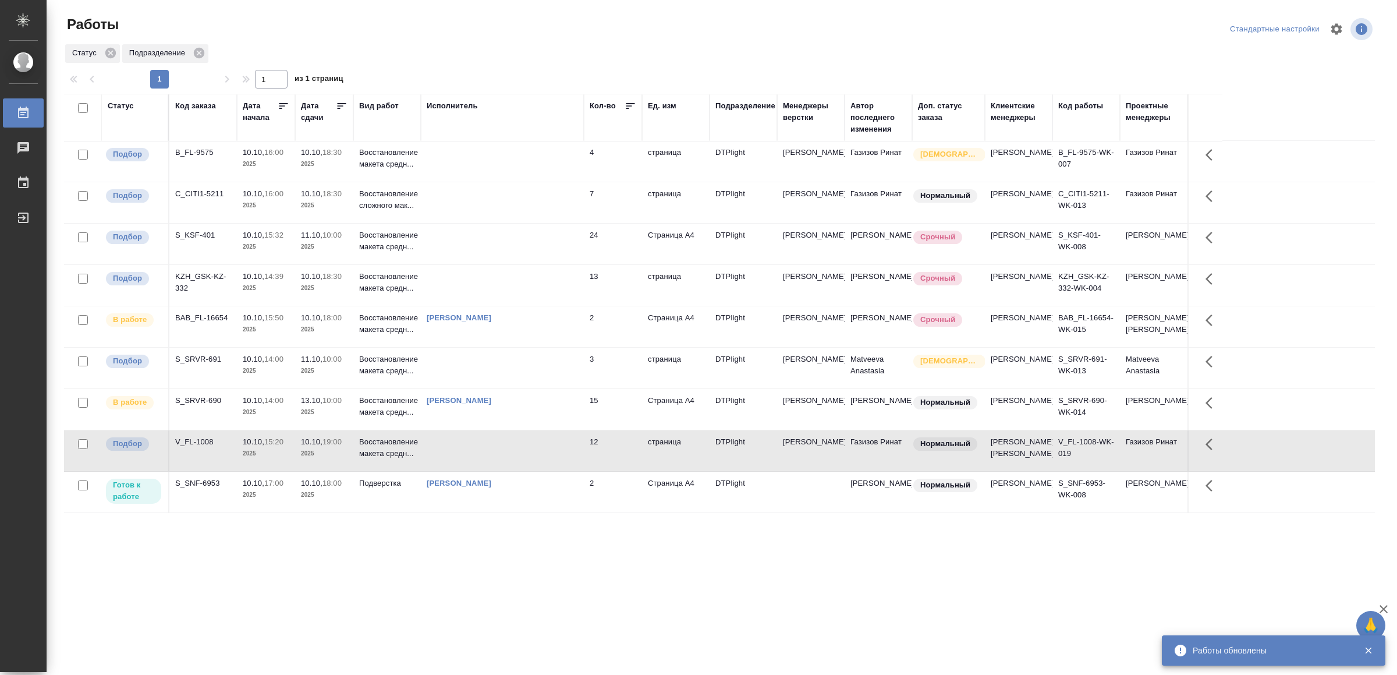
click at [509, 494] on td "Ямковенко Вера" at bounding box center [502, 491] width 163 height 41
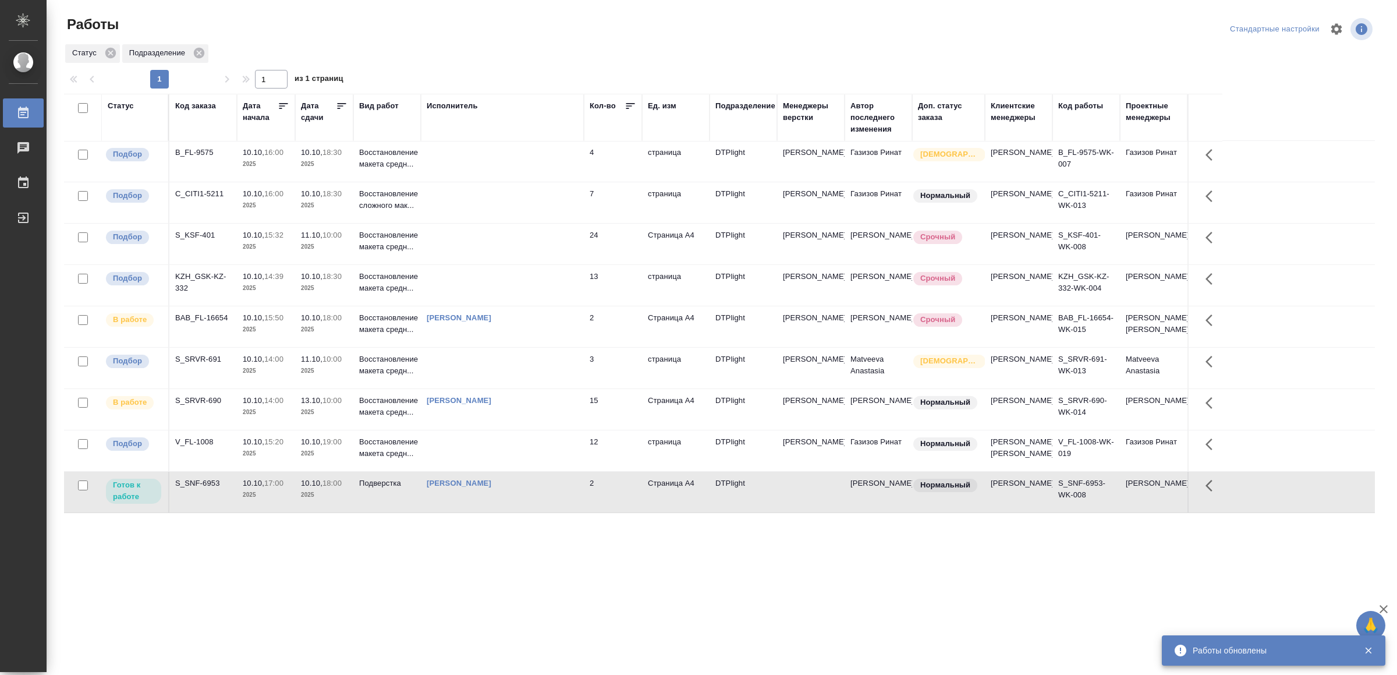
click at [509, 494] on td "Ямковенко Вера" at bounding box center [502, 491] width 163 height 41
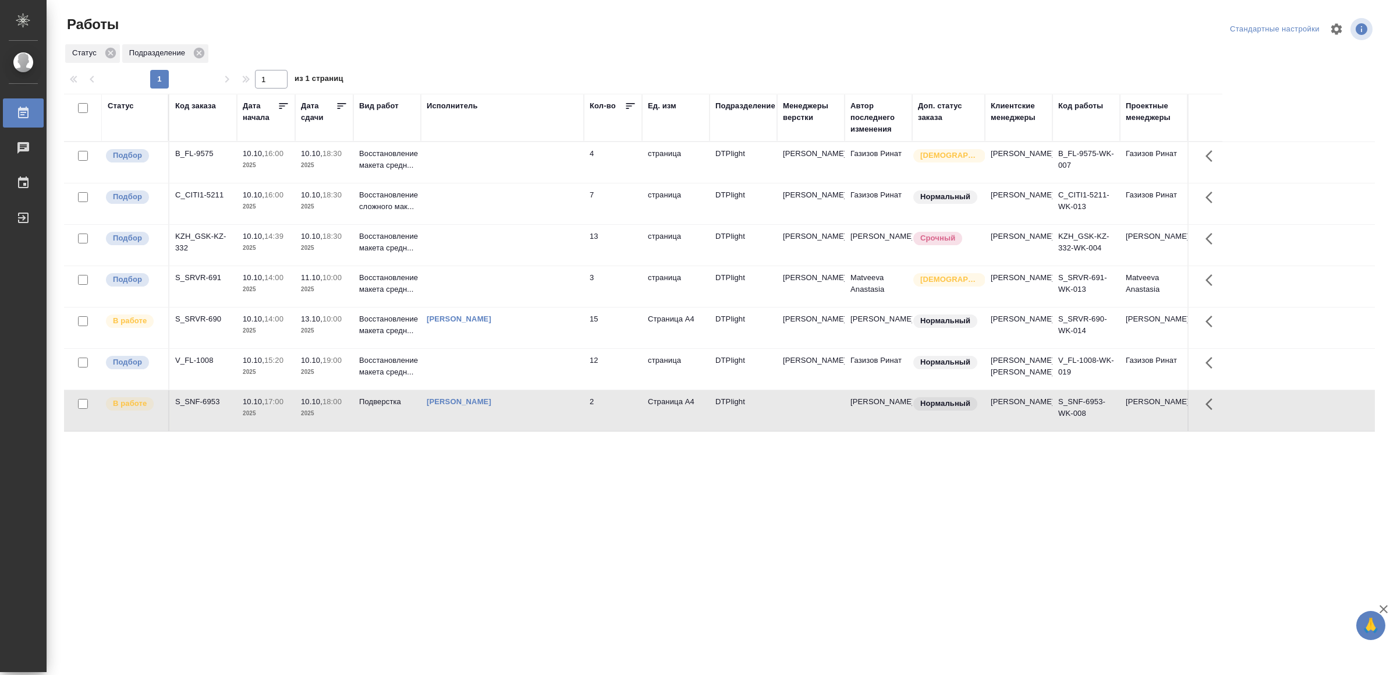
click at [454, 173] on td at bounding box center [502, 162] width 163 height 41
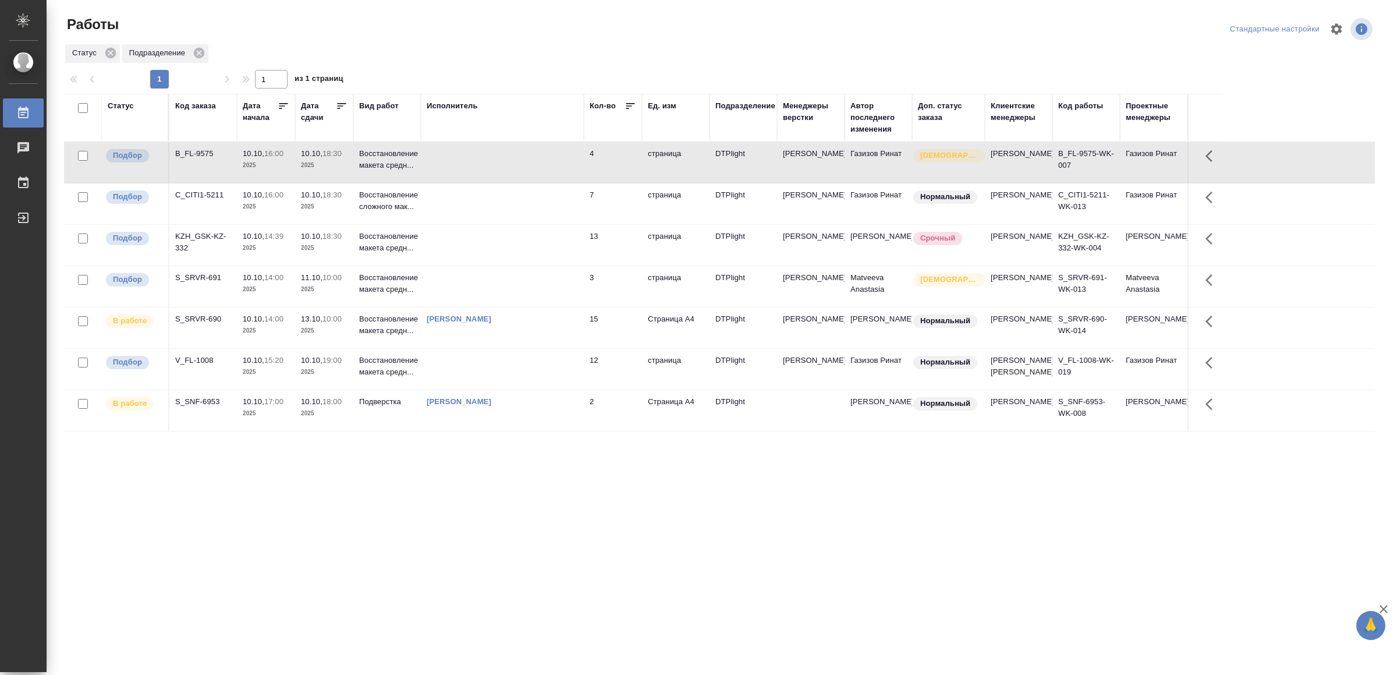
click at [454, 173] on td at bounding box center [502, 162] width 163 height 41
click at [552, 348] on td "Ямковенко Вера" at bounding box center [502, 327] width 163 height 41
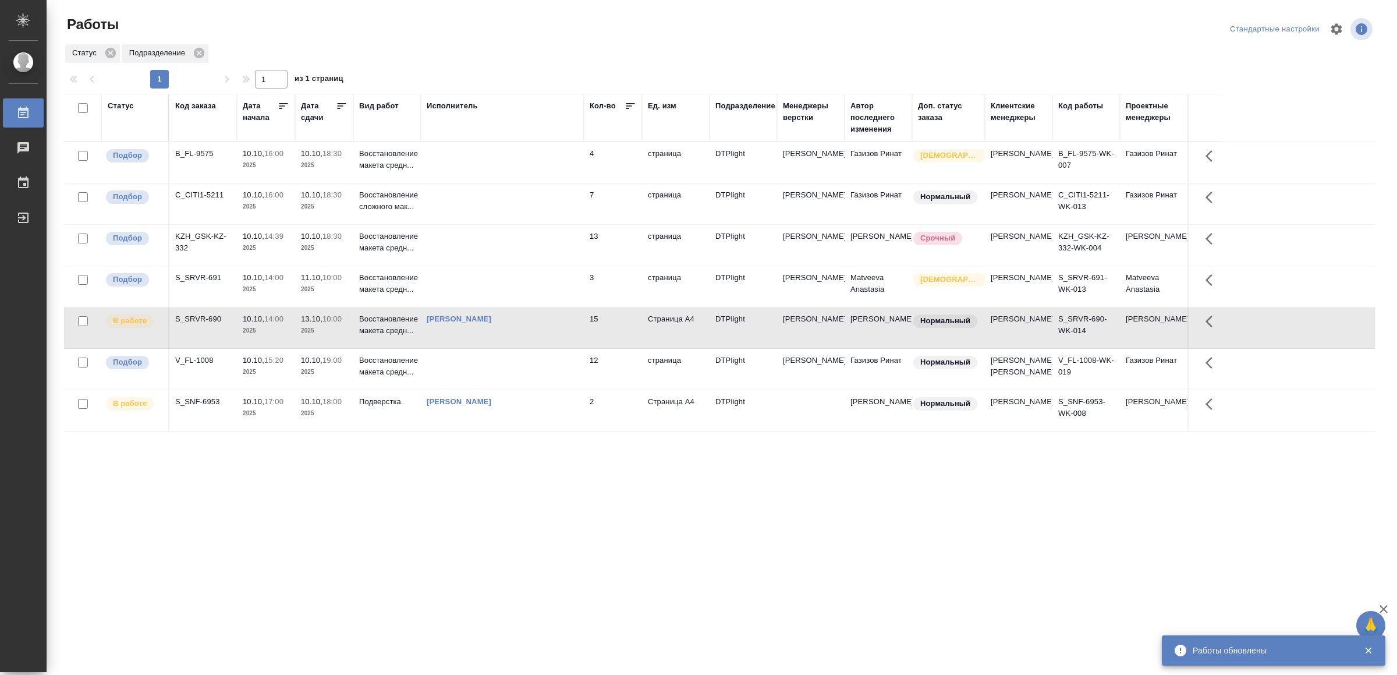
click at [552, 348] on td "Ямковенко Вера" at bounding box center [502, 327] width 163 height 41
click at [600, 431] on td "2" at bounding box center [613, 410] width 58 height 41
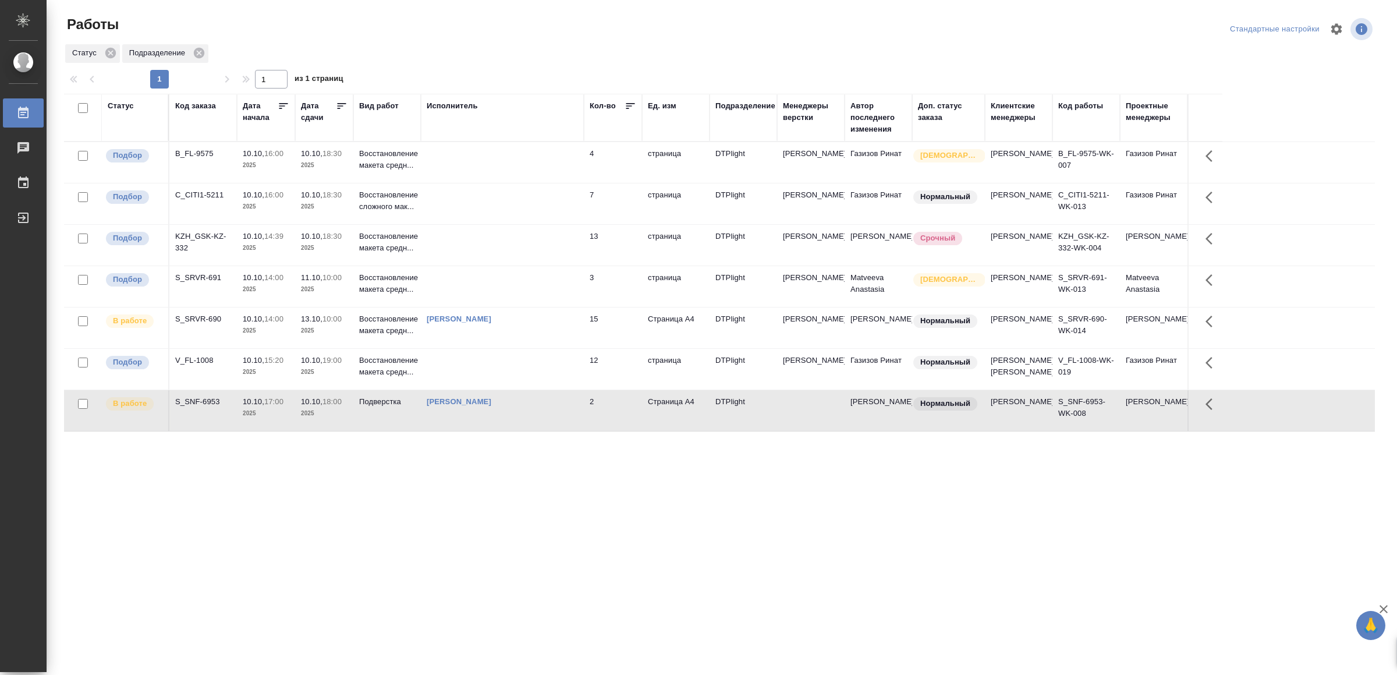
click at [600, 431] on td "2" at bounding box center [613, 410] width 58 height 41
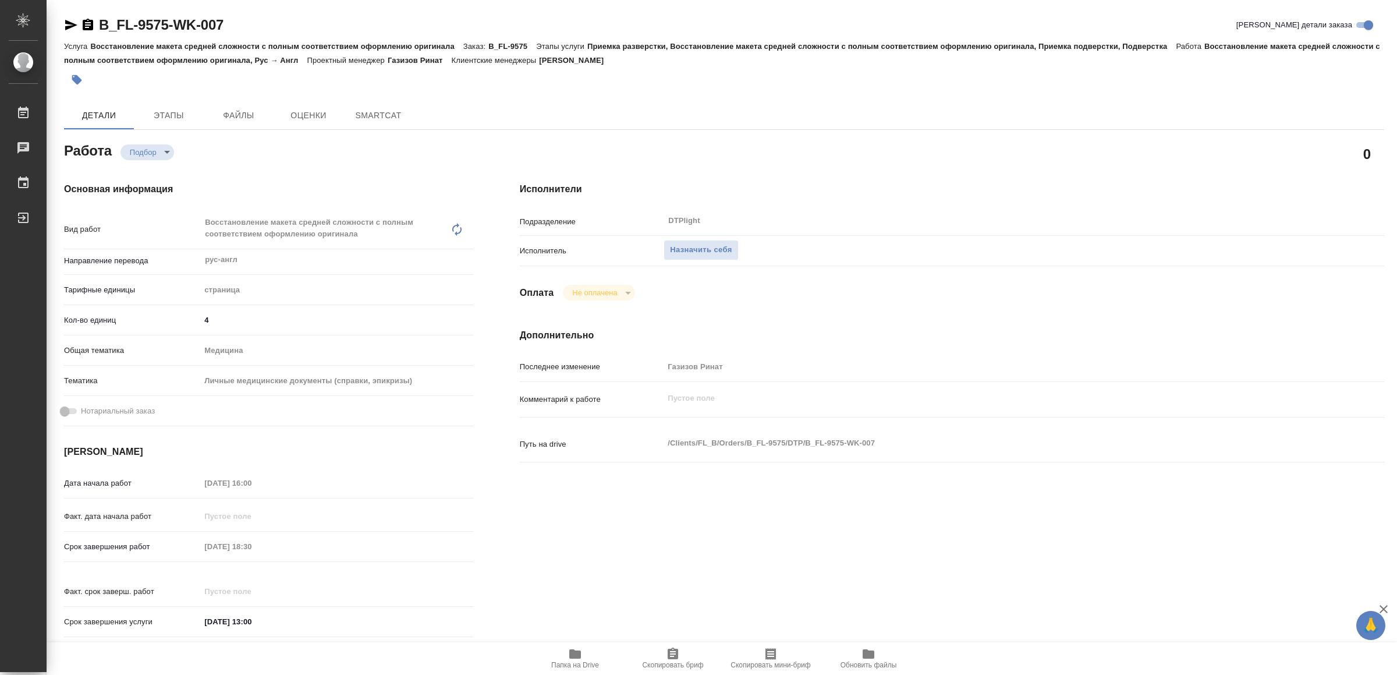
click at [568, 657] on icon "button" at bounding box center [575, 654] width 14 height 14
click at [566, 661] on span "Папка на Drive" at bounding box center [575, 665] width 48 height 8
click at [562, 661] on span "Папка на Drive" at bounding box center [575, 665] width 48 height 8
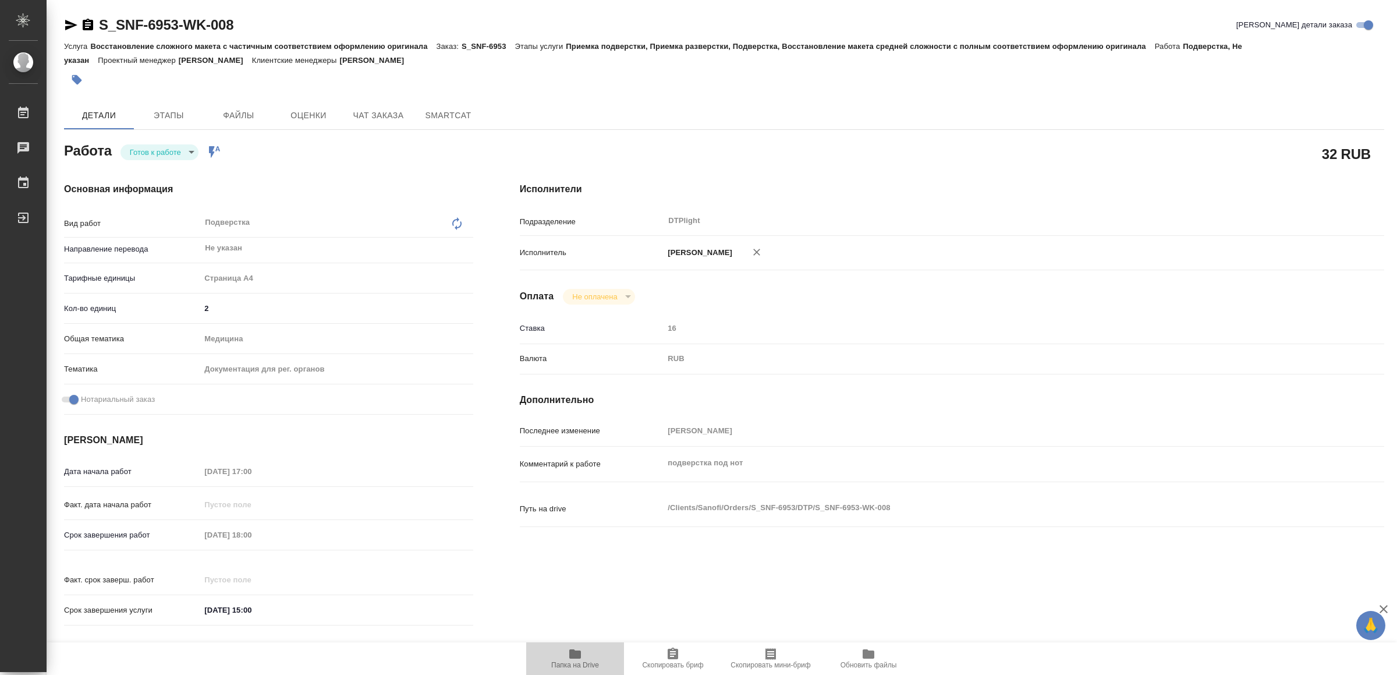
click at [580, 661] on span "Папка на Drive" at bounding box center [575, 665] width 48 height 8
click at [183, 150] on body "🙏 .cls-1 fill:#fff; AWATERA Yamkovenko Vera Работы 0 Чаты График Выйти S_SNF-69…" at bounding box center [698, 337] width 1397 height 675
click at [173, 150] on li "В работе" at bounding box center [161, 152] width 81 height 20
click at [66, 23] on icon "button" at bounding box center [71, 25] width 12 height 10
type textarea "x"
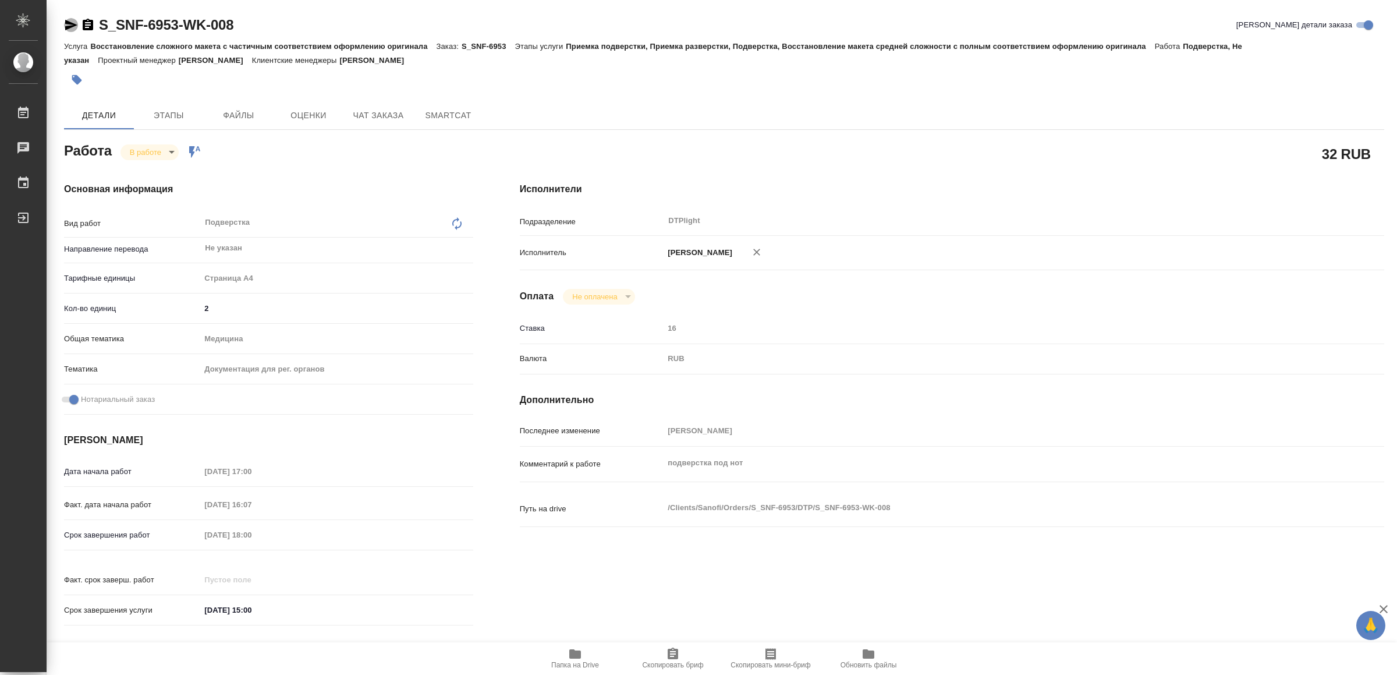
type textarea "x"
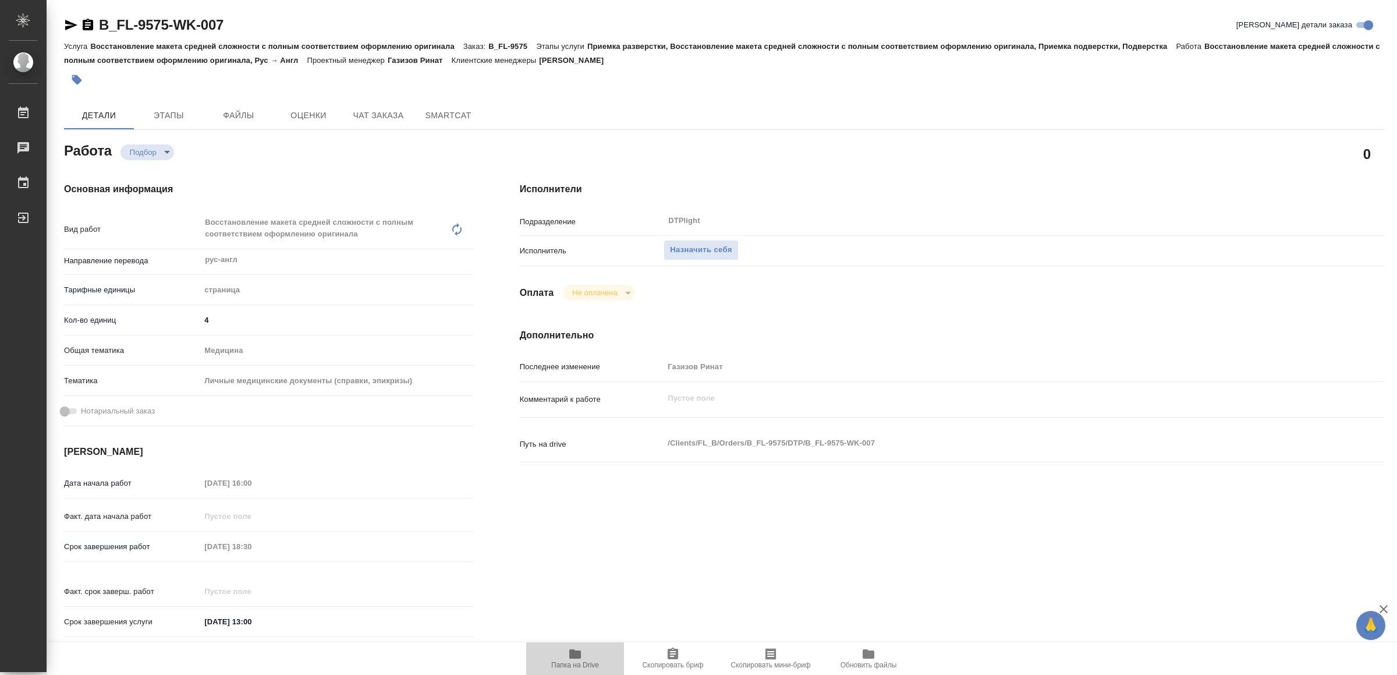
click at [569, 650] on icon "button" at bounding box center [575, 654] width 14 height 14
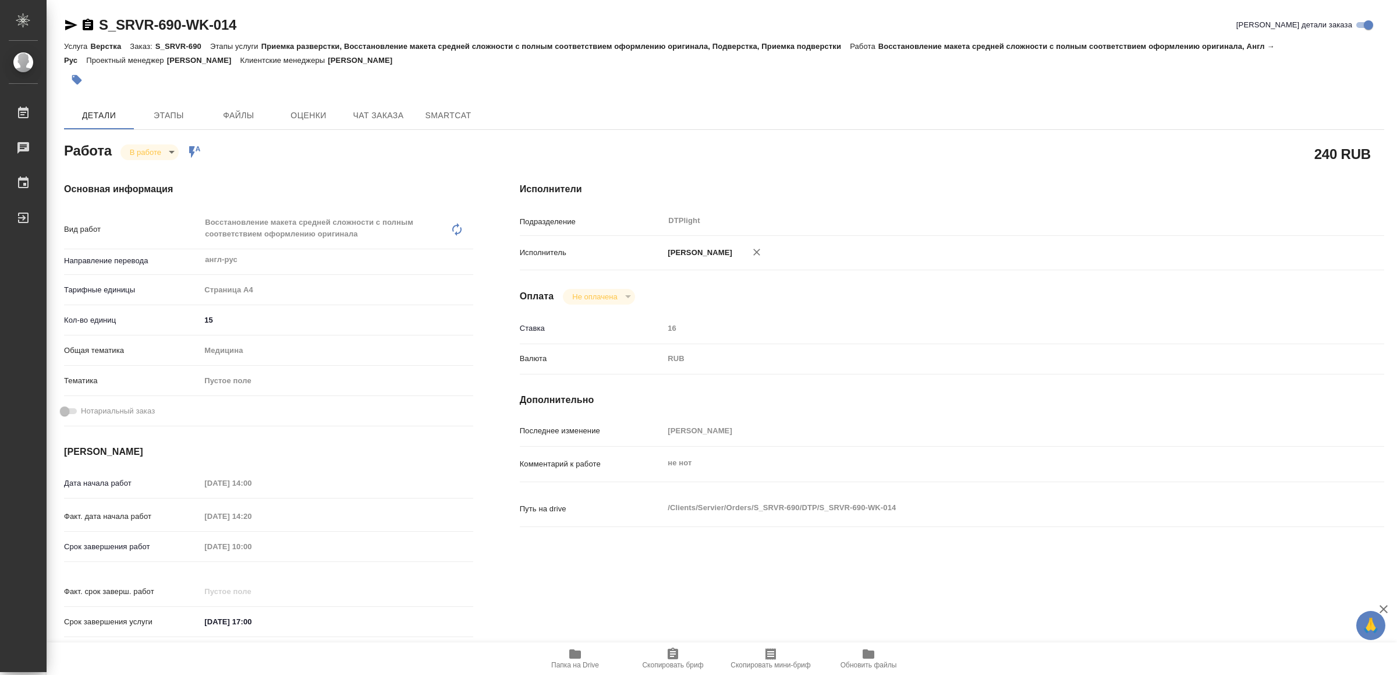
click at [569, 654] on icon "button" at bounding box center [575, 653] width 12 height 9
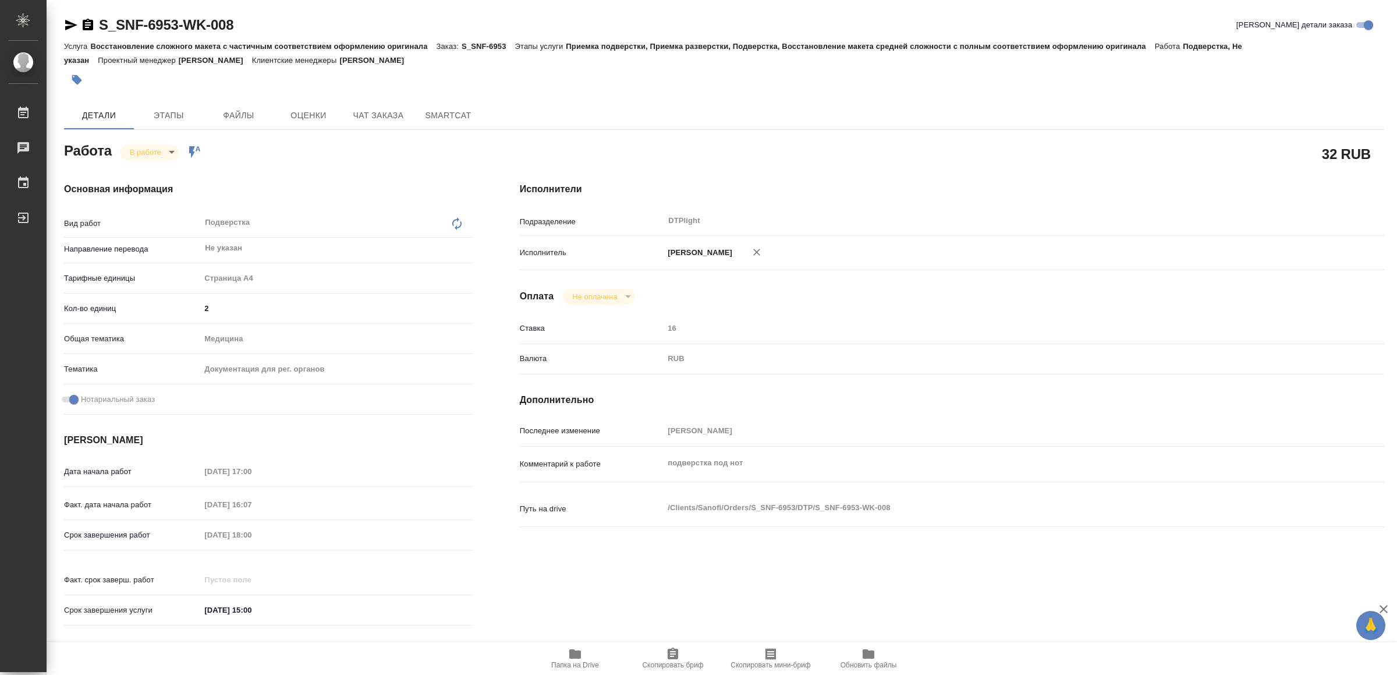
click at [577, 652] on icon "button" at bounding box center [575, 653] width 12 height 9
click at [572, 657] on icon "button" at bounding box center [575, 653] width 12 height 9
click at [70, 21] on icon "button" at bounding box center [71, 25] width 14 height 14
click at [155, 152] on body "🙏 .cls-1 fill:#fff; AWATERA Yamkovenko Vera Работы 0 Чаты График Выйти S_SNF-69…" at bounding box center [698, 337] width 1397 height 675
click at [161, 186] on li "Сдан" at bounding box center [159, 192] width 77 height 20
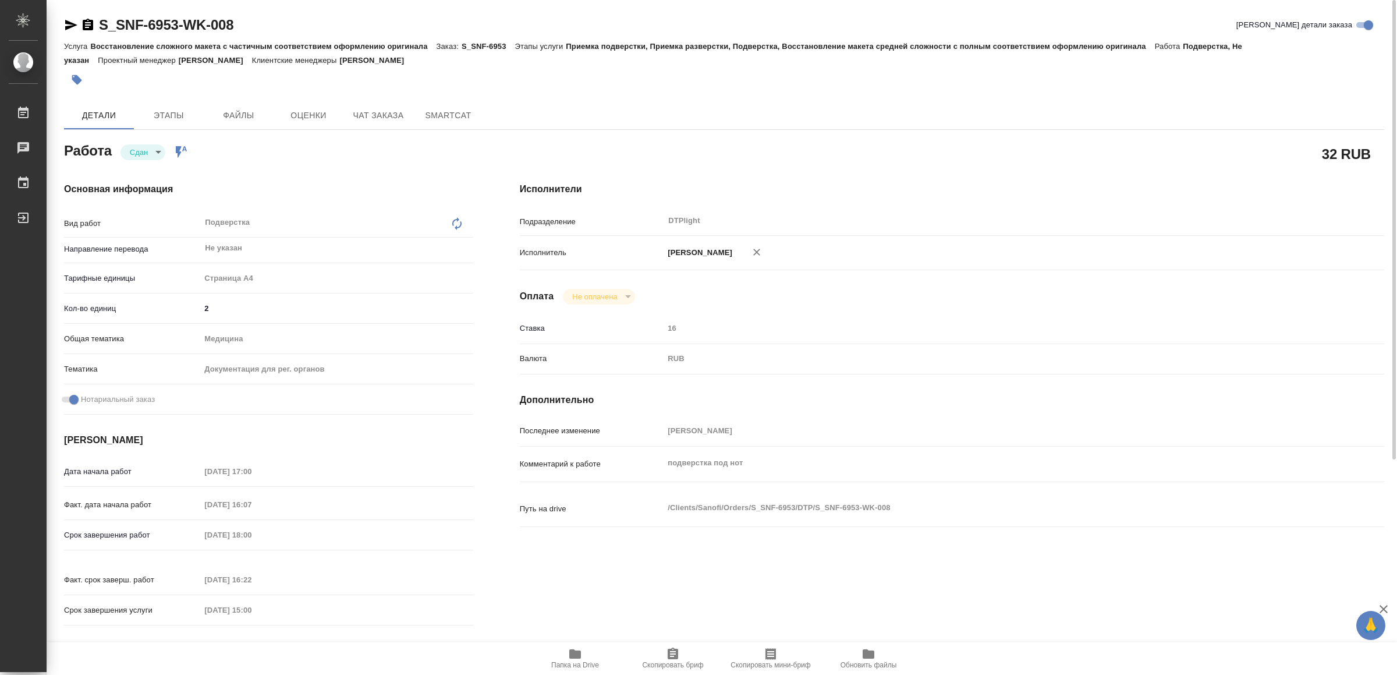
type textarea "x"
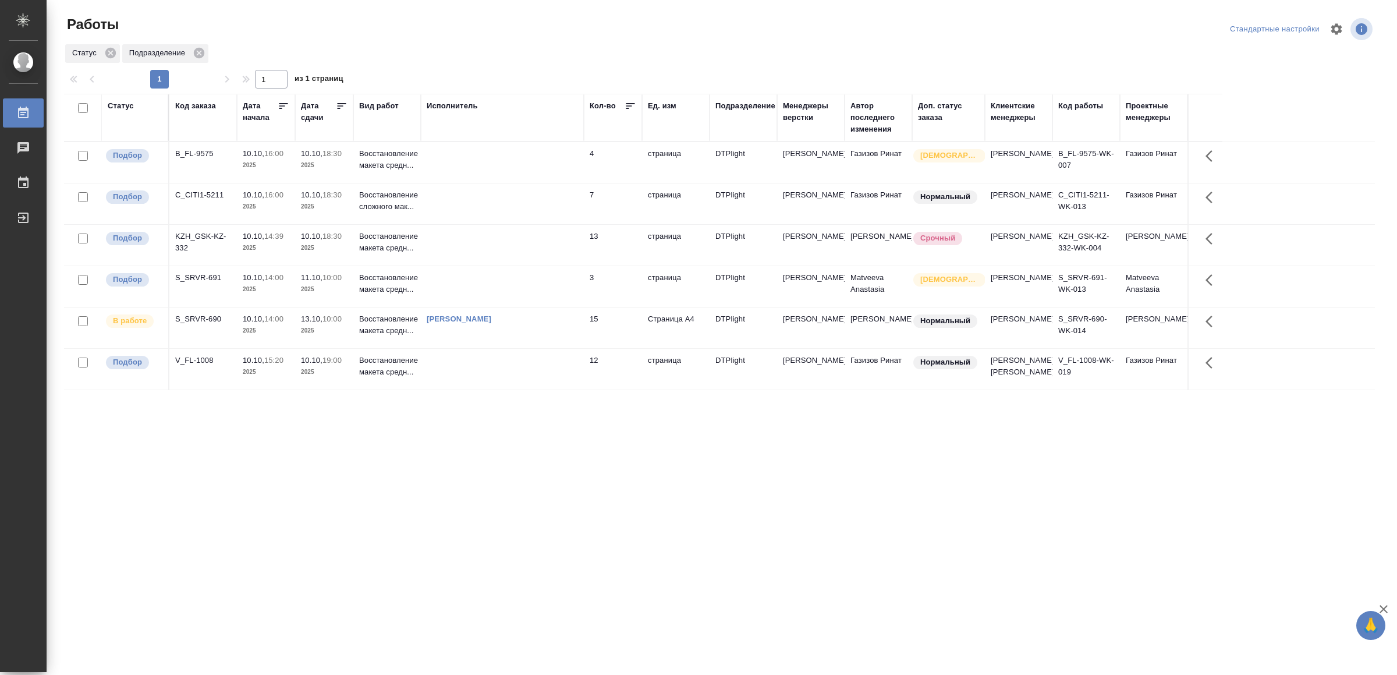
click at [476, 265] on td at bounding box center [502, 245] width 163 height 41
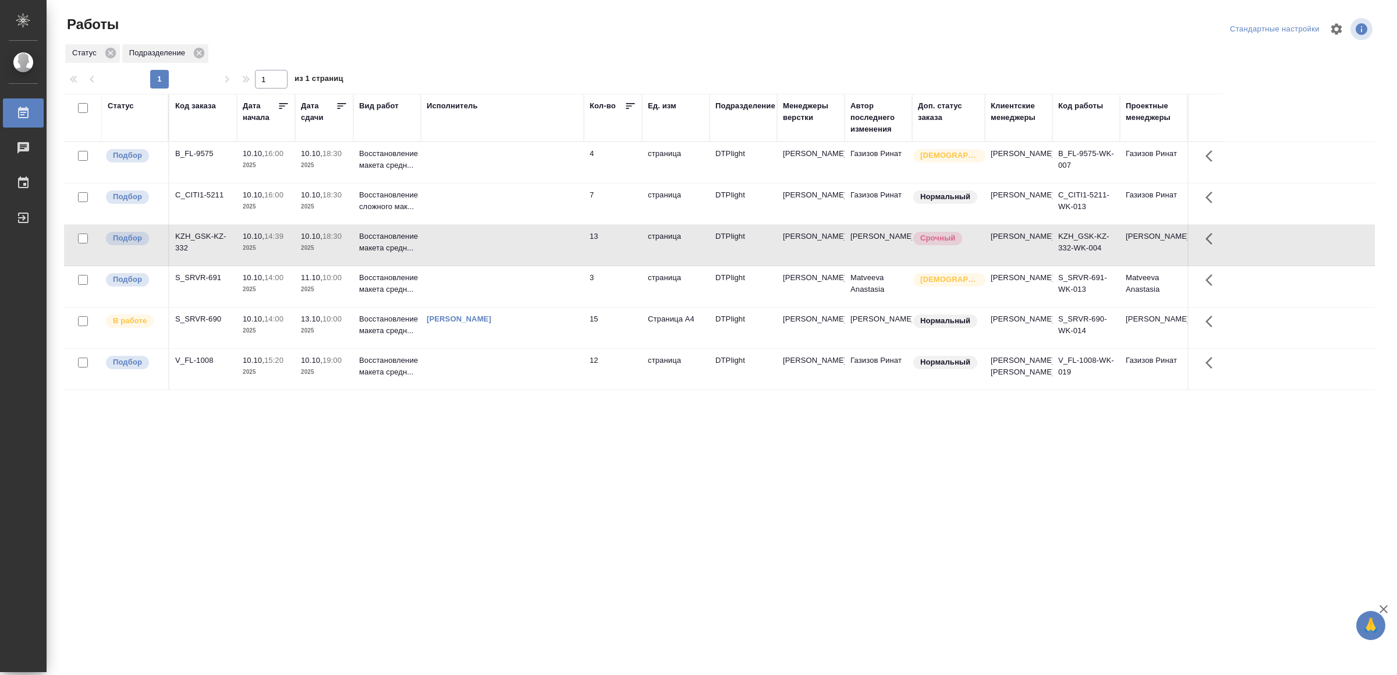
click at [476, 265] on td at bounding box center [502, 245] width 163 height 41
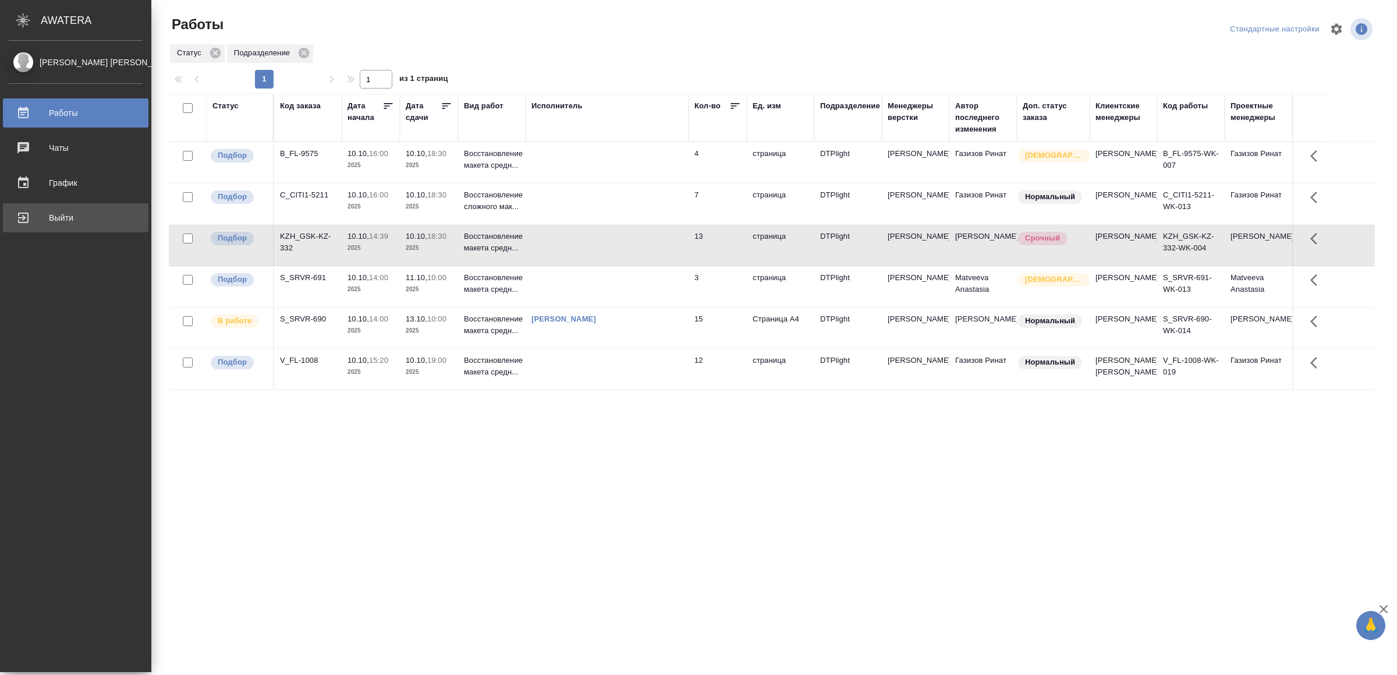
click at [60, 224] on div "Выйти" at bounding box center [76, 217] width 134 height 17
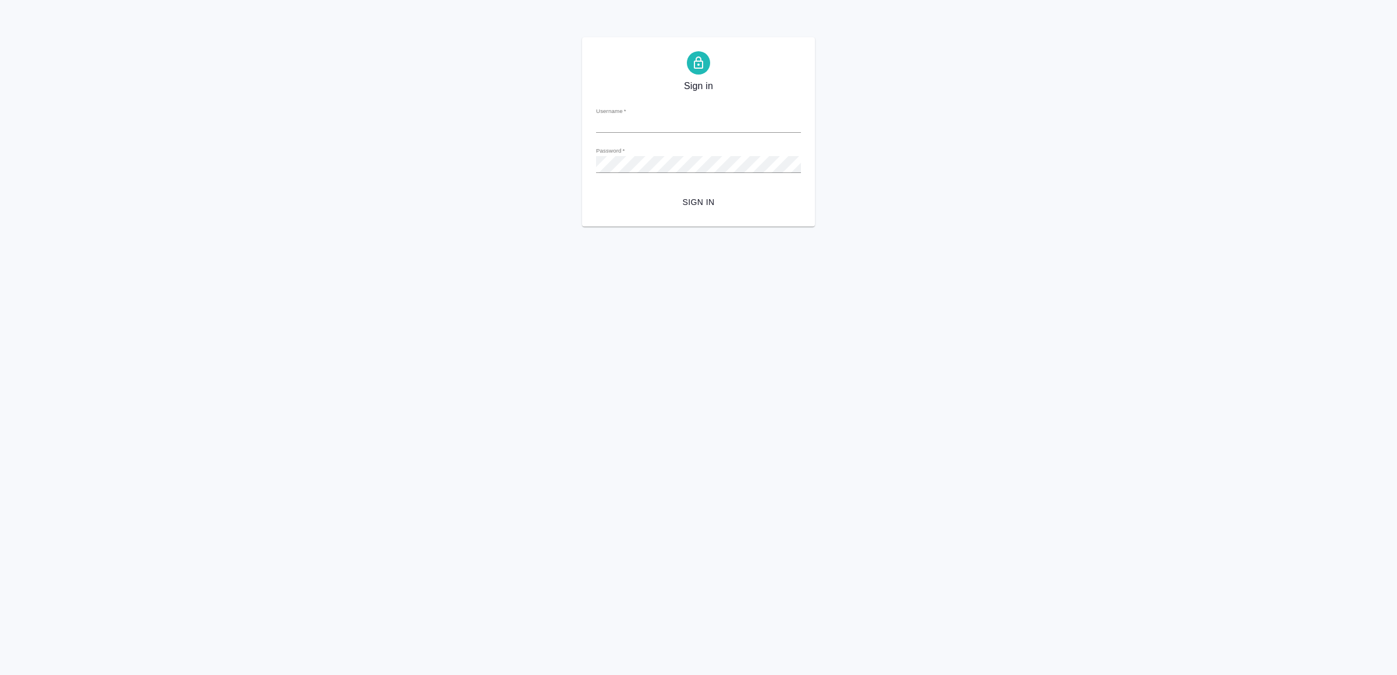
type input "v.yamkovenko@awatera.com"
click at [699, 201] on span "Sign in" at bounding box center [698, 202] width 186 height 15
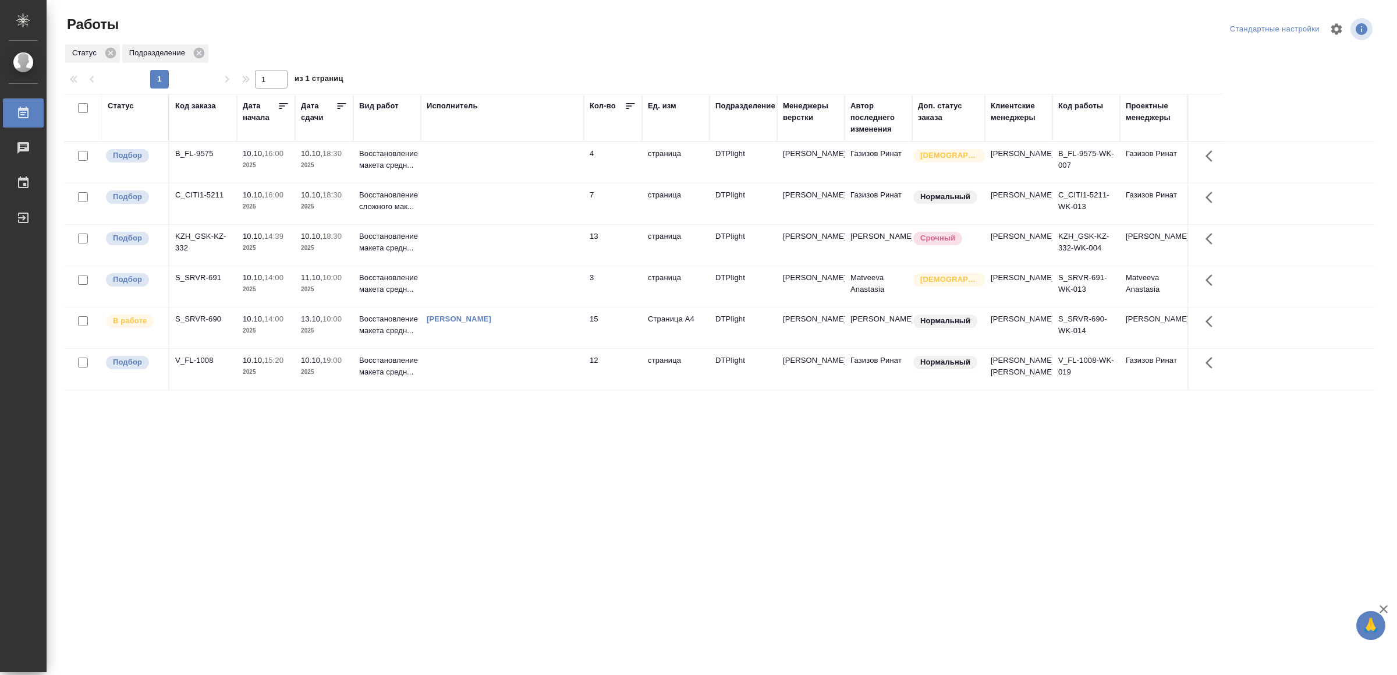
click at [547, 264] on td at bounding box center [502, 245] width 163 height 41
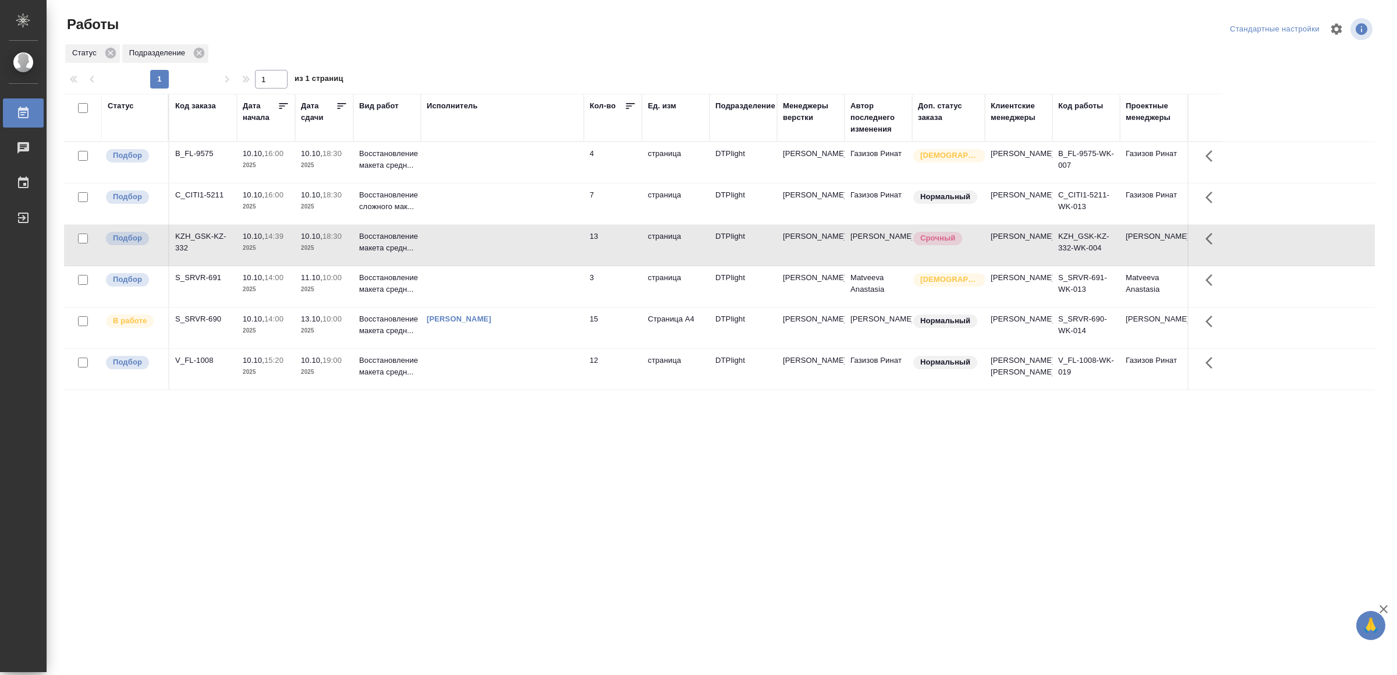
click at [547, 264] on td at bounding box center [502, 245] width 163 height 41
click at [488, 168] on td at bounding box center [502, 162] width 163 height 41
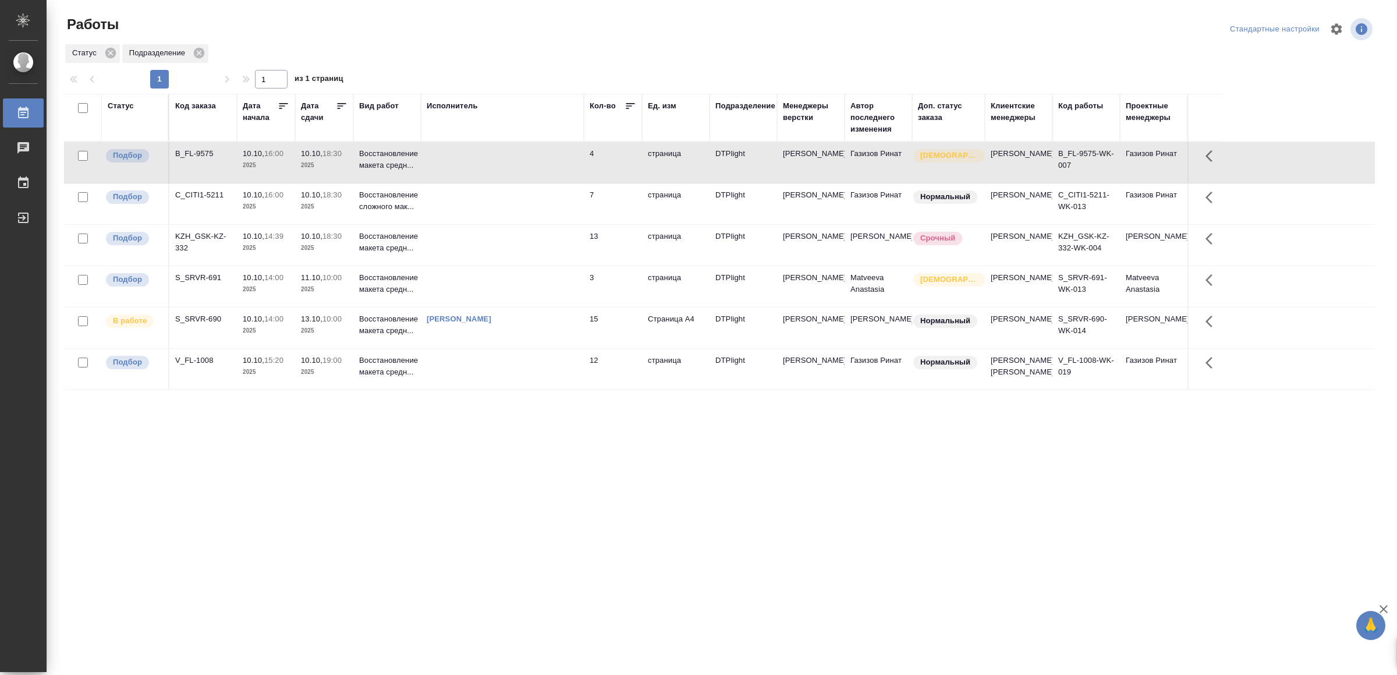
click at [488, 168] on td at bounding box center [502, 162] width 163 height 41
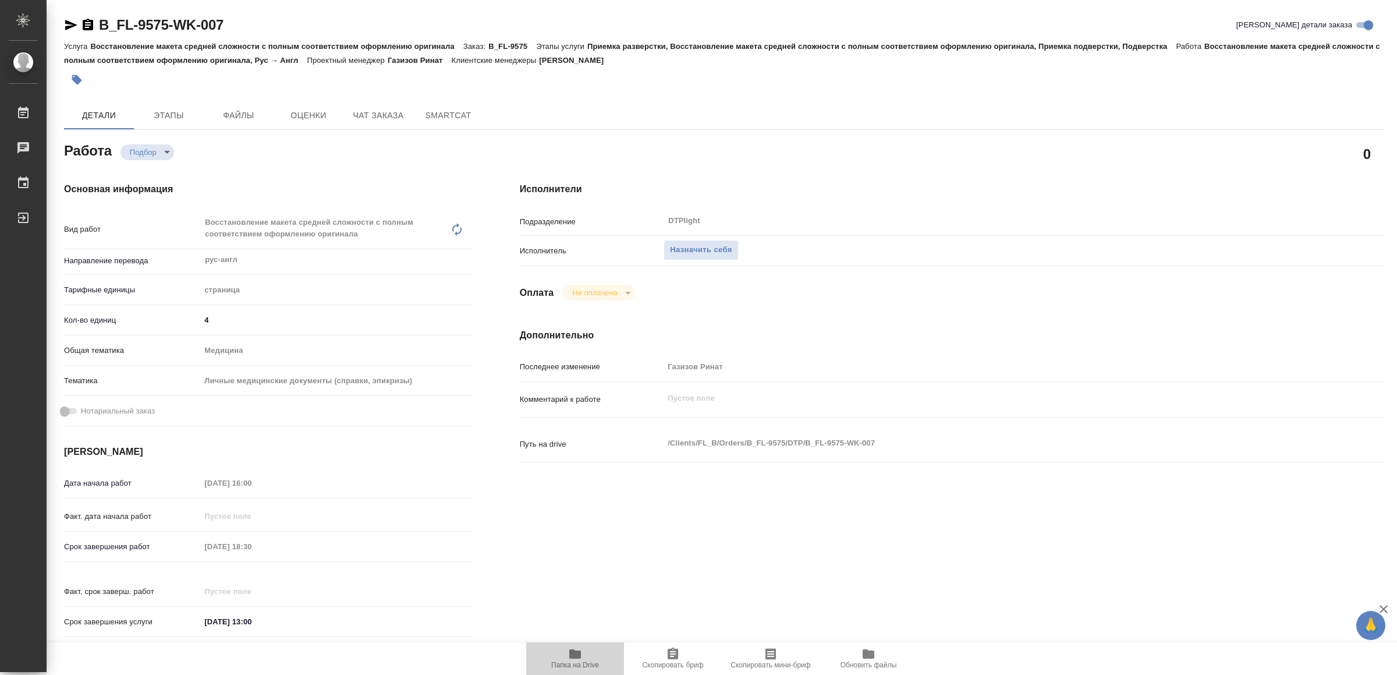
click at [589, 661] on span "Папка на Drive" at bounding box center [575, 665] width 48 height 8
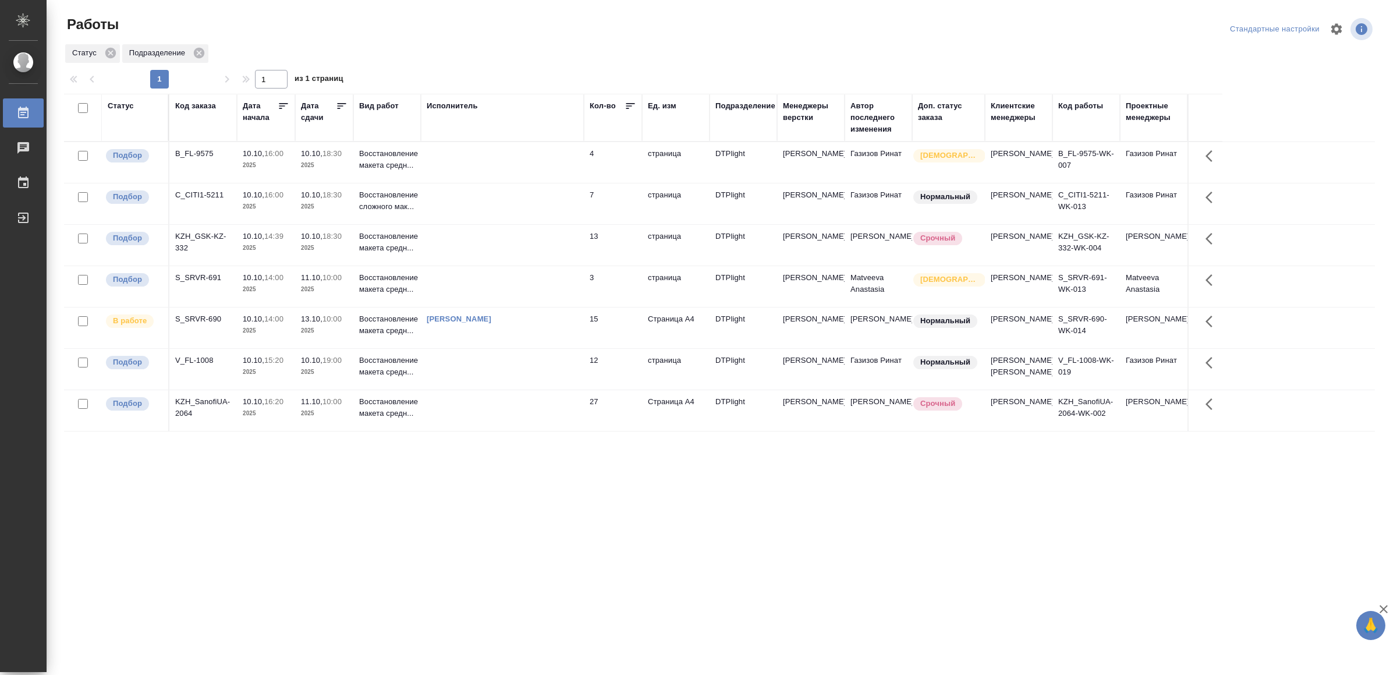
click at [548, 431] on td at bounding box center [502, 410] width 163 height 41
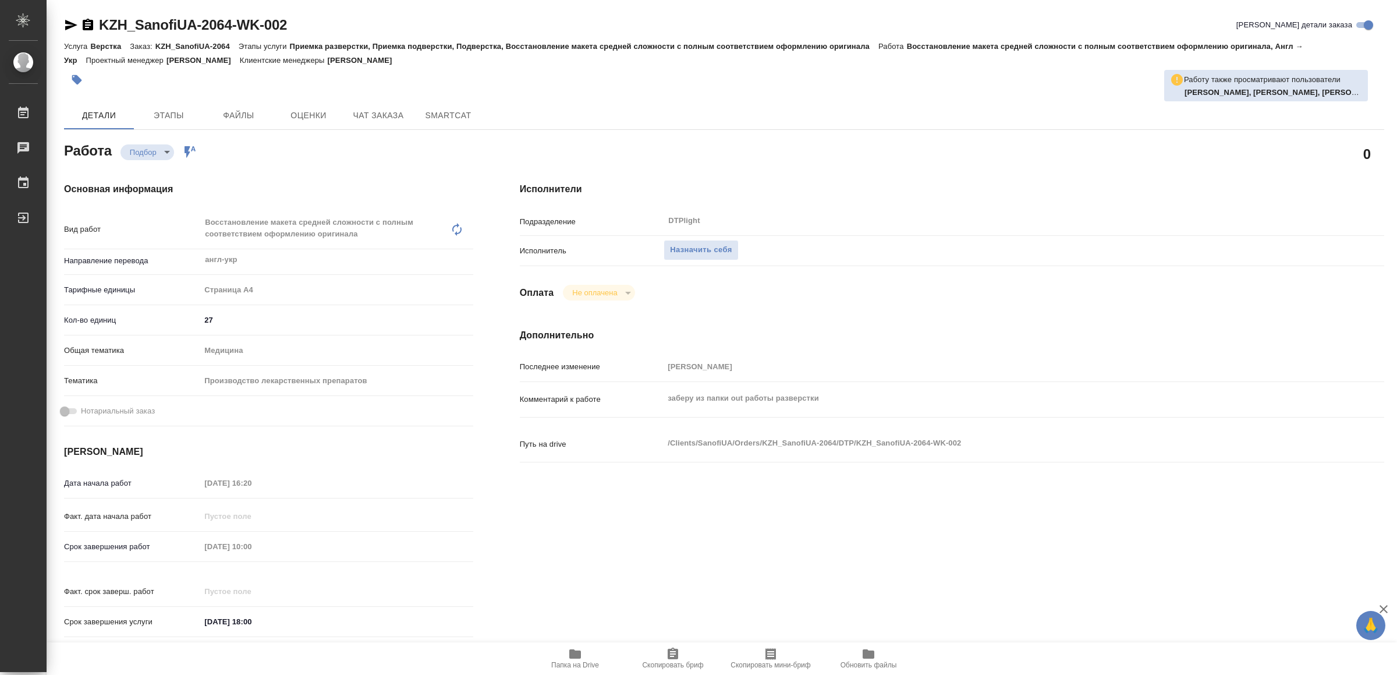
click at [579, 655] on icon "button" at bounding box center [575, 653] width 12 height 9
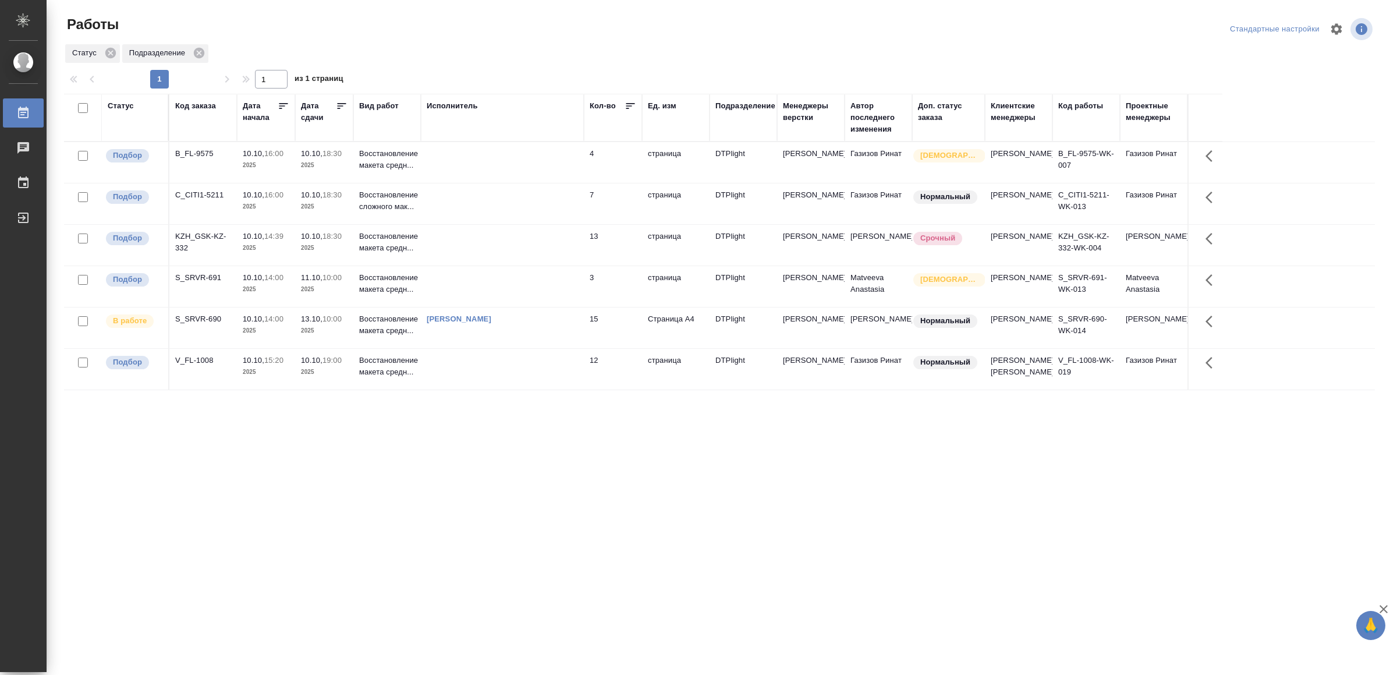
drag, startPoint x: 529, startPoint y: 508, endPoint x: 531, endPoint y: 501, distance: 7.4
drag, startPoint x: 480, startPoint y: 346, endPoint x: 385, endPoint y: 486, distance: 169.7
click at [522, 616] on div ".cls-1 fill:#fff; AWATERA Yamkovenko Vera Работы Чаты График Выйти Работы Станд…" at bounding box center [698, 337] width 1397 height 675
drag, startPoint x: 453, startPoint y: 509, endPoint x: 495, endPoint y: 477, distance: 52.7
click at [453, 509] on div "Статус Код заказа Дата начала Дата сдачи Вид работ Исполнитель Кол-во Ед. изм П…" at bounding box center [719, 303] width 1311 height 419
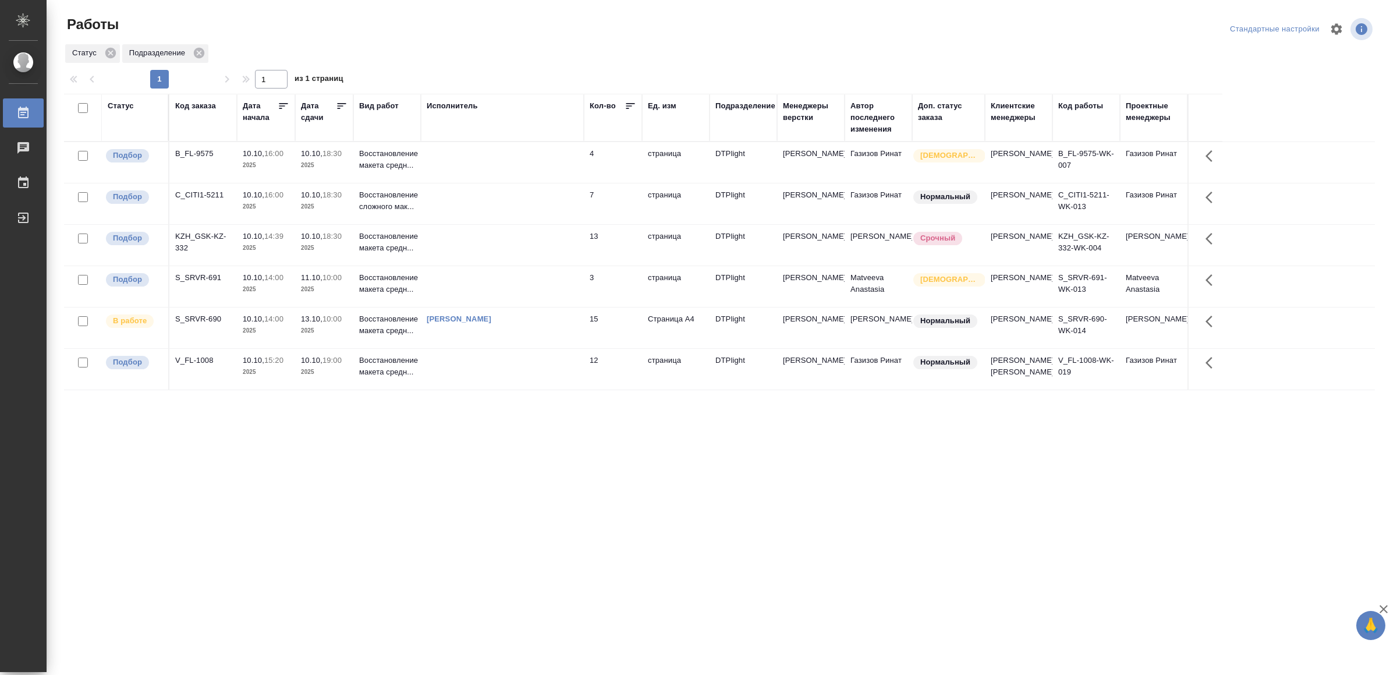
click at [573, 348] on td "Ямковенко Вера" at bounding box center [502, 327] width 163 height 41
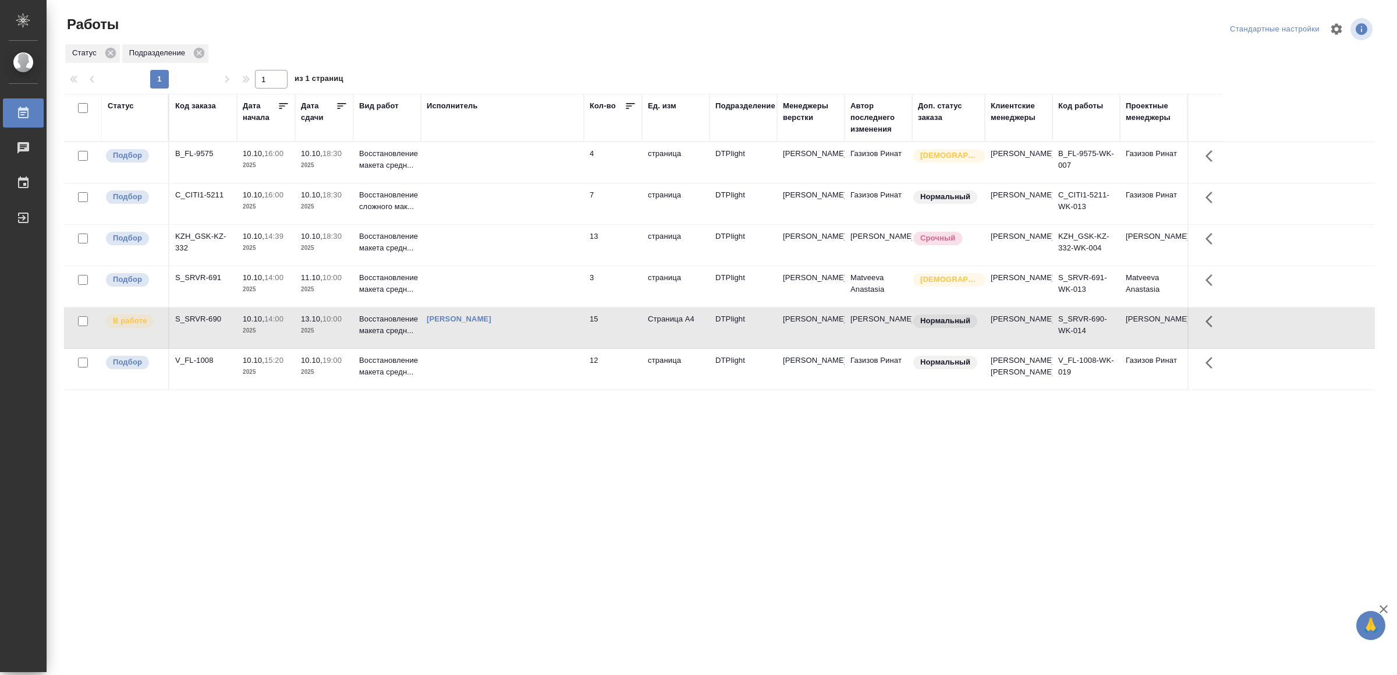
click at [573, 348] on td "Ямковенко Вера" at bounding box center [502, 327] width 163 height 41
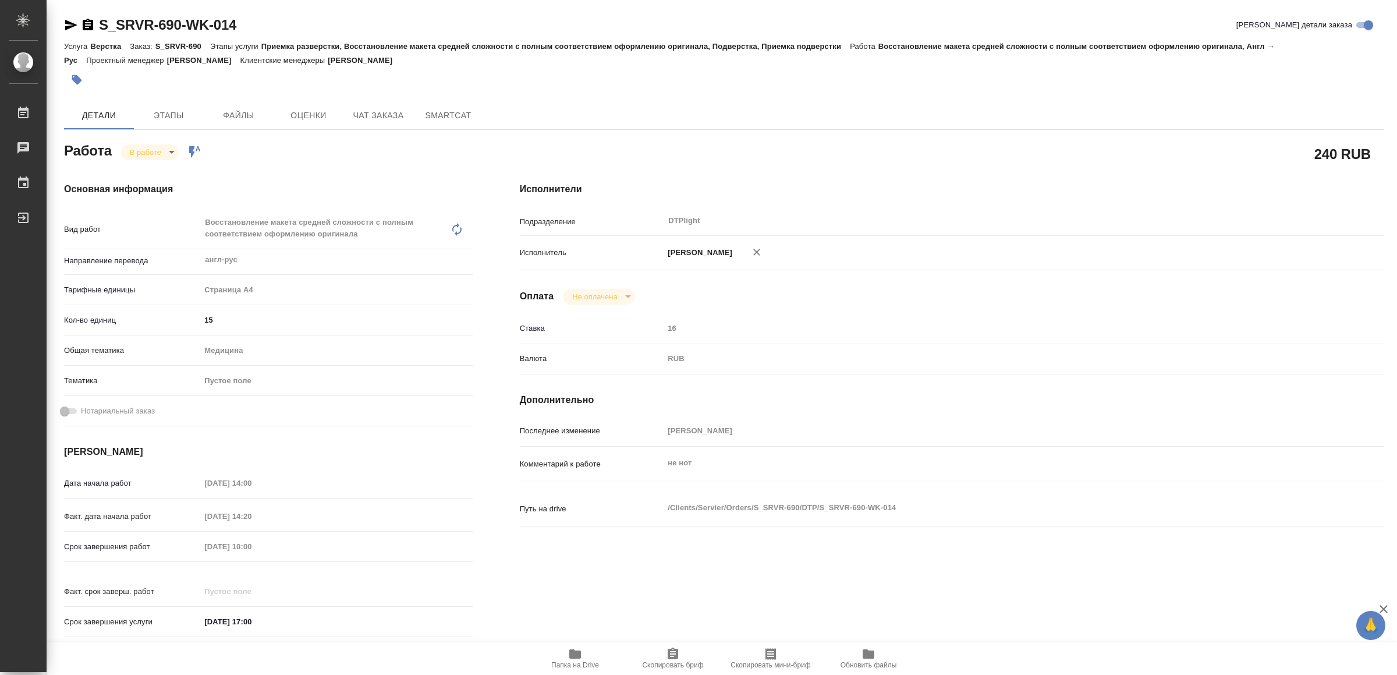
click at [576, 650] on icon "button" at bounding box center [575, 653] width 12 height 9
click at [70, 21] on icon "button" at bounding box center [71, 25] width 14 height 14
click at [155, 150] on body "🙏 .cls-1 fill:#fff; AWATERA Yamkovenko Vera Работы 0 Чаты График Выйти S_SRVR-6…" at bounding box center [698, 337] width 1397 height 675
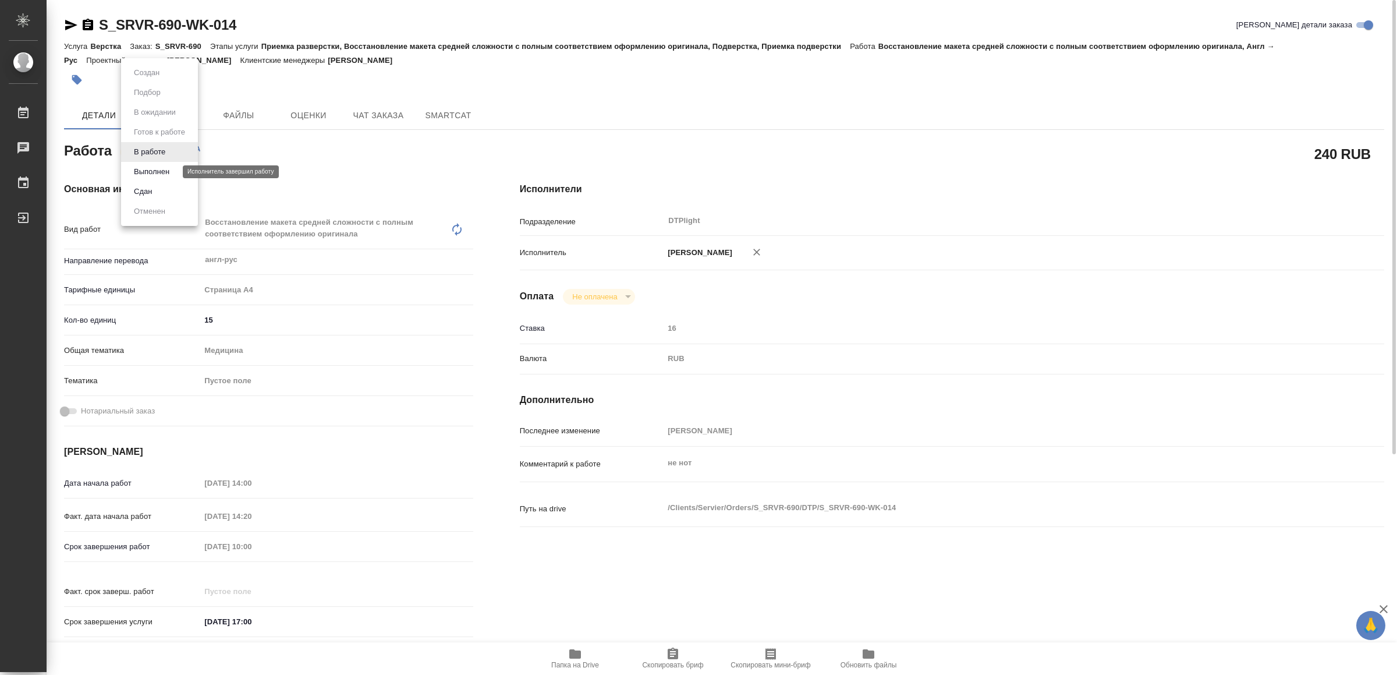
click at [159, 171] on button "Выполнен" at bounding box center [151, 171] width 42 height 13
type textarea "x"
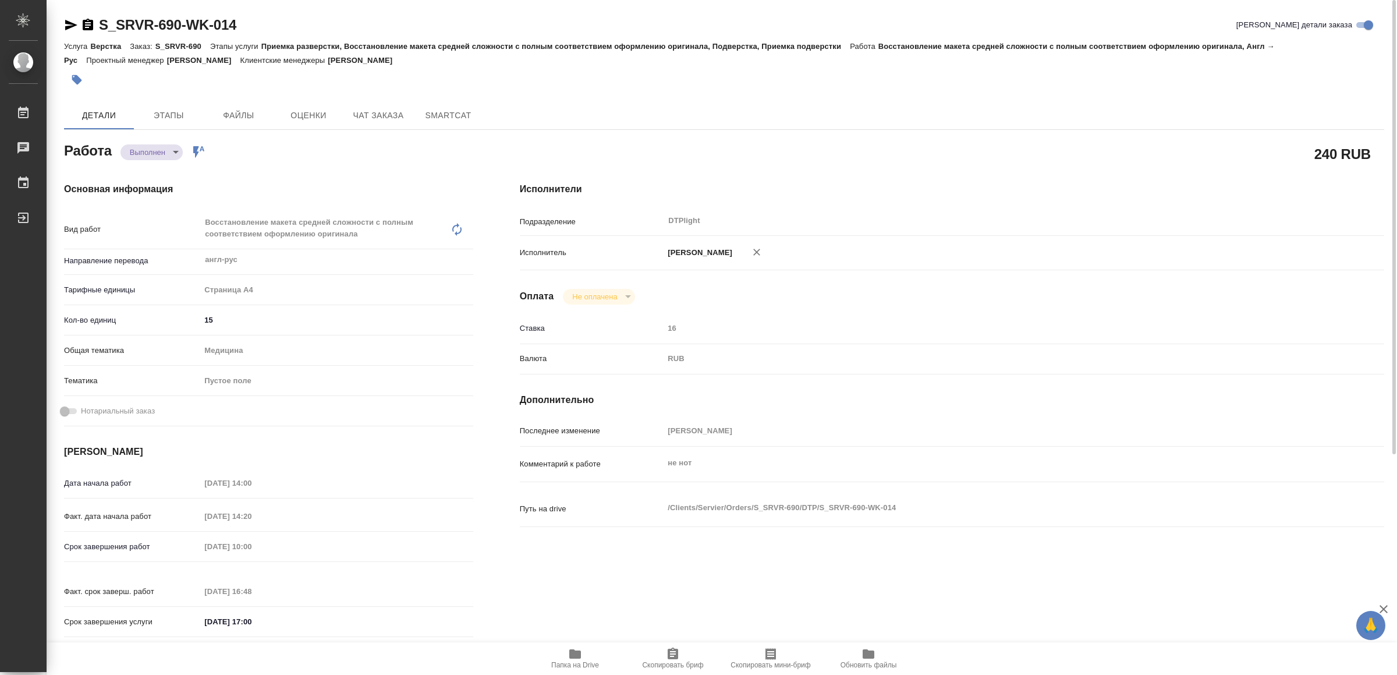
type textarea "x"
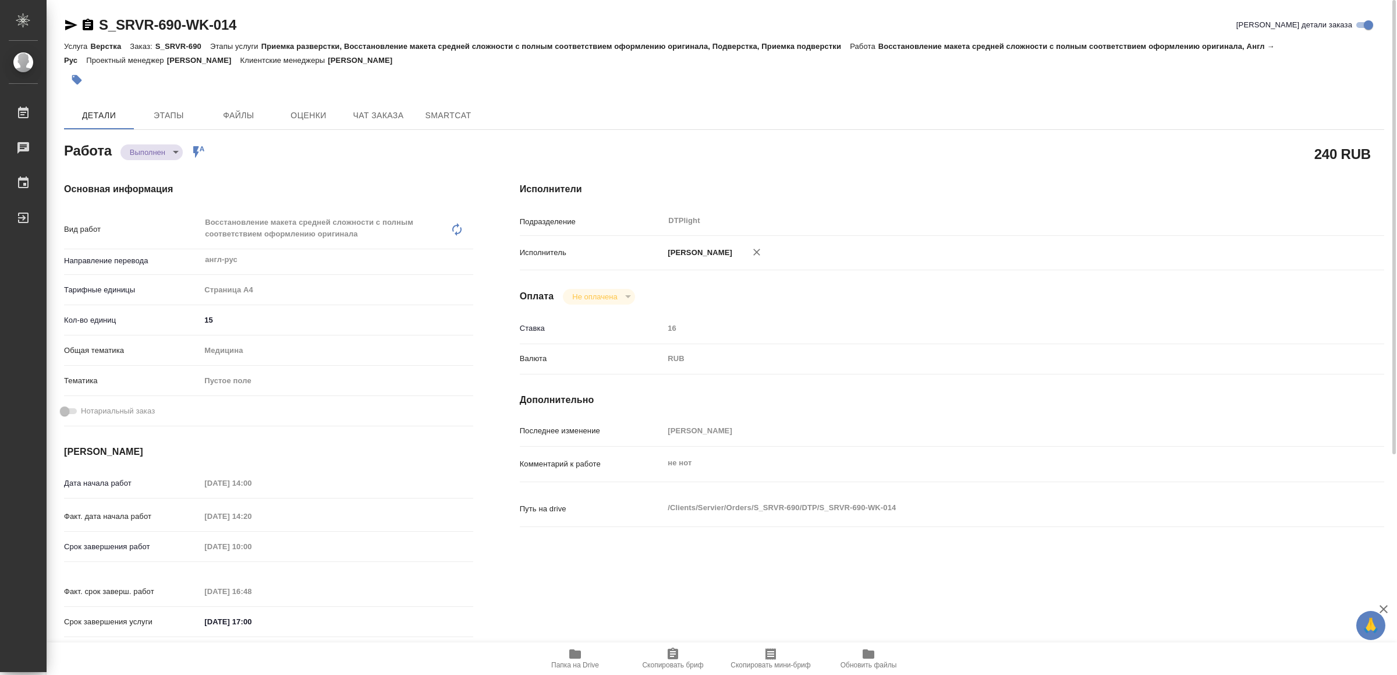
type textarea "x"
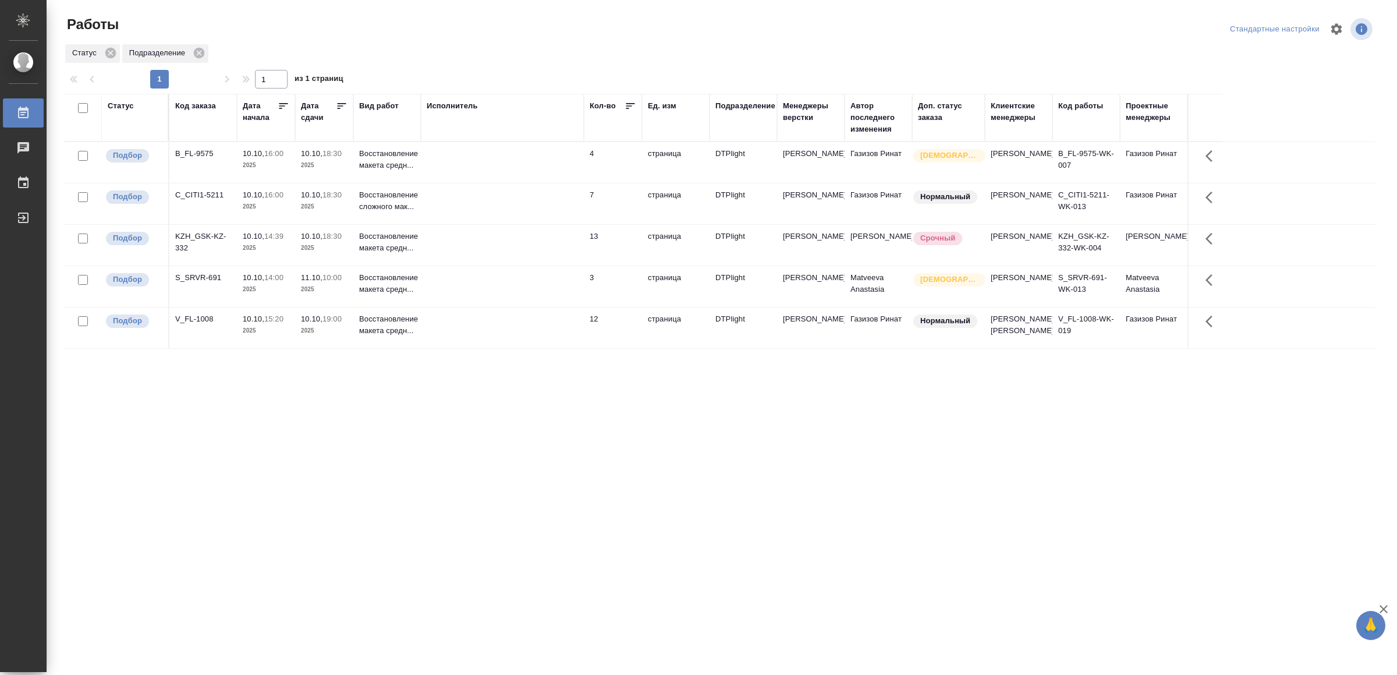
click at [556, 169] on td at bounding box center [502, 162] width 163 height 41
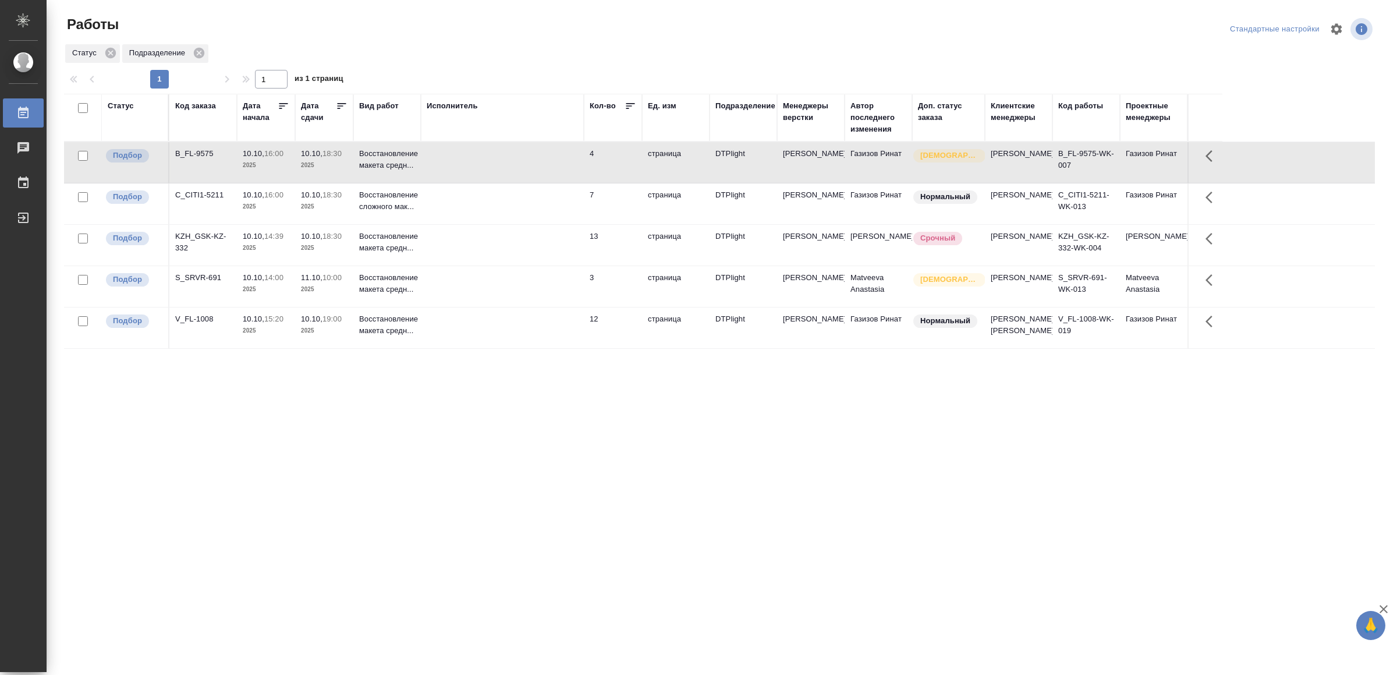
click at [556, 169] on td at bounding box center [502, 162] width 163 height 41
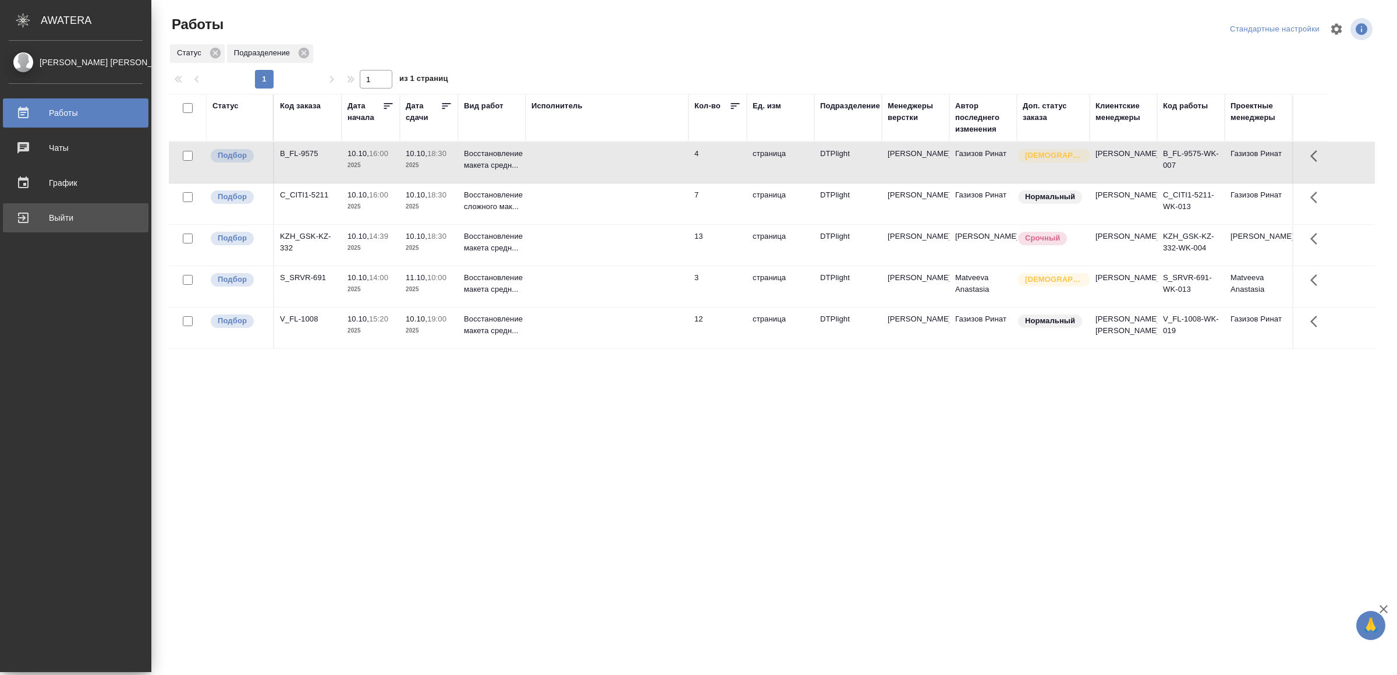
click at [39, 217] on div "Выйти" at bounding box center [76, 217] width 134 height 17
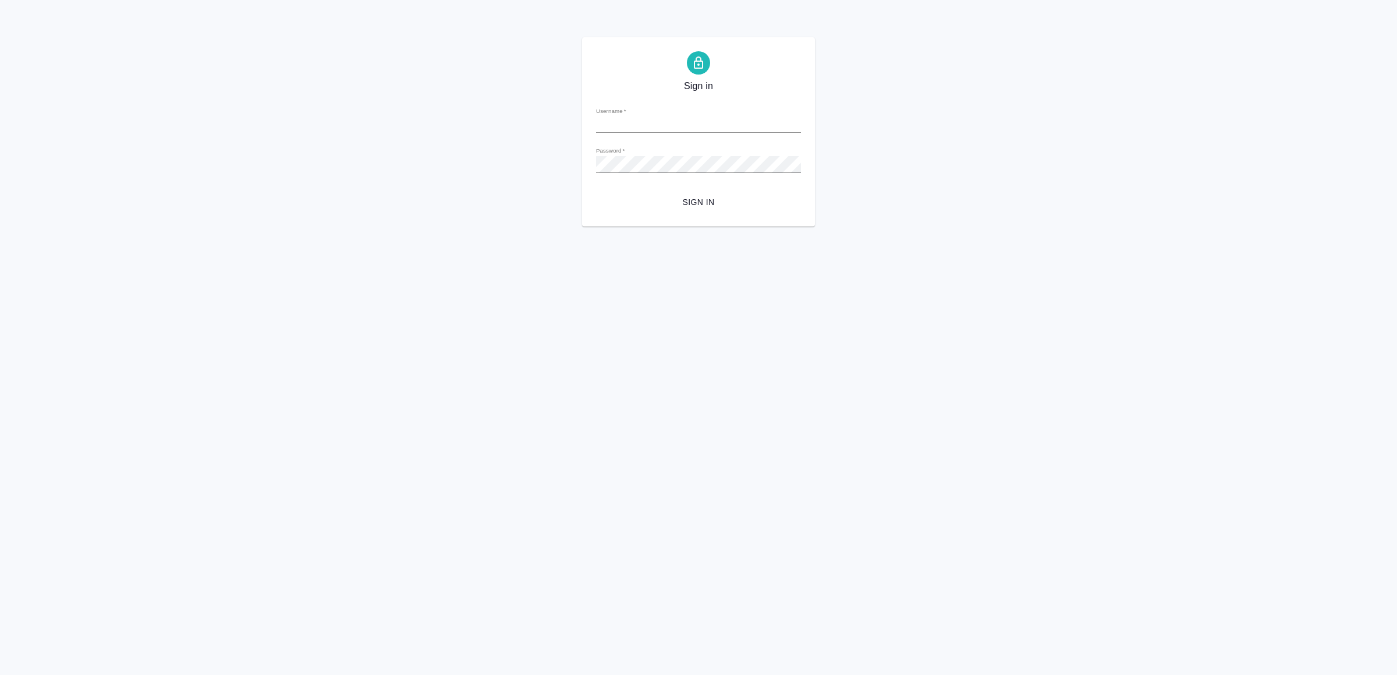
type input "[EMAIL_ADDRESS][DOMAIN_NAME]"
click at [700, 203] on span "Sign in" at bounding box center [698, 202] width 186 height 15
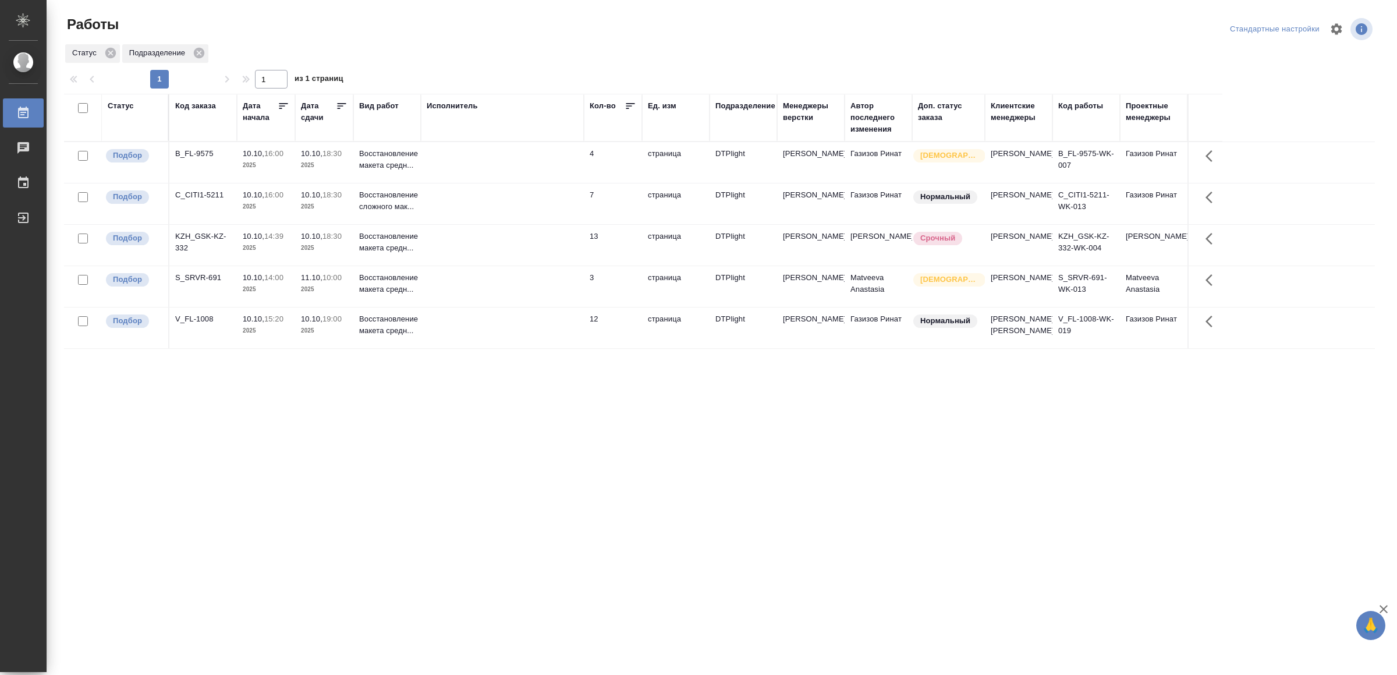
click at [507, 150] on td at bounding box center [502, 162] width 163 height 41
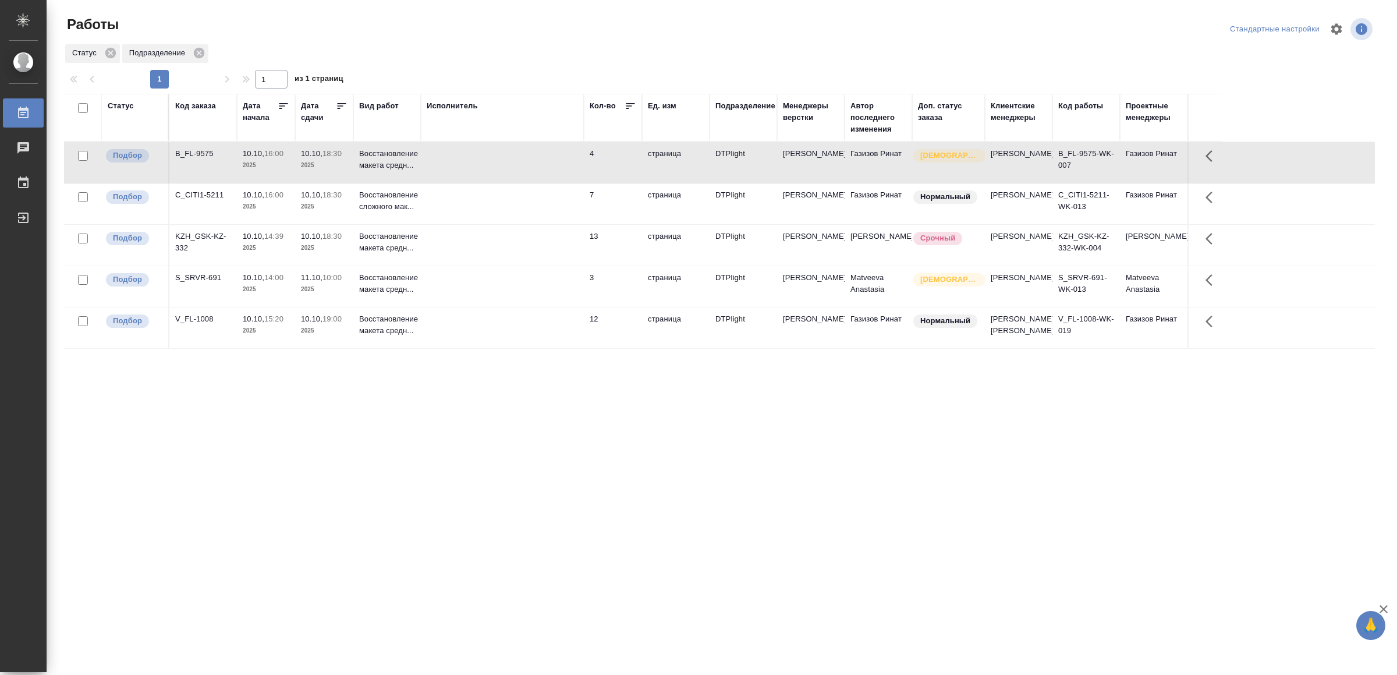
click at [507, 150] on td at bounding box center [502, 162] width 163 height 41
click at [522, 210] on td at bounding box center [502, 203] width 163 height 41
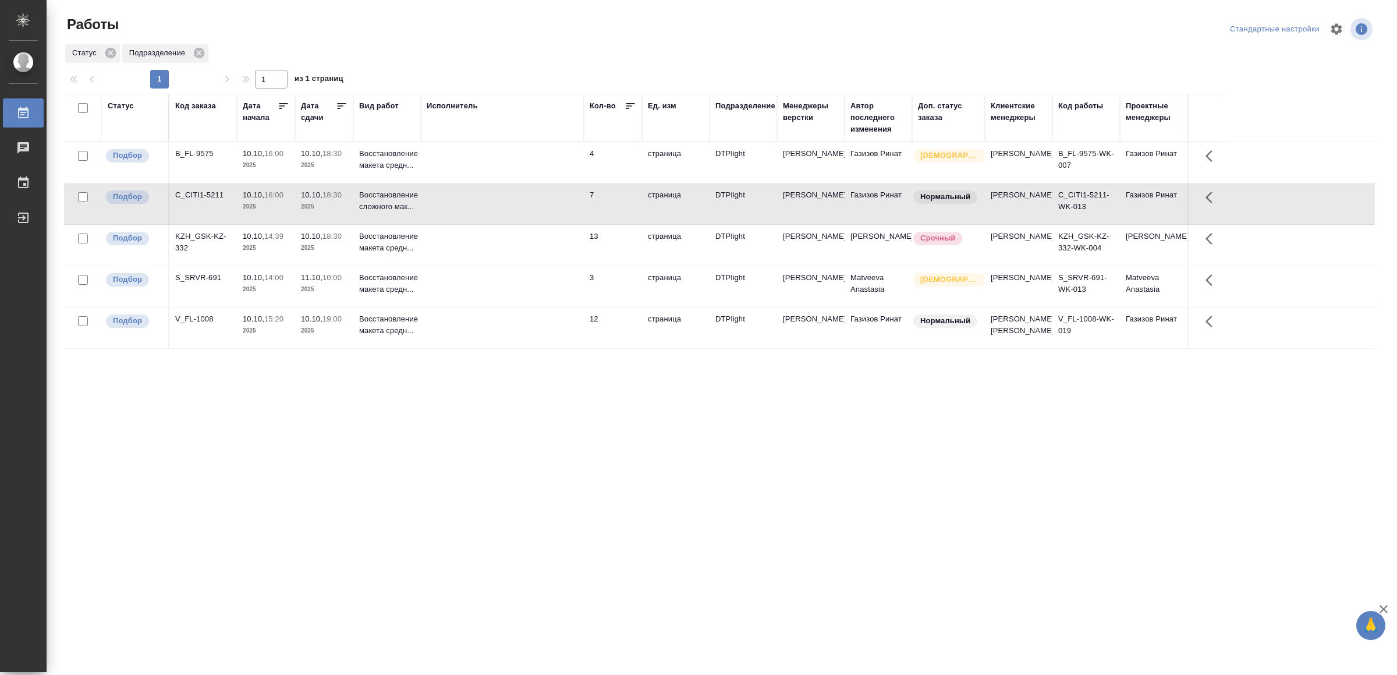
click at [533, 257] on td at bounding box center [502, 245] width 163 height 41
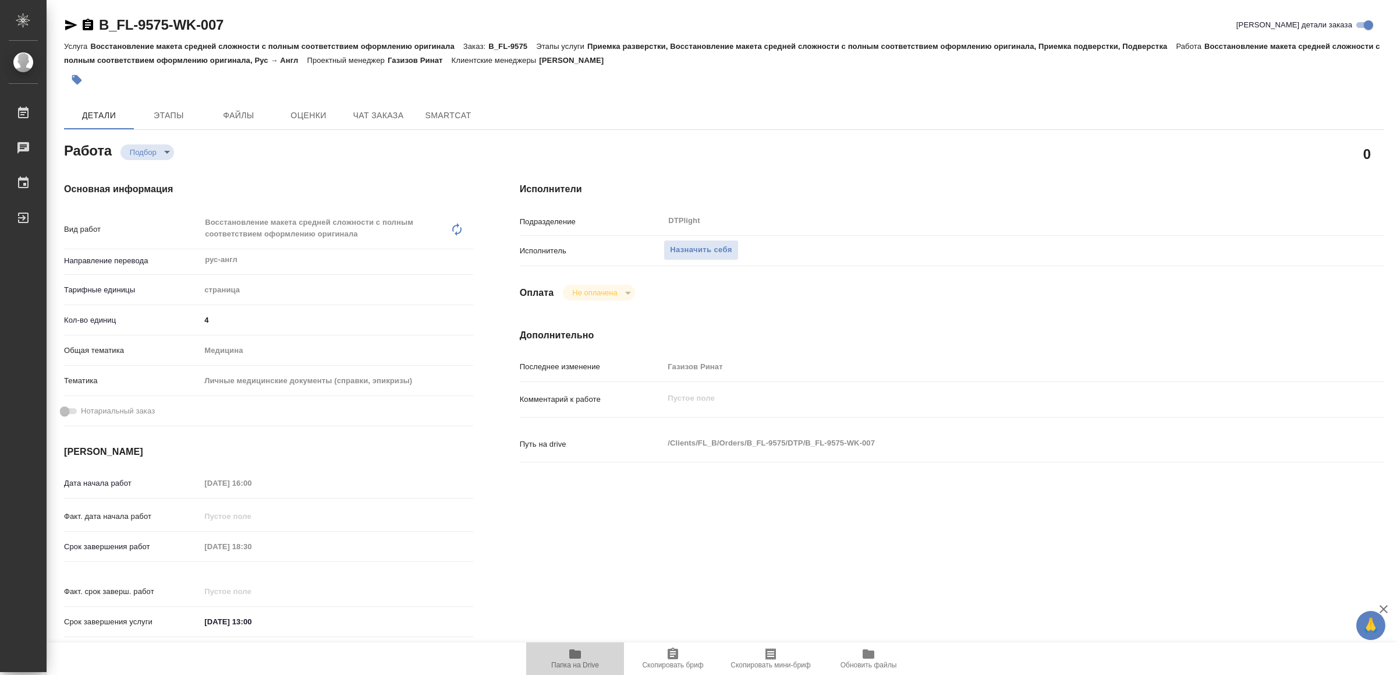
click at [571, 664] on span "Папка на Drive" at bounding box center [575, 665] width 48 height 8
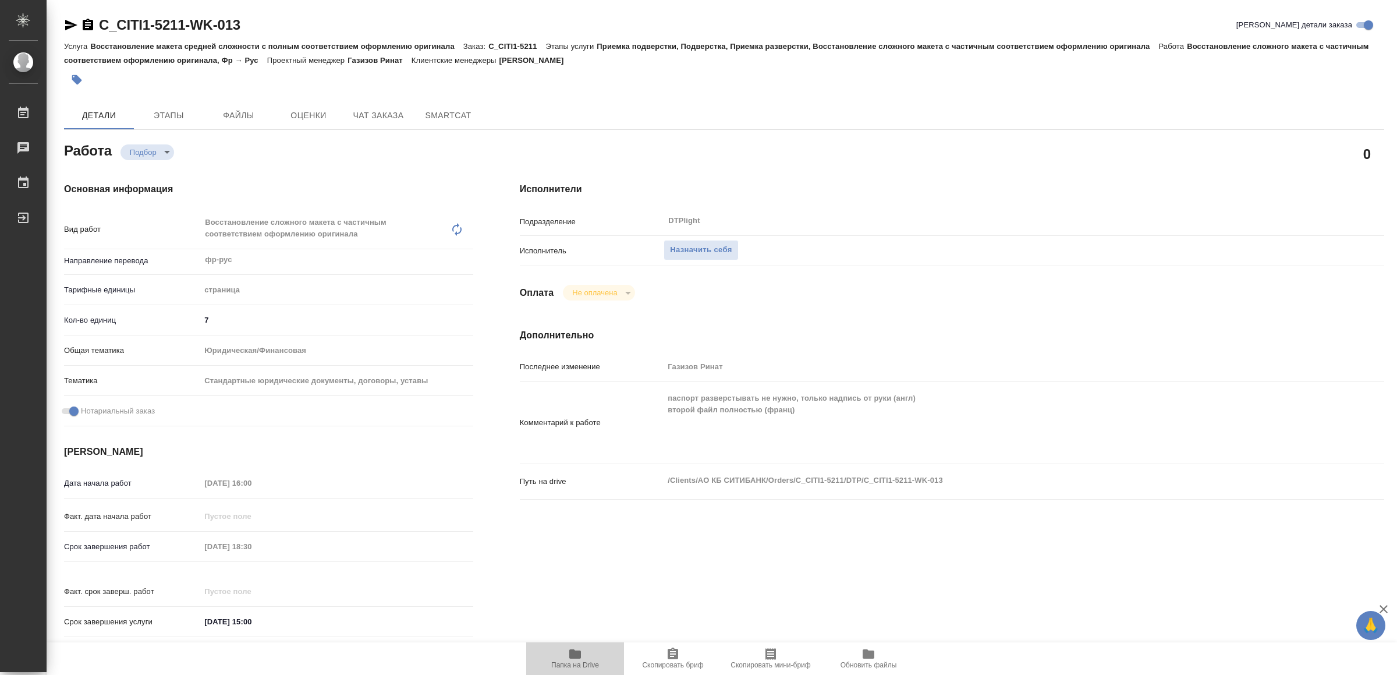
drag, startPoint x: 591, startPoint y: 657, endPoint x: 473, endPoint y: 358, distance: 320.9
click at [590, 657] on span "Папка на Drive" at bounding box center [575, 658] width 84 height 22
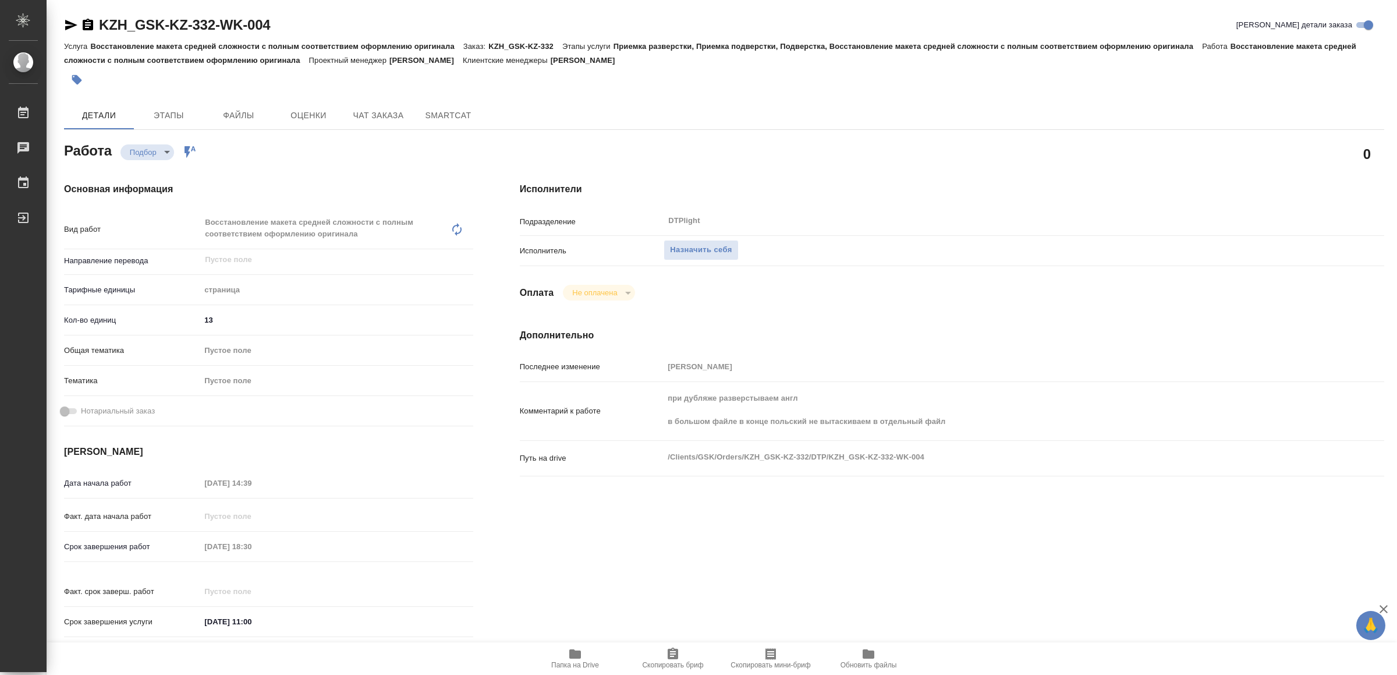
click at [582, 654] on span "Папка на Drive" at bounding box center [575, 658] width 84 height 22
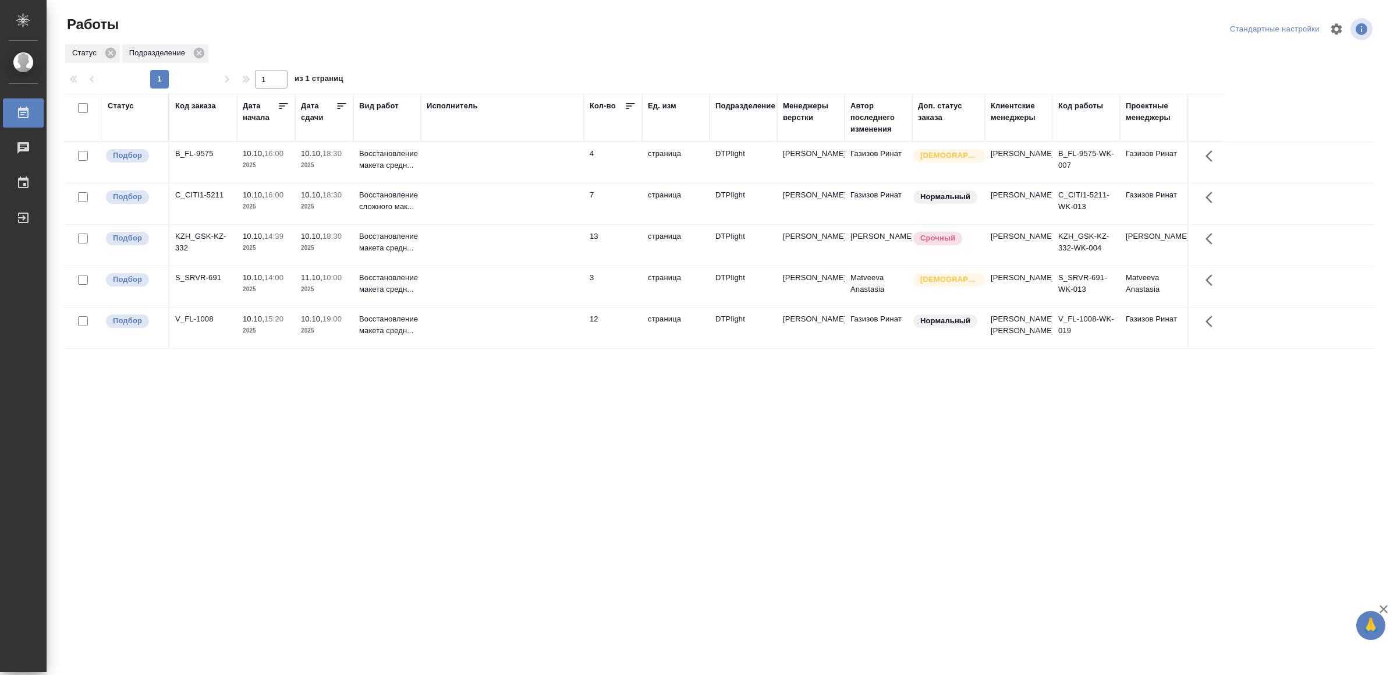
click at [465, 348] on td at bounding box center [502, 327] width 163 height 41
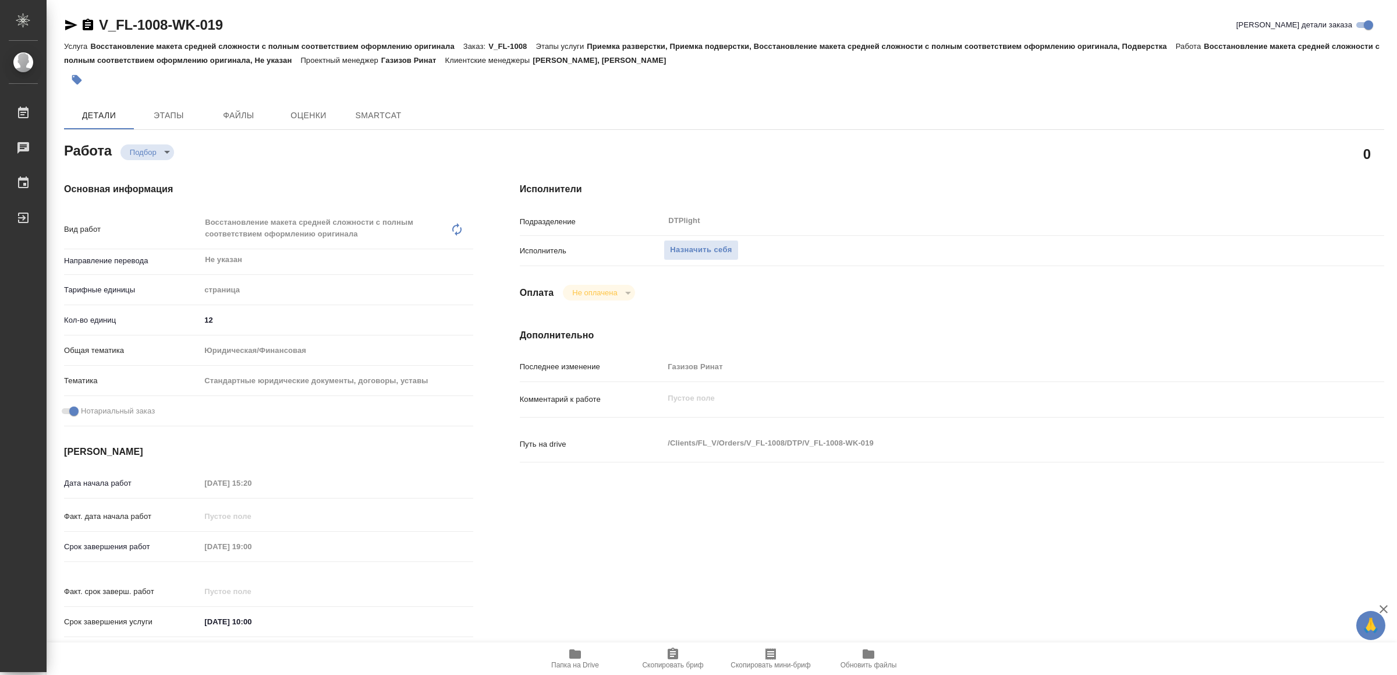
click at [587, 647] on span "Папка на Drive" at bounding box center [575, 658] width 84 height 22
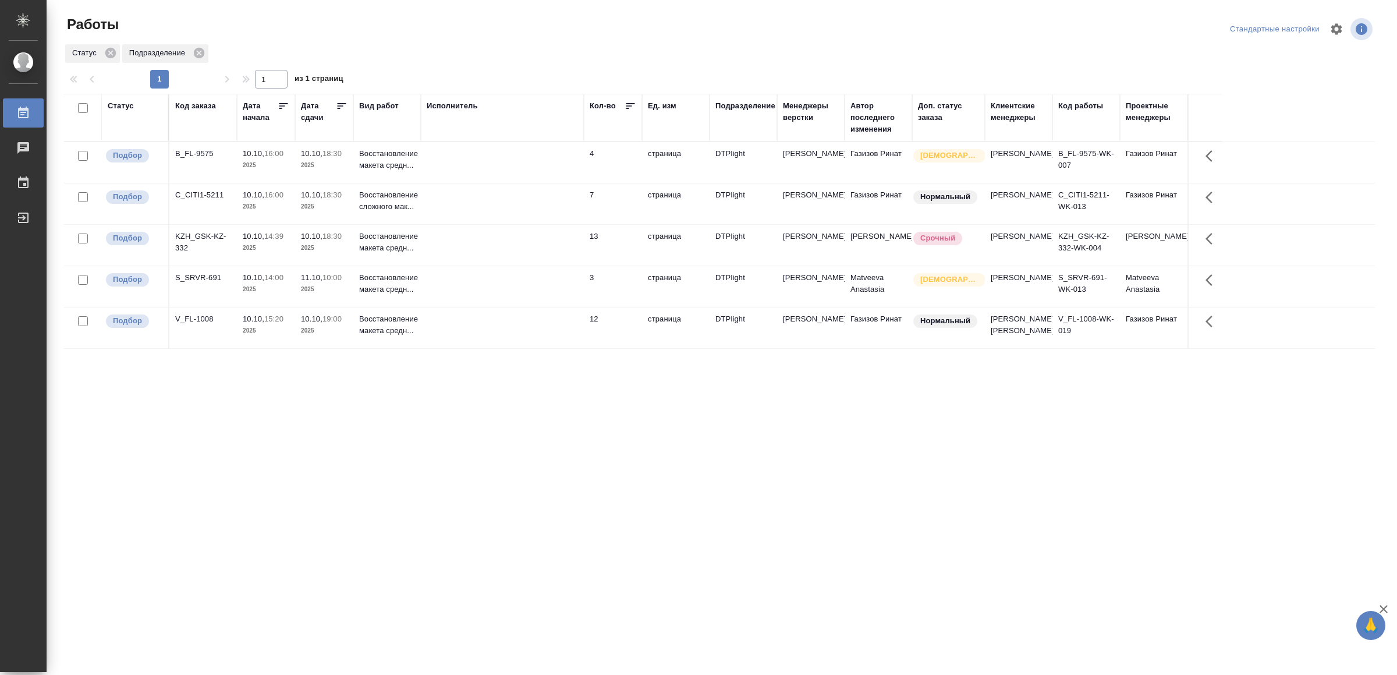
drag, startPoint x: 572, startPoint y: 513, endPoint x: 616, endPoint y: 351, distance: 168.5
click at [547, 306] on td at bounding box center [502, 286] width 163 height 41
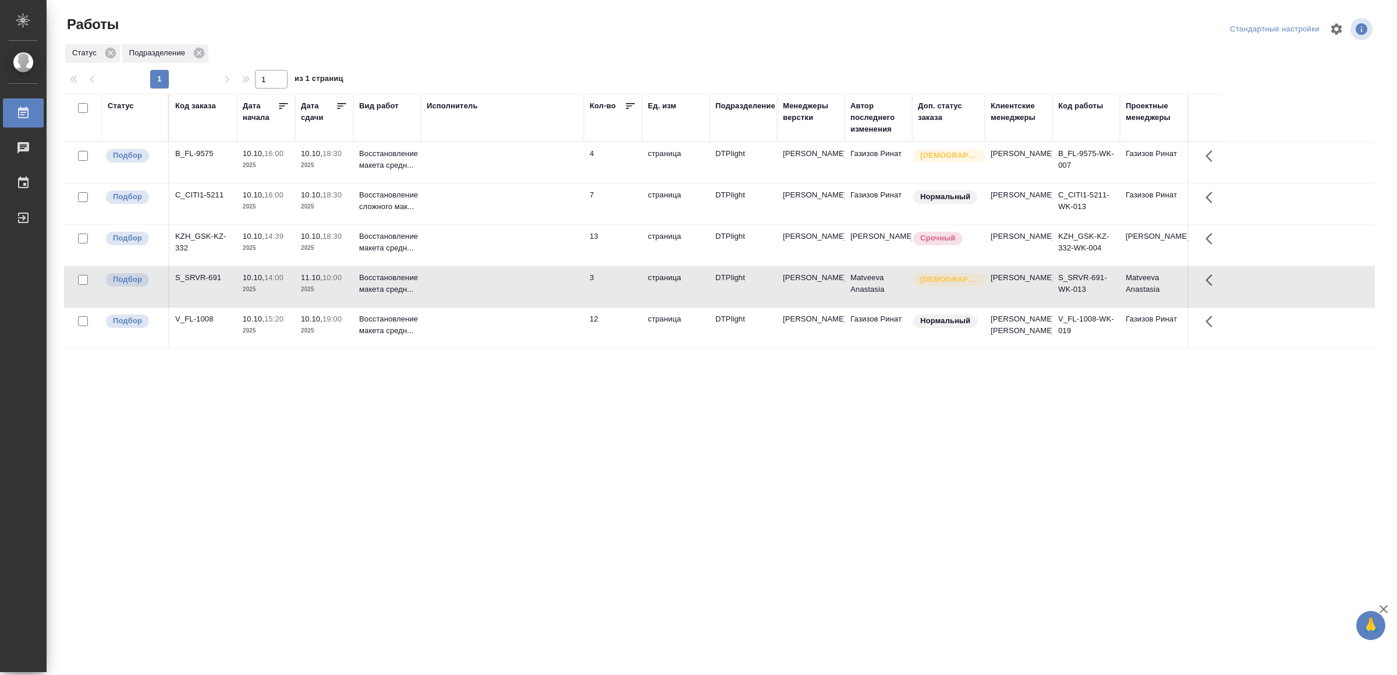
click at [547, 306] on td at bounding box center [502, 286] width 163 height 41
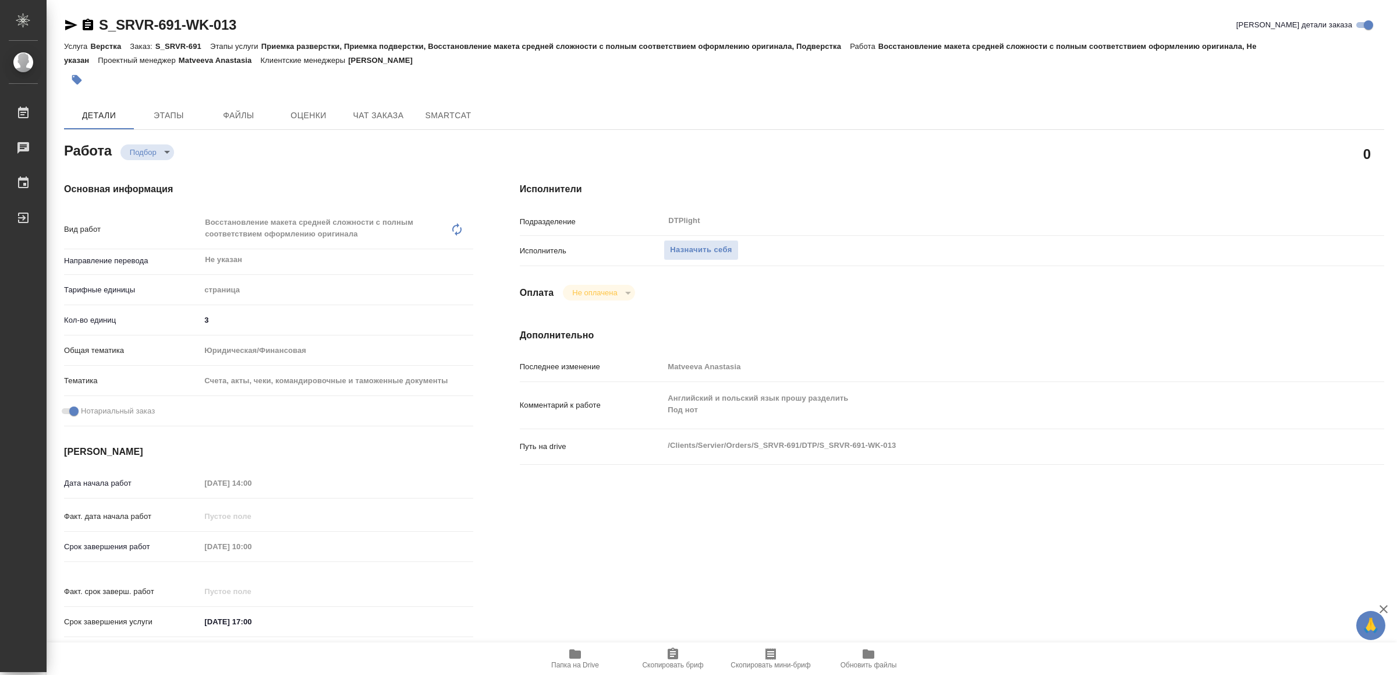
click at [577, 648] on icon "button" at bounding box center [575, 654] width 14 height 14
